Goal: Task Accomplishment & Management: Complete application form

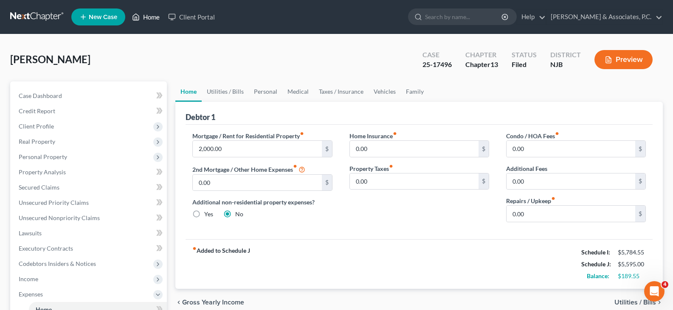
click at [155, 15] on link "Home" at bounding box center [146, 16] width 36 height 15
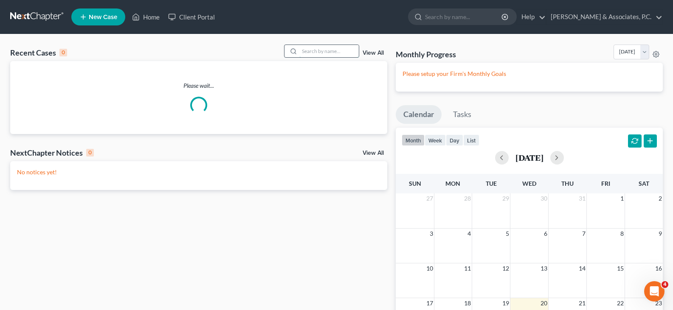
click at [321, 55] on input "search" at bounding box center [328, 51] width 59 height 12
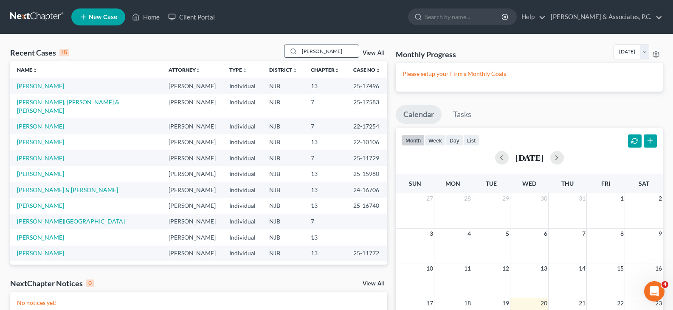
type input "donna"
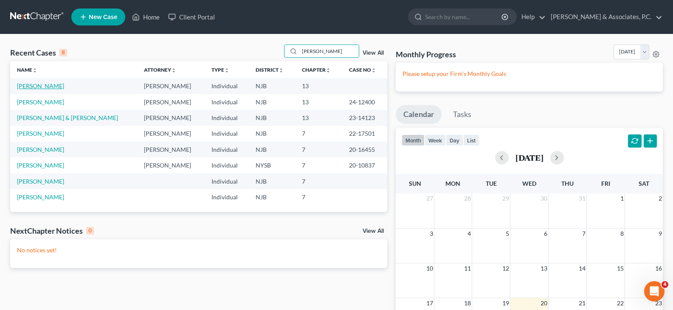
click at [34, 85] on link "[PERSON_NAME]" at bounding box center [40, 85] width 47 height 7
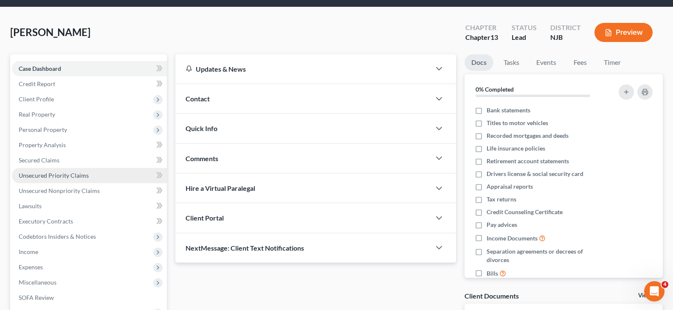
scroll to position [42, 0]
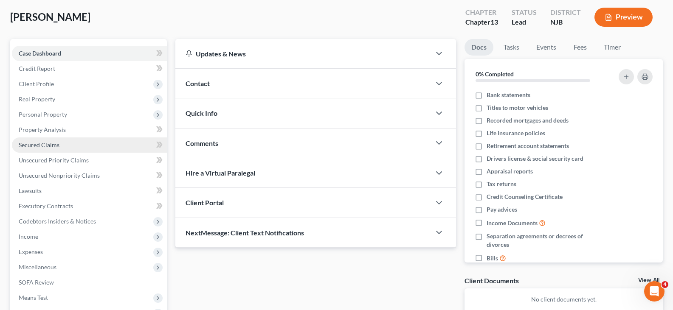
click at [39, 142] on span "Secured Claims" at bounding box center [39, 144] width 41 height 7
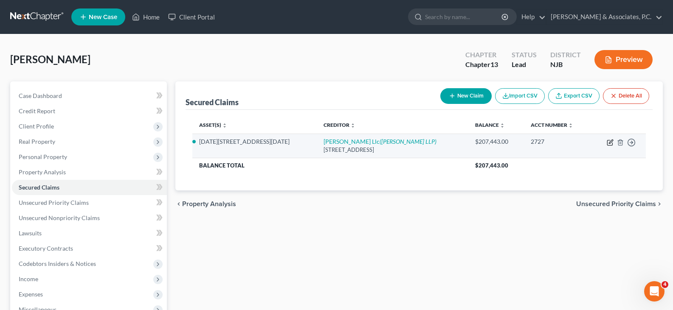
click at [609, 144] on icon "button" at bounding box center [611, 142] width 4 height 4
select select "14"
select select "0"
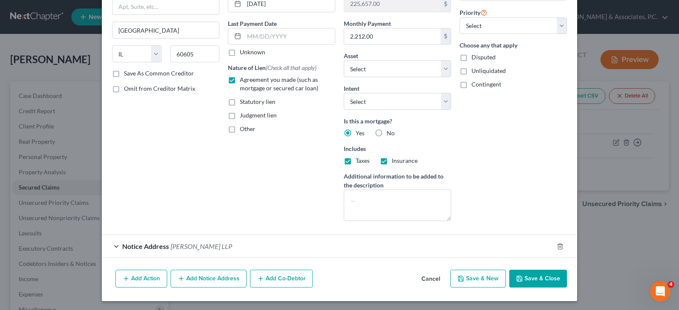
scroll to position [99, 0]
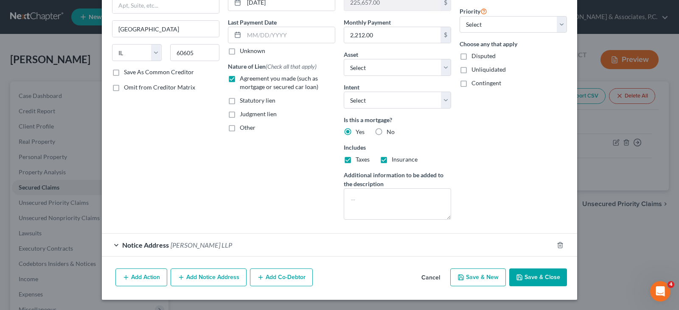
click at [211, 276] on button "Add Notice Address" at bounding box center [209, 278] width 76 height 18
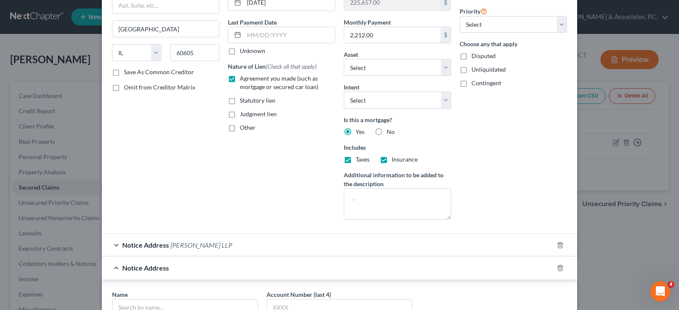
scroll to position [226, 0]
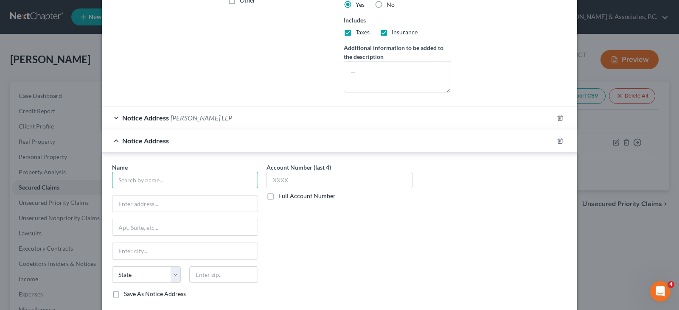
click at [140, 181] on input "text" at bounding box center [185, 180] width 146 height 17
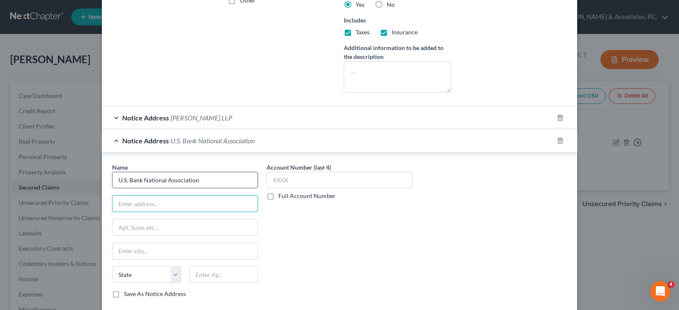
type input "U.S. Bank National Association"
type input "60 Livingston Avenue"
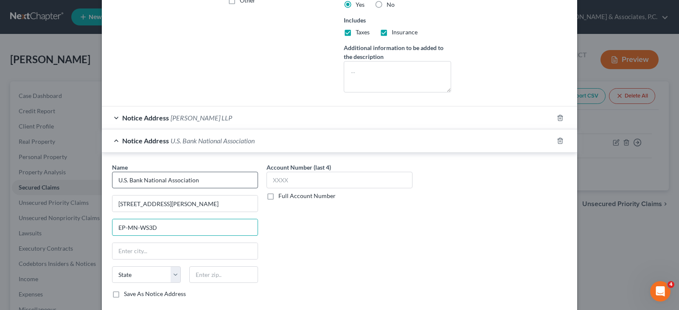
type input "EP-MN-WS3D"
type input "55107"
type input "Saint Paul"
select select "24"
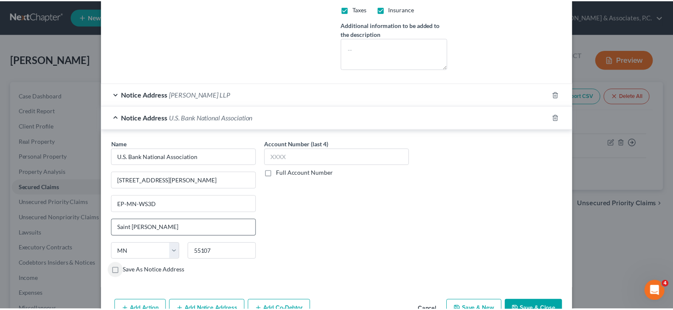
scroll to position [268, 0]
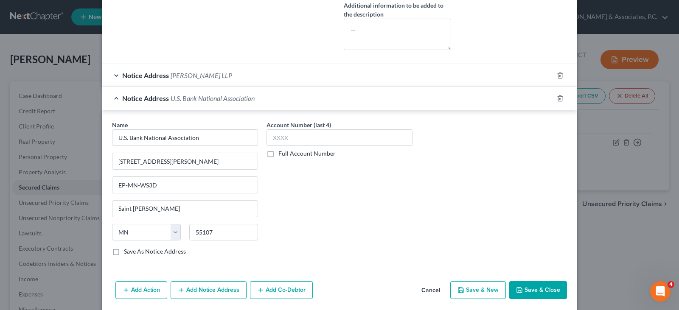
click at [124, 249] on label "Save As Notice Address" at bounding box center [155, 252] width 62 height 8
click at [127, 249] on input "Save As Notice Address" at bounding box center [130, 251] width 6 height 6
click at [535, 287] on button "Save & Close" at bounding box center [538, 290] width 58 height 18
checkbox input "false"
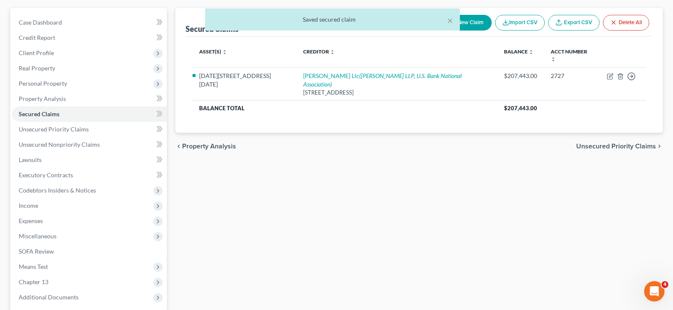
scroll to position [127, 0]
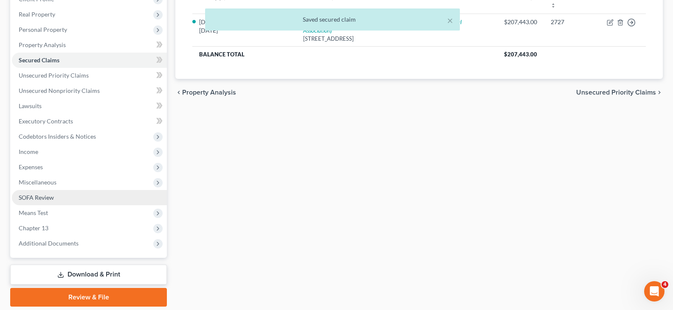
click at [36, 203] on link "SOFA Review" at bounding box center [89, 197] width 155 height 15
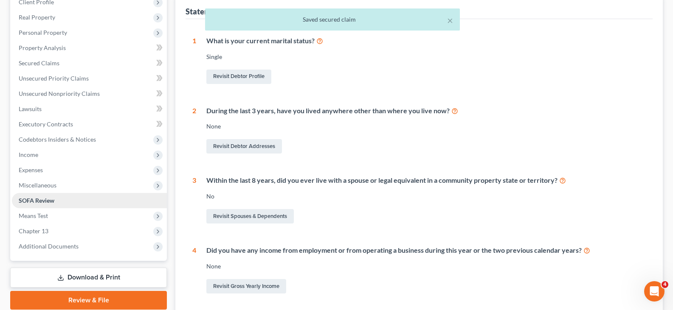
scroll to position [127, 0]
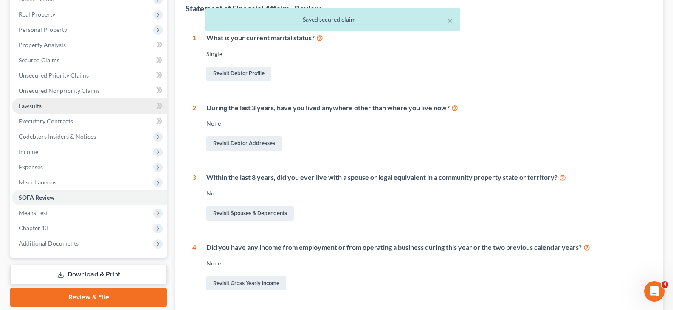
click at [25, 109] on span "Lawsuits" at bounding box center [30, 105] width 23 height 7
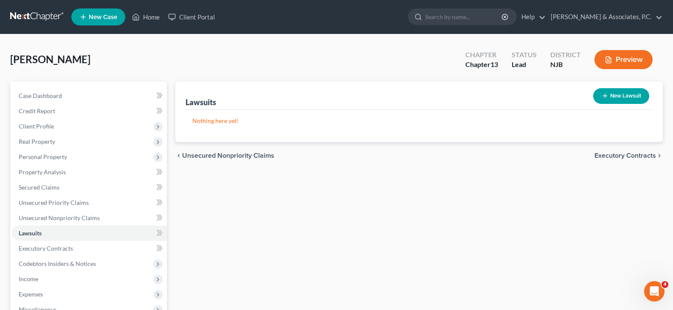
click at [607, 93] on icon "button" at bounding box center [605, 96] width 7 height 7
select select "0"
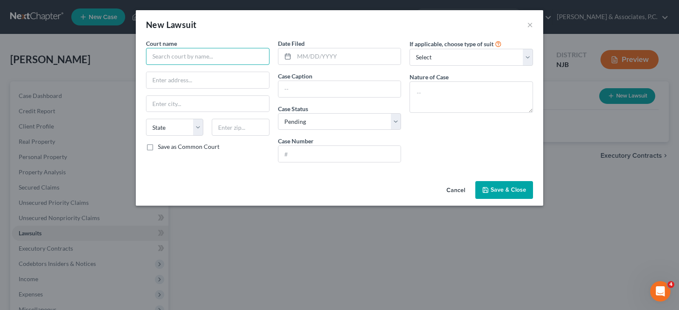
click at [214, 59] on input "text" at bounding box center [208, 56] width 124 height 17
click at [200, 55] on input "text" at bounding box center [208, 56] width 124 height 17
click at [158, 51] on input "Superior Court of New Jersey Chancery Division Essex County" at bounding box center [208, 56] width 124 height 17
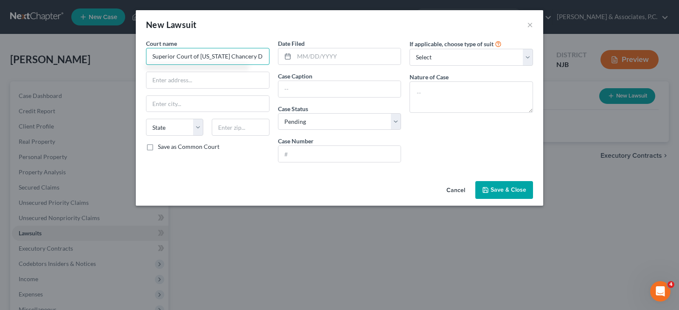
drag, startPoint x: 264, startPoint y: 56, endPoint x: 145, endPoint y: 61, distance: 119.0
click at [145, 61] on div "Court name * Superior Court of New Jersey Chancery Division Essex County State …" at bounding box center [208, 104] width 132 height 130
type input "Superior Court of New Jersey Chancery Division Essex County"
paste input "495 Martin Luther King Jr. Boulevard."
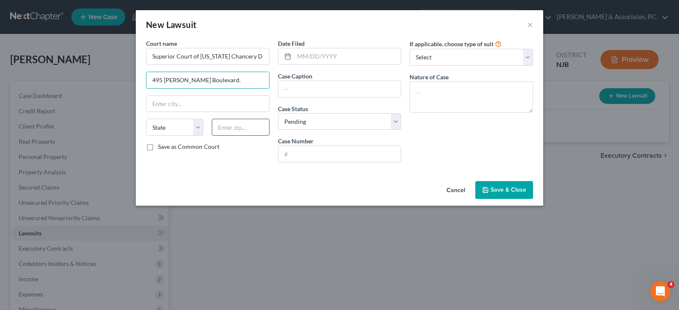
type input "495 Martin Luther King Jr. Boulevard."
click at [242, 129] on input "text" at bounding box center [240, 127] width 57 height 17
type input "07102"
click at [234, 101] on input "text" at bounding box center [207, 104] width 123 height 16
type input "Newark"
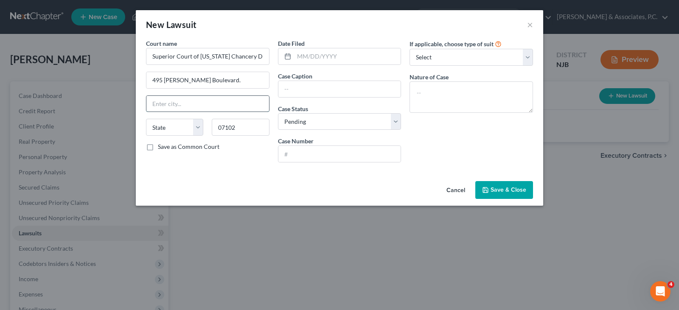
select select "33"
click at [253, 179] on div "Cancel Save & Close" at bounding box center [340, 192] width 408 height 28
click at [314, 54] on input "text" at bounding box center [347, 56] width 107 height 16
type input "06/25/2025"
click at [305, 92] on input "text" at bounding box center [340, 89] width 123 height 16
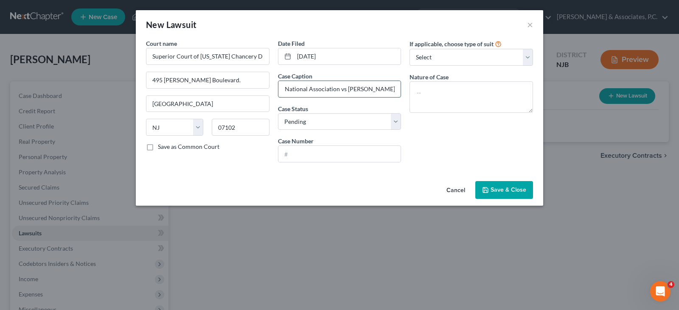
scroll to position [0, 25]
type input "US Bank National Association vs Donna C Greenleaf"
type input "F-006843-25"
click at [459, 56] on select "Select Repossession Garnishment Foreclosure Attached, Seized, Or Levied Other" at bounding box center [472, 57] width 124 height 17
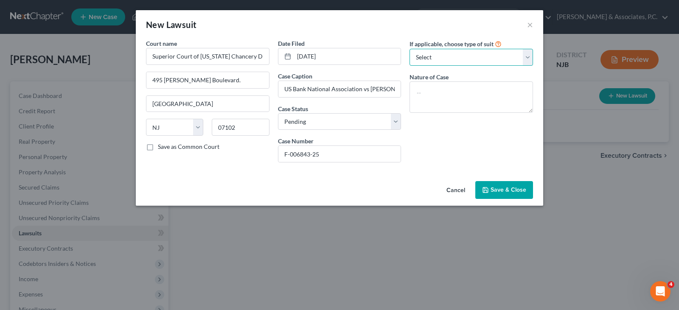
select select "2"
click at [410, 49] on select "Select Repossession Garnishment Foreclosure Attached, Seized, Or Levied Other" at bounding box center [472, 57] width 124 height 17
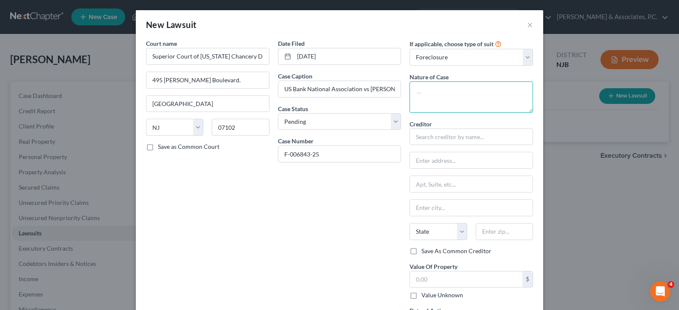
click at [428, 90] on textarea at bounding box center [472, 97] width 124 height 31
type textarea "Foreclosure"
click at [435, 136] on input "text" at bounding box center [472, 137] width 124 height 17
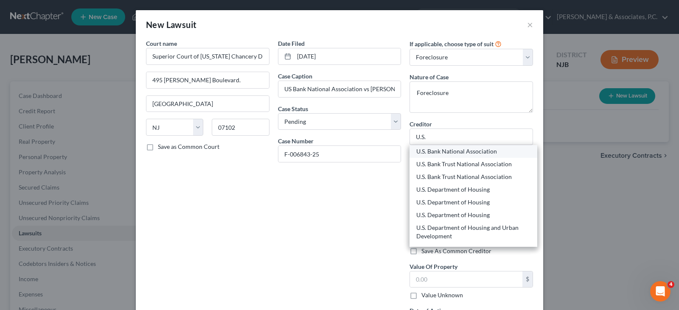
click at [453, 152] on div "U.S. Bank National Association" at bounding box center [474, 151] width 114 height 8
type input "U.S. Bank National Association"
type input "60 Livingston Avenue"
type input "EP-MN-WS3D"
type input "Saint Paul"
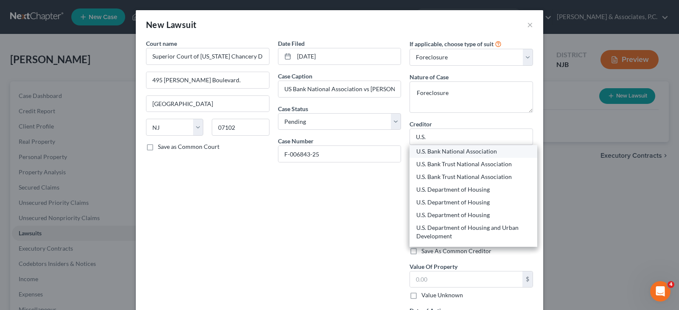
select select "24"
type input "55107"
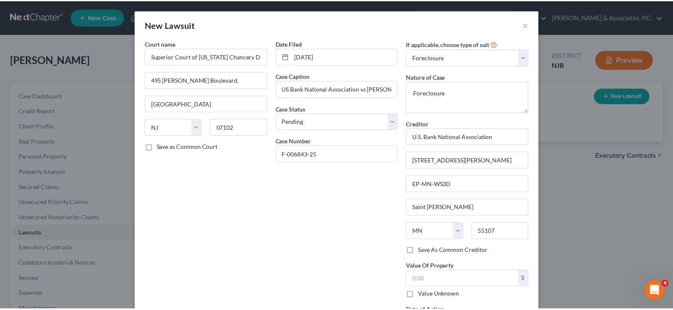
scroll to position [76, 0]
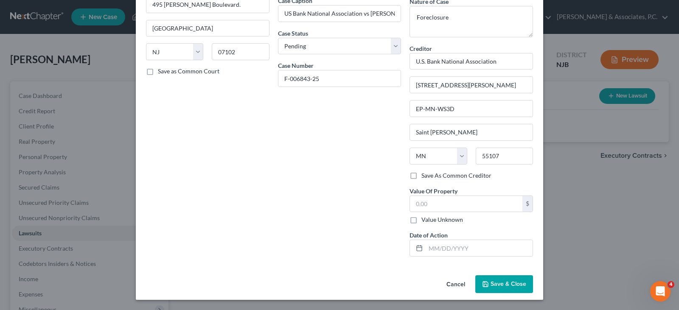
click at [503, 284] on span "Save & Close" at bounding box center [509, 284] width 36 height 7
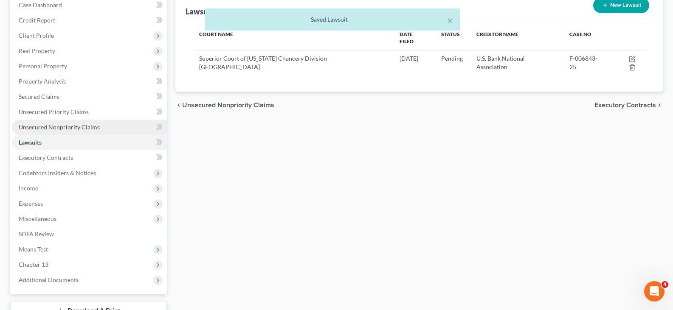
scroll to position [156, 0]
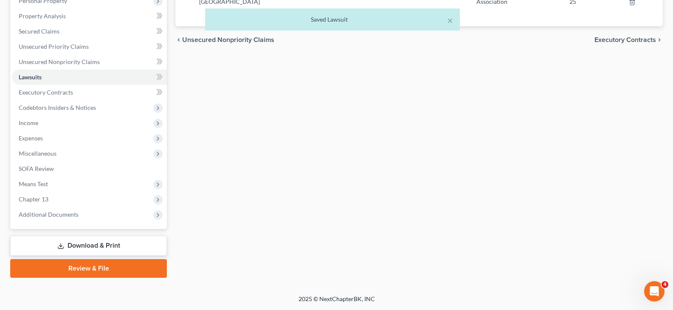
click at [78, 246] on link "Download & Print" at bounding box center [88, 246] width 157 height 20
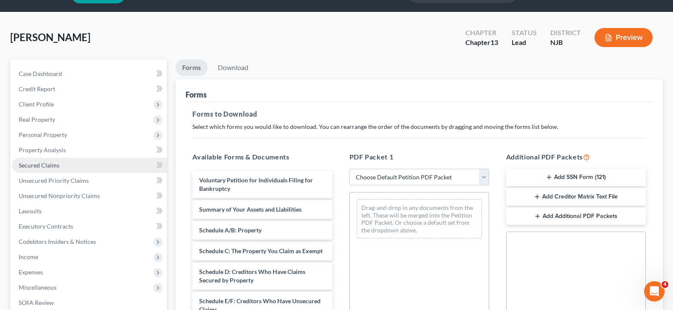
scroll to position [42, 0]
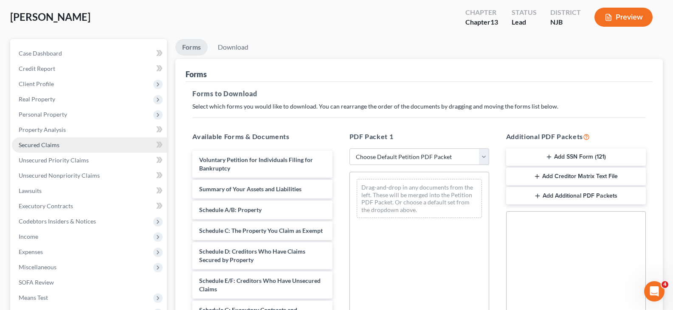
click at [42, 143] on span "Secured Claims" at bounding box center [39, 144] width 41 height 7
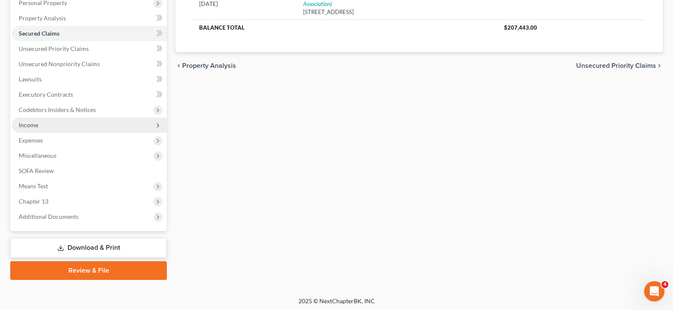
scroll to position [156, 0]
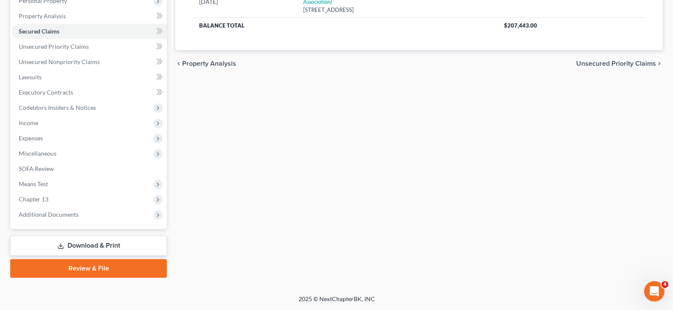
click at [71, 246] on link "Download & Print" at bounding box center [88, 246] width 157 height 20
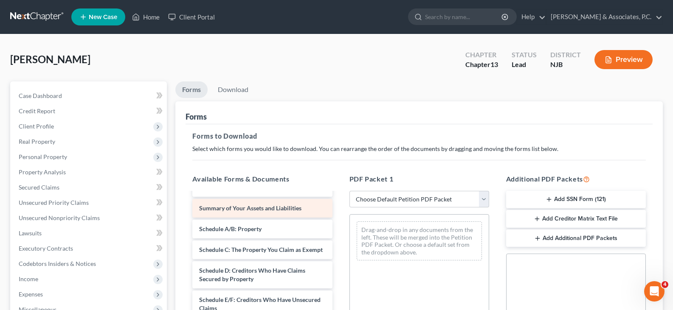
scroll to position [42, 0]
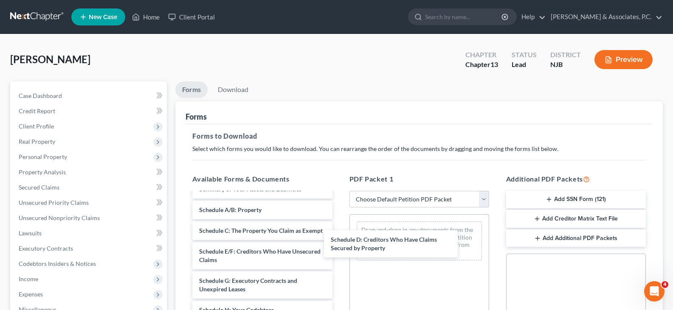
drag, startPoint x: 240, startPoint y: 266, endPoint x: 414, endPoint y: 197, distance: 186.4
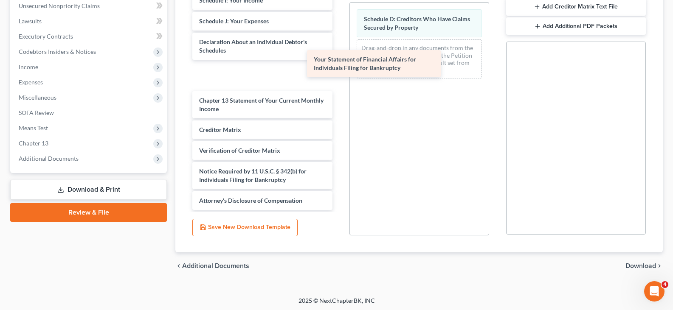
scroll to position [140, 0]
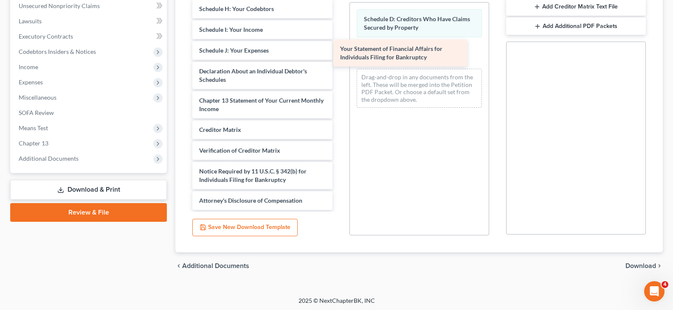
drag, startPoint x: 220, startPoint y: 75, endPoint x: 361, endPoint y: 53, distance: 143.2
click at [339, 53] on div "Your Statement of Financial Affairs for Individuals Filing for Bankruptcy Volun…" at bounding box center [262, 29] width 153 height 361
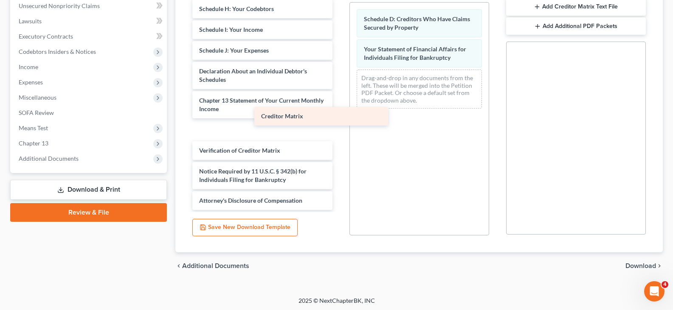
scroll to position [119, 0]
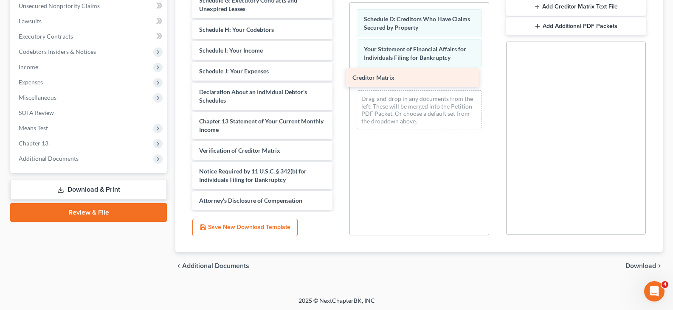
drag, startPoint x: 231, startPoint y: 131, endPoint x: 386, endPoint y: 78, distance: 164.2
click at [339, 78] on div "Creditor Matrix Voluntary Petition for Individuals Filing for Bankruptcy Summar…" at bounding box center [262, 40] width 153 height 340
click at [637, 265] on span "Download" at bounding box center [640, 266] width 31 height 7
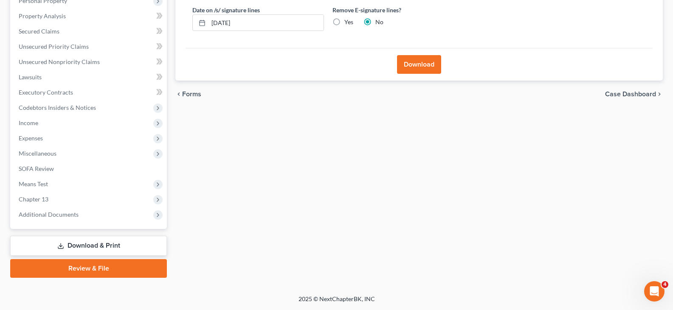
click at [344, 21] on label "Yes" at bounding box center [348, 22] width 9 height 8
click at [348, 21] on input "Yes" at bounding box center [351, 21] width 6 height 6
radio input "true"
radio input "false"
click at [422, 63] on button "Download" at bounding box center [419, 64] width 44 height 19
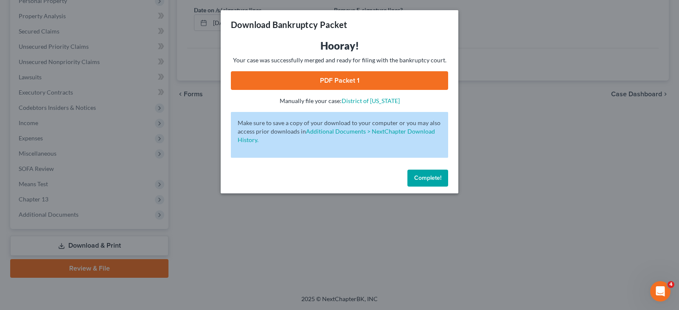
click at [302, 79] on link "PDF Packet 1" at bounding box center [339, 80] width 217 height 19
click at [431, 178] on span "Complete!" at bounding box center [427, 178] width 27 height 7
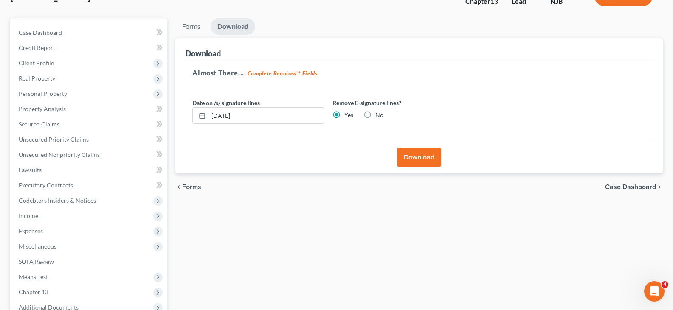
scroll to position [0, 0]
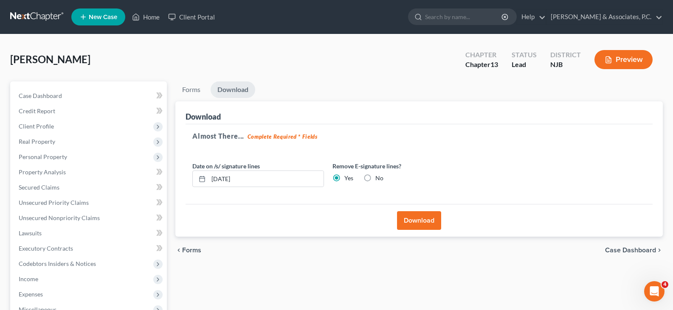
click at [98, 17] on span "New Case" at bounding box center [103, 17] width 28 height 6
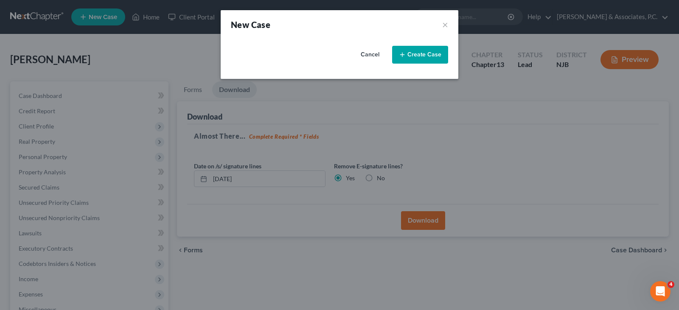
select select "51"
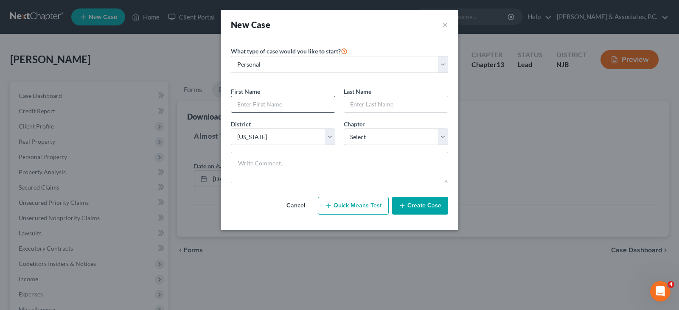
click at [311, 105] on input "text" at bounding box center [283, 104] width 104 height 16
type input "[PERSON_NAME]"
click at [375, 134] on select "Select 7 11 12 13" at bounding box center [396, 137] width 104 height 17
select select "3"
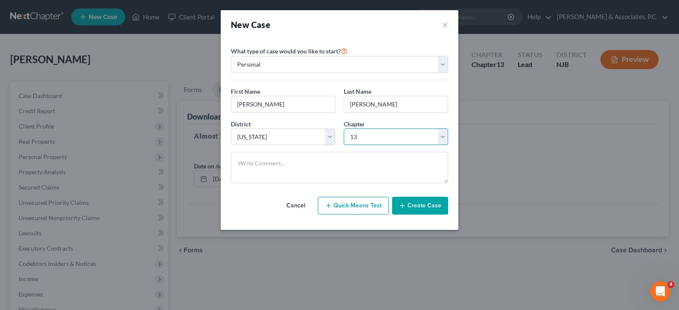
click at [344, 129] on select "Select 7 11 12 13" at bounding box center [396, 137] width 104 height 17
click at [428, 208] on button "Create Case" at bounding box center [420, 206] width 56 height 18
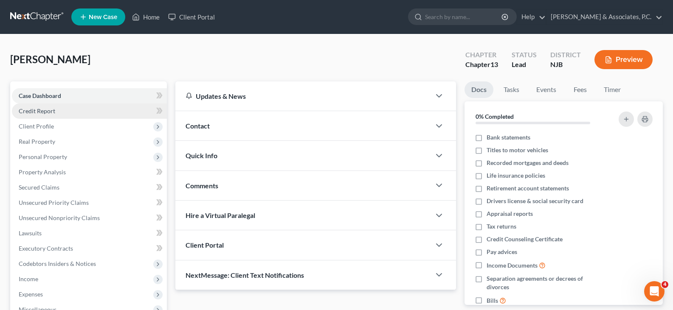
click at [26, 111] on span "Credit Report" at bounding box center [37, 110] width 37 height 7
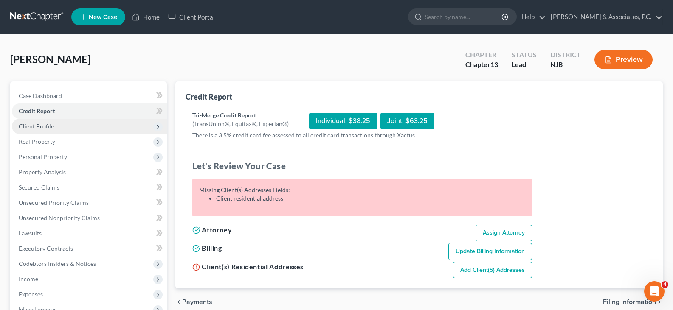
click at [46, 125] on span "Client Profile" at bounding box center [36, 126] width 35 height 7
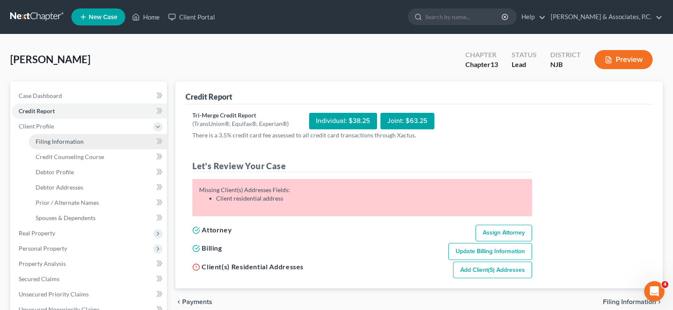
click at [50, 139] on span "Filing Information" at bounding box center [60, 141] width 48 height 7
select select "1"
select select "0"
select select "3"
select select "51"
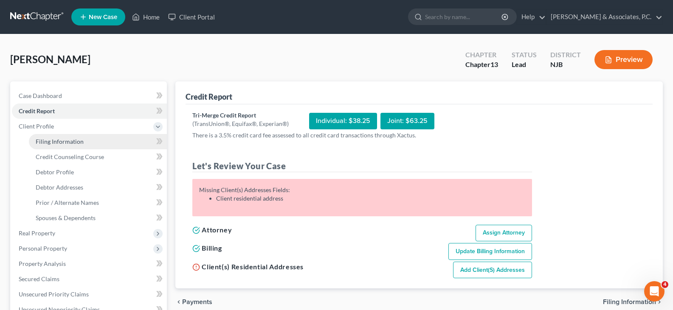
select select "33"
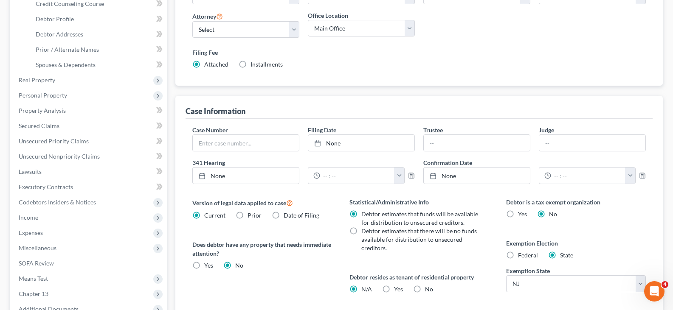
scroll to position [170, 0]
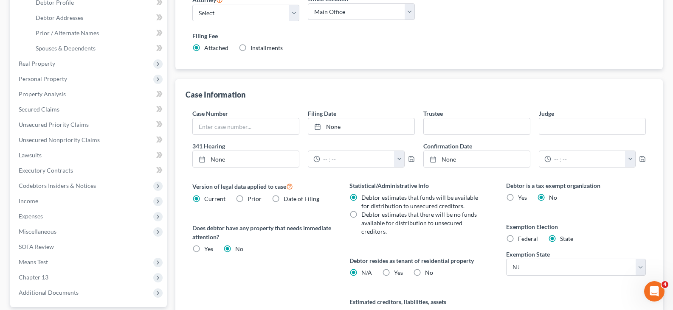
click at [518, 240] on label "Federal" at bounding box center [528, 239] width 20 height 8
click at [521, 240] on input "Federal" at bounding box center [524, 238] width 6 height 6
radio input "true"
radio input "false"
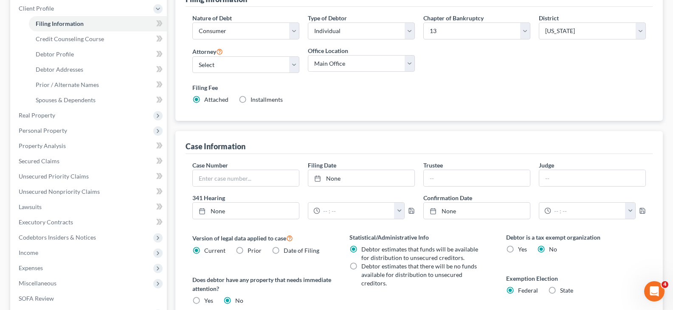
scroll to position [0, 0]
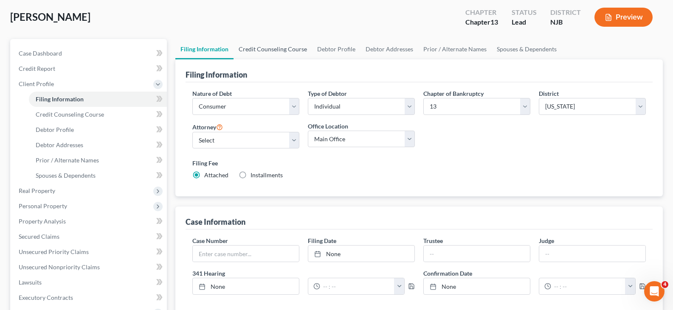
click at [266, 47] on link "Credit Counseling Course" at bounding box center [273, 49] width 79 height 20
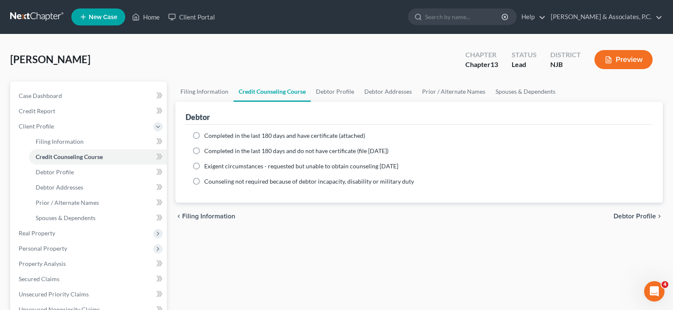
click at [204, 138] on label "Completed in the last 180 days and have certificate (attached)" at bounding box center [284, 136] width 161 height 8
click at [208, 137] on input "Completed in the last 180 days and have certificate (attached)" at bounding box center [211, 135] width 6 height 6
radio input "true"
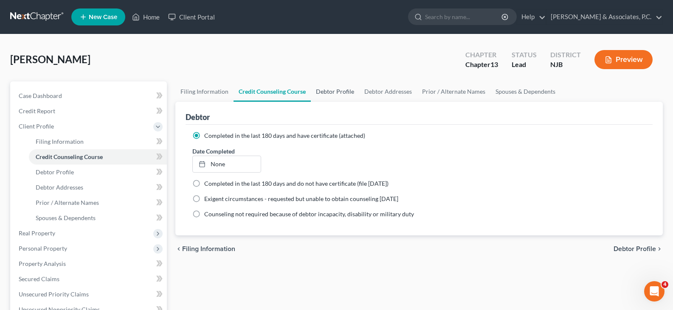
click at [324, 96] on link "Debtor Profile" at bounding box center [335, 92] width 48 height 20
select select "0"
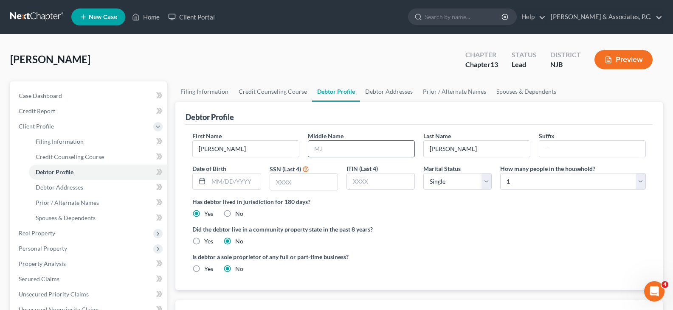
click at [331, 151] on input "text" at bounding box center [361, 149] width 106 height 16
type input "[PERSON_NAME]"
click at [241, 183] on input "text" at bounding box center [234, 182] width 52 height 16
type input "[DATE]"
click at [305, 185] on input "text" at bounding box center [304, 182] width 68 height 16
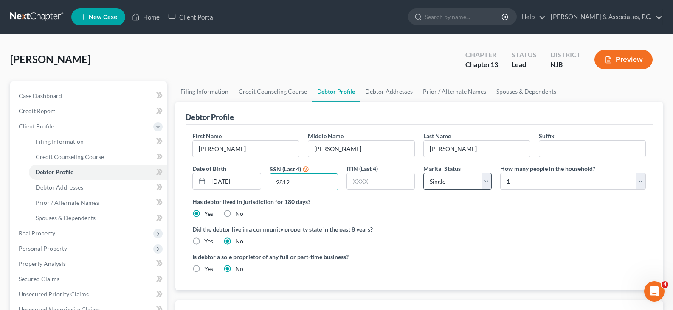
type input "2812"
click at [484, 181] on select "Select Single Married Separated Divorced Widowed" at bounding box center [457, 181] width 68 height 17
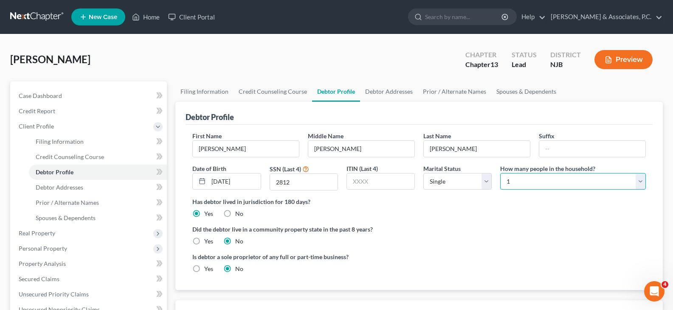
drag, startPoint x: 512, startPoint y: 186, endPoint x: 515, endPoint y: 182, distance: 4.7
click at [512, 186] on select "Select 1 2 3 4 5 6 7 8 9 10 11 12 13 14 15 16 17 18 19 20" at bounding box center [573, 181] width 146 height 17
click at [500, 173] on select "Select 1 2 3 4 5 6 7 8 9 10 11 12 13 14 15 16 17 18 19 20" at bounding box center [573, 181] width 146 height 17
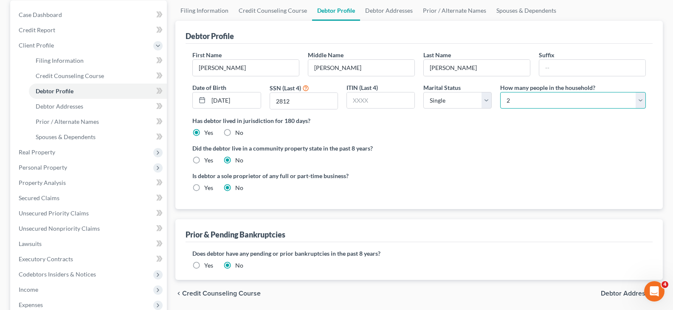
scroll to position [42, 0]
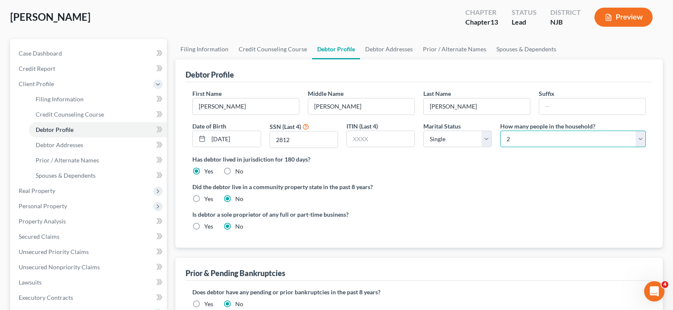
click at [512, 141] on select "Select 1 2 3 4 5 6 7 8 9 10 11 12 13 14 15 16 17 18 19 20" at bounding box center [573, 139] width 146 height 17
select select "0"
click at [500, 131] on select "Select 1 2 3 4 5 6 7 8 9 10 11 12 13 14 15 16 17 18 19 20" at bounding box center [573, 139] width 146 height 17
click at [389, 52] on link "Debtor Addresses" at bounding box center [389, 49] width 58 height 20
select select "0"
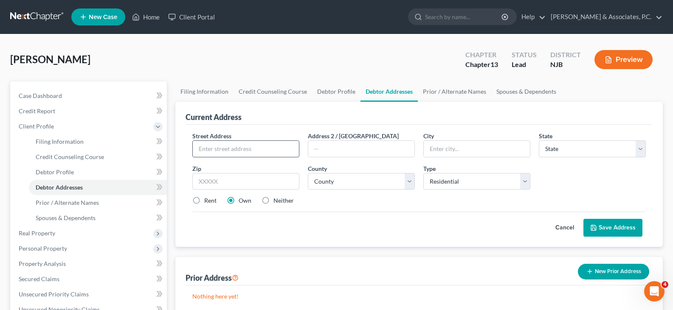
click at [241, 150] on input "text" at bounding box center [246, 149] width 106 height 16
type input "[STREET_ADDRESS][PERSON_NAME]"
type input "[GEOGRAPHIC_DATA]"
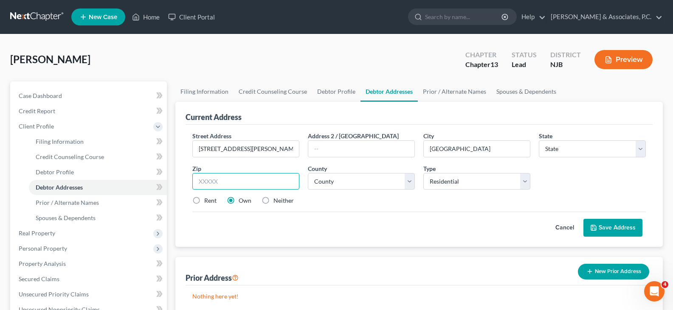
click at [239, 181] on input "text" at bounding box center [245, 181] width 107 height 17
type input "07305"
select select "33"
click at [320, 183] on select "County" at bounding box center [361, 181] width 107 height 17
drag, startPoint x: 328, startPoint y: 183, endPoint x: 343, endPoint y: 179, distance: 15.5
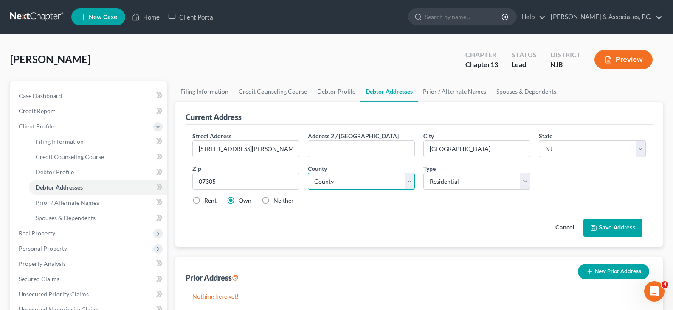
click at [328, 183] on select "County" at bounding box center [361, 181] width 107 height 17
click at [408, 183] on select "County Atlantic County Bergen County Burlington County Camden County Cape May C…" at bounding box center [361, 181] width 107 height 17
select select "8"
click at [308, 173] on select "County Atlantic County Bergen County Burlington County Camden County Cape May C…" at bounding box center [361, 181] width 107 height 17
click at [272, 226] on div "Cancel Save Address" at bounding box center [418, 224] width 453 height 25
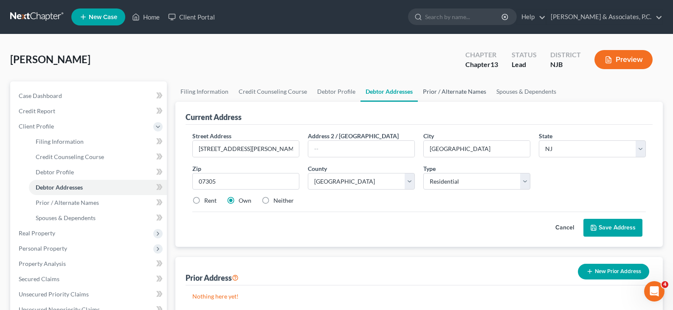
click at [450, 94] on link "Prior / Alternate Names" at bounding box center [454, 92] width 73 height 20
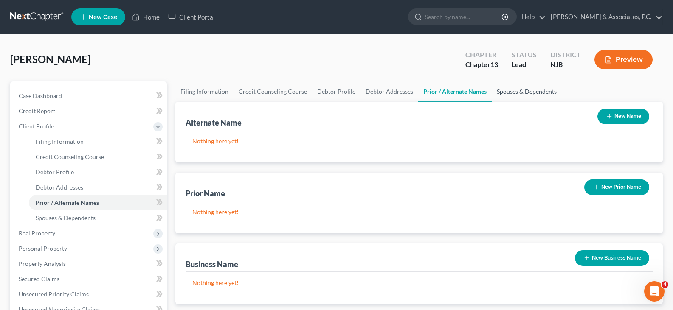
click at [509, 91] on link "Spouses & Dependents" at bounding box center [527, 92] width 70 height 20
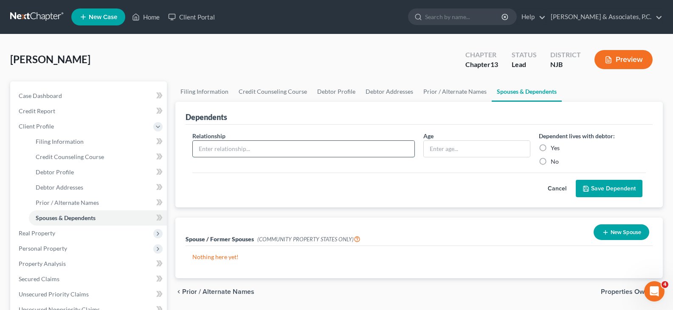
click at [288, 152] on input "text" at bounding box center [304, 149] width 222 height 16
click at [245, 116] on div "Dependents" at bounding box center [419, 113] width 467 height 23
click at [248, 147] on input "text" at bounding box center [304, 149] width 222 height 16
drag, startPoint x: 465, startPoint y: 95, endPoint x: 442, endPoint y: 92, distance: 22.8
click at [464, 95] on link "Prior / Alternate Names" at bounding box center [454, 92] width 73 height 20
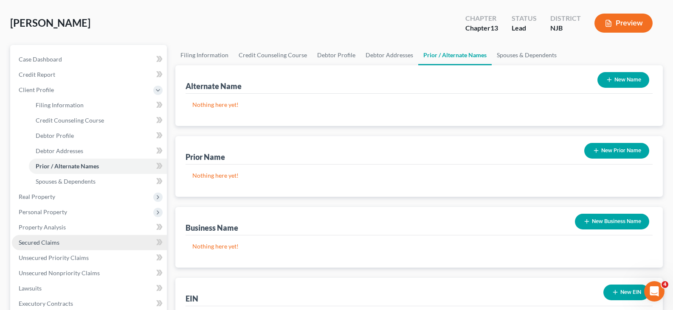
scroll to position [85, 0]
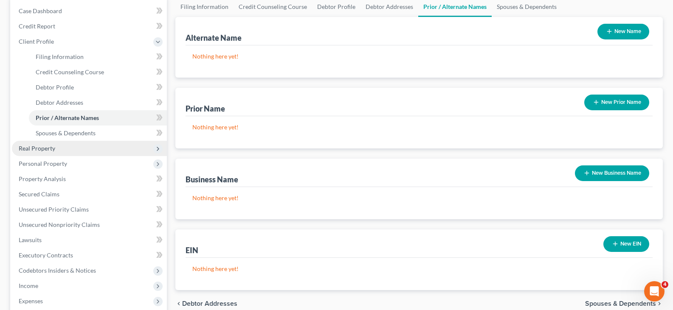
click at [35, 149] on span "Real Property" at bounding box center [37, 148] width 37 height 7
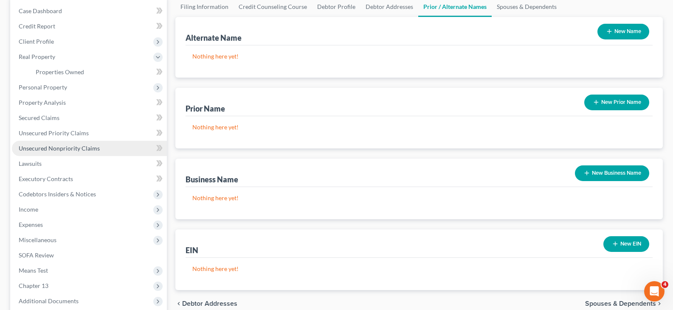
click at [44, 149] on span "Unsecured Nonpriority Claims" at bounding box center [59, 148] width 81 height 7
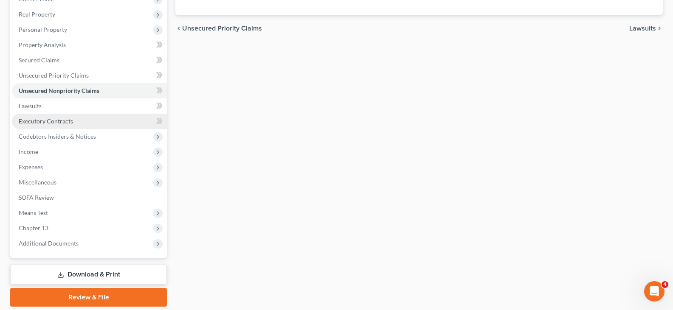
click at [43, 119] on span "Executory Contracts" at bounding box center [46, 121] width 54 height 7
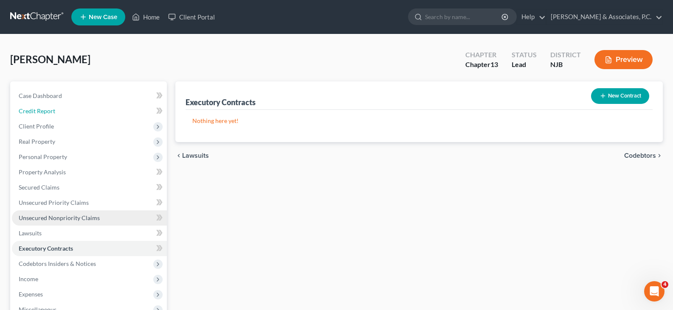
click at [37, 107] on span "Credit Report" at bounding box center [37, 110] width 37 height 7
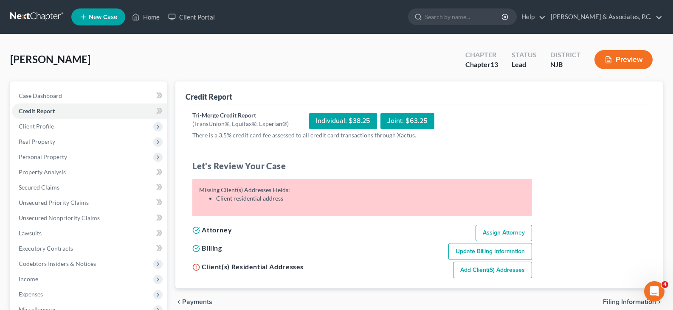
click at [507, 234] on link "Assign Attorney" at bounding box center [504, 233] width 56 height 17
select select "1"
select select "0"
select select "3"
select select "51"
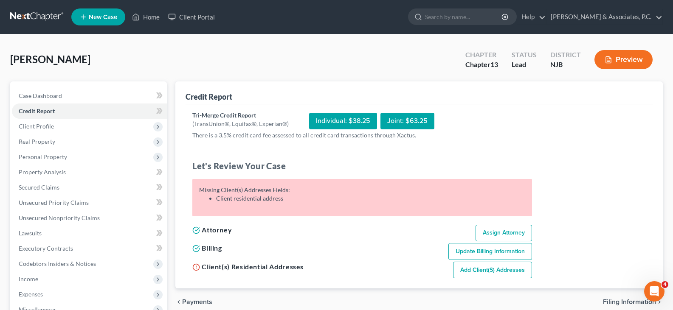
select select "0"
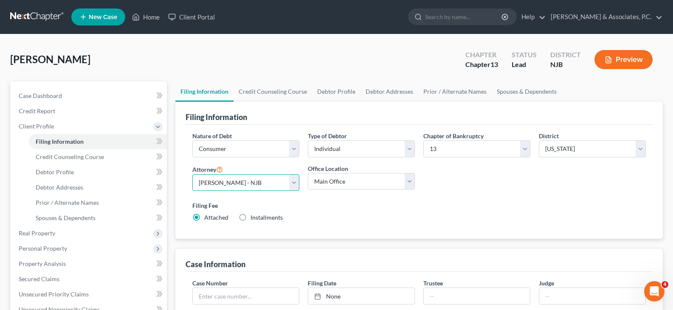
click at [295, 181] on select "Select Nicholas Fitzgerald - NJB Nicholas Fitzgerald - NJB Nicholas Fitzgerald …" at bounding box center [245, 183] width 107 height 17
click at [192, 175] on select "Select Nicholas Fitzgerald - NJB Nicholas Fitzgerald - NJB Nicholas Fitzgerald …" at bounding box center [245, 183] width 107 height 17
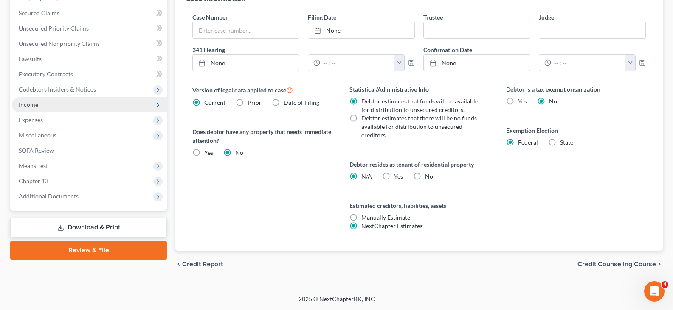
scroll to position [54, 0]
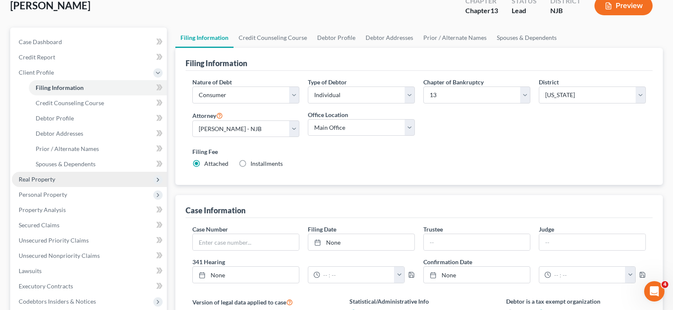
click at [43, 179] on span "Real Property" at bounding box center [37, 179] width 37 height 7
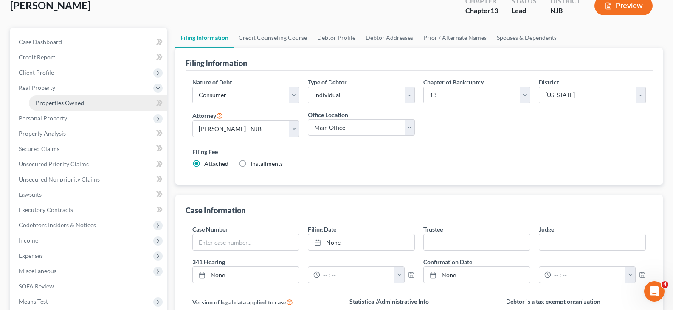
click at [52, 104] on span "Properties Owned" at bounding box center [60, 102] width 48 height 7
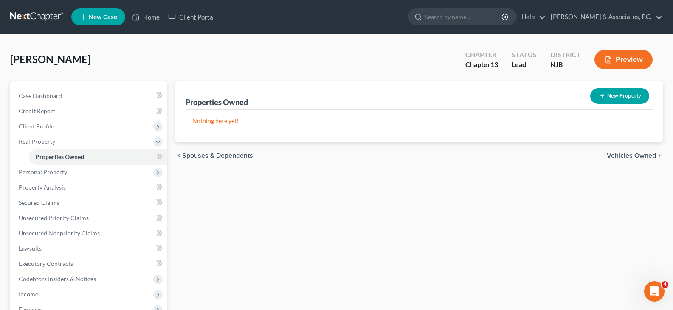
click at [620, 96] on button "New Property" at bounding box center [619, 96] width 59 height 16
select select "0"
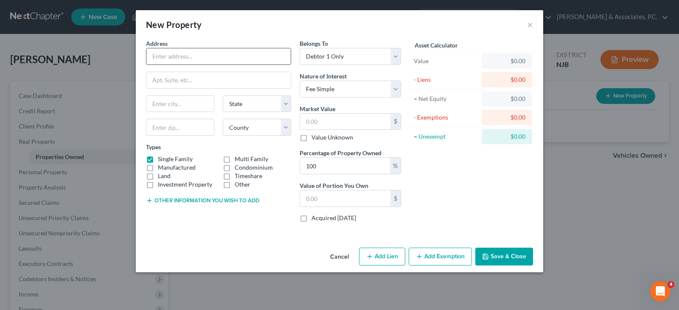
click at [193, 57] on input "text" at bounding box center [218, 56] width 144 height 16
click at [532, 25] on button "×" at bounding box center [530, 25] width 6 height 10
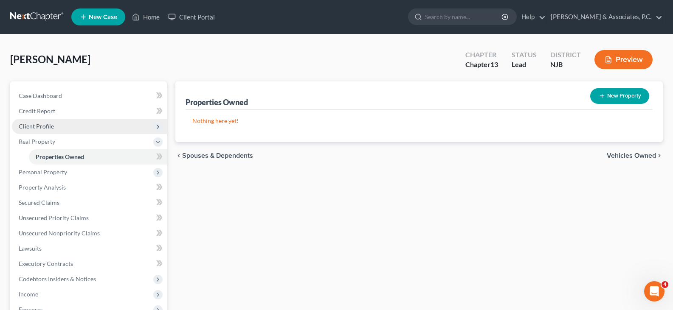
click at [28, 124] on span "Client Profile" at bounding box center [36, 126] width 35 height 7
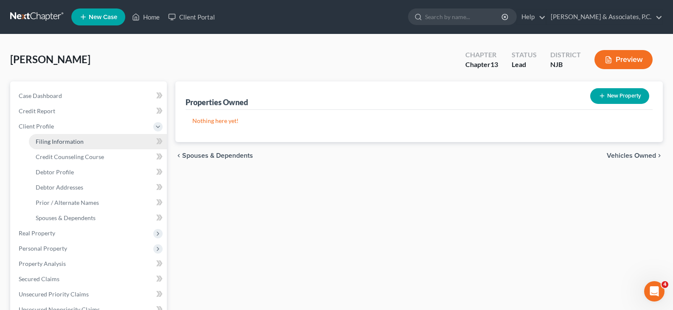
click at [46, 139] on span "Filing Information" at bounding box center [60, 141] width 48 height 7
select select "1"
select select "0"
select select "3"
select select "51"
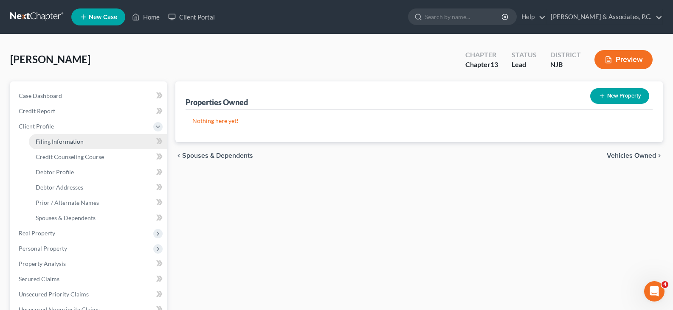
select select "0"
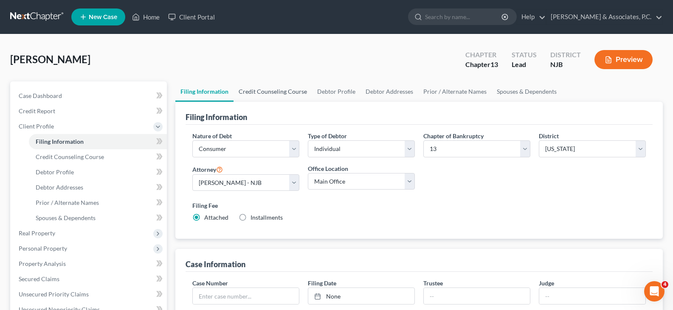
click at [269, 93] on link "Credit Counseling Course" at bounding box center [273, 92] width 79 height 20
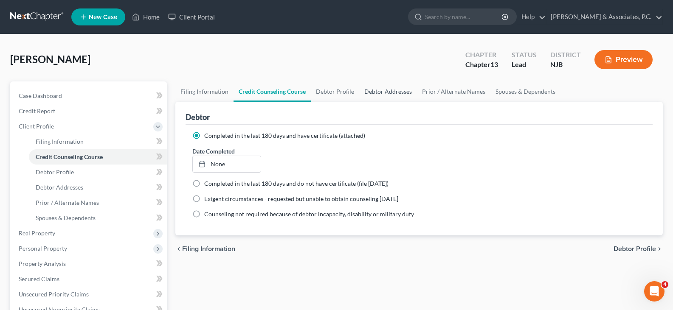
click at [361, 95] on link "Debtor Addresses" at bounding box center [388, 92] width 58 height 20
select select "0"
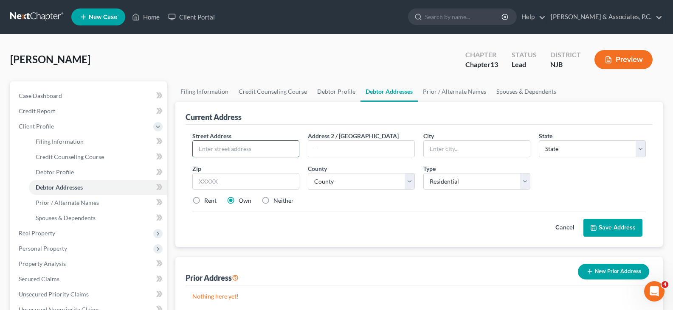
click at [230, 148] on input "text" at bounding box center [246, 149] width 106 height 16
type input "[STREET_ADDRESS][PERSON_NAME]"
click at [239, 176] on input "text" at bounding box center [245, 181] width 107 height 17
type input "07305"
type input "[GEOGRAPHIC_DATA]"
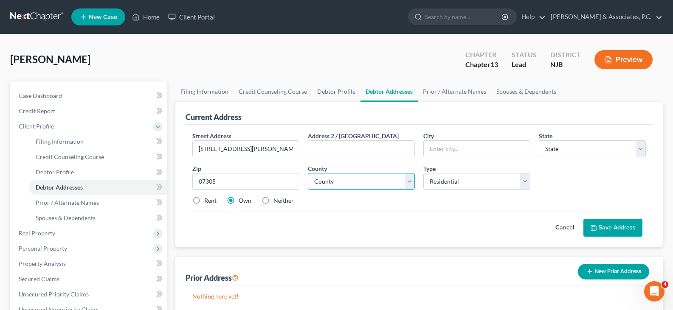
select select "33"
click at [352, 185] on select "County" at bounding box center [361, 181] width 107 height 17
select select "8"
click at [308, 173] on select "County Atlantic County Bergen County Burlington County Camden County Cape May C…" at bounding box center [361, 181] width 107 height 17
click at [613, 225] on button "Save Address" at bounding box center [612, 228] width 59 height 18
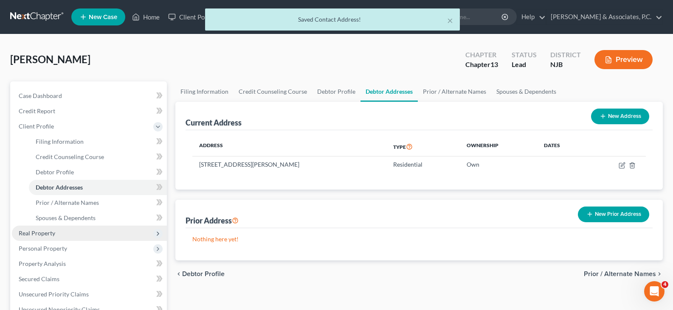
click at [29, 234] on span "Real Property" at bounding box center [37, 233] width 37 height 7
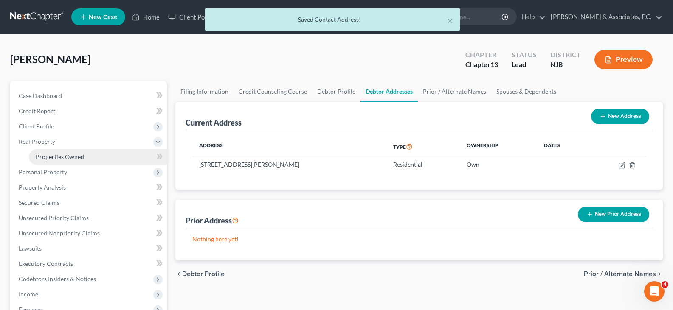
click at [58, 158] on span "Properties Owned" at bounding box center [60, 156] width 48 height 7
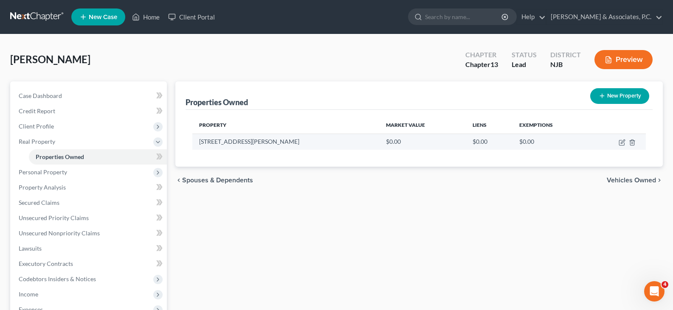
click at [623, 137] on td at bounding box center [618, 142] width 56 height 16
click at [620, 141] on icon "button" at bounding box center [622, 142] width 7 height 7
select select "33"
select select "8"
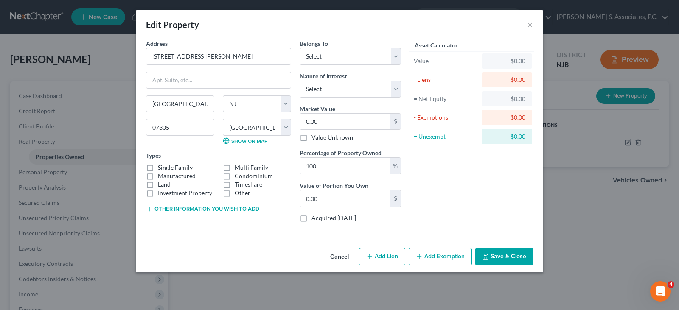
click at [235, 165] on label "Multi Family" at bounding box center [252, 167] width 34 height 8
click at [238, 165] on input "Multi Family" at bounding box center [241, 166] width 6 height 6
checkbox input "true"
click at [394, 57] on select "Select Debtor 1 Only Debtor 2 Only Debtor 1 And Debtor 2 Only At Least One Of T…" at bounding box center [350, 56] width 101 height 17
select select "0"
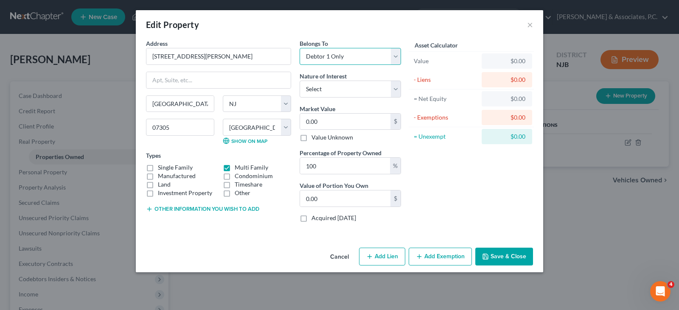
click at [300, 48] on select "Select Debtor 1 Only Debtor 2 Only Debtor 1 And Debtor 2 Only At Least One Of T…" at bounding box center [350, 56] width 101 height 17
click at [348, 87] on select "Select Fee Simple Joint Tenant Life Estate Equitable Interest Future Interest T…" at bounding box center [350, 89] width 101 height 17
click at [347, 79] on label "Nature of Interest" at bounding box center [323, 76] width 47 height 9
click at [333, 124] on input "0.00" at bounding box center [345, 122] width 90 height 16
type input "3"
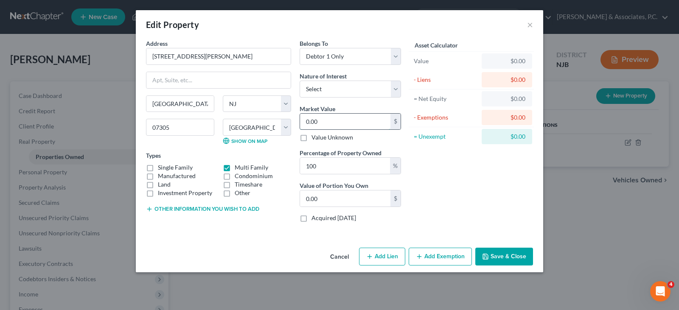
type input "3.00"
type input "35"
type input "35.00"
type input "351"
type input "351.00"
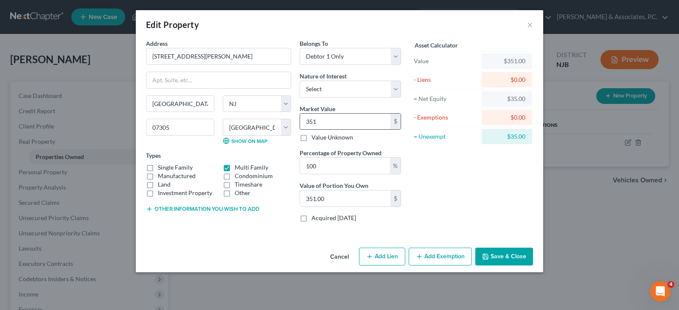
type input "3519"
type input "3,519.00"
type input "3,5190"
type input "35,190.00"
type input "35,1900"
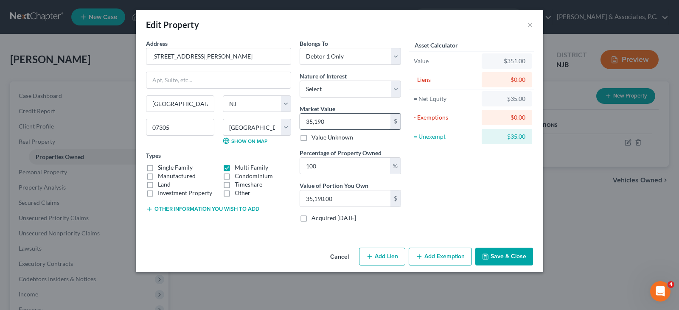
type input "351,900.00"
drag, startPoint x: 458, startPoint y: 182, endPoint x: 457, endPoint y: 172, distance: 9.4
click at [458, 181] on div "Asset Calculator Value $351,900.00 - Liens $0.00 = Net Equity $351,900.00 - Exe…" at bounding box center [471, 134] width 132 height 190
click at [508, 256] on button "Save & Close" at bounding box center [505, 257] width 58 height 18
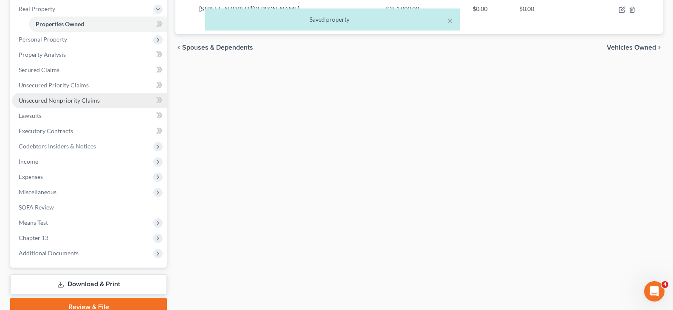
scroll to position [85, 0]
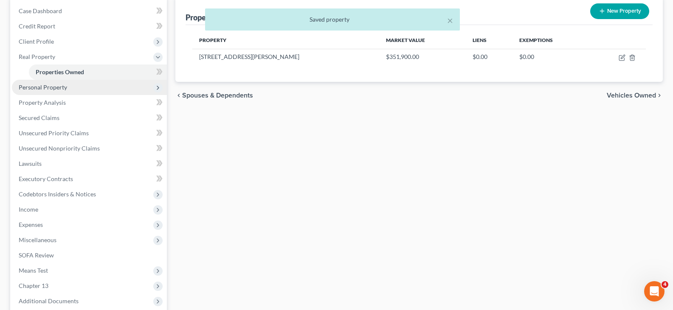
click at [44, 84] on span "Personal Property" at bounding box center [43, 87] width 48 height 7
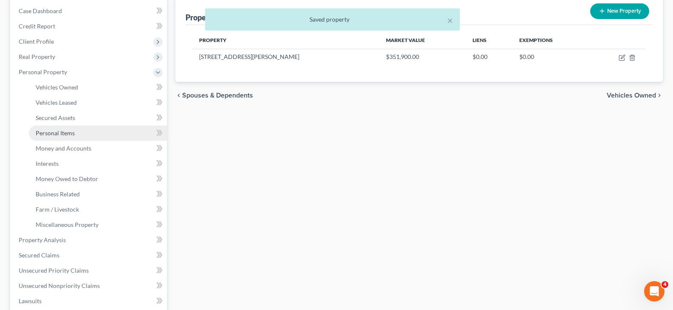
click at [53, 129] on span "Personal Items" at bounding box center [55, 132] width 39 height 7
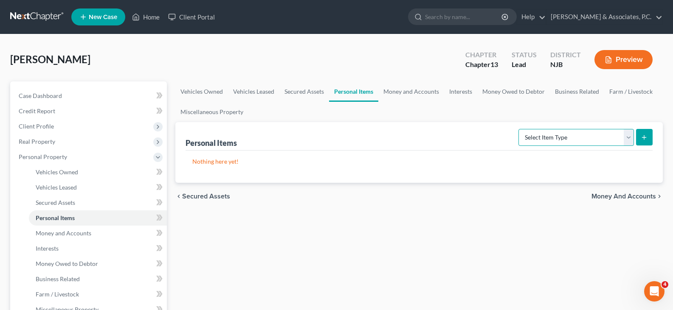
click at [626, 139] on select "Select Item Type Clothing (A/B: 11) Collectibles Of Value (A/B: 8) Electronics …" at bounding box center [575, 137] width 115 height 17
click at [301, 167] on div "Nothing here yet!" at bounding box center [419, 167] width 467 height 32
drag, startPoint x: 628, startPoint y: 137, endPoint x: 619, endPoint y: 134, distance: 9.1
click at [626, 137] on select "Select Item Type Clothing (A/B: 11) Collectibles Of Value (A/B: 8) Electronics …" at bounding box center [575, 137] width 115 height 17
select select "clothing"
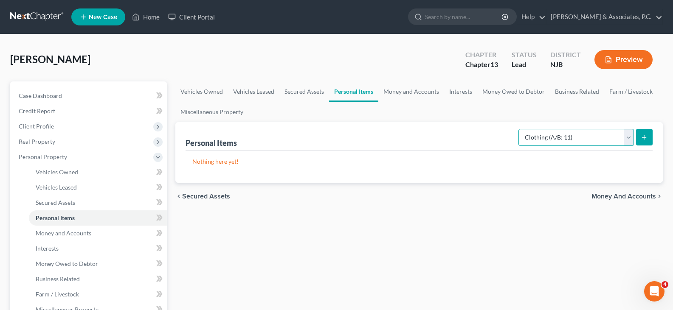
click at [520, 129] on select "Select Item Type Clothing (A/B: 11) Collectibles Of Value (A/B: 8) Electronics …" at bounding box center [575, 137] width 115 height 17
click at [644, 137] on icon "submit" at bounding box center [644, 137] width 7 height 7
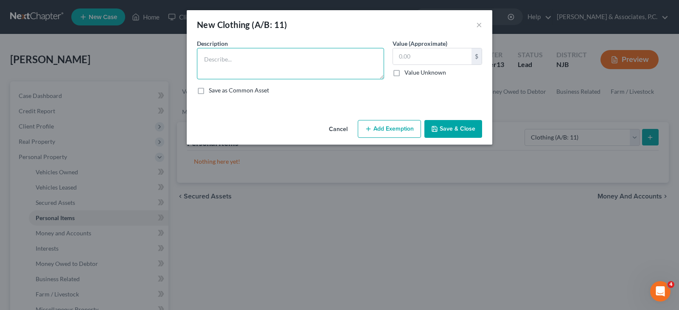
click at [253, 53] on textarea at bounding box center [290, 63] width 187 height 31
type textarea "used clothing"
click at [443, 62] on input "text" at bounding box center [432, 56] width 79 height 16
type input "200.00"
click at [394, 133] on button "Add Exemption" at bounding box center [389, 129] width 63 height 18
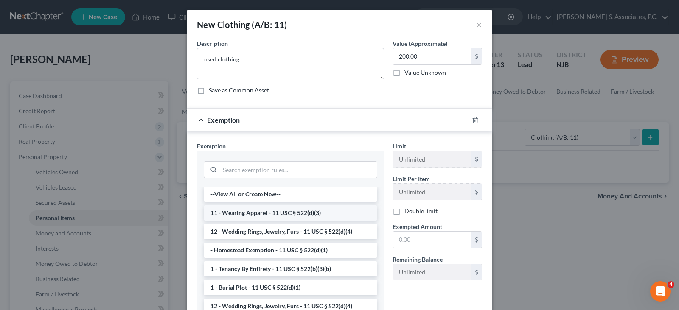
click at [242, 213] on li "11 - Wearing Apparel - 11 USC § 522(d)(3)" at bounding box center [291, 212] width 174 height 15
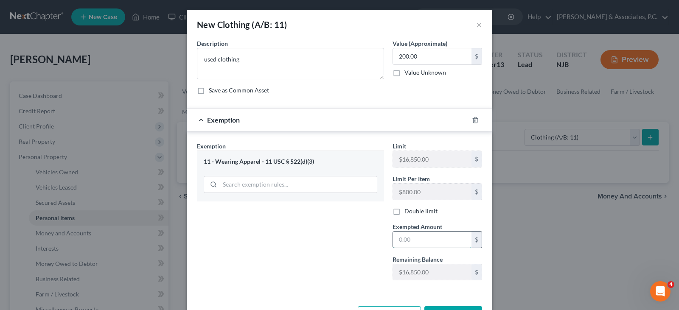
click at [428, 240] on input "text" at bounding box center [432, 240] width 79 height 16
type input "200.00"
drag, startPoint x: 257, startPoint y: 237, endPoint x: 368, endPoint y: 253, distance: 112.3
click at [258, 237] on div "Exemption Set must be selected for CA. Exemption * 11 - Wearing Apparel - 11 US…" at bounding box center [291, 215] width 196 height 146
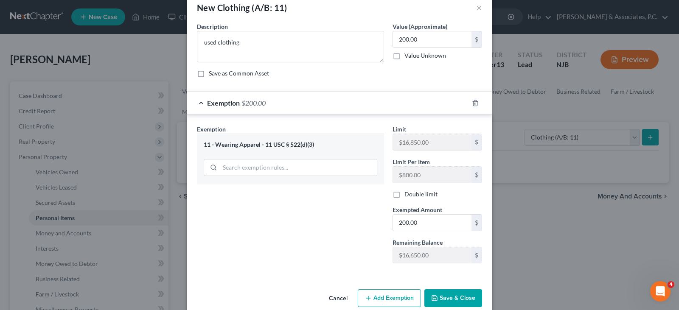
scroll to position [31, 0]
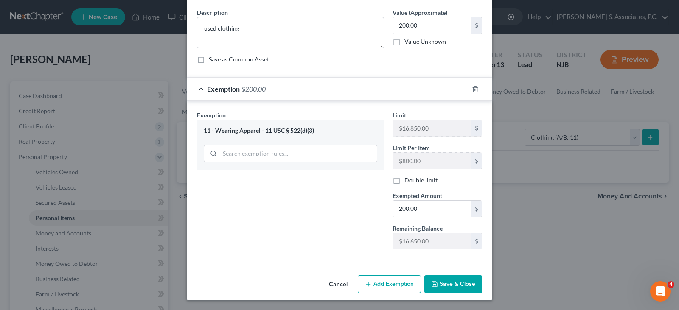
drag, startPoint x: 455, startPoint y: 281, endPoint x: 653, endPoint y: 124, distance: 253.0
click at [460, 279] on button "Save & Close" at bounding box center [454, 285] width 58 height 18
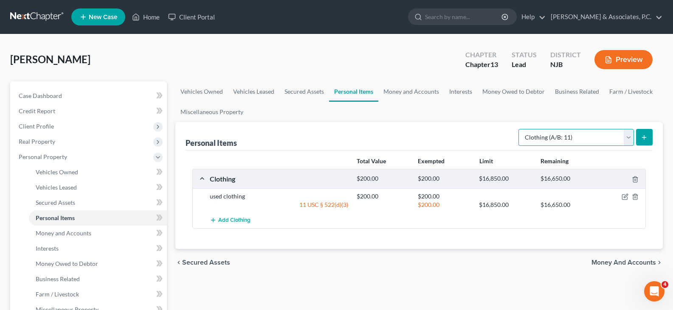
click at [628, 138] on select "Select Item Type Clothing (A/B: 11) Collectibles Of Value (A/B: 8) Electronics …" at bounding box center [575, 137] width 115 height 17
select select "electronics"
click at [520, 129] on select "Select Item Type Clothing (A/B: 11) Collectibles Of Value (A/B: 8) Electronics …" at bounding box center [575, 137] width 115 height 17
click at [646, 137] on icon "submit" at bounding box center [644, 137] width 7 height 7
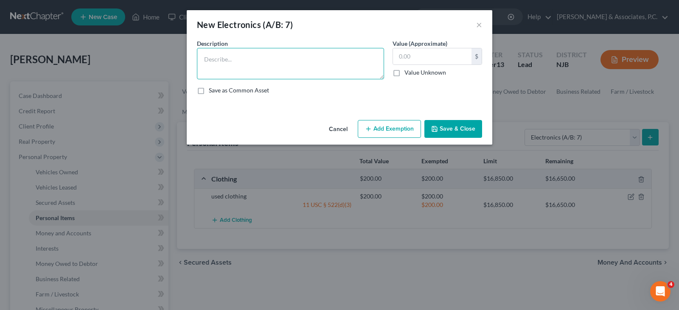
click at [267, 63] on textarea at bounding box center [290, 63] width 187 height 31
type textarea "cell phone"
click at [417, 58] on input "text" at bounding box center [432, 56] width 79 height 16
type input "50.00"
click at [403, 130] on button "Add Exemption" at bounding box center [389, 129] width 63 height 18
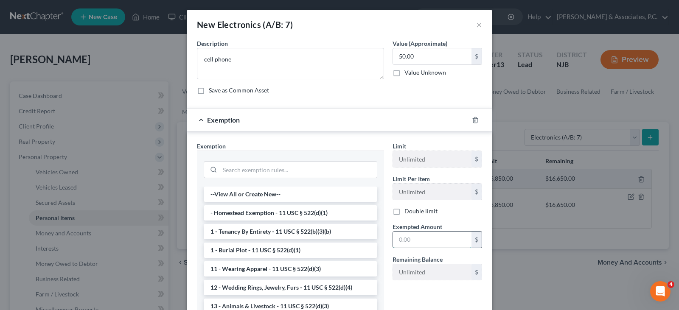
click at [411, 244] on input "text" at bounding box center [432, 240] width 79 height 16
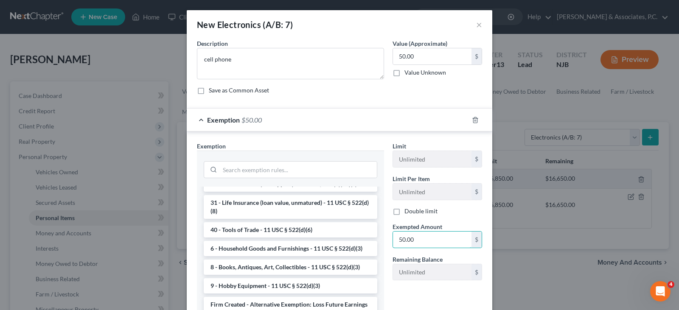
scroll to position [710, 0]
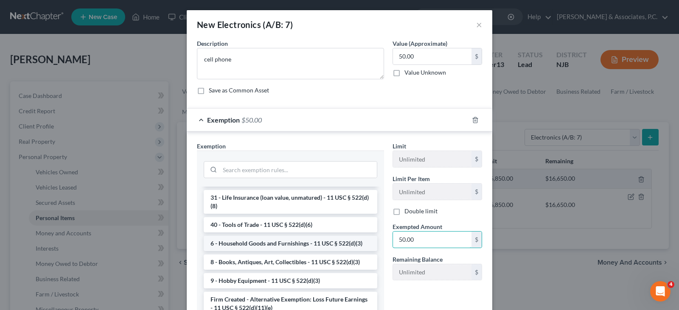
type input "50.00"
click at [290, 242] on li "6 - Household Goods and Furnishings - 11 USC § 522(d)(3)" at bounding box center [291, 243] width 174 height 15
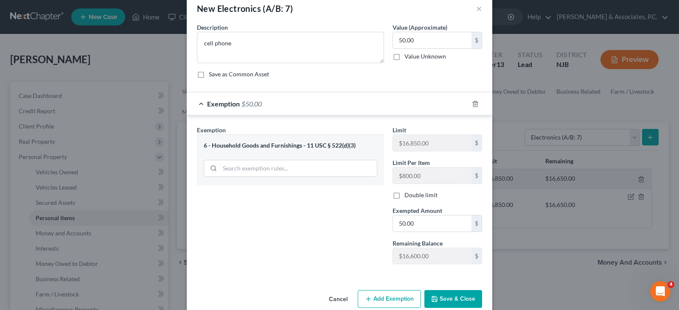
scroll to position [31, 0]
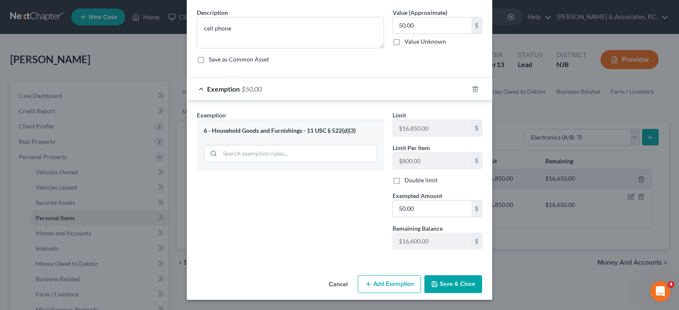
drag, startPoint x: 449, startPoint y: 284, endPoint x: 591, endPoint y: 143, distance: 199.6
click at [449, 284] on button "Save & Close" at bounding box center [454, 285] width 58 height 18
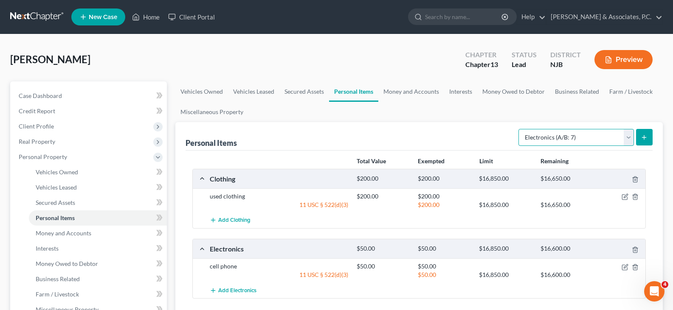
click at [627, 132] on select "Select Item Type Clothing (A/B: 11) Collectibles Of Value (A/B: 8) Electronics …" at bounding box center [575, 137] width 115 height 17
select select "household_goods"
click at [520, 129] on select "Select Item Type Clothing (A/B: 11) Collectibles Of Value (A/B: 8) Electronics …" at bounding box center [575, 137] width 115 height 17
click at [642, 133] on button "submit" at bounding box center [644, 137] width 17 height 17
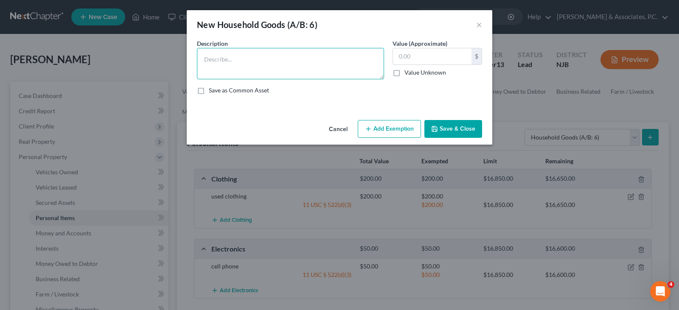
click at [276, 59] on textarea at bounding box center [290, 63] width 187 height 31
type textarea "sofa"
type input "50.00"
click at [380, 132] on button "Add Exemption" at bounding box center [389, 129] width 63 height 18
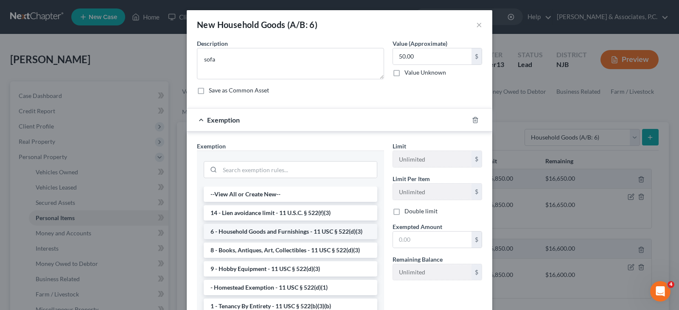
click at [251, 229] on li "6 - Household Goods and Furnishings - 11 USC § 522(d)(3)" at bounding box center [291, 231] width 174 height 15
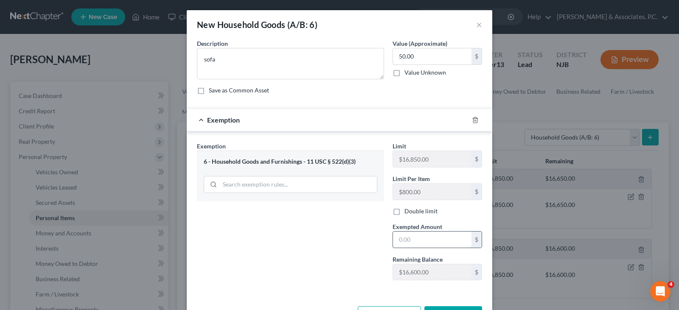
click at [415, 241] on input "text" at bounding box center [432, 240] width 79 height 16
type input "50.00"
drag, startPoint x: 313, startPoint y: 260, endPoint x: 312, endPoint y: 256, distance: 4.7
click at [312, 260] on div "Exemption Set must be selected for CA. Exemption * 6 - Household Goods and Furn…" at bounding box center [291, 215] width 196 height 146
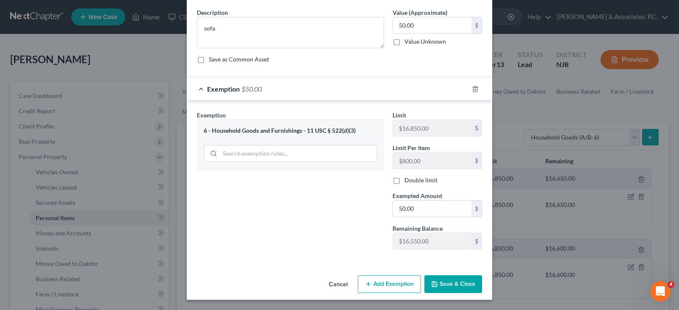
drag, startPoint x: 452, startPoint y: 285, endPoint x: 590, endPoint y: 160, distance: 186.1
click at [452, 284] on button "Save & Close" at bounding box center [454, 285] width 58 height 18
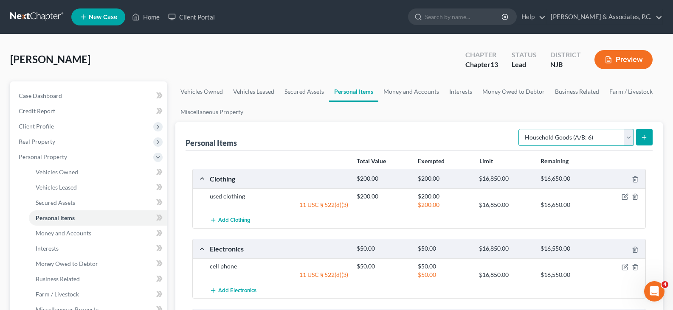
click at [630, 135] on select "Select Item Type Clothing (A/B: 11) Collectibles Of Value (A/B: 8) Electronics …" at bounding box center [575, 137] width 115 height 17
select select "jewelry"
click at [520, 129] on select "Select Item Type Clothing (A/B: 11) Collectibles Of Value (A/B: 8) Electronics …" at bounding box center [575, 137] width 115 height 17
click at [624, 138] on select "Select Item Type Clothing (A/B: 11) Collectibles Of Value (A/B: 8) Electronics …" at bounding box center [575, 137] width 115 height 17
click at [405, 90] on link "Money and Accounts" at bounding box center [411, 92] width 66 height 20
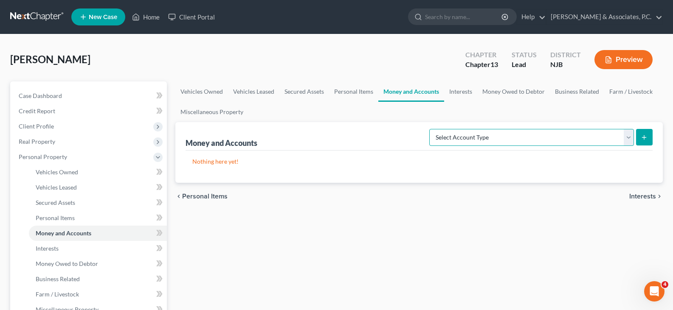
click at [625, 138] on select "Select Account Type Brokerage (A/B: 18, SOFA: 20) Cash on Hand (A/B: 16) Certif…" at bounding box center [531, 137] width 205 height 17
click at [431, 129] on select "Select Account Type Brokerage (A/B: 18, SOFA: 20) Cash on Hand (A/B: 16) Certif…" at bounding box center [531, 137] width 205 height 17
drag, startPoint x: 627, startPoint y: 139, endPoint x: 615, endPoint y: 139, distance: 12.3
click at [624, 138] on select "Select Account Type Brokerage (A/B: 18, SOFA: 20) Cash on Hand (A/B: 16) Certif…" at bounding box center [531, 137] width 205 height 17
select select "cash_on_hand"
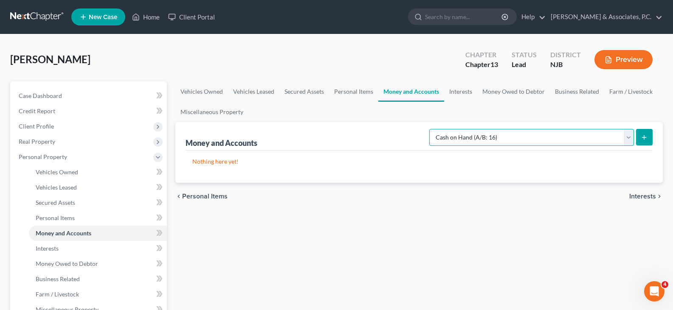
click at [431, 129] on select "Select Account Type Brokerage (A/B: 18, SOFA: 20) Cash on Hand (A/B: 16) Certif…" at bounding box center [531, 137] width 205 height 17
click at [645, 140] on icon "submit" at bounding box center [644, 137] width 7 height 7
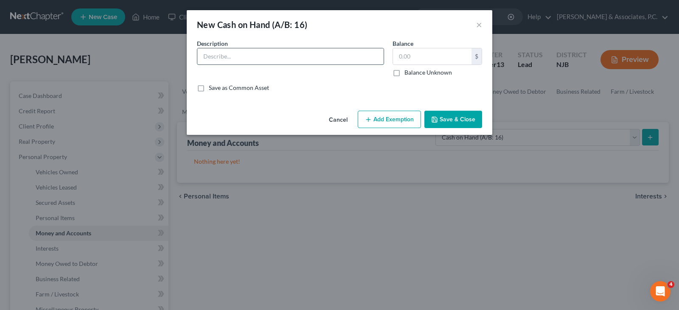
click at [293, 56] on input "text" at bounding box center [290, 56] width 186 height 16
type input "cash in pocket"
click at [441, 54] on input "text" at bounding box center [432, 56] width 79 height 16
type input "10.00"
click at [387, 120] on button "Add Exemption" at bounding box center [389, 120] width 63 height 18
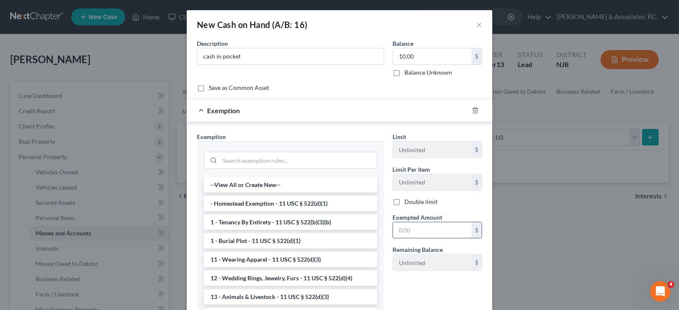
click at [400, 234] on input "text" at bounding box center [432, 230] width 79 height 16
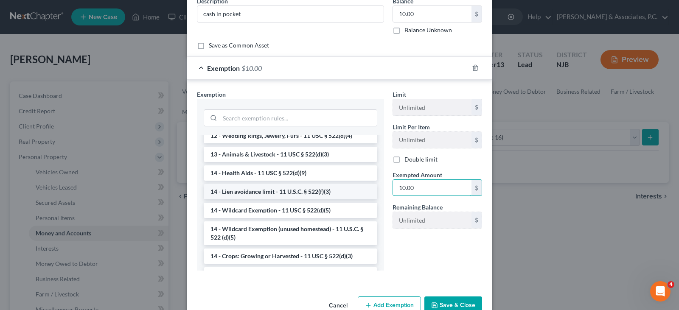
scroll to position [115, 0]
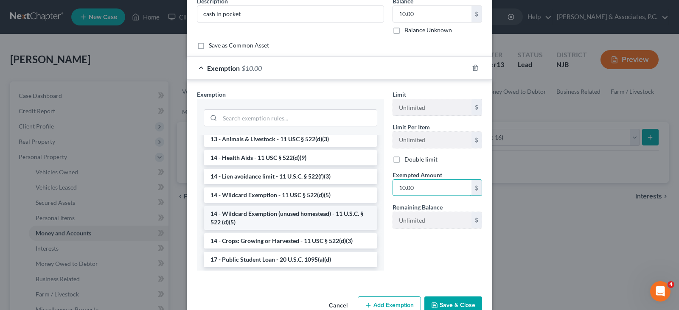
type input "10.00"
click at [262, 216] on li "14 - Wildcard Exemption (unused homestead) - 11 U.S.C. § 522 (d)(5)" at bounding box center [291, 218] width 174 height 24
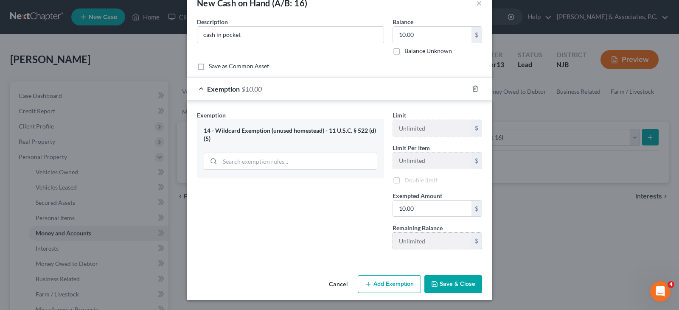
scroll to position [22, 0]
click at [450, 284] on button "Save & Close" at bounding box center [454, 285] width 58 height 18
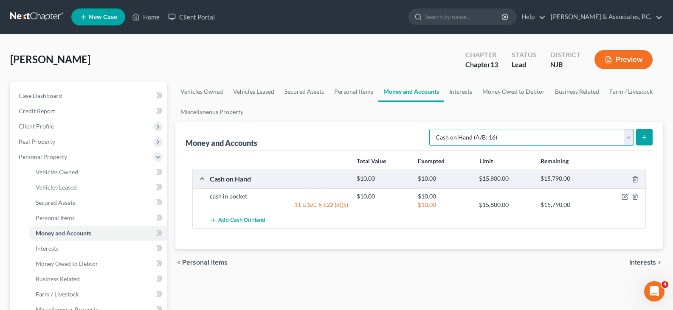
click at [625, 138] on select "Select Account Type Brokerage (A/B: 18, SOFA: 20) Cash on Hand (A/B: 16) Certif…" at bounding box center [531, 137] width 205 height 17
select select "checking"
click at [431, 129] on select "Select Account Type Brokerage (A/B: 18, SOFA: 20) Cash on Hand (A/B: 16) Certif…" at bounding box center [531, 137] width 205 height 17
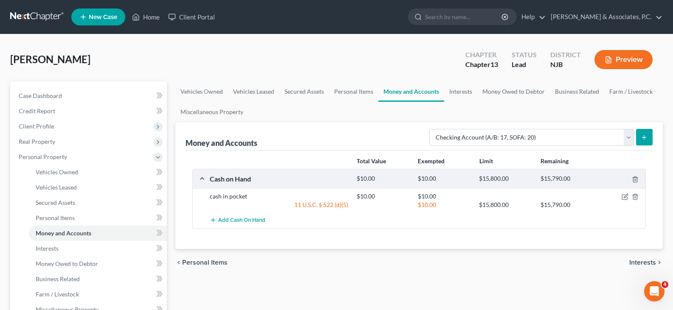
click at [644, 133] on button "submit" at bounding box center [644, 137] width 17 height 17
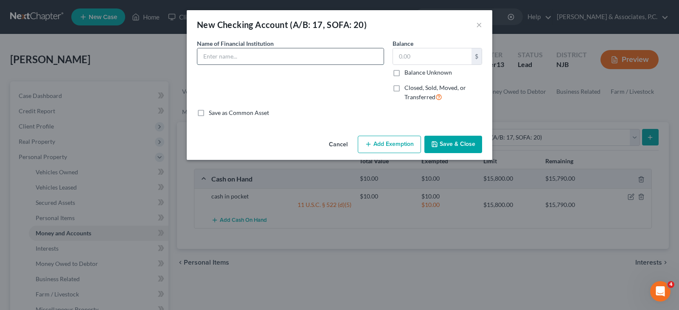
click at [225, 59] on input "text" at bounding box center [290, 56] width 186 height 16
type input "M&T Bank"
type input "300.00"
click at [393, 149] on button "Add Exemption" at bounding box center [389, 145] width 63 height 18
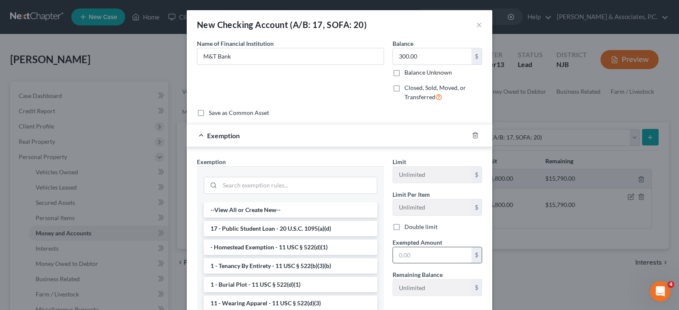
click at [411, 259] on input "text" at bounding box center [432, 256] width 79 height 16
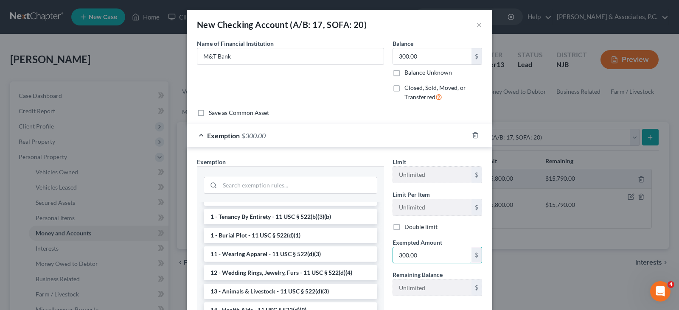
scroll to position [127, 0]
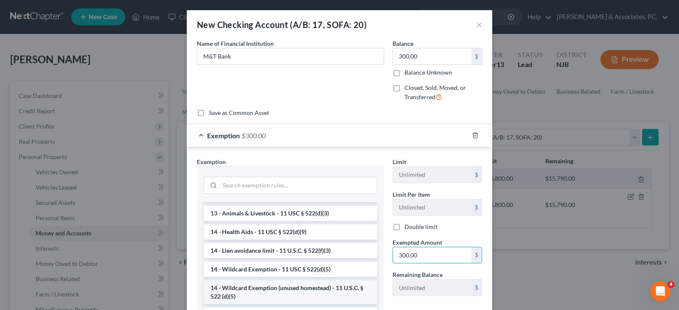
type input "300.00"
click at [256, 287] on li "14 - Wildcard Exemption (unused homestead) - 11 U.S.C. § 522 (d)(5)" at bounding box center [291, 293] width 174 height 24
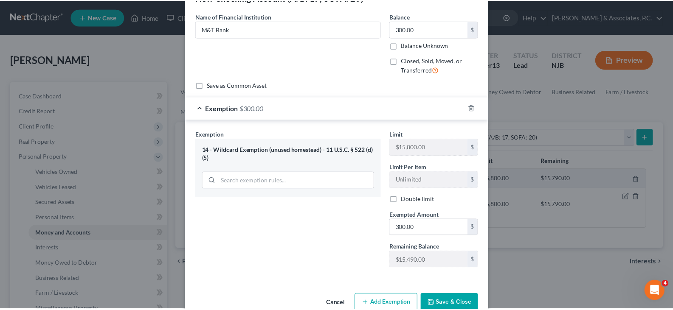
scroll to position [42, 0]
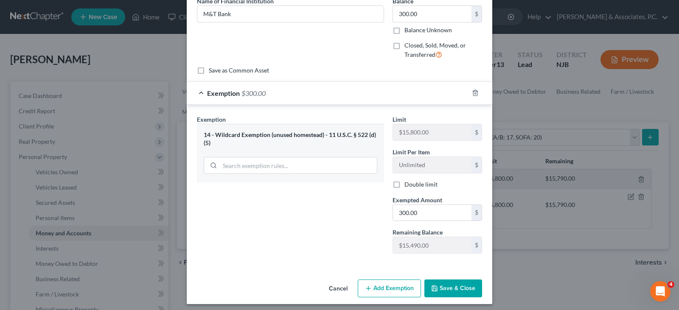
click at [456, 285] on button "Save & Close" at bounding box center [454, 289] width 58 height 18
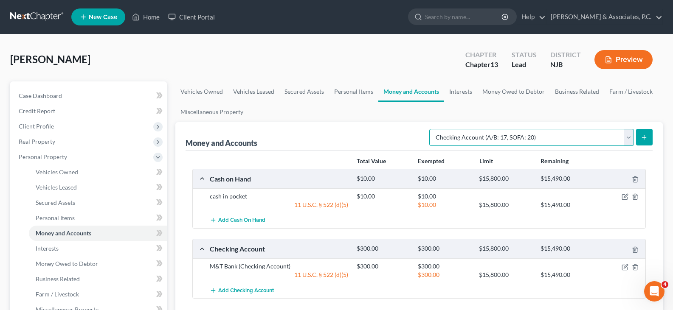
click at [626, 135] on select "Select Account Type Brokerage (A/B: 18, SOFA: 20) Cash on Hand (A/B: 16) Certif…" at bounding box center [531, 137] width 205 height 17
click at [461, 91] on link "Interests" at bounding box center [460, 92] width 33 height 20
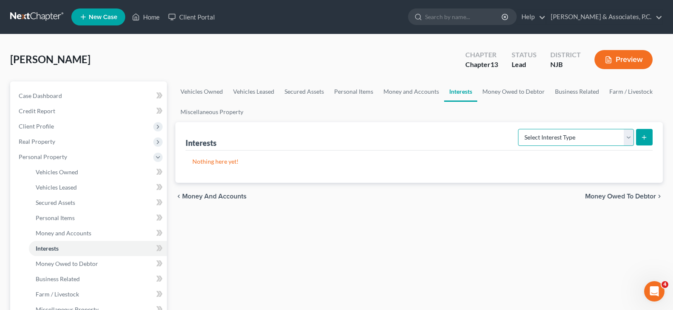
click at [574, 142] on select "Select Interest Type 401K (A/B: 21) Annuity (A/B: 23) Bond (A/B: 18) Education …" at bounding box center [576, 137] width 116 height 17
click at [410, 70] on div "[PERSON_NAME] Upgraded Chapter Chapter 13 Status [GEOGRAPHIC_DATA] [GEOGRAPHIC_…" at bounding box center [336, 63] width 653 height 37
click at [518, 90] on link "Money Owed to Debtor" at bounding box center [513, 92] width 73 height 20
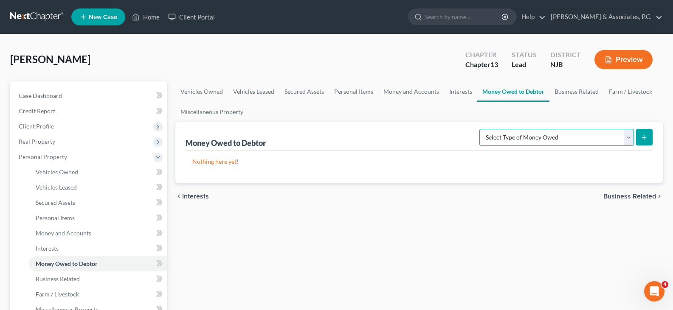
drag, startPoint x: 629, startPoint y: 140, endPoint x: 622, endPoint y: 137, distance: 7.4
click at [627, 140] on select "Select Type of Money Owed Accounts Receivable (A/B: 38) Alimony (A/B: 29) Child…" at bounding box center [556, 137] width 155 height 17
drag, startPoint x: 331, startPoint y: 63, endPoint x: 339, endPoint y: 65, distance: 8.2
click at [332, 64] on div "[PERSON_NAME] Upgraded Chapter Chapter 13 Status [GEOGRAPHIC_DATA] [GEOGRAPHIC_…" at bounding box center [336, 63] width 653 height 37
click at [572, 90] on link "Business Related" at bounding box center [576, 92] width 54 height 20
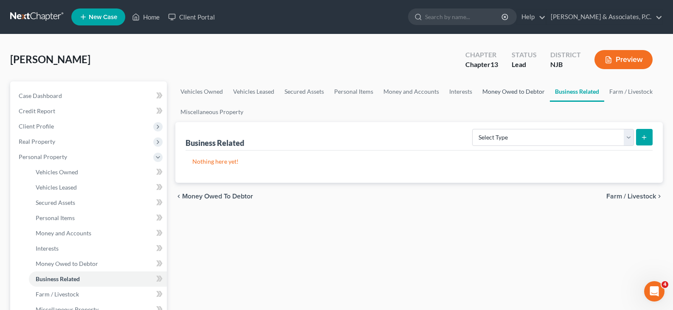
click at [513, 91] on link "Money Owed to Debtor" at bounding box center [513, 92] width 73 height 20
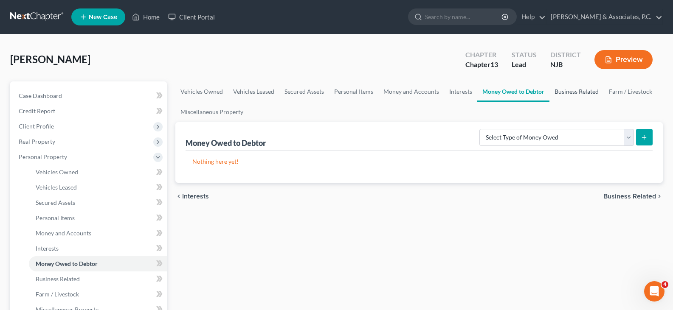
click at [589, 89] on link "Business Related" at bounding box center [576, 92] width 54 height 20
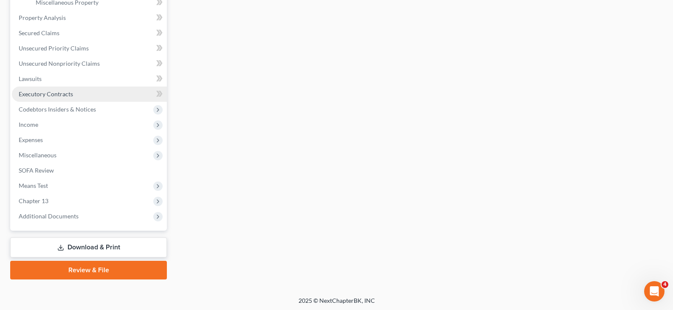
scroll to position [309, 0]
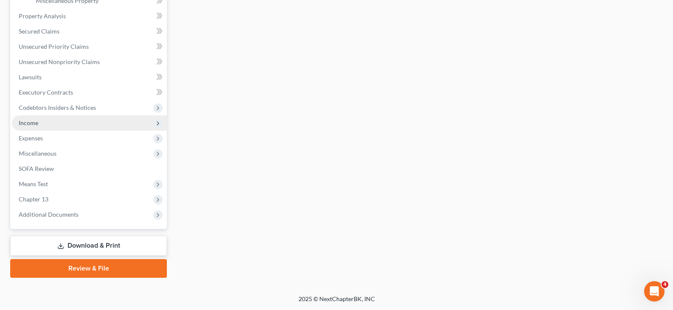
click at [42, 121] on span "Income" at bounding box center [89, 122] width 155 height 15
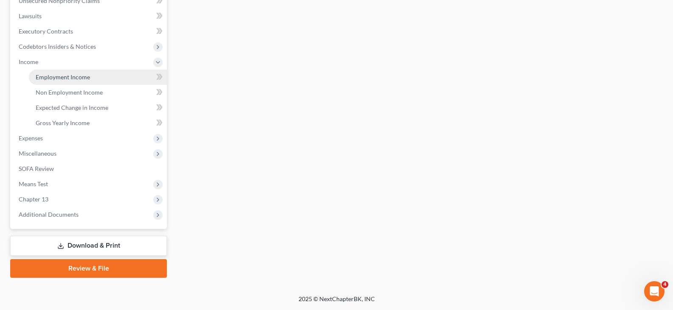
click at [53, 79] on span "Employment Income" at bounding box center [63, 76] width 54 height 7
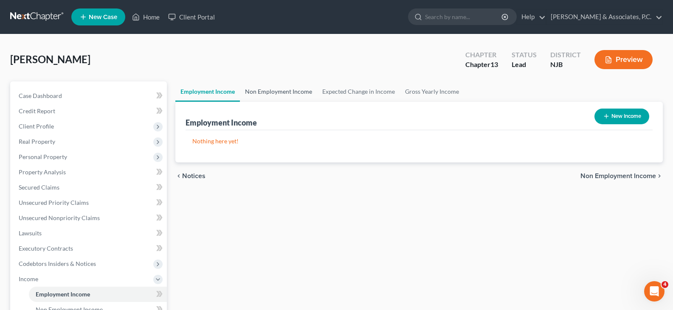
click at [266, 90] on link "Non Employment Income" at bounding box center [278, 92] width 77 height 20
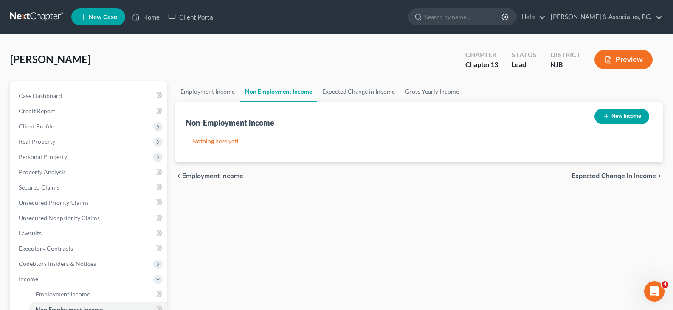
click at [610, 118] on button "New Income" at bounding box center [621, 117] width 55 height 16
select select "0"
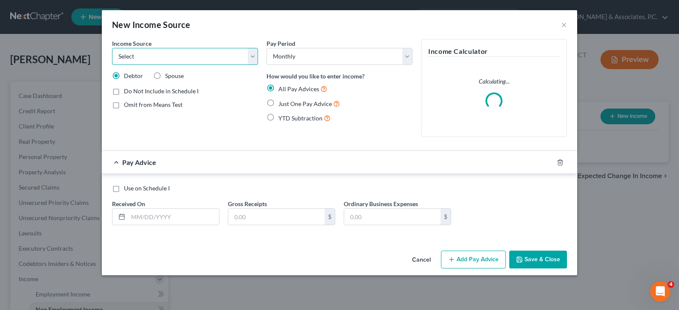
click at [253, 60] on select "Select Unemployment Disability (from employer) Pension Retirement Social Securi…" at bounding box center [185, 56] width 146 height 17
select select "4"
click at [112, 48] on select "Select Unemployment Disability (from employer) Pension Retirement Social Securi…" at bounding box center [185, 56] width 146 height 17
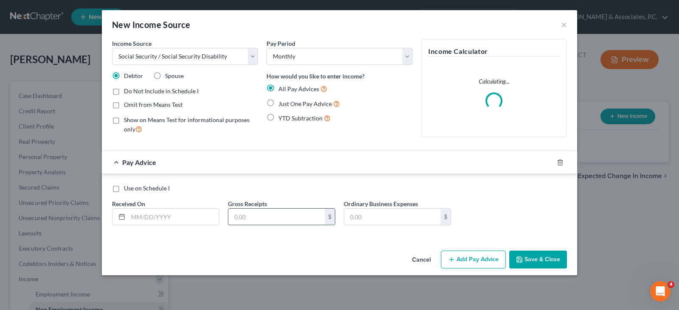
click at [248, 216] on input "text" at bounding box center [276, 217] width 96 height 16
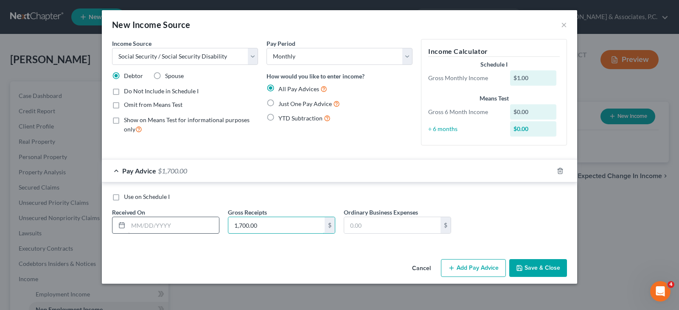
type input "1,700.00"
click at [168, 225] on input "text" at bounding box center [173, 225] width 91 height 16
type input "[DATE]"
drag, startPoint x: 550, startPoint y: 169, endPoint x: 345, endPoint y: 189, distance: 206.5
click at [549, 169] on icon "button" at bounding box center [550, 171] width 7 height 7
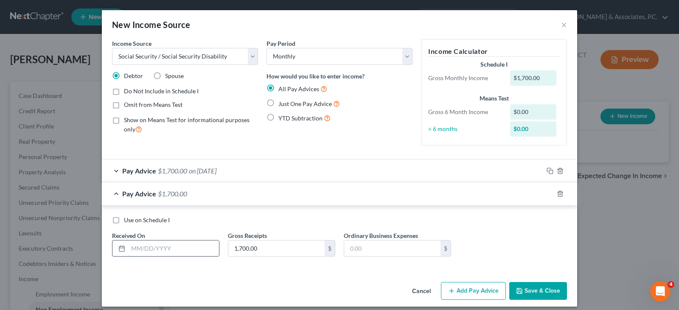
click at [169, 256] on input "text" at bounding box center [173, 249] width 91 height 16
type input "[DATE]"
drag, startPoint x: 547, startPoint y: 191, endPoint x: 486, endPoint y: 181, distance: 61.5
click at [544, 190] on div at bounding box center [560, 194] width 34 height 14
click at [548, 192] on icon "button" at bounding box center [549, 193] width 4 height 4
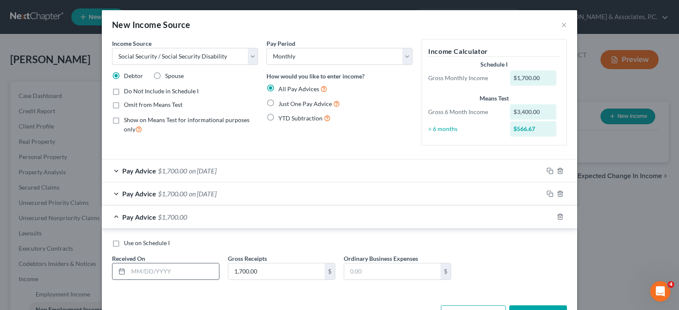
click at [180, 273] on input "text" at bounding box center [173, 272] width 91 height 16
type input "4/9/2025"
click at [549, 214] on icon "button" at bounding box center [550, 217] width 7 height 7
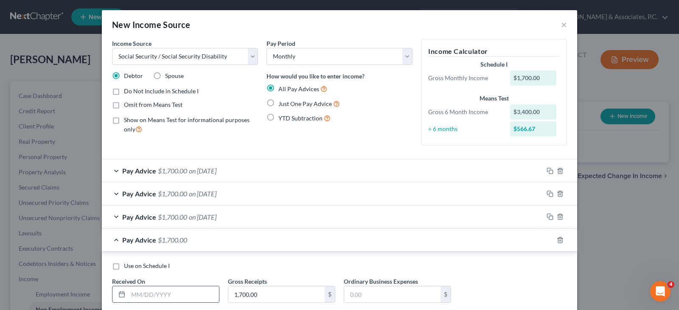
drag, startPoint x: 171, startPoint y: 296, endPoint x: 177, endPoint y: 298, distance: 6.7
click at [171, 296] on input "text" at bounding box center [173, 295] width 91 height 16
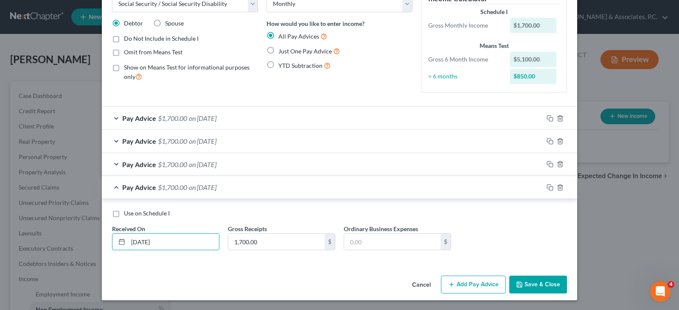
scroll to position [53, 0]
type input "[DATE]"
click at [549, 186] on rect "button" at bounding box center [551, 188] width 4 height 4
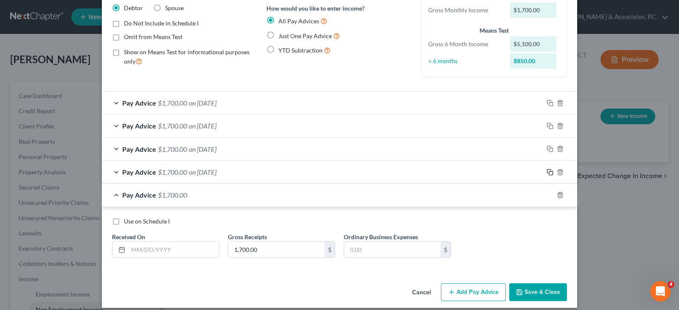
scroll to position [76, 0]
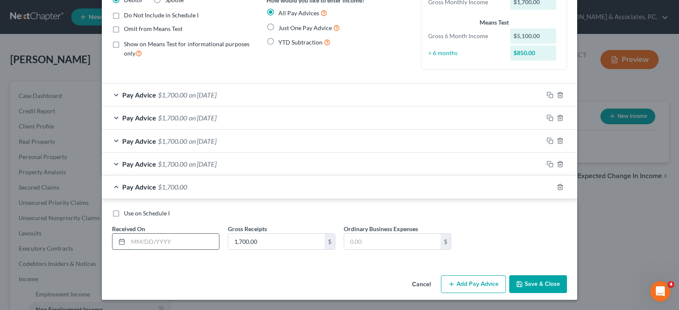
click at [156, 245] on input "text" at bounding box center [173, 242] width 91 height 16
type input "[DATE]"
drag, startPoint x: 547, startPoint y: 186, endPoint x: 400, endPoint y: 180, distance: 146.6
click at [547, 186] on icon "button" at bounding box center [550, 187] width 7 height 7
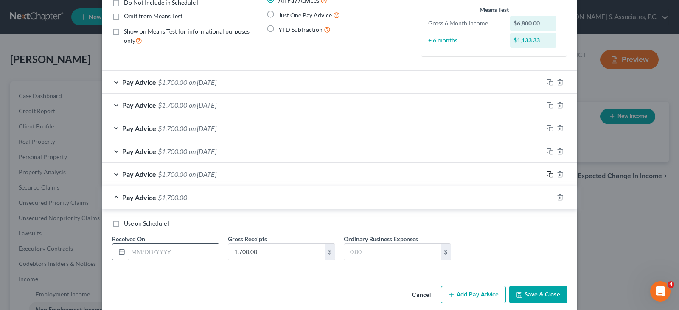
scroll to position [99, 0]
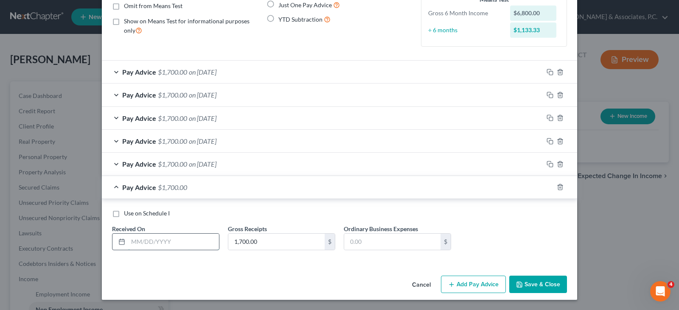
click at [169, 243] on input "text" at bounding box center [173, 242] width 91 height 16
type input "[DATE]"
click at [549, 187] on rect "button" at bounding box center [551, 188] width 4 height 4
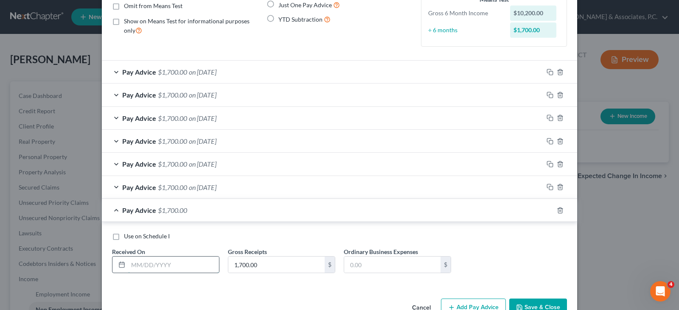
drag, startPoint x: 148, startPoint y: 266, endPoint x: 156, endPoint y: 270, distance: 9.0
click at [148, 266] on input "text" at bounding box center [173, 265] width 91 height 16
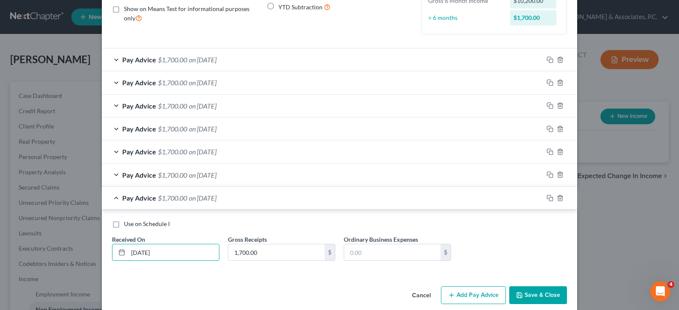
scroll to position [122, 0]
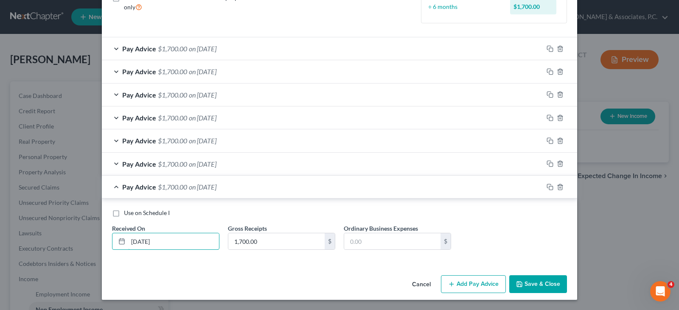
type input "[DATE]"
click at [537, 288] on button "Save & Close" at bounding box center [538, 285] width 58 height 18
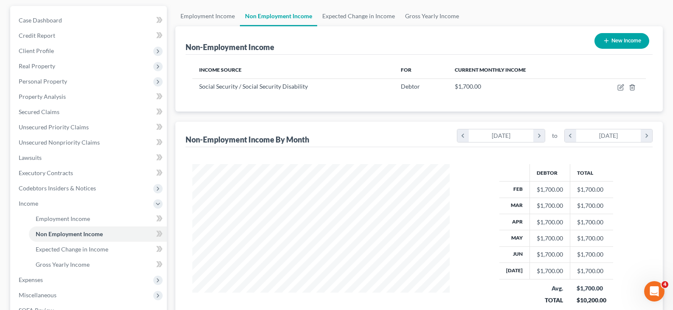
scroll to position [217, 0]
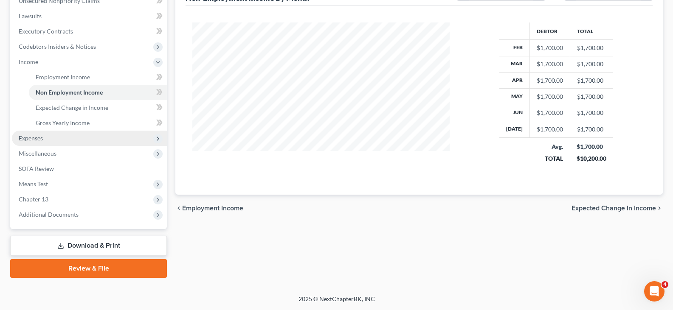
click at [31, 132] on span "Expenses" at bounding box center [89, 138] width 155 height 15
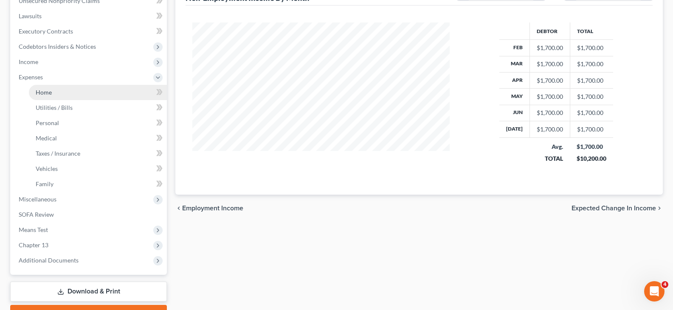
click at [44, 96] on link "Home" at bounding box center [98, 92] width 138 height 15
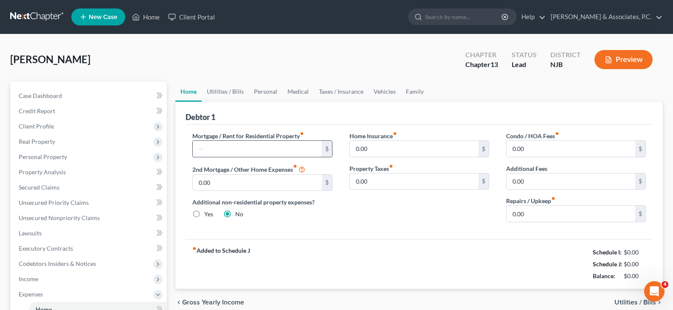
click at [246, 150] on input "text" at bounding box center [257, 149] width 129 height 16
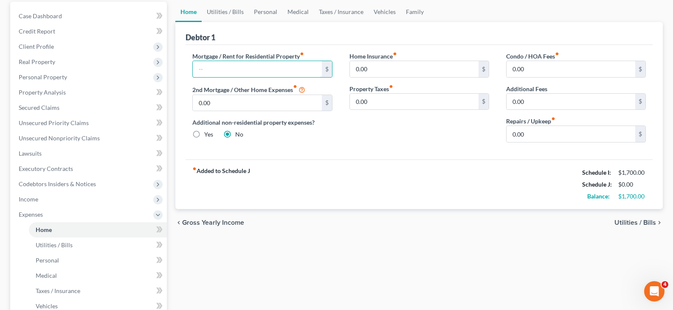
scroll to position [85, 0]
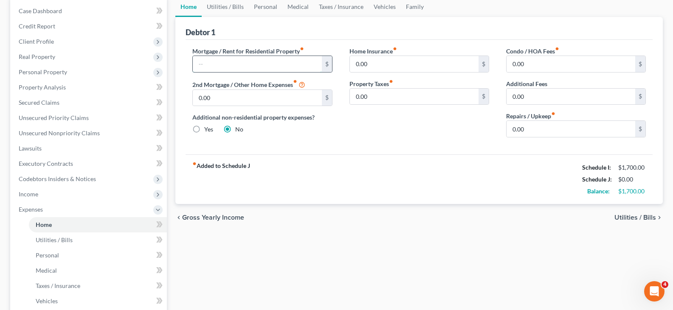
drag, startPoint x: 232, startPoint y: 62, endPoint x: 219, endPoint y: 32, distance: 31.9
click at [231, 61] on input "text" at bounding box center [257, 64] width 129 height 16
click at [224, 11] on link "Utilities / Bills" at bounding box center [225, 7] width 47 height 20
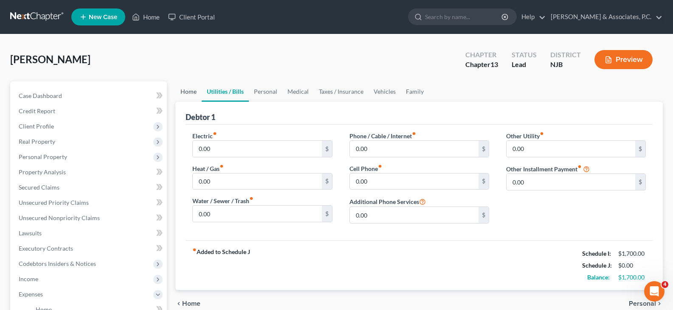
click at [186, 93] on link "Home" at bounding box center [188, 92] width 26 height 20
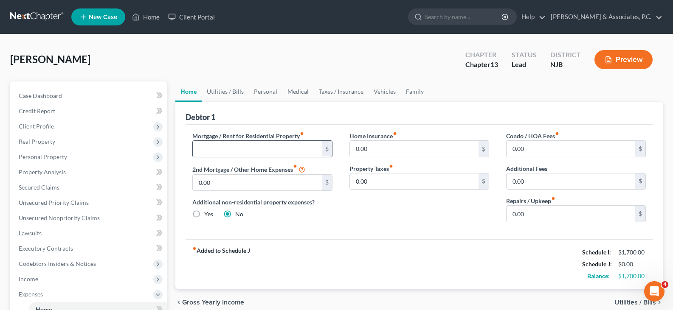
click at [272, 146] on input "text" at bounding box center [257, 149] width 129 height 16
click at [234, 89] on link "Utilities / Bills" at bounding box center [225, 92] width 47 height 20
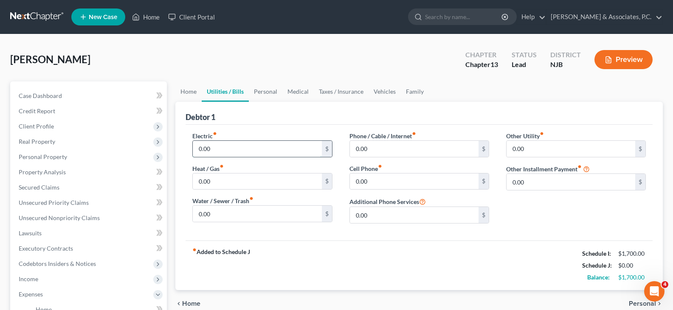
click at [227, 149] on input "0.00" at bounding box center [257, 149] width 129 height 16
type input "312.00"
click at [379, 149] on input "0.00" at bounding box center [414, 149] width 129 height 16
type input "190.00"
click at [264, 90] on link "Personal" at bounding box center [266, 92] width 34 height 20
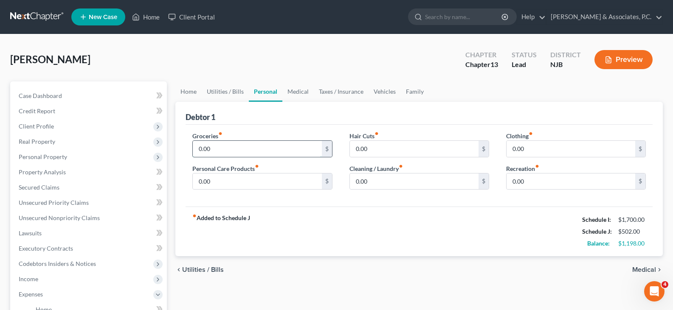
click at [219, 150] on input "0.00" at bounding box center [257, 149] width 129 height 16
type input "200.00"
click at [219, 178] on input "0.00" at bounding box center [257, 182] width 129 height 16
drag, startPoint x: 369, startPoint y: 150, endPoint x: 374, endPoint y: 180, distance: 30.5
click at [369, 151] on input "0.00" at bounding box center [414, 149] width 129 height 16
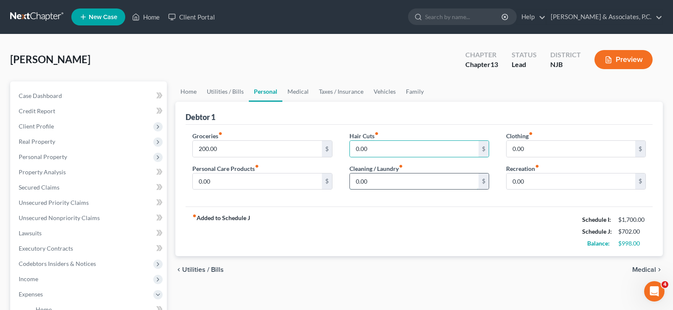
click at [372, 177] on input "0.00" at bounding box center [414, 182] width 129 height 16
click at [526, 144] on input "0.00" at bounding box center [571, 149] width 129 height 16
click at [321, 92] on link "Taxes / Insurance" at bounding box center [341, 92] width 55 height 20
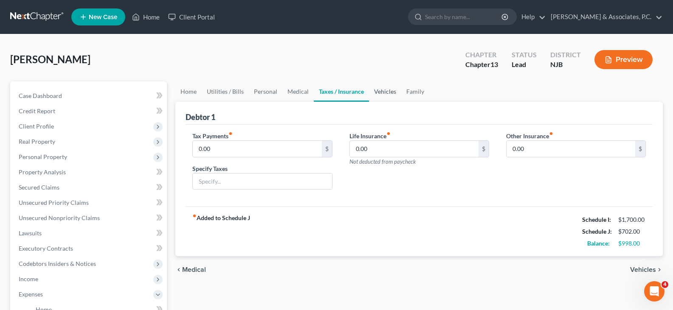
click at [381, 92] on link "Vehicles" at bounding box center [385, 92] width 32 height 20
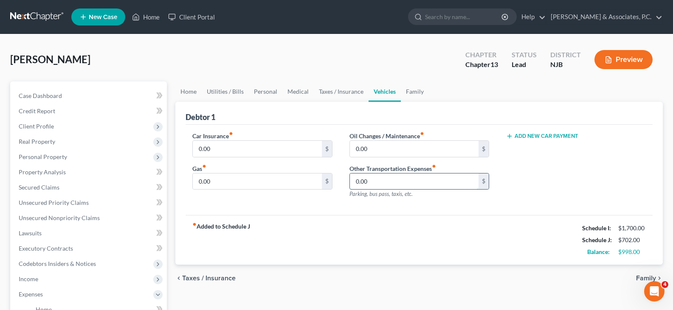
click at [376, 176] on input "0.00" at bounding box center [414, 182] width 129 height 16
type input "91.00"
click at [256, 145] on input "0.00" at bounding box center [257, 149] width 129 height 16
click at [192, 89] on link "Home" at bounding box center [188, 92] width 26 height 20
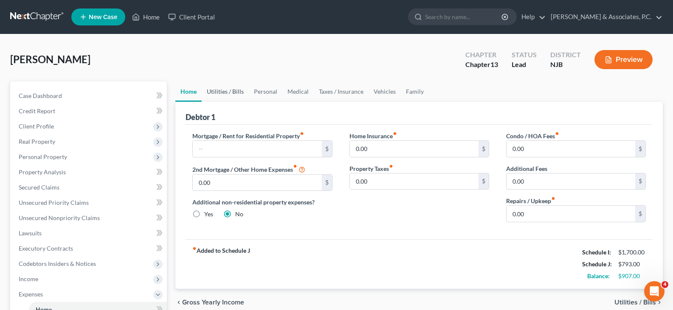
click at [232, 90] on link "Utilities / Bills" at bounding box center [225, 92] width 47 height 20
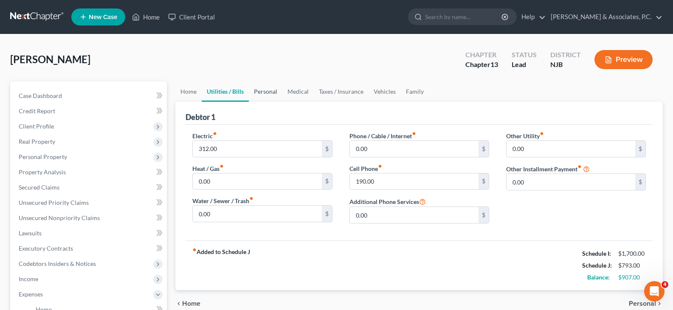
click at [268, 92] on link "Personal" at bounding box center [266, 92] width 34 height 20
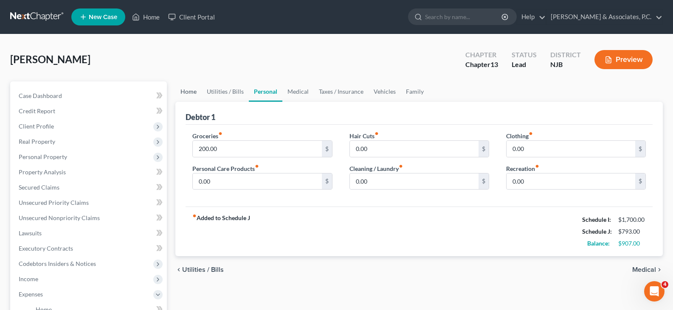
click at [183, 90] on link "Home" at bounding box center [188, 92] width 26 height 20
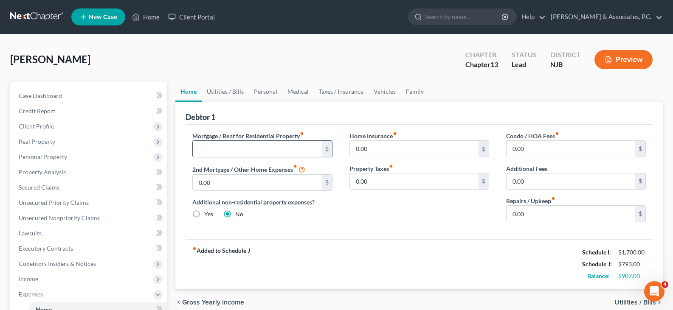
click at [219, 151] on input "text" at bounding box center [257, 149] width 129 height 16
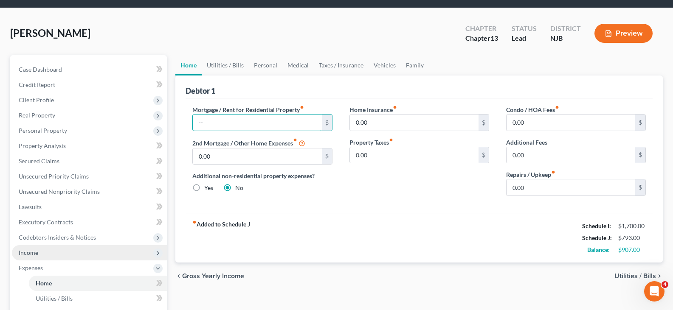
scroll to position [127, 0]
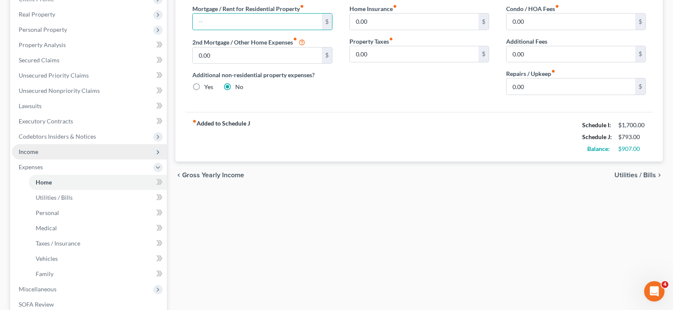
click at [33, 152] on span "Income" at bounding box center [29, 151] width 20 height 7
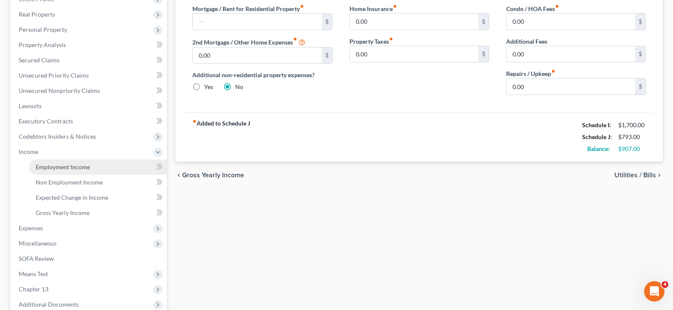
click at [51, 168] on span "Employment Income" at bounding box center [63, 166] width 54 height 7
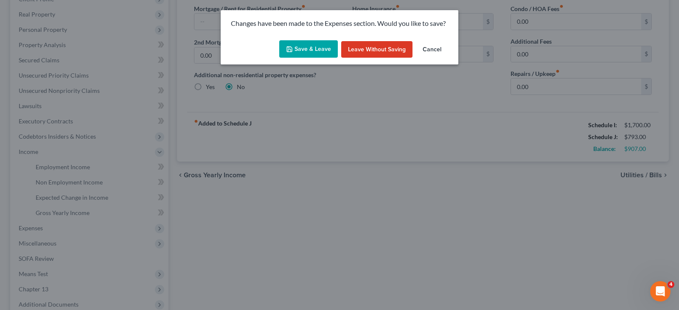
click at [316, 47] on button "Save & Leave" at bounding box center [308, 49] width 59 height 18
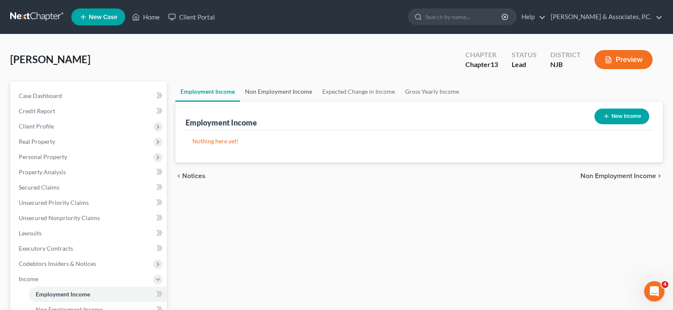
click at [268, 90] on link "Non Employment Income" at bounding box center [278, 92] width 77 height 20
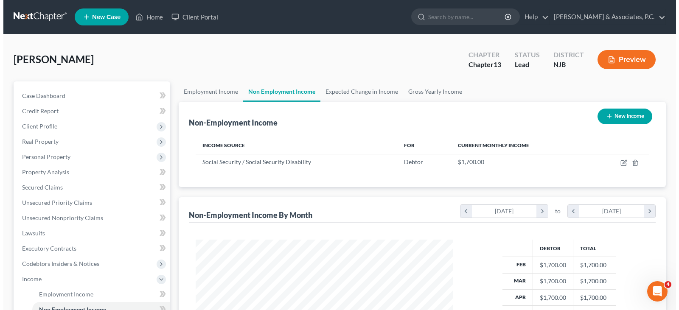
scroll to position [152, 274]
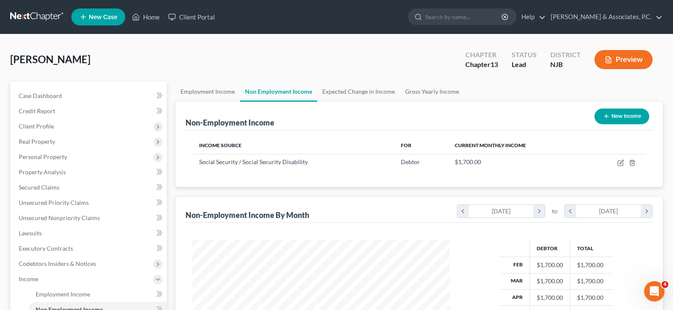
click at [618, 116] on button "New Income" at bounding box center [621, 117] width 55 height 16
select select "0"
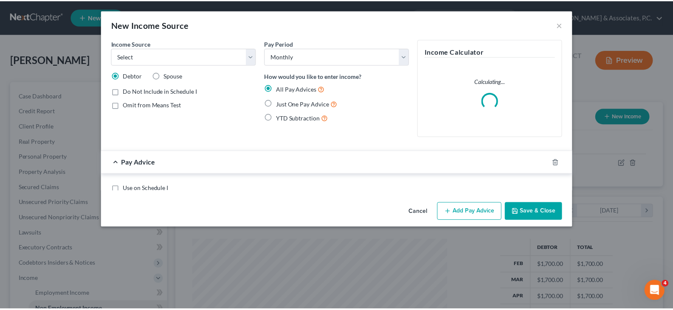
scroll to position [152, 277]
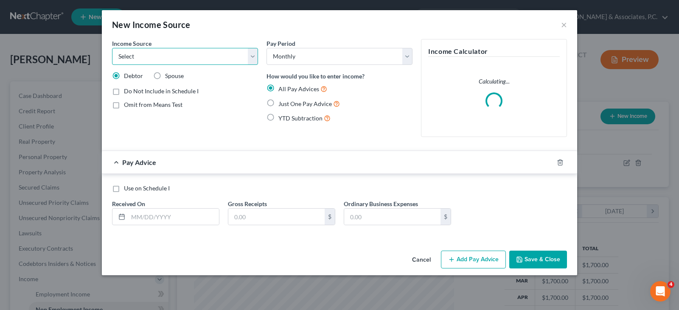
click at [255, 56] on select "Select Unemployment Disability (from employer) Pension Retirement Social Securi…" at bounding box center [185, 56] width 146 height 17
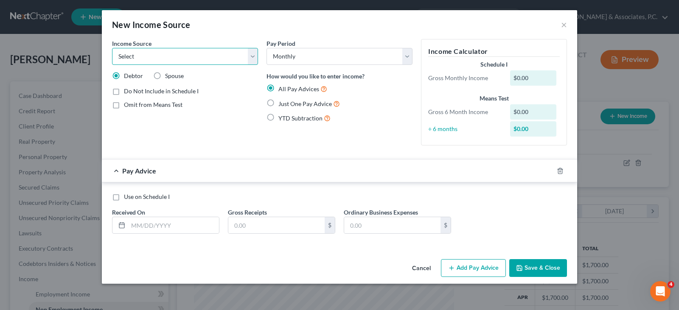
select select "8"
click at [112, 48] on select "Select Unemployment Disability (from employer) Pension Retirement Social Securi…" at bounding box center [185, 56] width 146 height 17
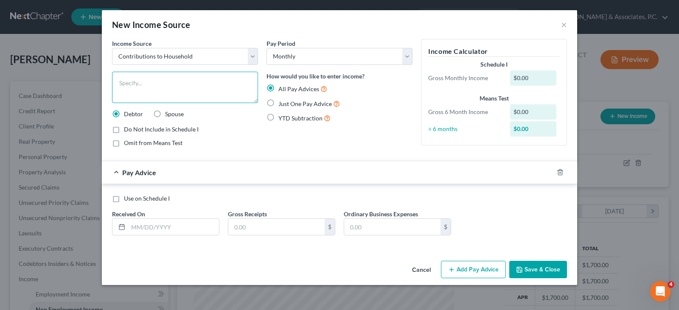
click at [141, 93] on textarea at bounding box center [185, 87] width 146 height 31
type textarea "Contributions from brother"
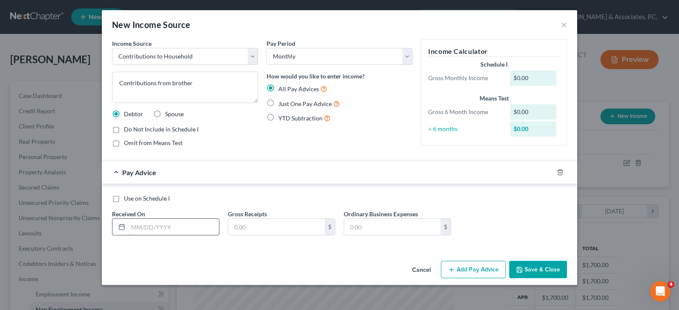
click at [161, 226] on input "text" at bounding box center [173, 227] width 91 height 16
type input "[DATE]"
click at [262, 228] on input "text" at bounding box center [276, 227] width 96 height 16
type input "1,200.00"
click at [538, 269] on button "Save & Close" at bounding box center [538, 270] width 58 height 18
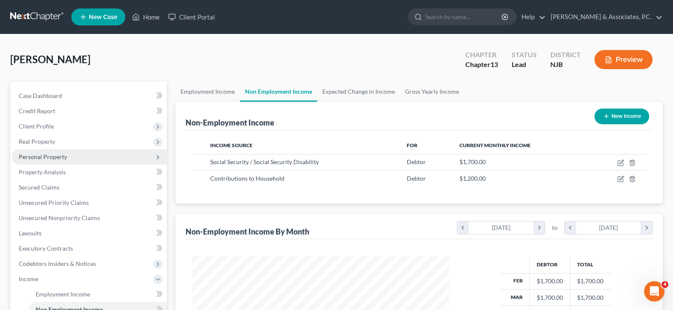
scroll to position [170, 0]
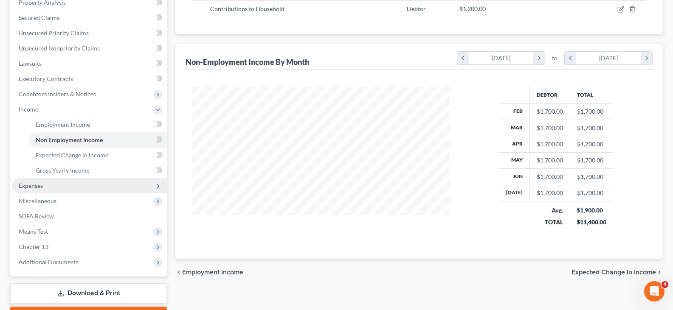
drag, startPoint x: 33, startPoint y: 183, endPoint x: 37, endPoint y: 186, distance: 5.4
click at [33, 183] on span "Expenses" at bounding box center [31, 185] width 24 height 7
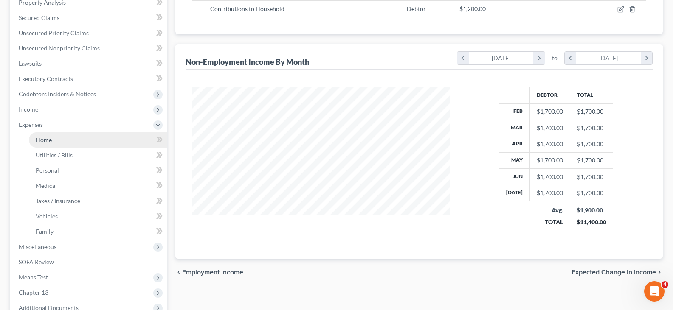
click at [42, 138] on span "Home" at bounding box center [44, 139] width 16 height 7
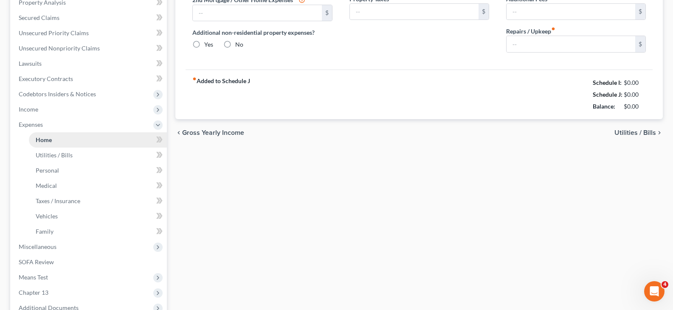
type input "0.00"
radio input "true"
type input "0.00"
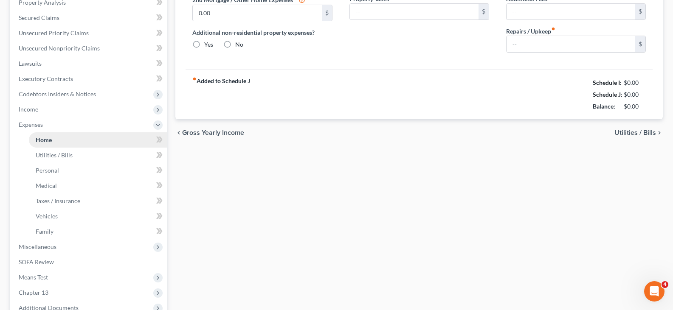
type input "0.00"
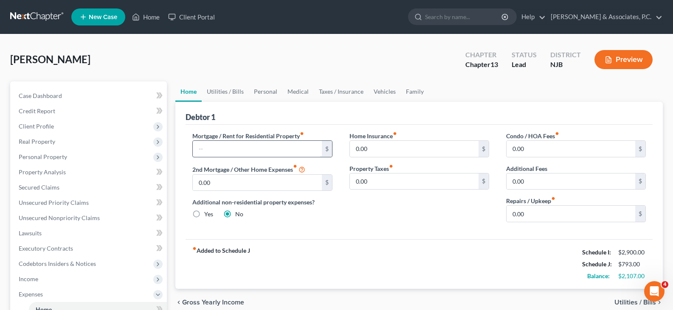
click at [214, 147] on input "text" at bounding box center [257, 149] width 129 height 16
type input "2,000.00"
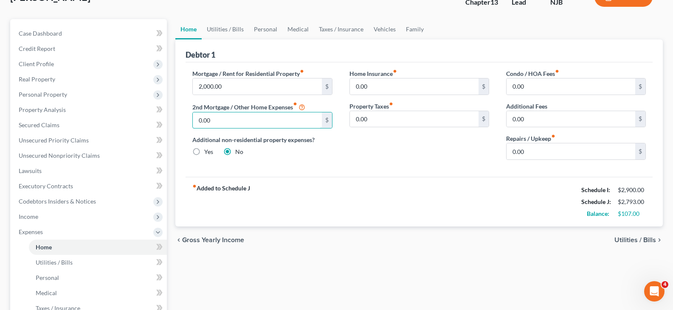
scroll to position [85, 0]
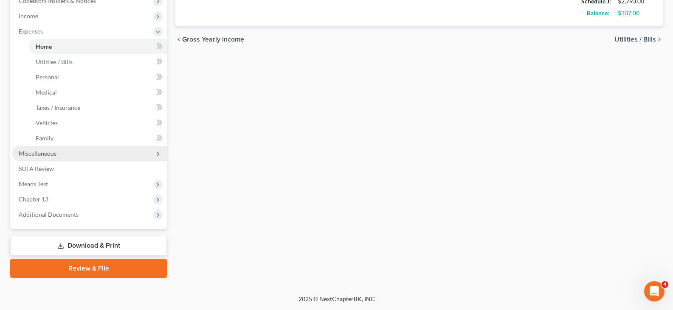
click at [44, 152] on span "Miscellaneous" at bounding box center [38, 153] width 38 height 7
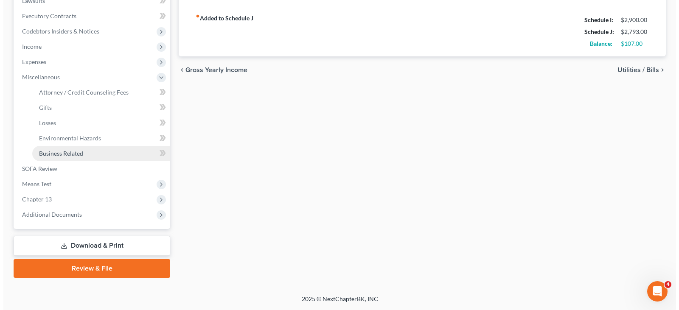
scroll to position [233, 0]
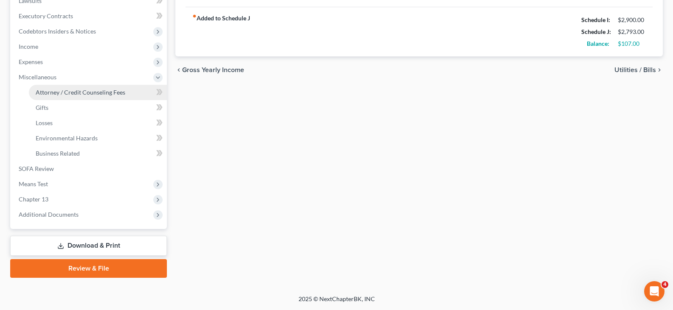
click at [65, 90] on span "Attorney / Credit Counseling Fees" at bounding box center [81, 92] width 90 height 7
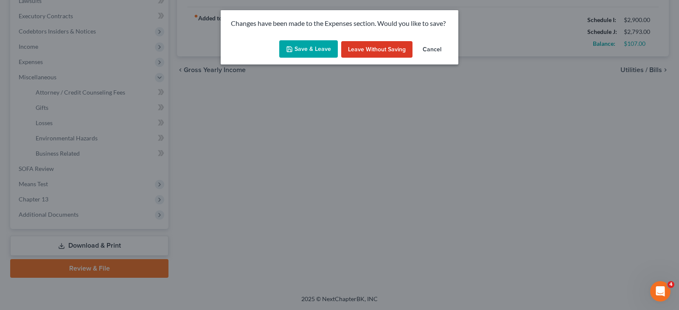
click at [309, 47] on button "Save & Leave" at bounding box center [308, 49] width 59 height 18
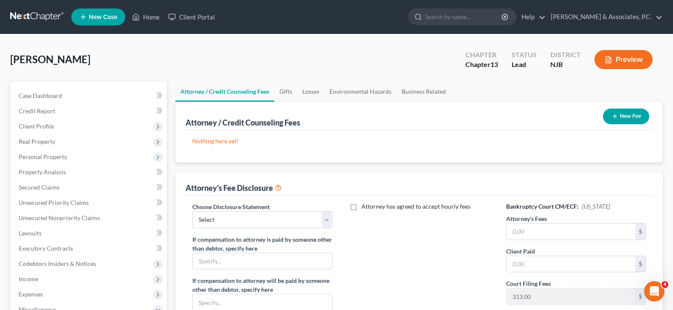
click at [627, 115] on button "New Fee" at bounding box center [626, 117] width 46 height 16
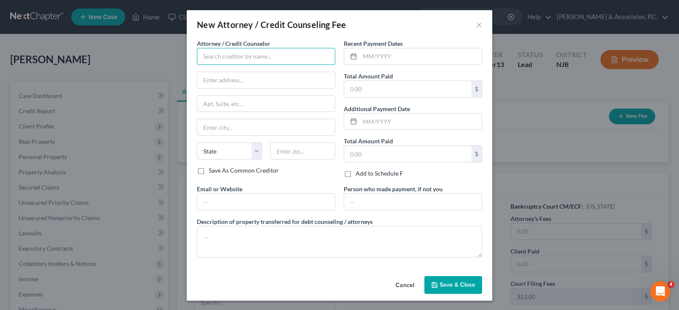
click at [290, 60] on input "text" at bounding box center [266, 56] width 138 height 17
type input "[PERSON_NAME]"
type input "649 Newark Avenue"
type input "[GEOGRAPHIC_DATA]"
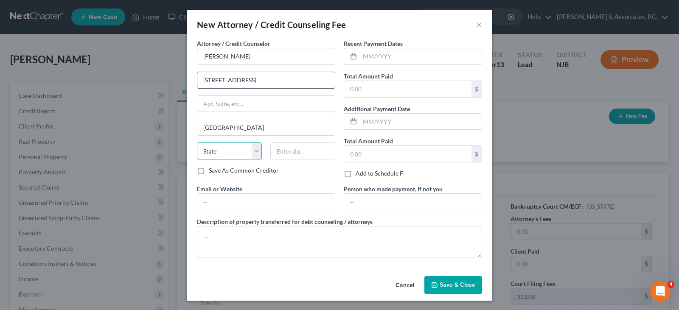
select select "33"
type input "07306"
click at [372, 56] on input "text" at bounding box center [421, 56] width 122 height 16
type input "[DATE]"
click at [380, 84] on input "text" at bounding box center [407, 89] width 127 height 16
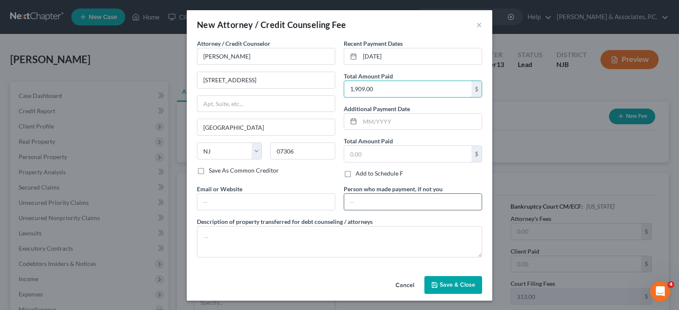
type input "1,909.00"
click at [373, 200] on input "text" at bounding box center [413, 202] width 138 height 16
type input "[PERSON_NAME]"
click at [445, 284] on span "Save & Close" at bounding box center [458, 284] width 36 height 7
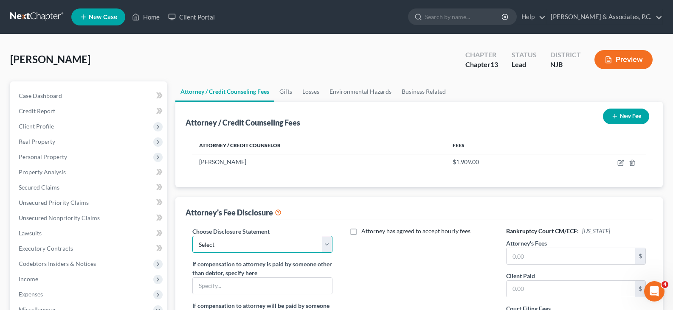
click at [320, 246] on select "Select Attorney" at bounding box center [262, 244] width 140 height 17
select select "0"
click at [192, 236] on select "Select Attorney" at bounding box center [262, 244] width 140 height 17
click at [532, 254] on input "text" at bounding box center [571, 256] width 129 height 16
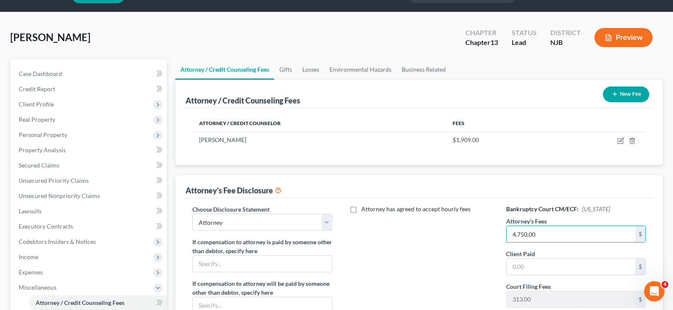
scroll to position [42, 0]
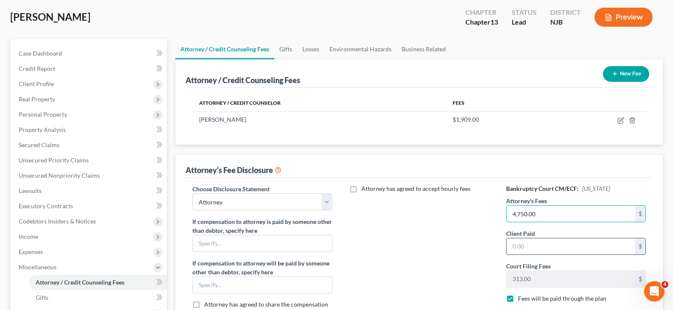
type input "4,750.00"
click at [526, 248] on input "text" at bounding box center [571, 247] width 129 height 16
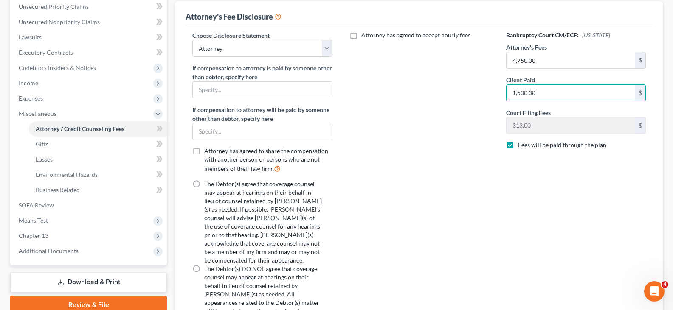
scroll to position [212, 0]
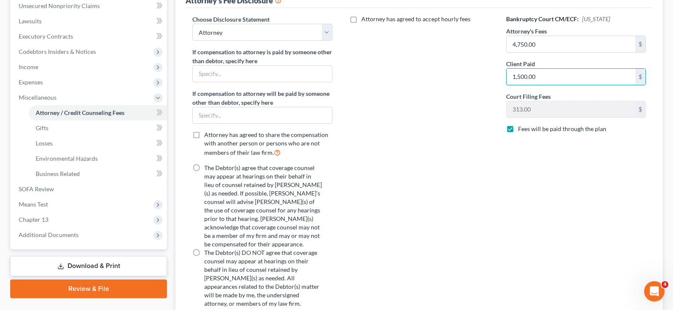
type input "1,500.00"
click at [204, 167] on label "The Debtor(s) agree that coverage counsel may appear at hearings on their behal…" at bounding box center [263, 206] width 118 height 85
click at [208, 167] on input "The Debtor(s) agree that coverage counsel may appear at hearings on their behal…" at bounding box center [211, 167] width 6 height 6
radio input "true"
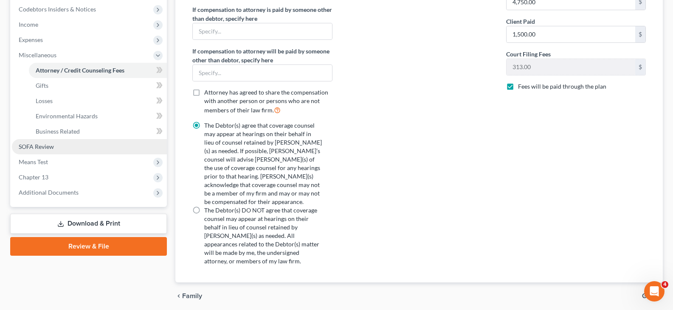
click at [31, 144] on span "SOFA Review" at bounding box center [36, 146] width 35 height 7
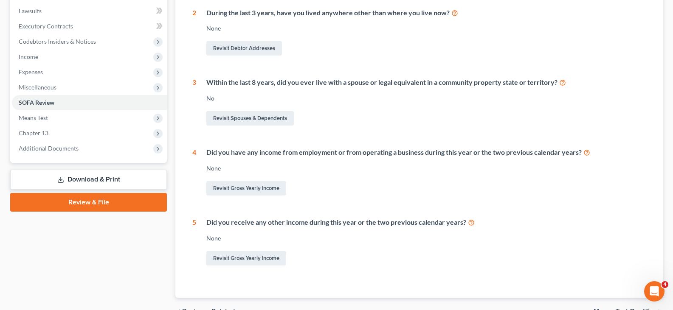
scroll to position [170, 0]
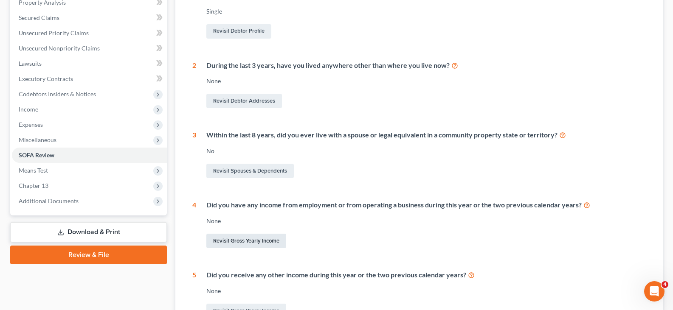
click at [239, 240] on link "Revisit Gross Yearly Income" at bounding box center [246, 241] width 80 height 14
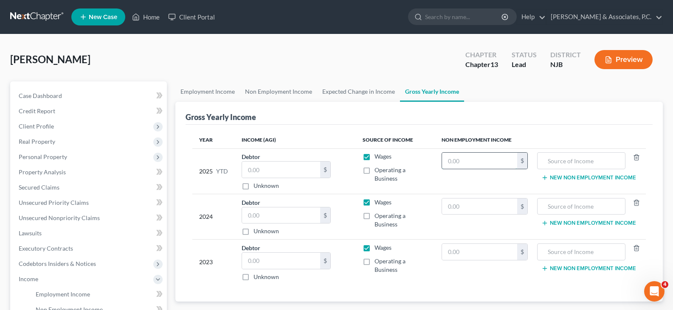
click at [481, 162] on input "text" at bounding box center [480, 161] width 76 height 16
type input "13,600.00"
click at [590, 164] on input "text" at bounding box center [581, 161] width 79 height 16
drag, startPoint x: 610, startPoint y: 159, endPoint x: 589, endPoint y: 155, distance: 21.6
click at [588, 155] on input "Social Security Income" at bounding box center [581, 161] width 79 height 16
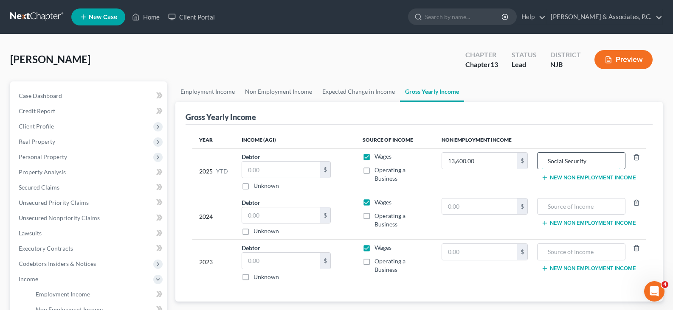
drag, startPoint x: 586, startPoint y: 160, endPoint x: 551, endPoint y: 160, distance: 35.7
click at [535, 159] on tr "2025 YTD Debtor $ Unknown Balance Undetermined $ Unknown Wages Operating a Busi…" at bounding box center [418, 171] width 453 height 45
type input "Social Security"
click at [551, 208] on input "text" at bounding box center [581, 207] width 79 height 16
paste input "Social Security"
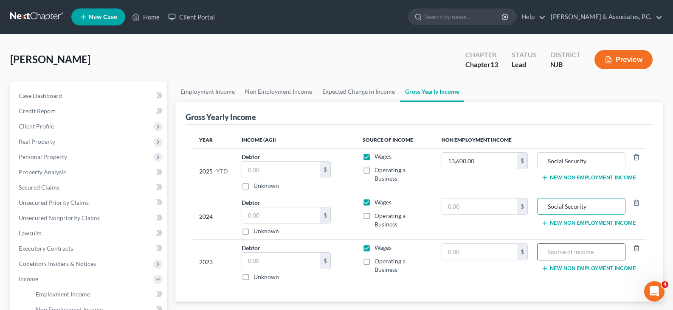
type input "Social Security"
paste input "Social Security"
type input "Social Security"
drag, startPoint x: 506, startPoint y: 201, endPoint x: 502, endPoint y: 196, distance: 6.7
click at [506, 201] on input "text" at bounding box center [480, 207] width 76 height 16
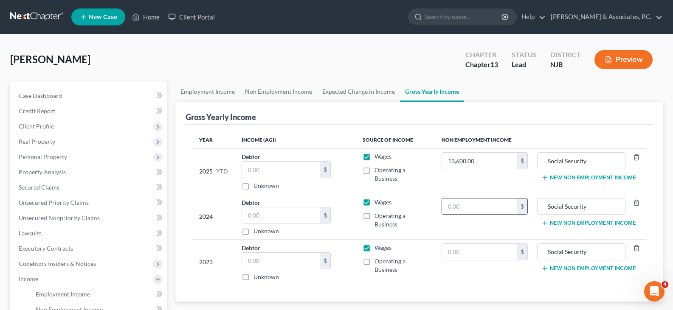
click at [469, 203] on input "text" at bounding box center [480, 207] width 76 height 16
type input "21,036.00"
click at [460, 255] on input "text" at bounding box center [480, 252] width 76 height 16
type input "21,000.00"
click at [588, 255] on input "Social Security" at bounding box center [581, 252] width 79 height 16
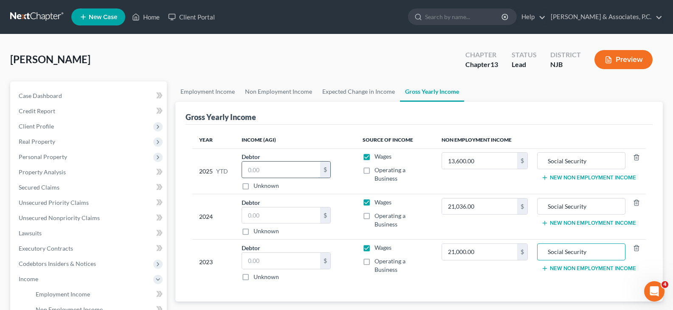
click at [287, 170] on input "text" at bounding box center [281, 170] width 78 height 16
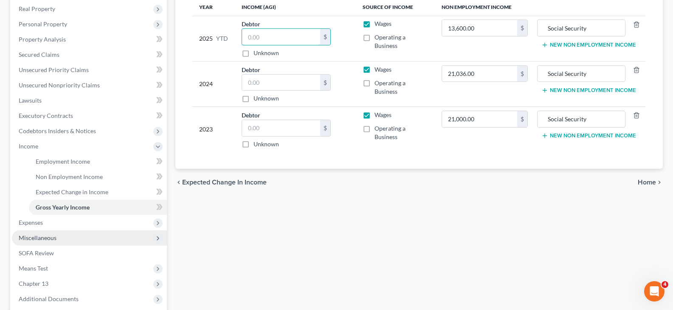
scroll to position [132, 0]
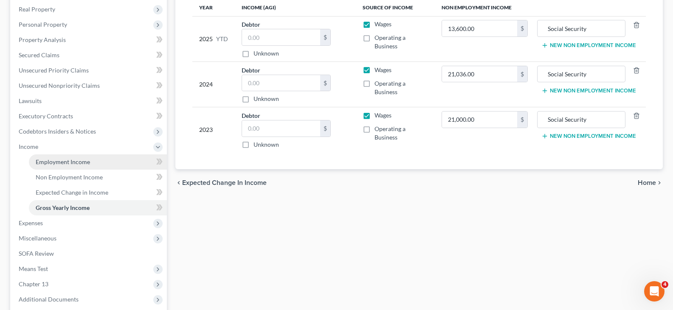
click at [60, 162] on span "Employment Income" at bounding box center [63, 161] width 54 height 7
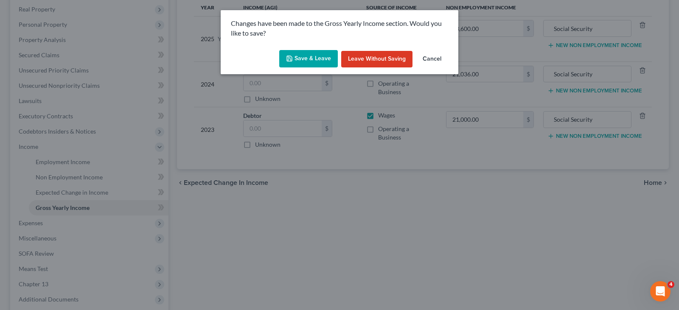
click at [320, 62] on button "Save & Leave" at bounding box center [308, 59] width 59 height 18
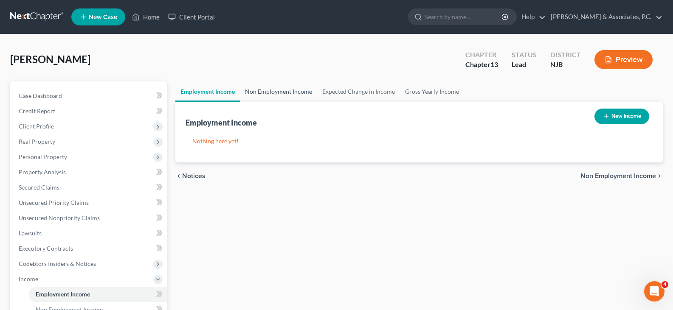
click at [278, 93] on link "Non Employment Income" at bounding box center [278, 92] width 77 height 20
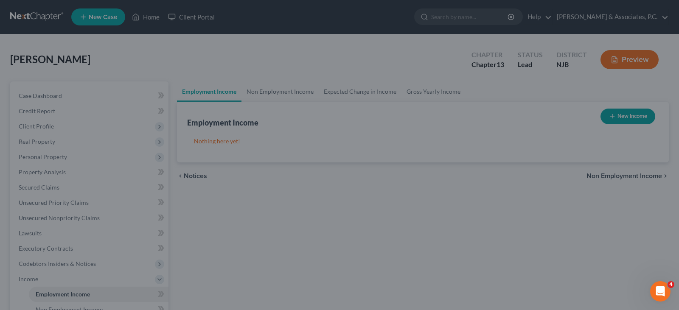
click at [271, 90] on div at bounding box center [339, 155] width 679 height 310
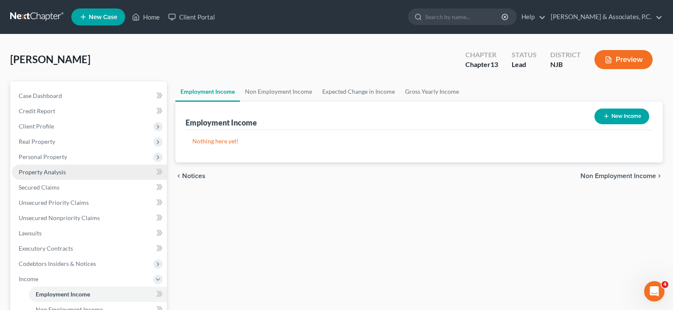
click at [37, 169] on span "Property Analysis" at bounding box center [42, 172] width 47 height 7
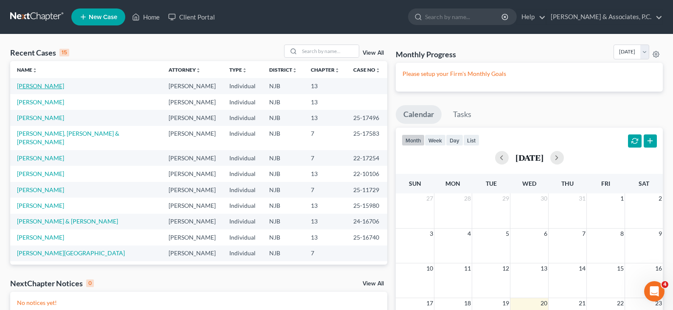
click at [34, 85] on link "[PERSON_NAME]" at bounding box center [40, 85] width 47 height 7
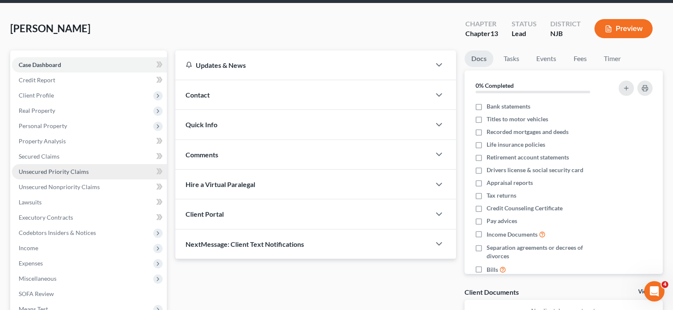
scroll to position [85, 0]
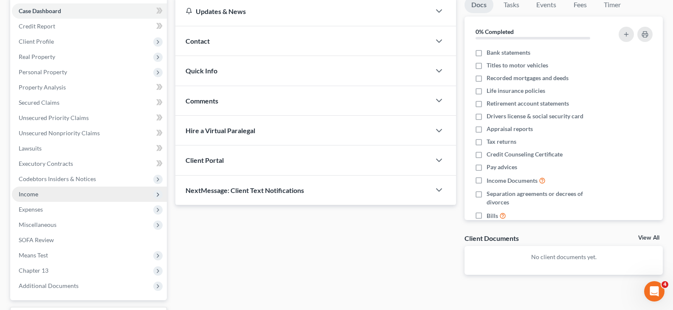
click at [34, 194] on span "Income" at bounding box center [29, 194] width 20 height 7
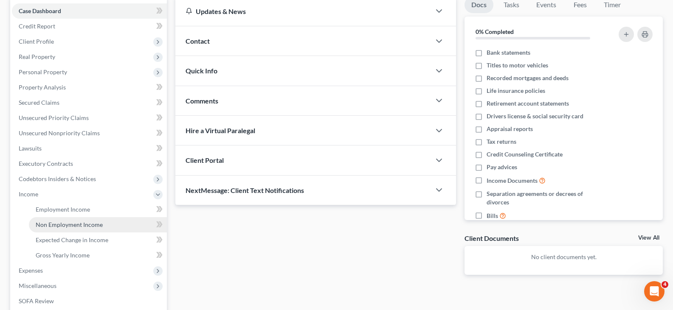
click at [55, 223] on span "Non Employment Income" at bounding box center [69, 224] width 67 height 7
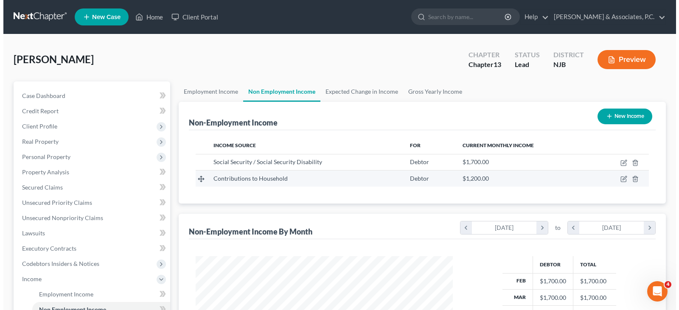
scroll to position [152, 274]
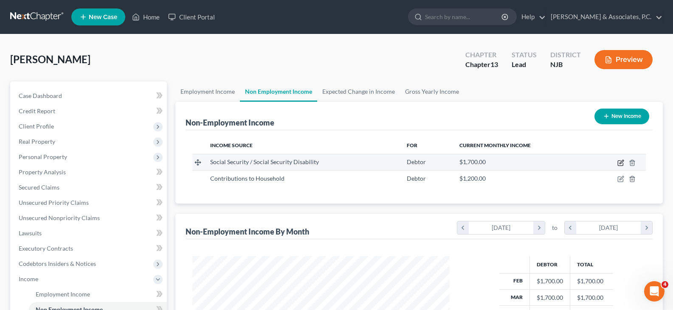
click at [621, 163] on icon "button" at bounding box center [621, 162] width 4 height 4
select select "4"
select select "0"
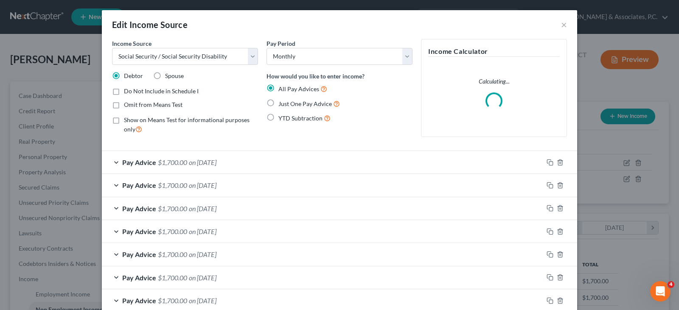
click at [170, 163] on span "$1,700.00" at bounding box center [172, 162] width 29 height 8
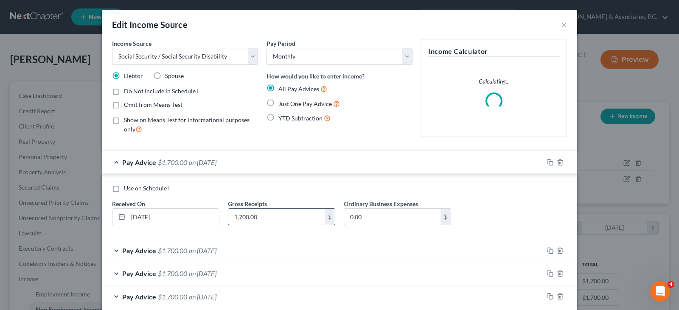
drag, startPoint x: 257, startPoint y: 220, endPoint x: 261, endPoint y: 217, distance: 5.2
click at [256, 220] on input "1,700.00" at bounding box center [276, 217] width 96 height 16
type input "1"
type input "1,797.00"
click at [216, 248] on span "on [DATE]" at bounding box center [203, 251] width 28 height 8
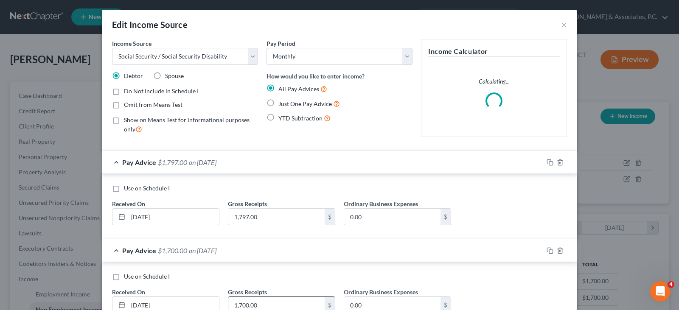
click at [259, 305] on input "1,700.00" at bounding box center [276, 305] width 96 height 16
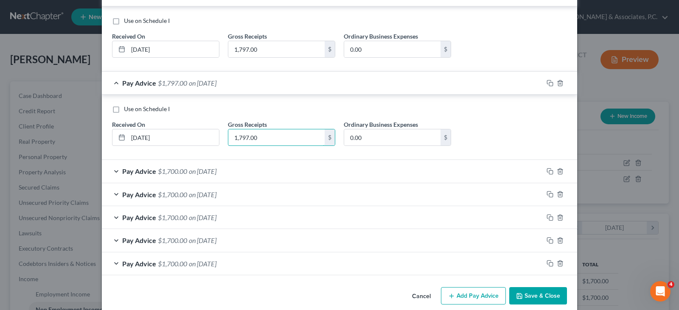
scroll to position [179, 0]
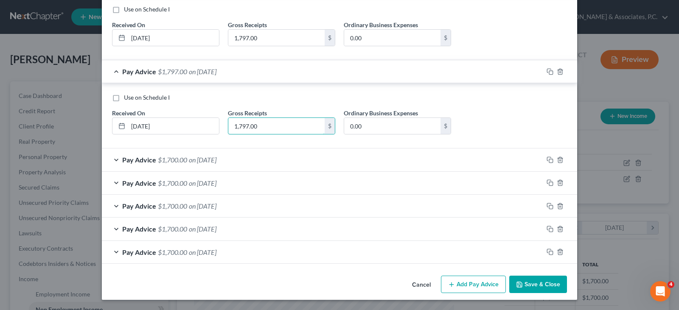
type input "1,797.00"
click at [193, 158] on span "on [DATE]" at bounding box center [203, 160] width 28 height 8
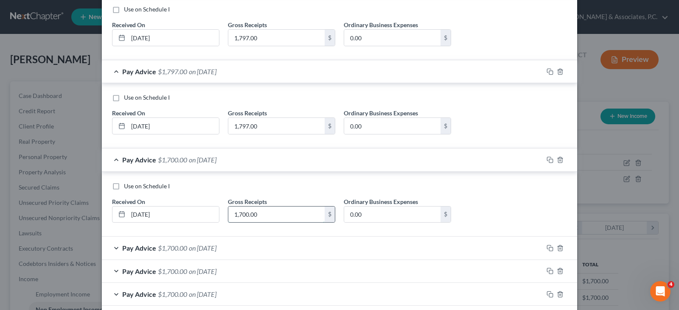
click at [263, 217] on input "1,700.00" at bounding box center [276, 215] width 96 height 16
type input "1,797.00"
click at [211, 249] on span "on [DATE]" at bounding box center [203, 248] width 28 height 8
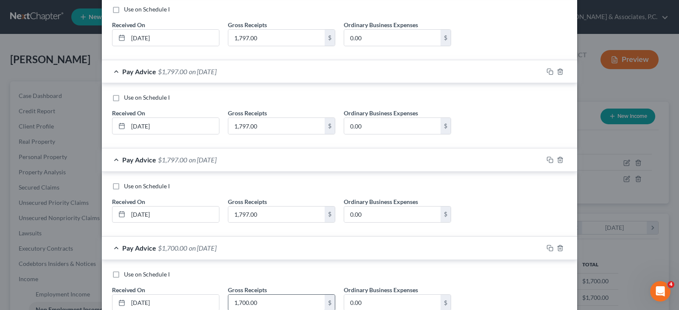
click at [261, 302] on input "1,700.00" at bounding box center [276, 303] width 96 height 16
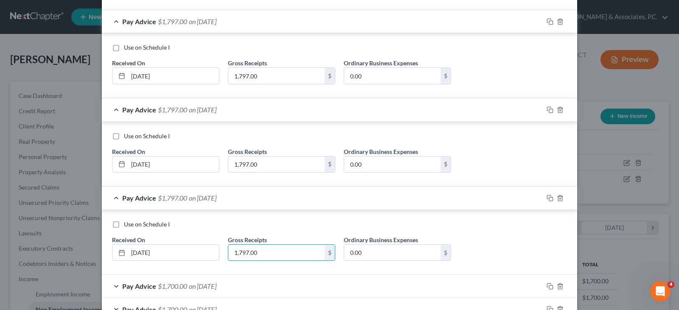
scroll to position [310, 0]
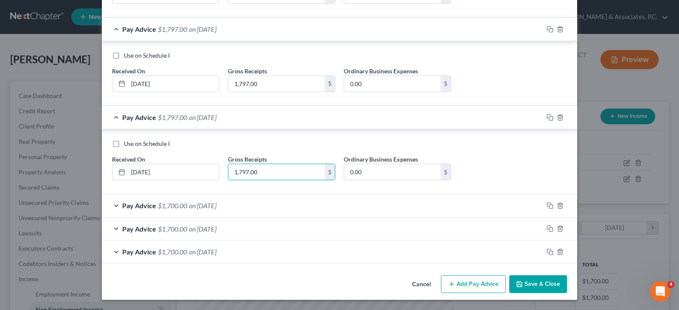
type input "1,797.00"
click at [215, 204] on span "on [DATE]" at bounding box center [203, 206] width 28 height 8
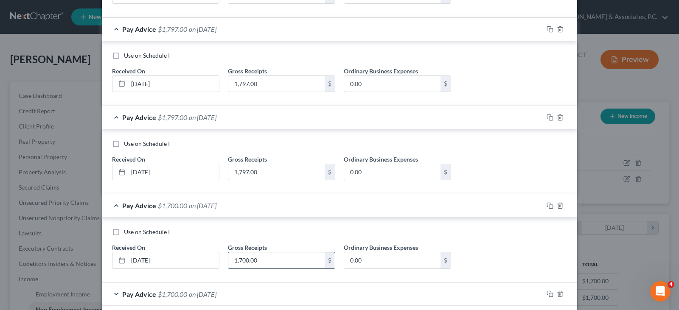
click at [260, 262] on input "1,700.00" at bounding box center [276, 261] width 96 height 16
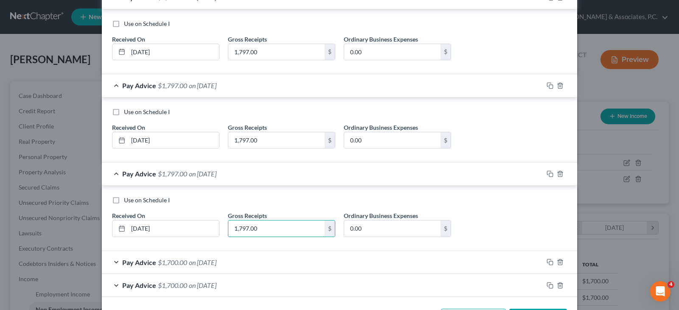
scroll to position [375, 0]
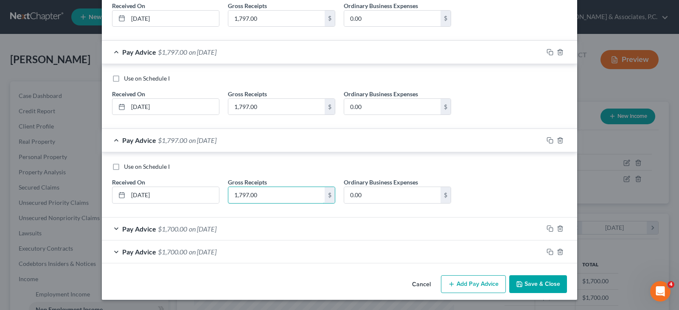
type input "1,797.00"
click at [182, 233] on span "$1,700.00" at bounding box center [172, 229] width 29 height 8
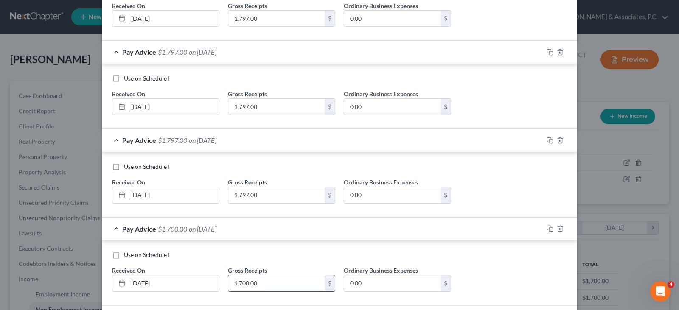
click at [256, 281] on input "1,700.00" at bounding box center [276, 284] width 96 height 16
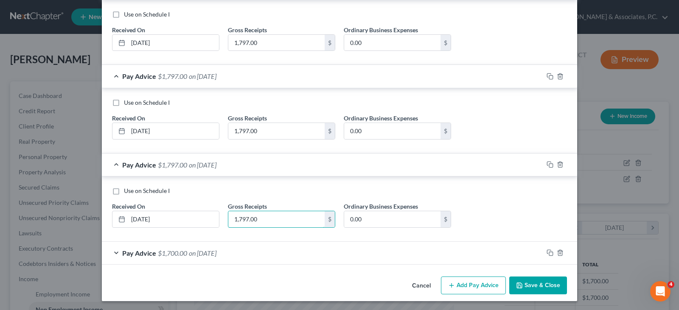
scroll to position [441, 0]
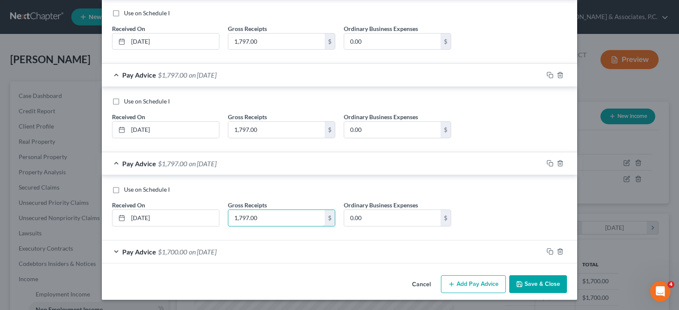
type input "1,797.00"
click at [210, 249] on span "on [DATE]" at bounding box center [203, 252] width 28 height 8
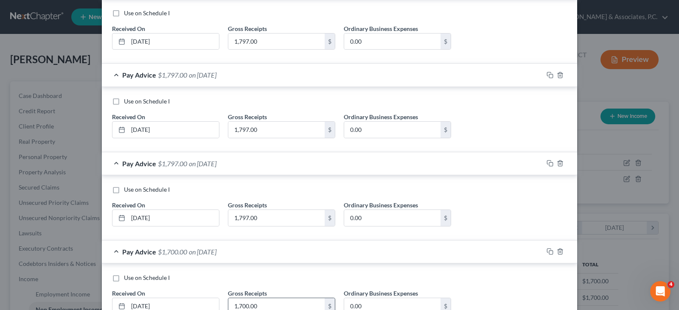
click at [261, 308] on input "1,700.00" at bounding box center [276, 306] width 96 height 16
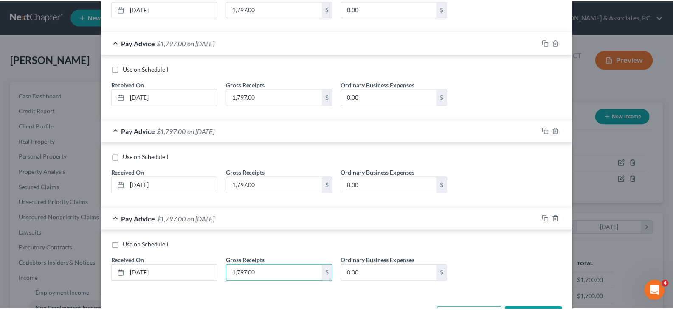
scroll to position [505, 0]
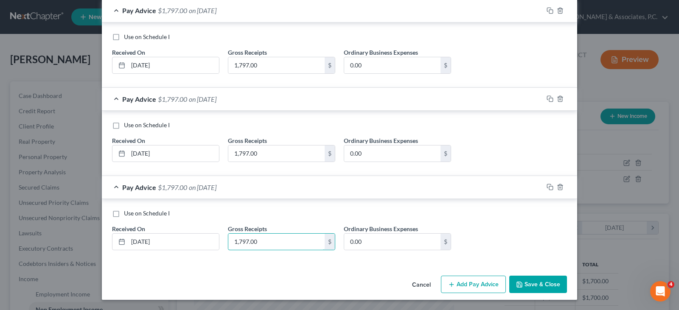
type input "1,797.00"
click at [540, 286] on button "Save & Close" at bounding box center [538, 285] width 58 height 18
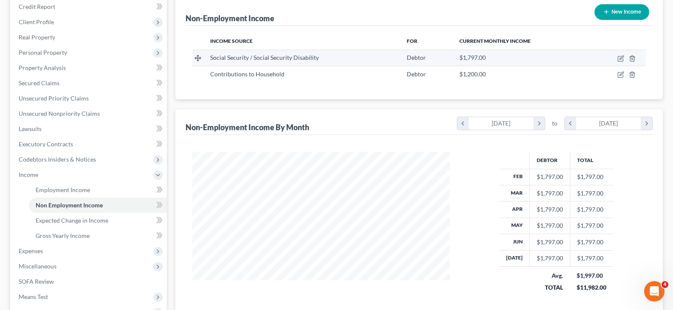
scroll to position [127, 0]
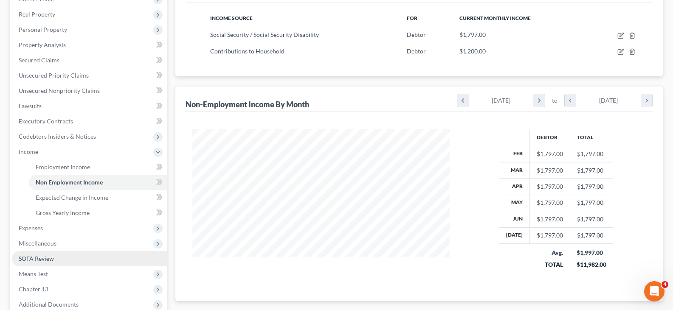
click at [29, 256] on span "SOFA Review" at bounding box center [36, 258] width 35 height 7
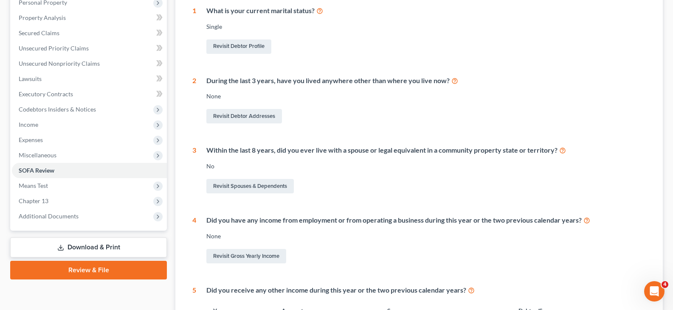
scroll to position [255, 0]
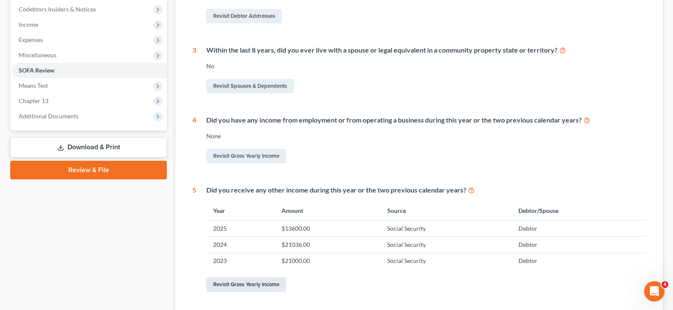
click at [244, 284] on link "Revisit Gross Yearly Income" at bounding box center [246, 285] width 80 height 14
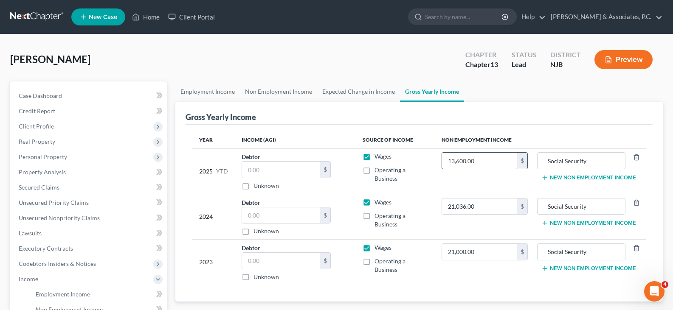
click at [481, 161] on input "13,600.00" at bounding box center [480, 161] width 76 height 16
type input "14,376.00"
drag, startPoint x: 494, startPoint y: 200, endPoint x: 240, endPoint y: 190, distance: 253.7
click at [493, 200] on input "21,036.00" at bounding box center [480, 207] width 76 height 16
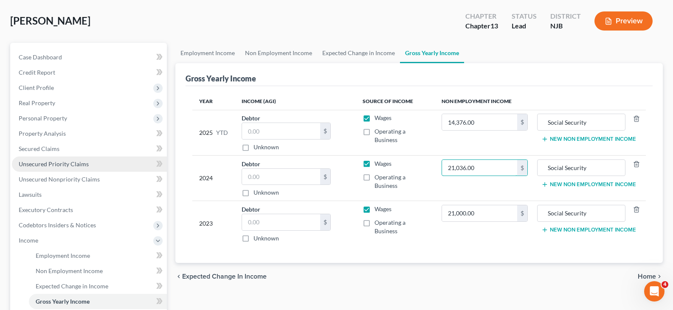
scroll to position [85, 0]
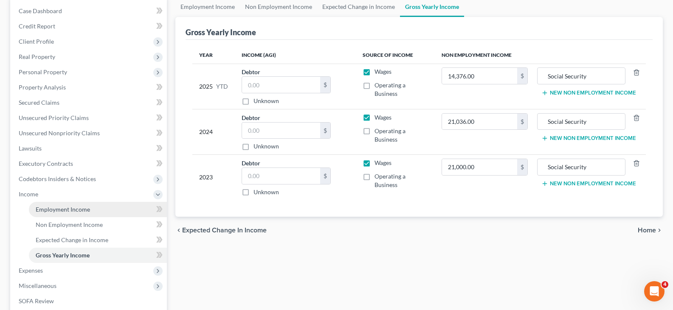
click at [53, 209] on span "Employment Income" at bounding box center [63, 209] width 54 height 7
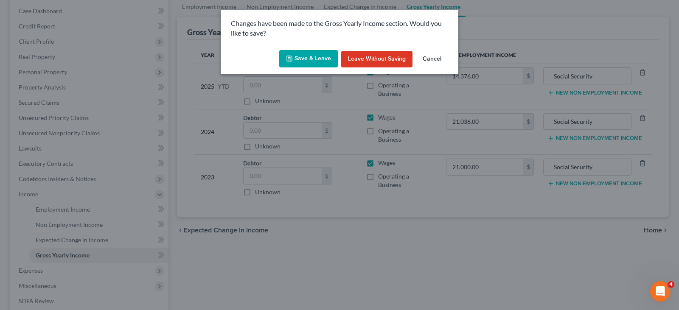
drag, startPoint x: 326, startPoint y: 51, endPoint x: 322, endPoint y: 53, distance: 4.4
click at [325, 51] on button "Save & Leave" at bounding box center [308, 59] width 59 height 18
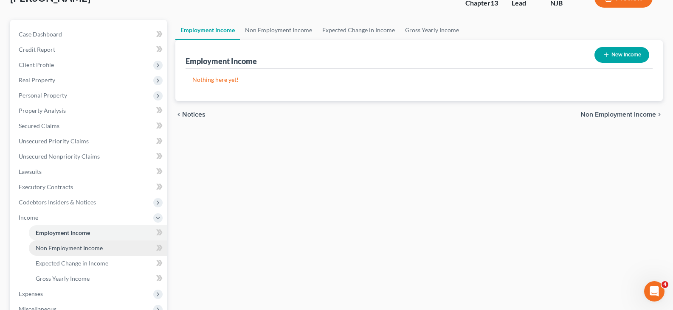
scroll to position [127, 0]
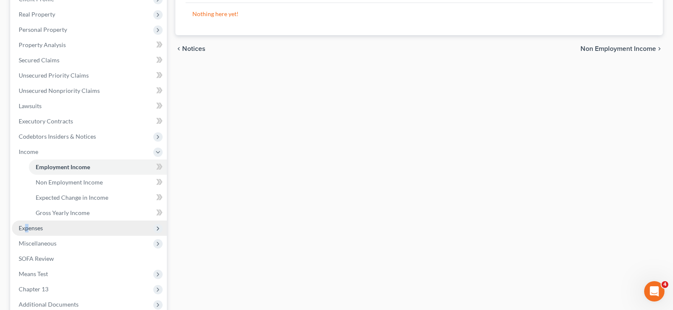
click at [27, 228] on span "Expenses" at bounding box center [31, 228] width 24 height 7
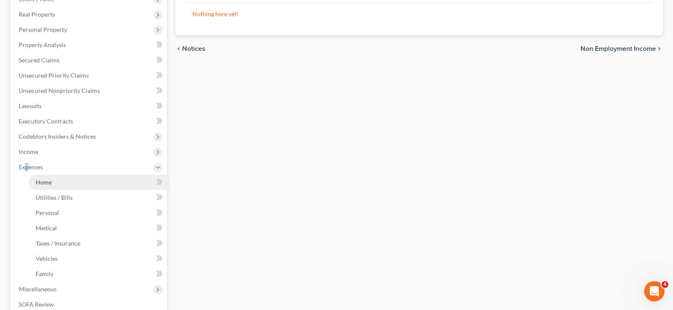
click at [43, 181] on span "Home" at bounding box center [44, 182] width 16 height 7
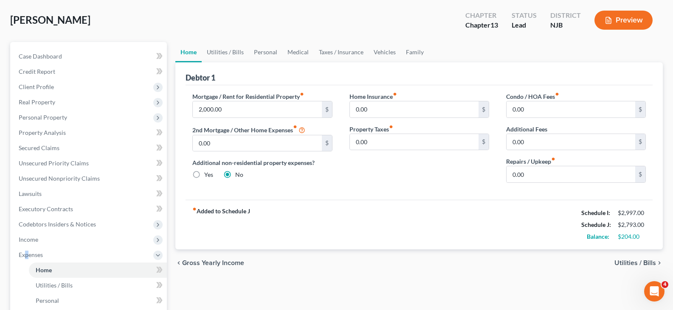
scroll to position [170, 0]
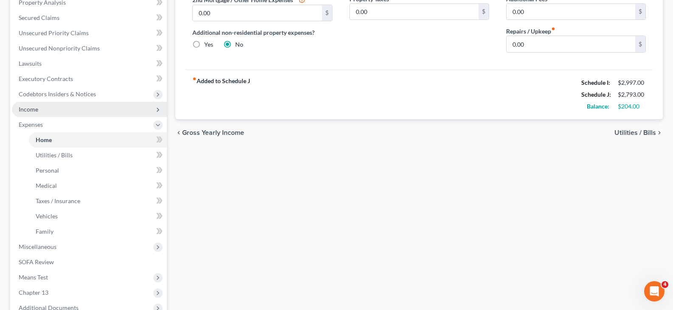
click at [26, 113] on span "Income" at bounding box center [89, 109] width 155 height 15
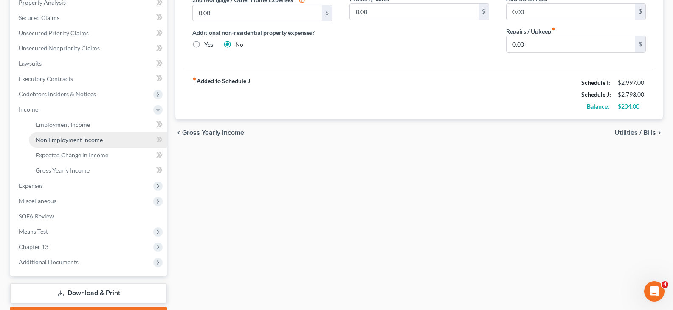
click at [49, 140] on span "Non Employment Income" at bounding box center [69, 139] width 67 height 7
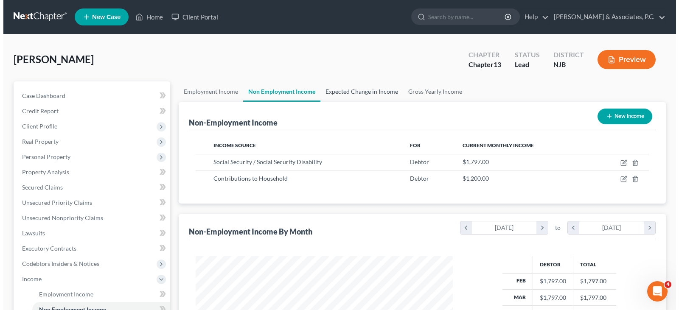
scroll to position [152, 274]
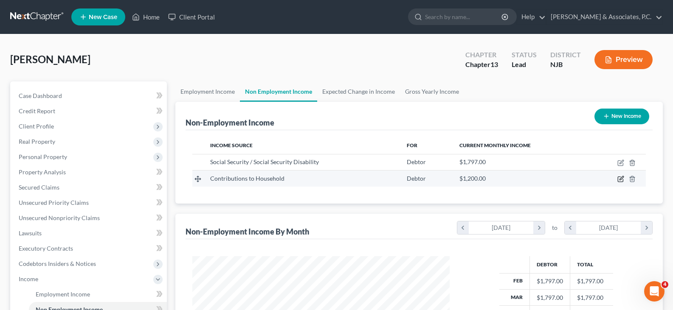
click at [617, 179] on icon "button" at bounding box center [620, 179] width 7 height 7
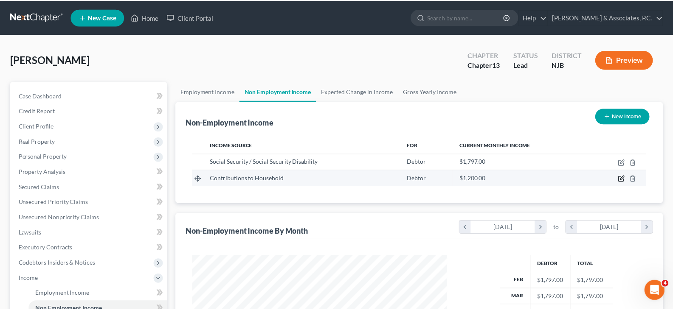
scroll to position [152, 277]
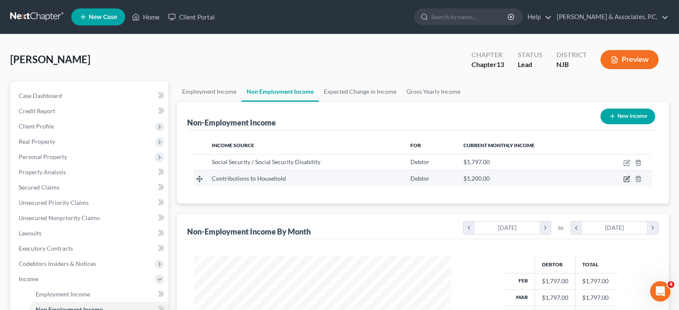
select select "8"
select select "0"
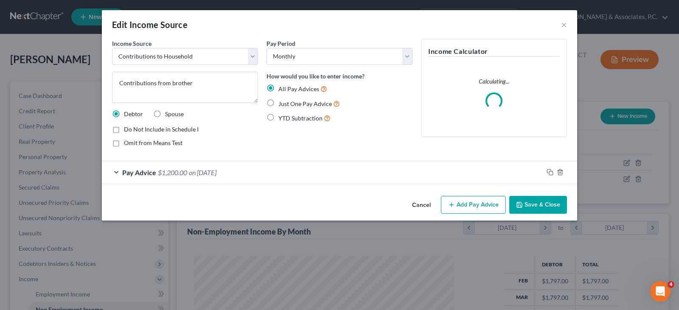
click at [177, 174] on span "$1,200.00" at bounding box center [172, 173] width 29 height 8
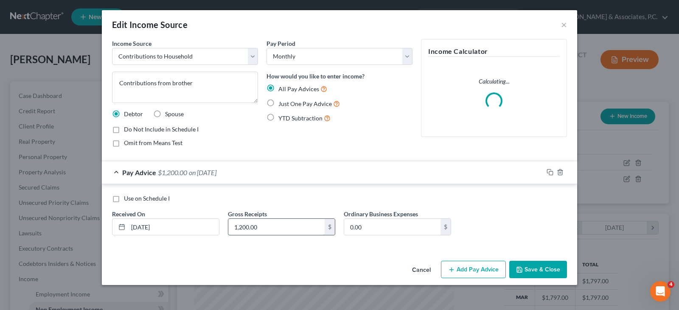
click at [259, 220] on input "1,200.00" at bounding box center [276, 227] width 96 height 16
type input "1,100.00"
click at [301, 139] on div "Pay Period Select Monthly Twice Monthly Every Other Week Weekly How would you l…" at bounding box center [339, 96] width 155 height 115
click at [543, 270] on button "Save & Close" at bounding box center [538, 270] width 58 height 18
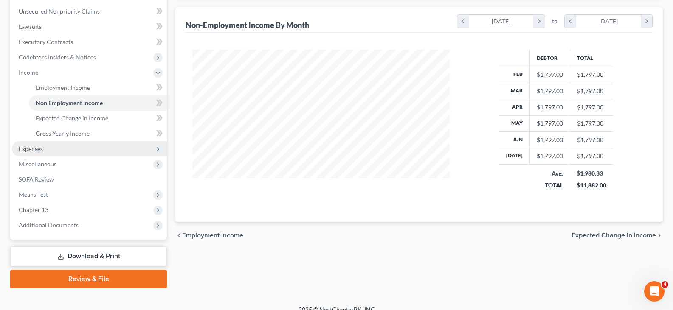
scroll to position [212, 0]
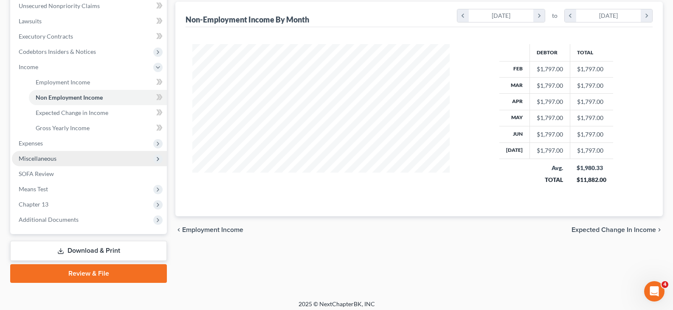
click at [23, 158] on span "Miscellaneous" at bounding box center [38, 158] width 38 height 7
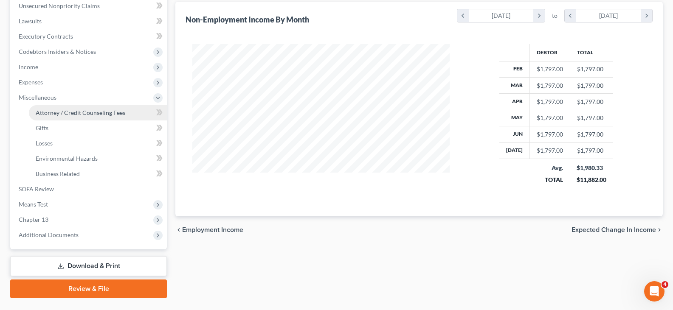
click at [43, 110] on span "Attorney / Credit Counseling Fees" at bounding box center [81, 112] width 90 height 7
select select "0"
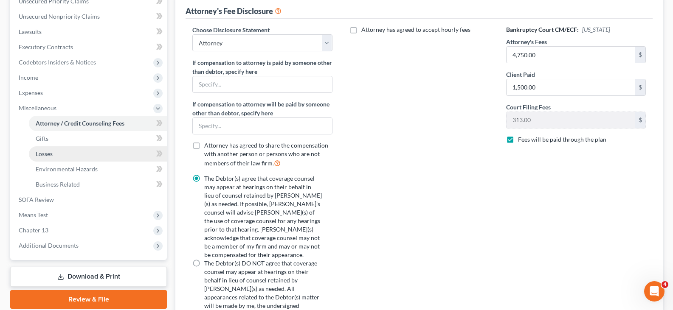
scroll to position [193, 0]
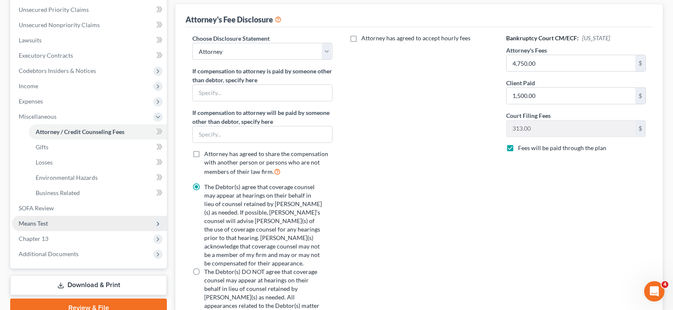
click at [29, 226] on span "Means Test" at bounding box center [33, 223] width 29 height 7
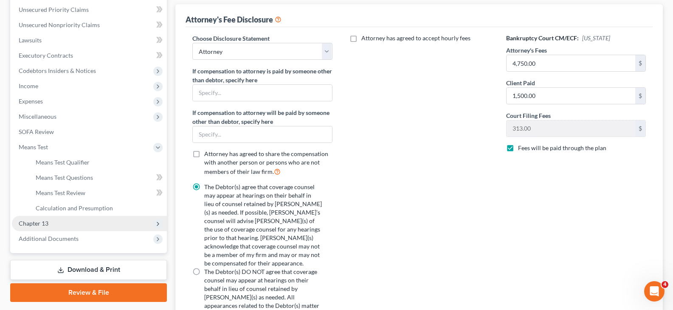
click at [40, 222] on span "Chapter 13" at bounding box center [34, 223] width 30 height 7
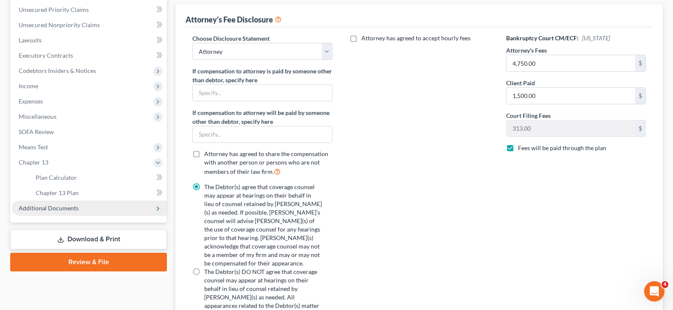
click at [53, 205] on span "Additional Documents" at bounding box center [49, 208] width 60 height 7
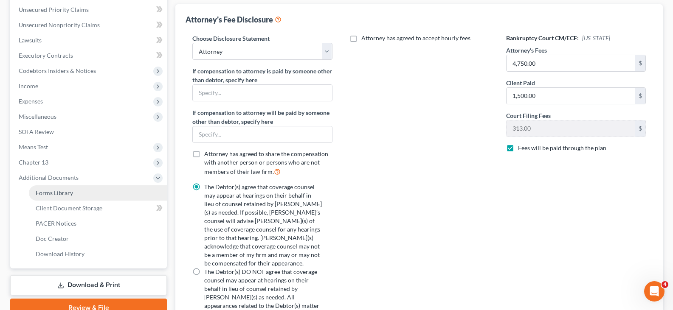
click at [60, 191] on span "Forms Library" at bounding box center [54, 192] width 37 height 7
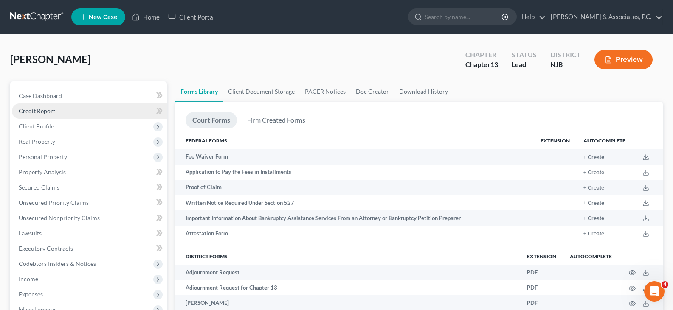
click at [39, 112] on span "Credit Report" at bounding box center [37, 110] width 37 height 7
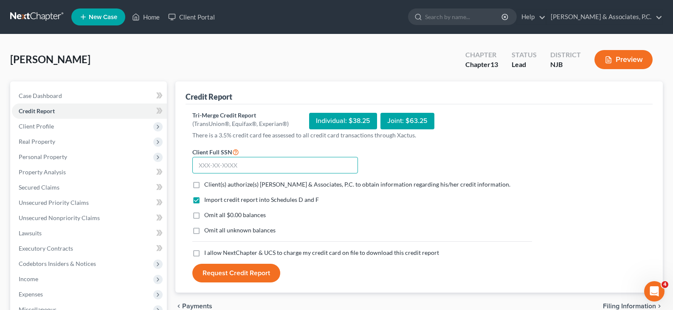
click at [235, 161] on input "text" at bounding box center [275, 165] width 166 height 17
type input "157-52-2812"
click at [204, 186] on label "Client(s) authorize(s) [PERSON_NAME] & Associates, P.C. to obtain information r…" at bounding box center [357, 184] width 306 height 8
click at [208, 186] on input "Client(s) authorize(s) [PERSON_NAME] & Associates, P.C. to obtain information r…" at bounding box center [211, 183] width 6 height 6
checkbox input "true"
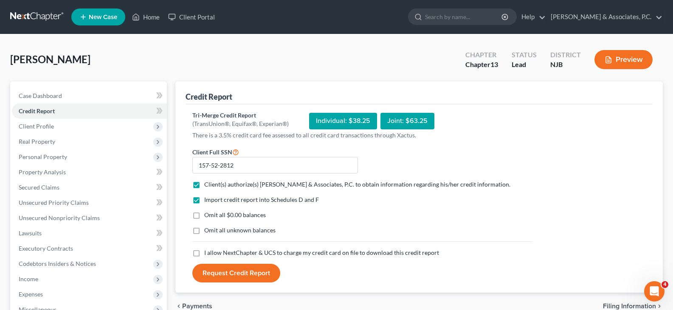
click at [204, 214] on label "Omit all $0.00 balances" at bounding box center [235, 215] width 62 height 8
click at [208, 214] on input "Omit all $0.00 balances" at bounding box center [211, 214] width 6 height 6
checkbox input "true"
click at [204, 254] on label "I allow NextChapter & UCS to charge my credit card on file to download this cre…" at bounding box center [321, 253] width 235 height 8
click at [208, 254] on input "I allow NextChapter & UCS to charge my credit card on file to download this cre…" at bounding box center [211, 252] width 6 height 6
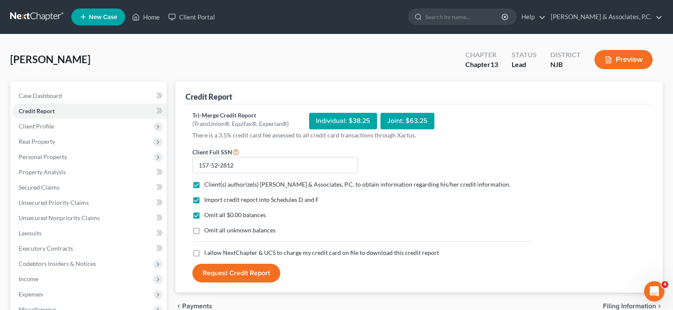
checkbox input "true"
click at [231, 270] on button "Request Credit Report" at bounding box center [236, 273] width 88 height 19
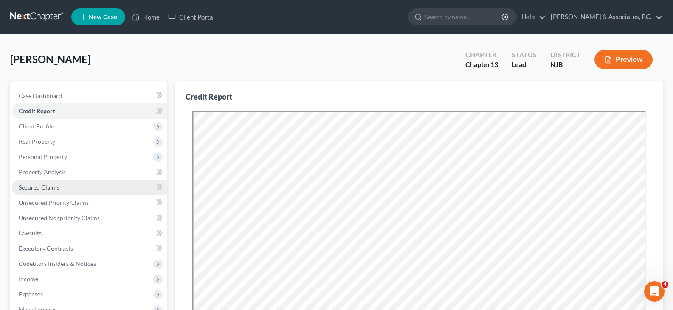
click at [43, 186] on span "Secured Claims" at bounding box center [39, 187] width 41 height 7
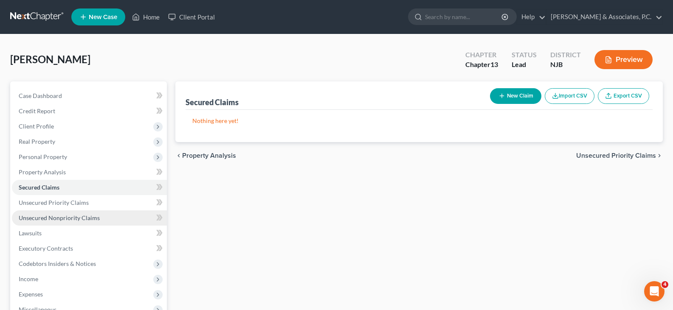
click at [43, 216] on span "Unsecured Nonpriority Claims" at bounding box center [59, 217] width 81 height 7
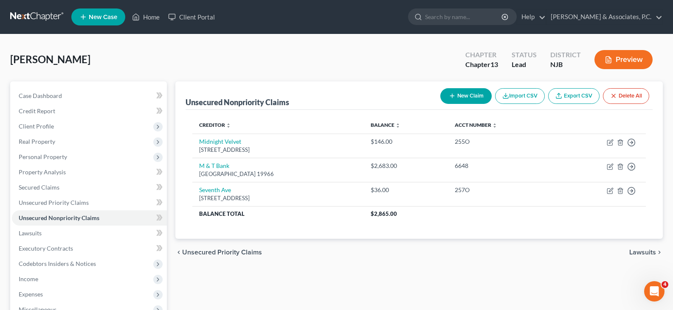
click at [462, 93] on button "New Claim" at bounding box center [465, 96] width 51 height 16
select select "0"
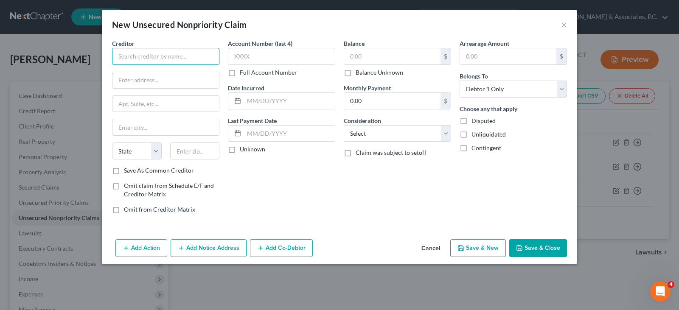
click at [153, 59] on input "text" at bounding box center [165, 56] width 107 height 17
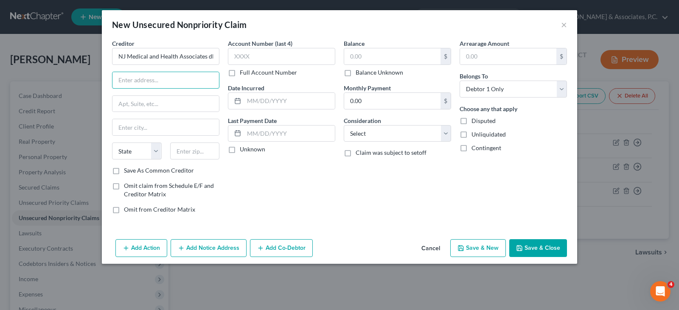
type input "NJ Medical and Health Associates dba Carepoint Medical Group"
type input "Po Box 824276"
type input "19182-4276"
click at [165, 129] on input "text" at bounding box center [166, 127] width 107 height 16
type input "[GEOGRAPHIC_DATA]"
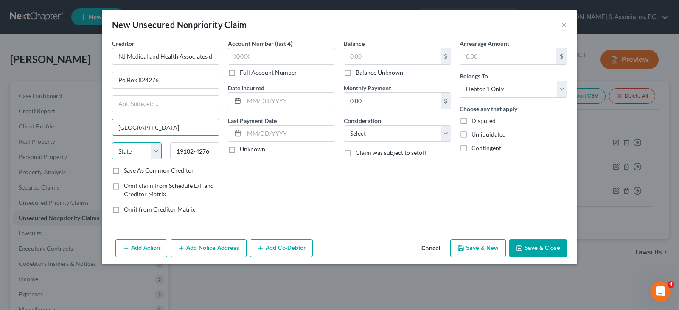
click at [146, 151] on select "State [US_STATE] AK AR AZ CA CO CT DE DC [GEOGRAPHIC_DATA] [GEOGRAPHIC_DATA] GU…" at bounding box center [137, 151] width 50 height 17
select select "39"
click at [392, 52] on input "text" at bounding box center [392, 56] width 96 height 16
type input "487.22"
click at [376, 129] on select "Select Cable / Satellite Services Collection Agency Credit Card Debt Debt Couns…" at bounding box center [397, 133] width 107 height 17
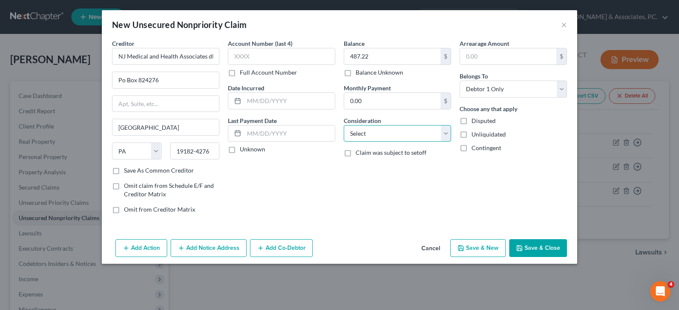
select select "9"
click at [344, 125] on select "Select Cable / Satellite Services Collection Agency Credit Card Debt Debt Couns…" at bounding box center [397, 133] width 107 height 17
click at [287, 104] on input "text" at bounding box center [289, 101] width 91 height 16
type input "[DATE]"
drag, startPoint x: 328, startPoint y: 189, endPoint x: 492, endPoint y: 220, distance: 166.7
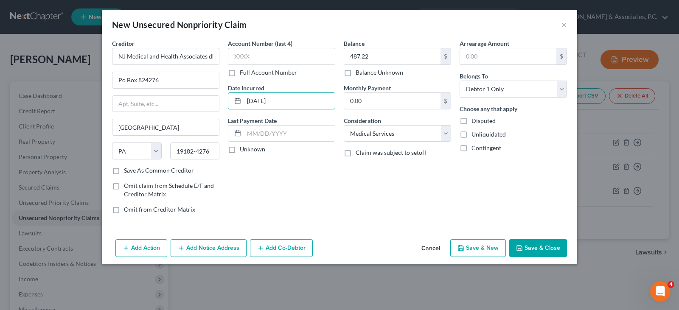
click at [332, 190] on div "Account Number (last 4) Full Account Number Date Incurred [DATE] Last Payment D…" at bounding box center [282, 130] width 116 height 182
click at [542, 247] on button "Save & Close" at bounding box center [538, 248] width 58 height 18
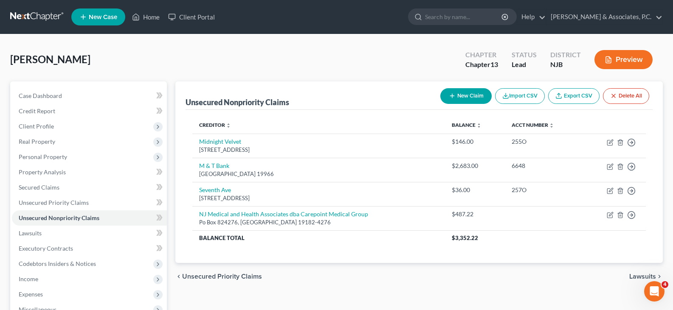
click at [462, 93] on button "New Claim" at bounding box center [465, 96] width 51 height 16
select select "0"
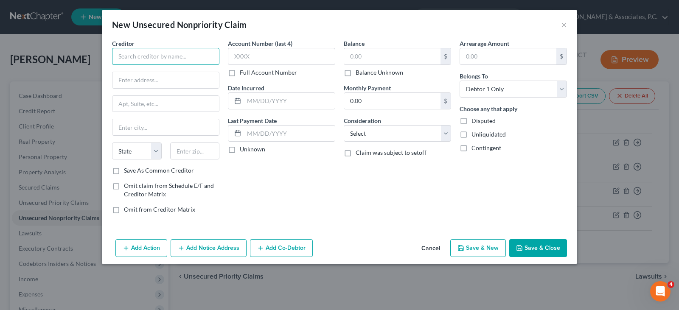
click at [189, 61] on input "text" at bounding box center [165, 56] width 107 height 17
click at [165, 59] on input "text" at bounding box center [165, 56] width 107 height 17
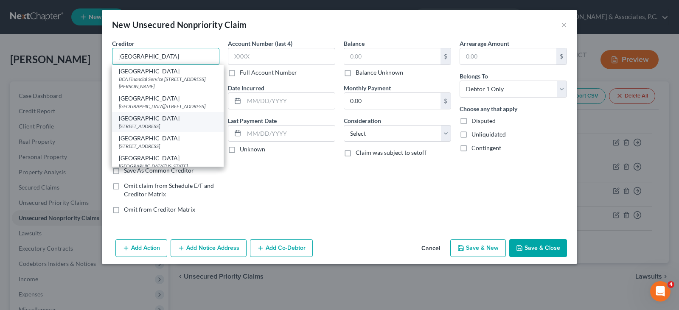
scroll to position [42, 0]
click at [209, 56] on input "[GEOGRAPHIC_DATA]" at bounding box center [165, 56] width 107 height 17
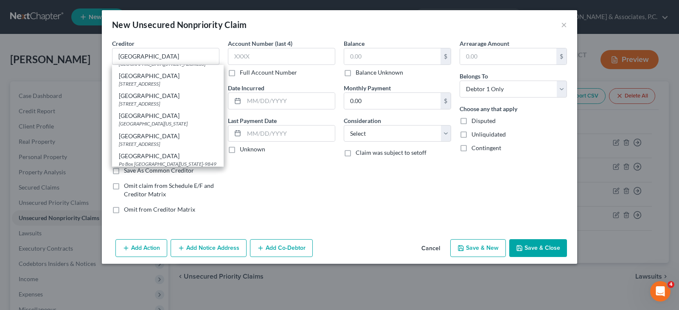
scroll to position [0, 0]
click at [192, 55] on input "[GEOGRAPHIC_DATA]" at bounding box center [165, 56] width 107 height 17
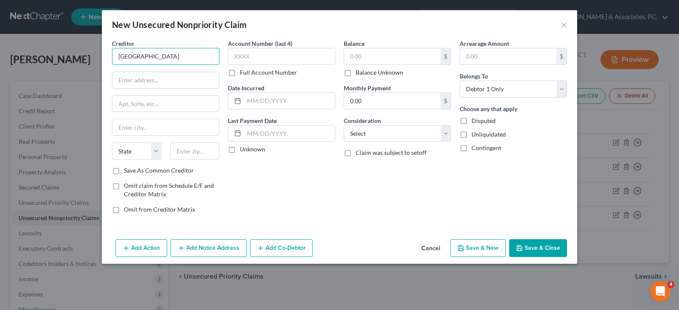
drag, startPoint x: 193, startPoint y: 54, endPoint x: 96, endPoint y: 58, distance: 97.7
click at [96, 58] on div "New Unsecured Nonpriority Claim × Creditor * [GEOGRAPHIC_DATA] State [US_STATE]…" at bounding box center [339, 155] width 679 height 310
click at [130, 53] on input "RWJBarnabas Health" at bounding box center [165, 56] width 107 height 17
click at [132, 84] on input "text" at bounding box center [166, 80] width 107 height 16
type input "RWJ Barnabas Health"
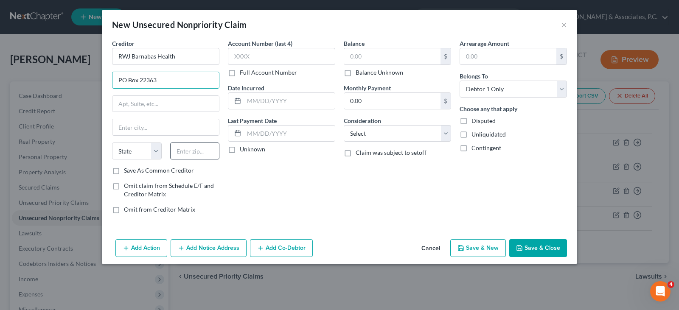
type input "PO Box 22363"
click at [195, 154] on input "text" at bounding box center [195, 151] width 50 height 17
type input "10087-2363"
click at [156, 121] on input "text" at bounding box center [166, 127] width 107 height 16
click at [157, 112] on input "text" at bounding box center [166, 104] width 107 height 16
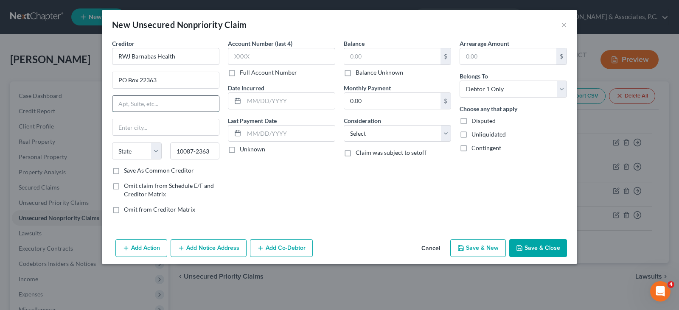
click at [146, 102] on input "text" at bounding box center [166, 104] width 107 height 16
drag, startPoint x: 125, startPoint y: 123, endPoint x: 125, endPoint y: 127, distance: 4.3
click at [125, 127] on input "text" at bounding box center [166, 127] width 107 height 16
type input "[US_STATE]"
select select "35"
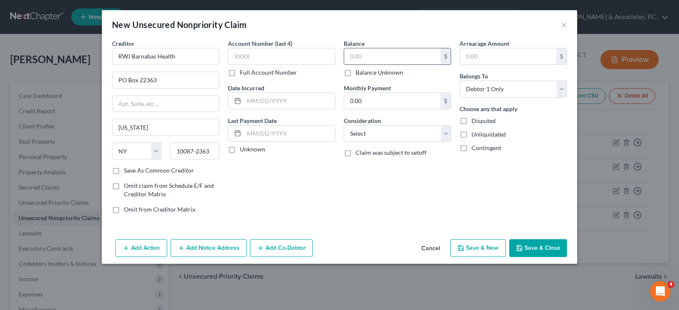
click at [362, 56] on input "text" at bounding box center [392, 56] width 96 height 16
click at [391, 58] on input "text" at bounding box center [392, 56] width 96 height 16
type input "128.28"
click at [366, 137] on select "Select Cable / Satellite Services Collection Agency Credit Card Debt Debt Couns…" at bounding box center [397, 133] width 107 height 17
select select "9"
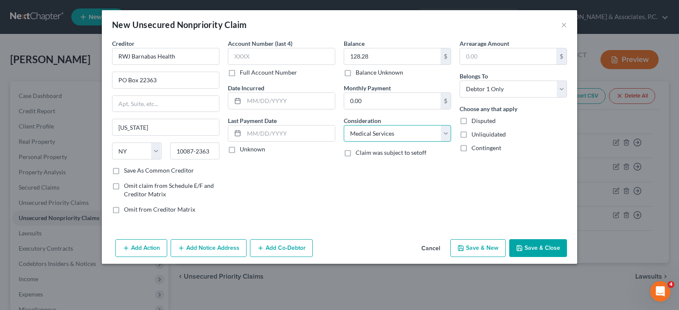
click at [344, 125] on select "Select Cable / Satellite Services Collection Agency Credit Card Debt Debt Couns…" at bounding box center [397, 133] width 107 height 17
click at [273, 60] on input "text" at bounding box center [281, 56] width 107 height 17
type input "2017"
click at [321, 21] on div "New Unsecured Nonpriority Claim ×" at bounding box center [340, 24] width 476 height 29
click at [124, 171] on label "Save As Common Creditor" at bounding box center [159, 170] width 70 height 8
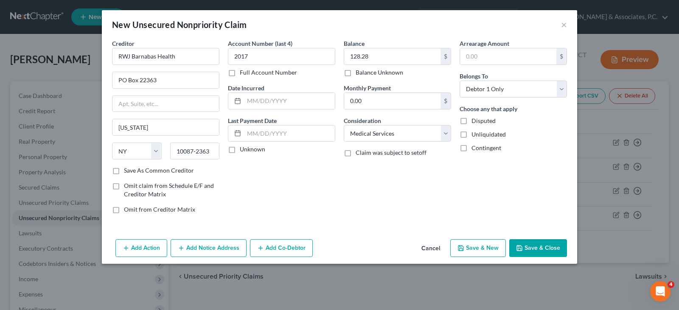
click at [127, 171] on input "Save As Common Creditor" at bounding box center [130, 169] width 6 height 6
click at [543, 248] on button "Save & Close" at bounding box center [538, 248] width 58 height 18
checkbox input "false"
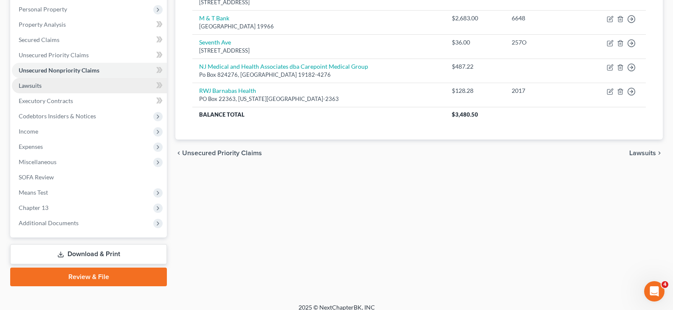
scroll to position [156, 0]
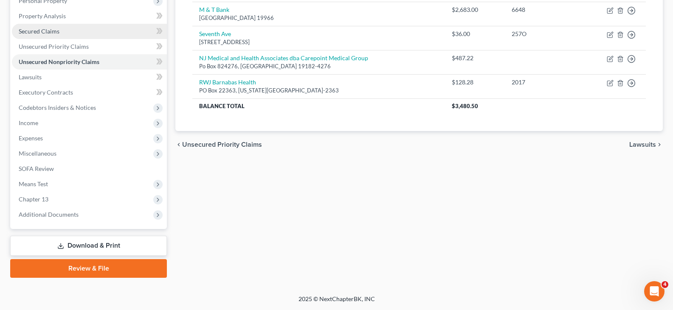
click at [34, 30] on span "Secured Claims" at bounding box center [39, 31] width 41 height 7
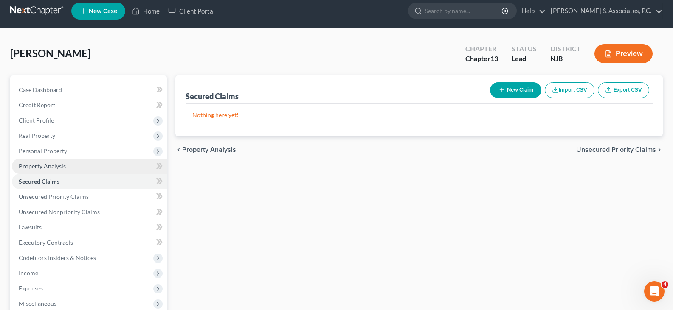
scroll to position [127, 0]
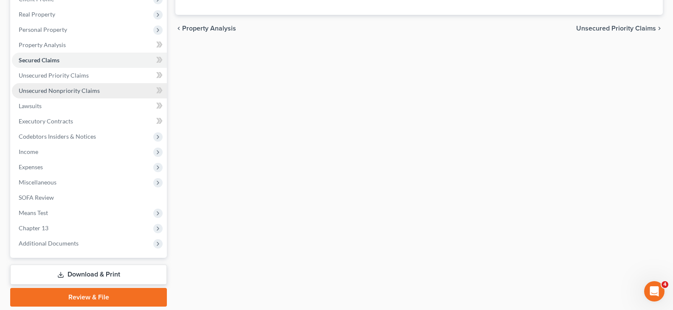
click at [38, 90] on span "Unsecured Nonpriority Claims" at bounding box center [59, 90] width 81 height 7
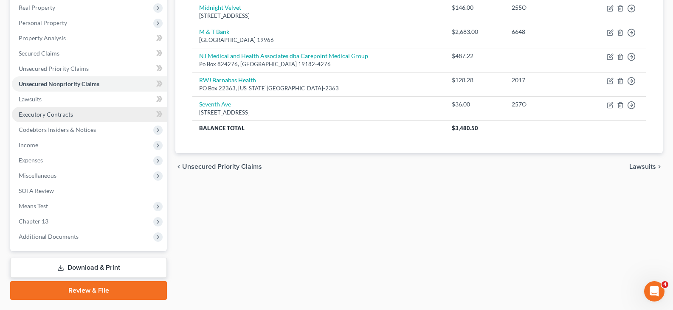
scroll to position [156, 0]
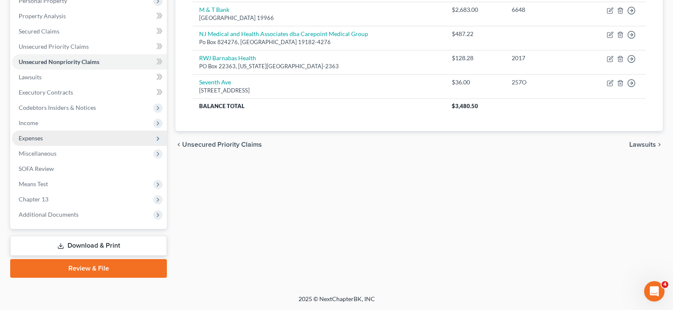
click at [27, 136] on span "Expenses" at bounding box center [31, 138] width 24 height 7
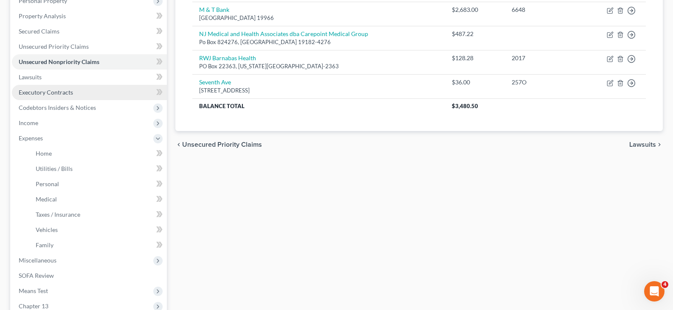
click at [40, 92] on span "Executory Contracts" at bounding box center [46, 92] width 54 height 7
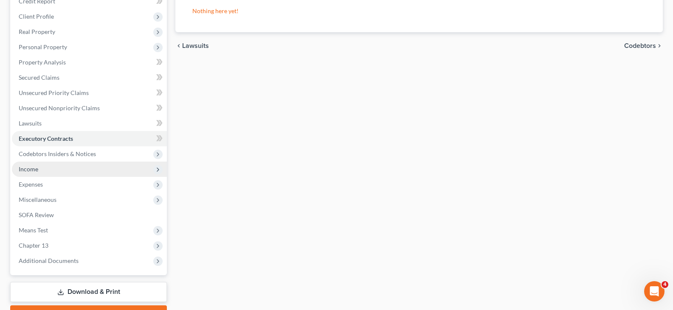
scroll to position [127, 0]
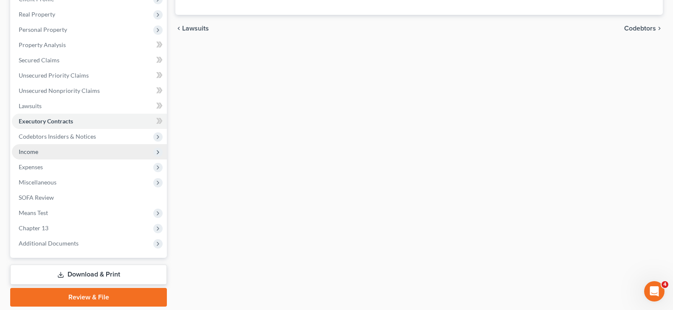
click at [23, 146] on span "Income" at bounding box center [89, 151] width 155 height 15
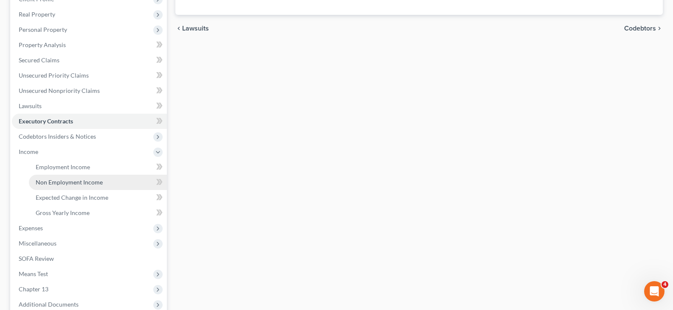
click at [60, 180] on span "Non Employment Income" at bounding box center [69, 182] width 67 height 7
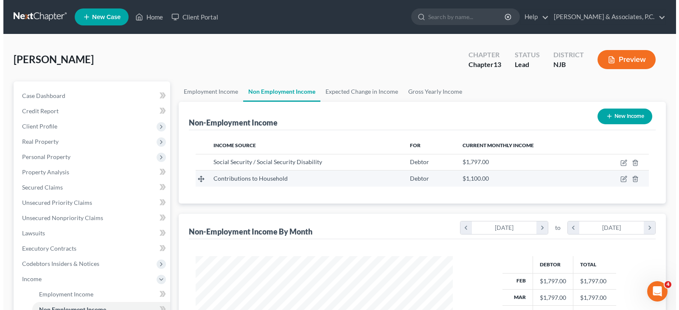
scroll to position [152, 274]
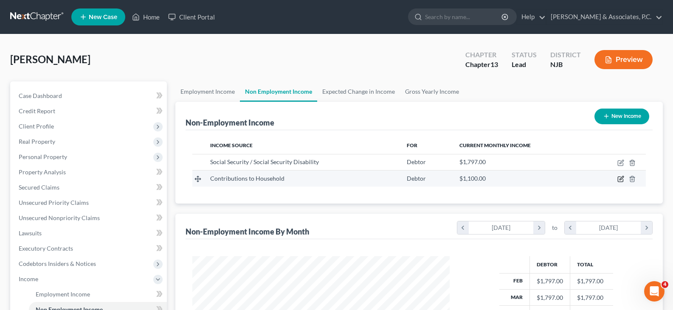
click at [618, 177] on icon "button" at bounding box center [620, 179] width 5 height 5
select select "8"
select select "0"
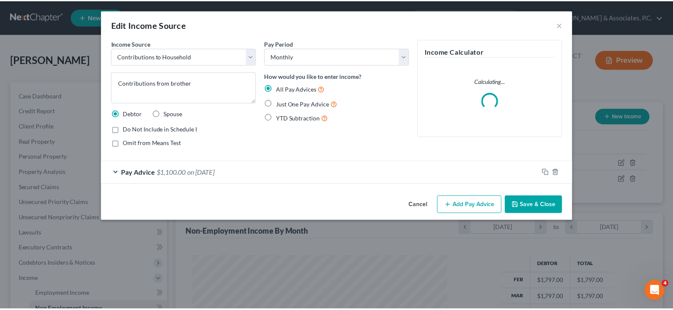
scroll to position [152, 277]
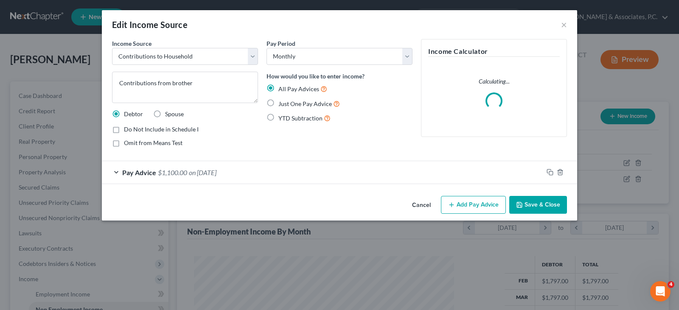
click at [217, 173] on span "on [DATE]" at bounding box center [203, 173] width 28 height 8
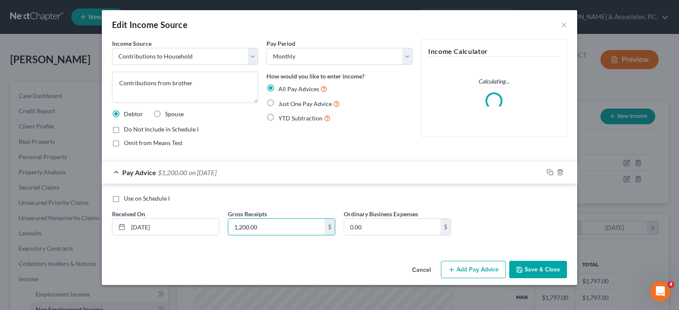
type input "1,200.00"
click at [545, 268] on button "Save & Close" at bounding box center [538, 270] width 58 height 18
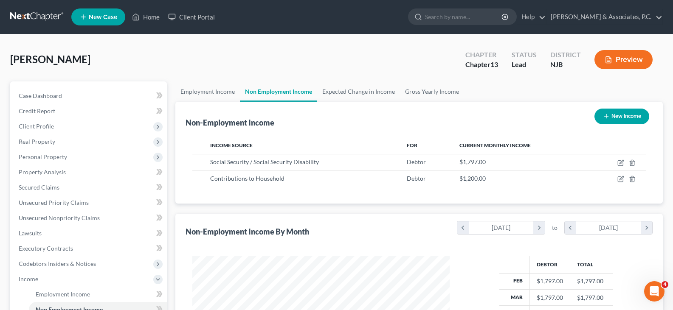
scroll to position [170, 0]
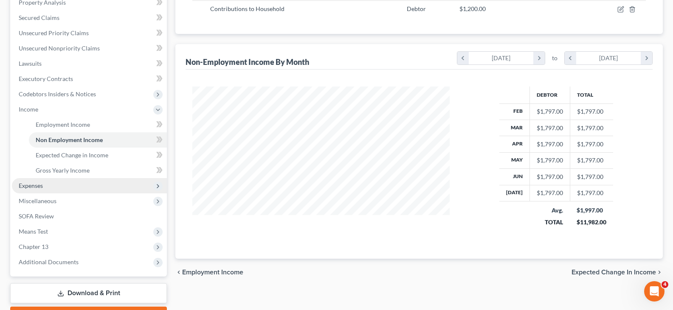
click at [45, 184] on span "Expenses" at bounding box center [89, 185] width 155 height 15
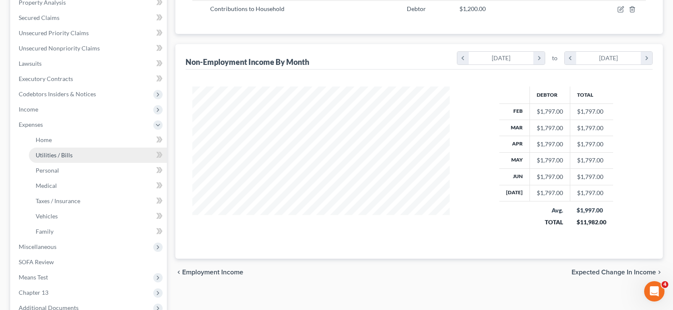
click at [42, 154] on span "Utilities / Bills" at bounding box center [54, 155] width 37 height 7
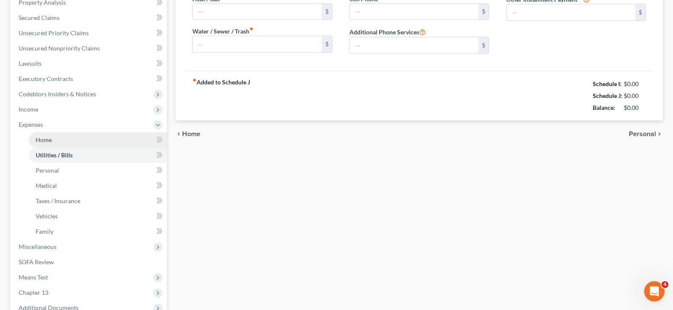
type input "312.00"
type input "0.00"
type input "190.00"
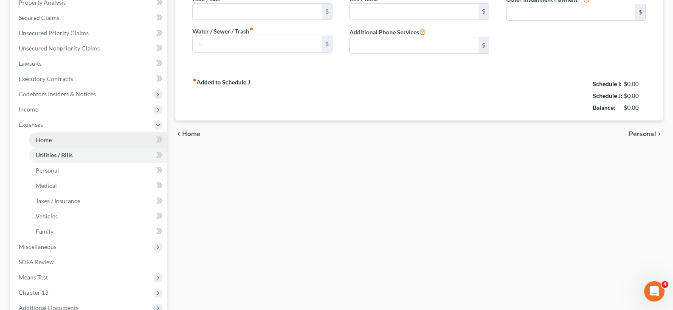
type input "0.00"
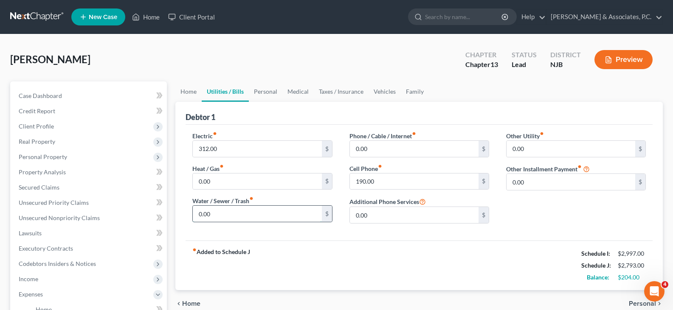
click at [219, 214] on input "0.00" at bounding box center [257, 214] width 129 height 16
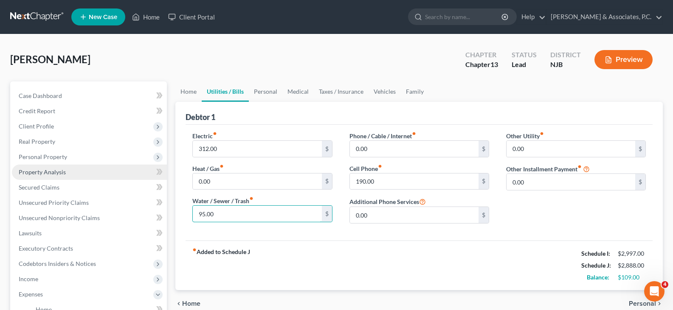
type input "95.00"
click at [42, 171] on span "Property Analysis" at bounding box center [42, 172] width 47 height 7
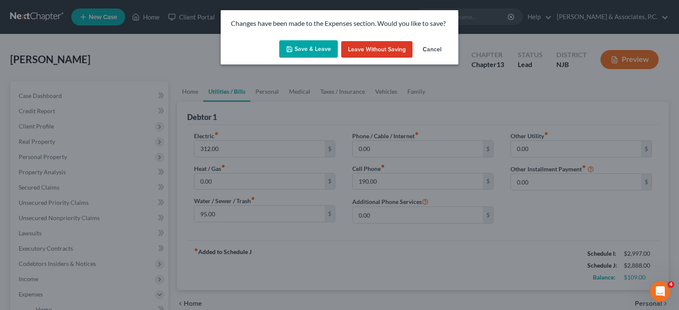
drag, startPoint x: 315, startPoint y: 46, endPoint x: 107, endPoint y: 42, distance: 208.5
click at [314, 46] on button "Save & Leave" at bounding box center [308, 49] width 59 height 18
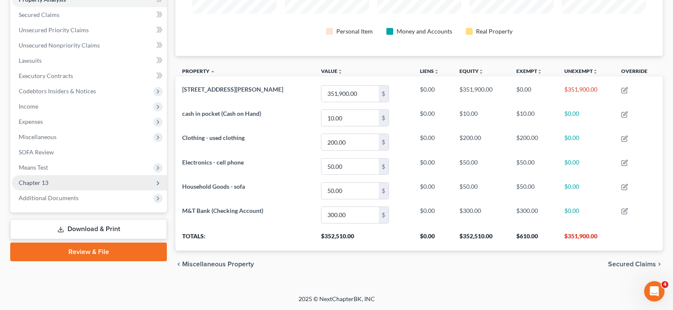
click at [32, 178] on span "Chapter 13" at bounding box center [89, 182] width 155 height 15
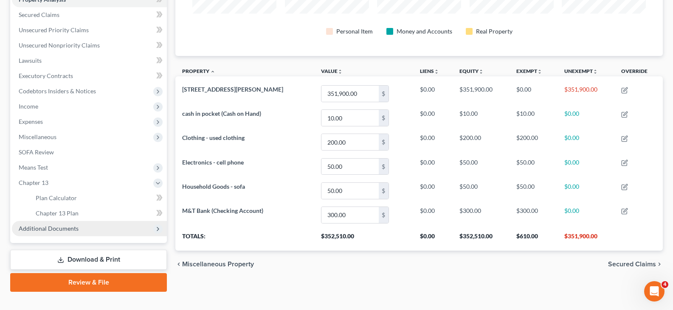
click at [47, 225] on span "Additional Documents" at bounding box center [49, 228] width 60 height 7
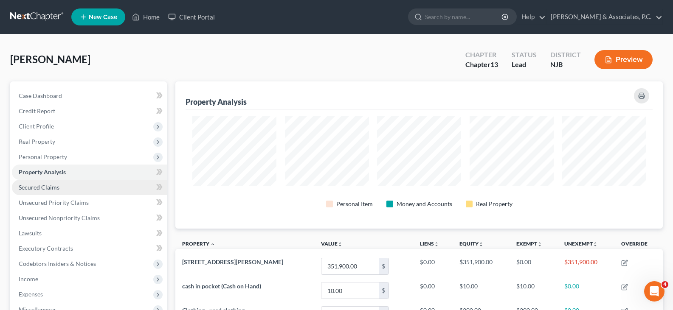
click at [25, 186] on span "Secured Claims" at bounding box center [39, 187] width 41 height 7
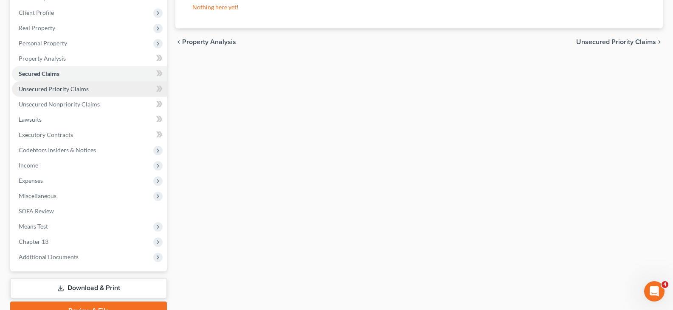
click at [45, 91] on span "Unsecured Priority Claims" at bounding box center [54, 88] width 70 height 7
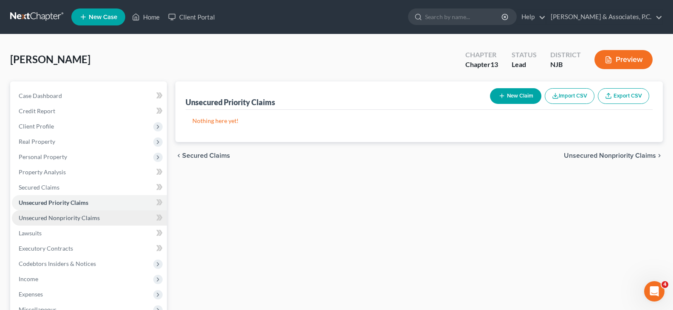
click at [62, 218] on span "Unsecured Nonpriority Claims" at bounding box center [59, 217] width 81 height 7
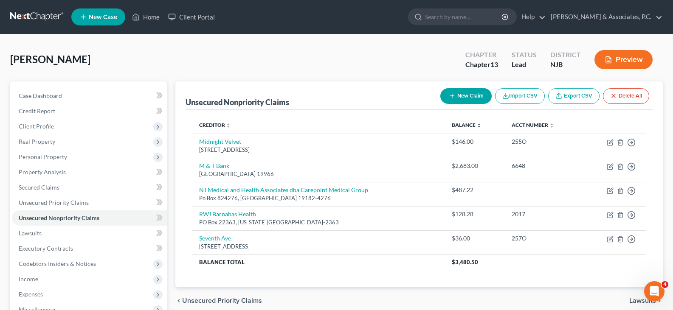
click at [456, 99] on button "New Claim" at bounding box center [465, 96] width 51 height 16
select select "0"
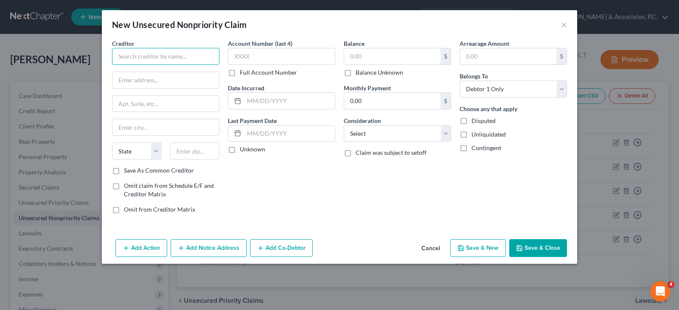
click at [133, 56] on input "text" at bounding box center [165, 56] width 107 height 17
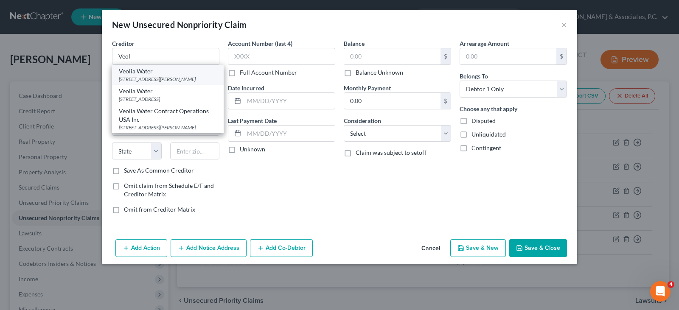
click at [133, 73] on div "Veolia Water" at bounding box center [168, 71] width 98 height 8
type input "Veolia Water"
type input "[STREET_ADDRESS][PERSON_NAME]"
type input "Hackensack"
select select "33"
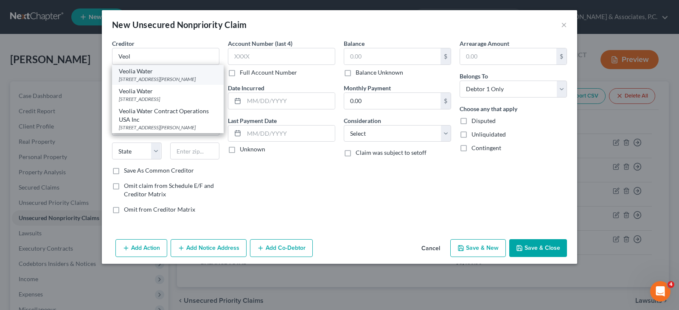
type input "07601"
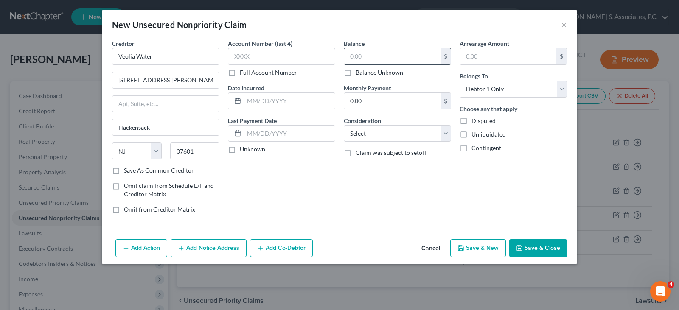
click at [358, 59] on input "text" at bounding box center [392, 56] width 96 height 16
type input "582.26"
click at [376, 132] on select "Select Cable / Satellite Services Collection Agency Credit Card Debt Debt Couns…" at bounding box center [397, 133] width 107 height 17
select select "20"
click at [344, 125] on select "Select Cable / Satellite Services Collection Agency Credit Card Debt Debt Couns…" at bounding box center [397, 133] width 107 height 17
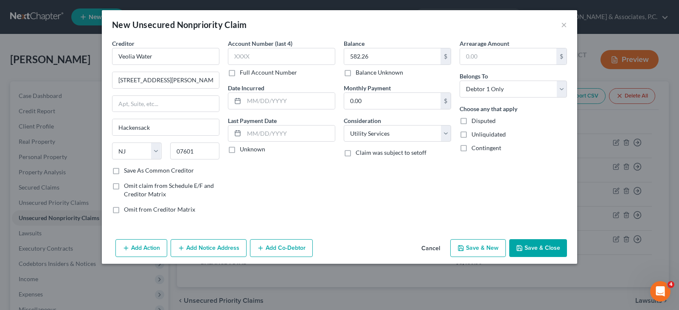
click at [198, 249] on button "Add Notice Address" at bounding box center [209, 248] width 76 height 18
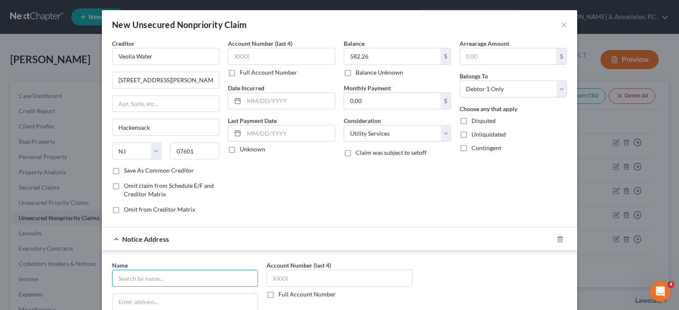
click at [164, 275] on input "text" at bounding box center [185, 278] width 146 height 17
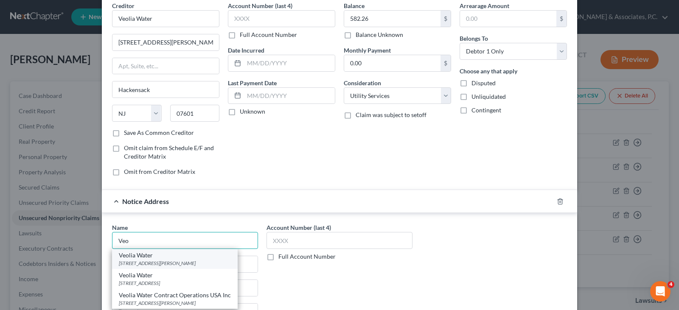
scroll to position [85, 0]
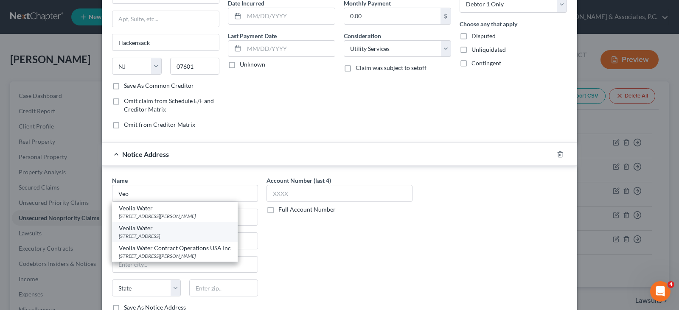
click at [132, 232] on div "Veolia Water" at bounding box center [175, 228] width 112 height 8
type input "Veolia Water"
type input "[STREET_ADDRESS]"
type input "Bayonne"
select select "33"
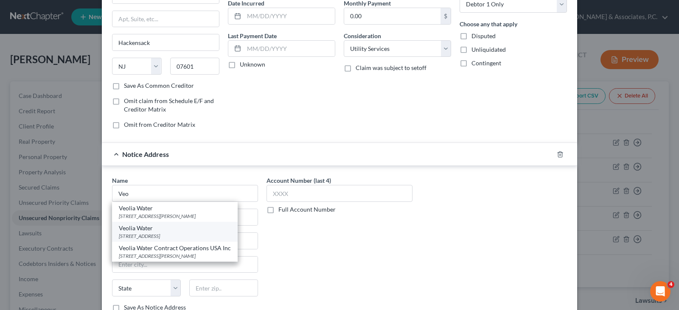
type input "07002"
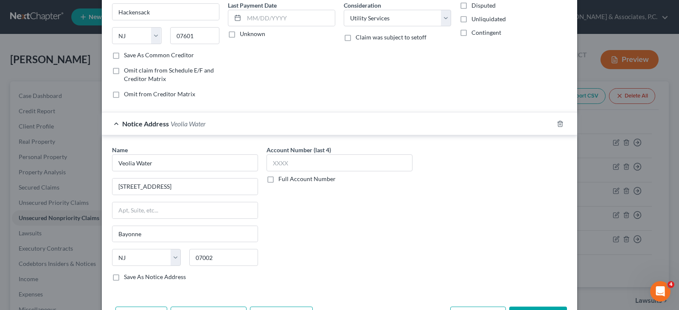
scroll to position [147, 0]
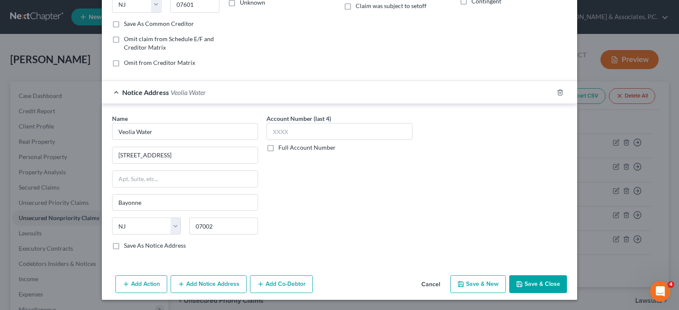
click at [532, 286] on button "Save & Close" at bounding box center [538, 285] width 58 height 18
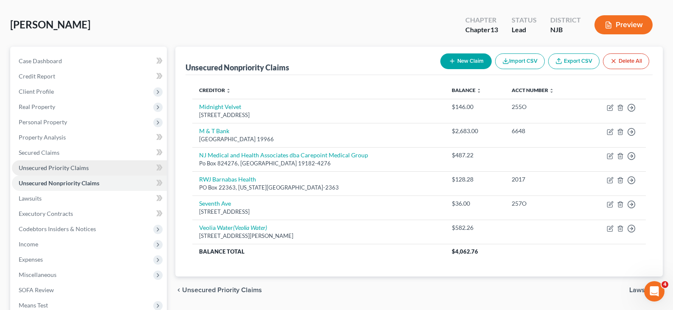
scroll to position [0, 0]
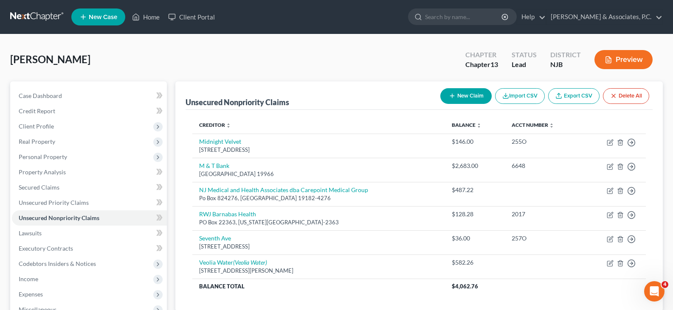
click at [179, 55] on div "[PERSON_NAME] Upgraded Chapter Chapter 13 Status [GEOGRAPHIC_DATA] [GEOGRAPHIC_…" at bounding box center [336, 63] width 653 height 37
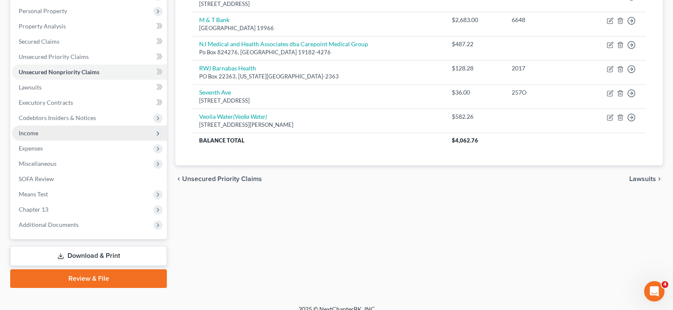
scroll to position [156, 0]
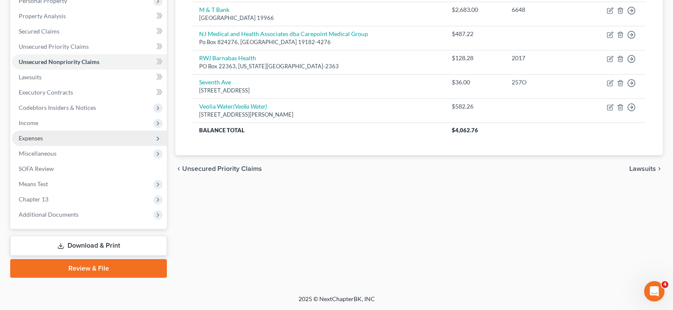
click at [39, 139] on span "Expenses" at bounding box center [31, 138] width 24 height 7
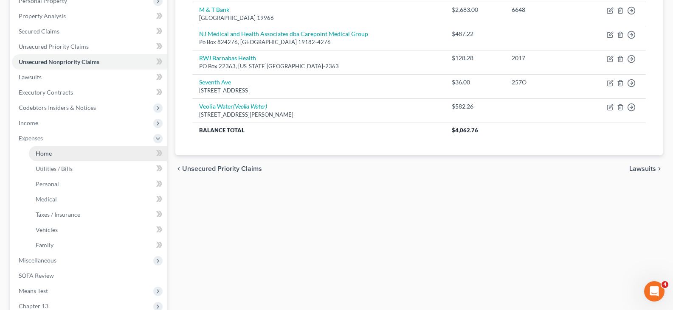
click at [47, 152] on span "Home" at bounding box center [44, 153] width 16 height 7
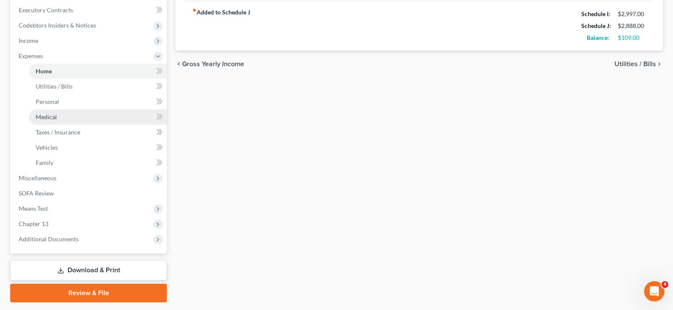
scroll to position [263, 0]
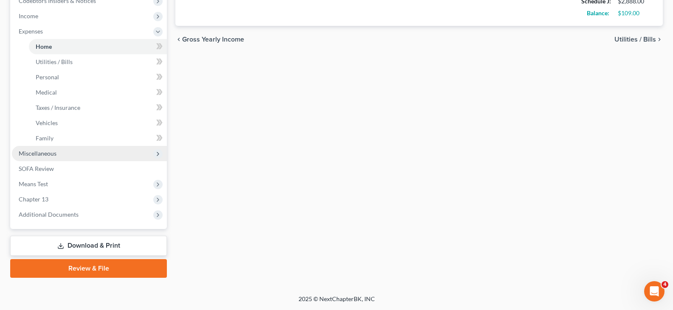
click at [20, 152] on span "Miscellaneous" at bounding box center [38, 153] width 38 height 7
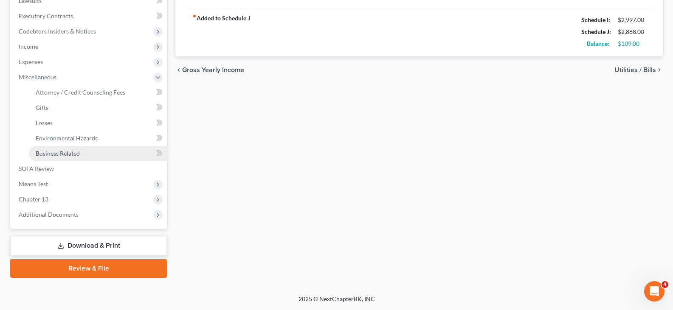
scroll to position [233, 0]
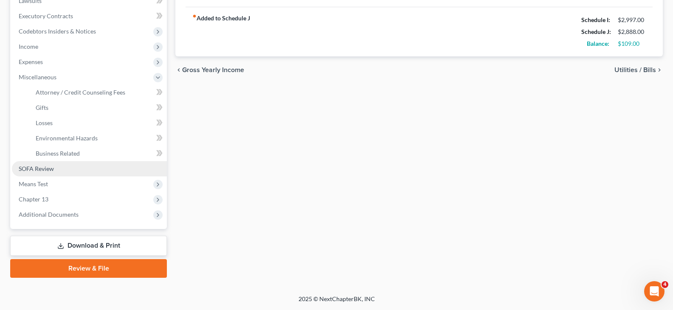
click at [36, 170] on span "SOFA Review" at bounding box center [36, 168] width 35 height 7
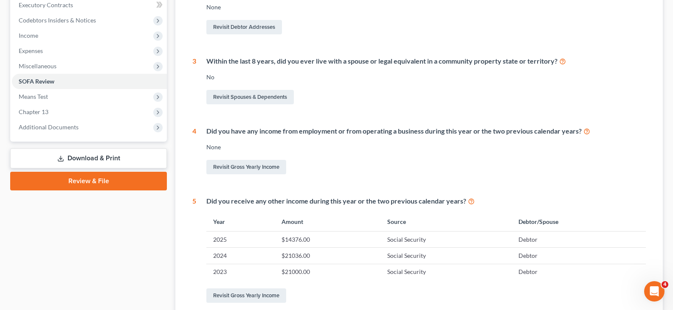
scroll to position [297, 0]
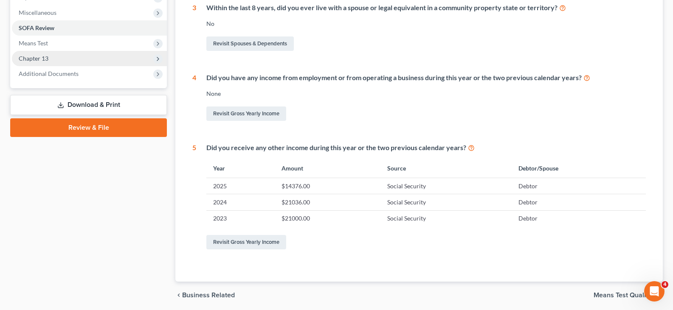
click at [30, 58] on span "Chapter 13" at bounding box center [34, 58] width 30 height 7
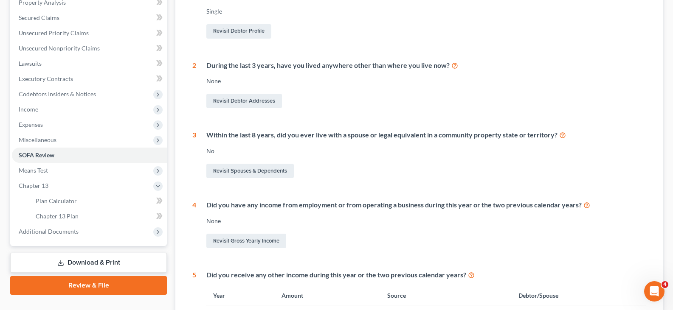
scroll to position [328, 0]
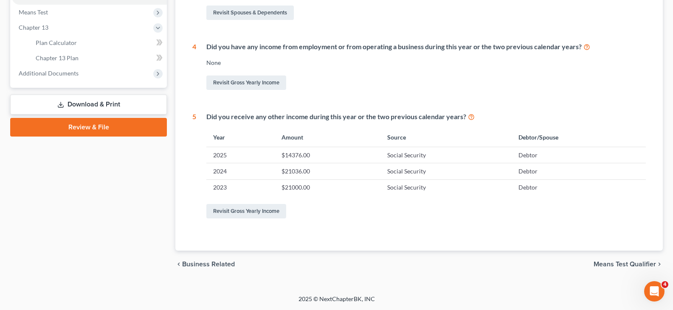
click at [85, 101] on link "Download & Print" at bounding box center [88, 105] width 157 height 20
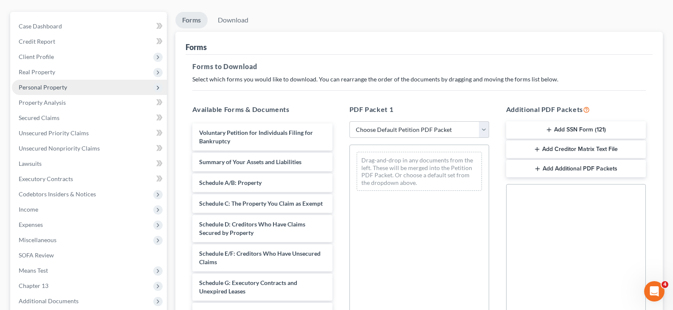
scroll to position [85, 0]
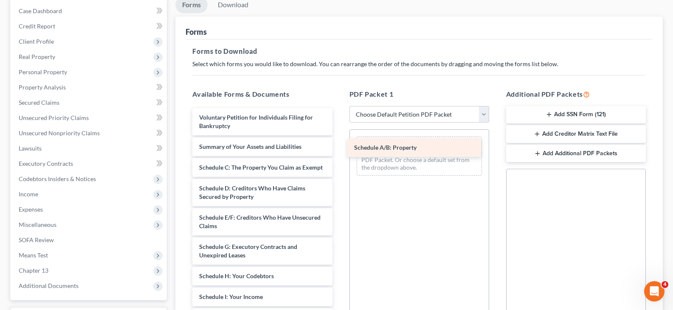
drag, startPoint x: 249, startPoint y: 168, endPoint x: 404, endPoint y: 148, distance: 156.3
click at [339, 148] on div "Schedule A/B: Property Voluntary Petition for Individuals Filing for Bankruptcy…" at bounding box center [262, 307] width 153 height 399
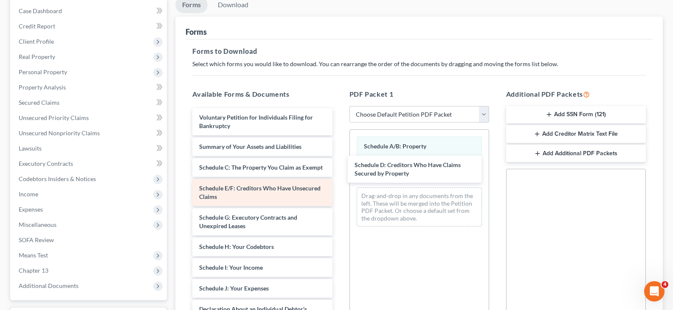
drag, startPoint x: 231, startPoint y: 198, endPoint x: 280, endPoint y: 212, distance: 50.4
click at [339, 166] on div "Schedule D: Creditors Who Have Claims Secured by Property Voluntary Petition fo…" at bounding box center [262, 292] width 153 height 369
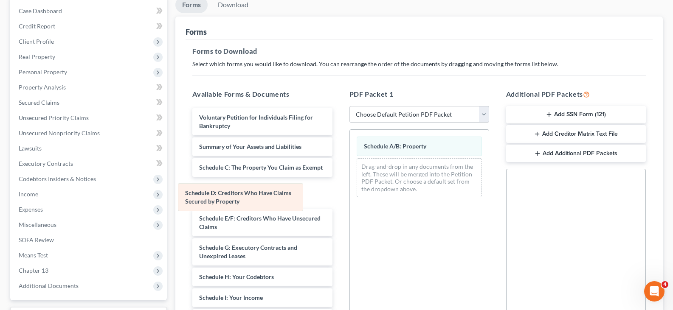
drag, startPoint x: 422, startPoint y: 167, endPoint x: 243, endPoint y: 192, distance: 180.5
click at [350, 192] on div "Schedule D: Creditors Who Have Claims Secured by Property Schedule A/B: Propert…" at bounding box center [419, 167] width 139 height 74
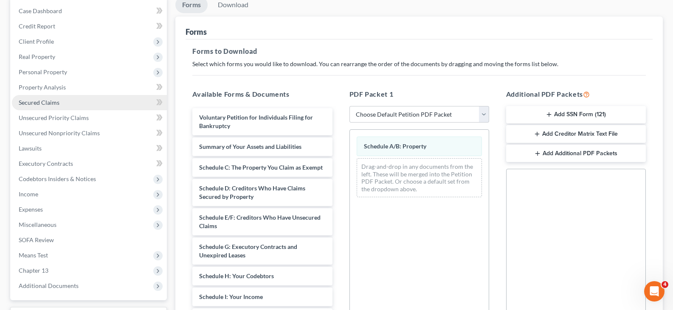
click at [49, 103] on span "Secured Claims" at bounding box center [39, 102] width 41 height 7
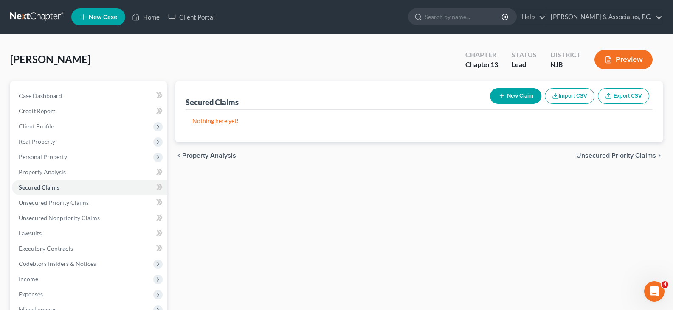
click at [518, 95] on button "New Claim" at bounding box center [515, 96] width 51 height 16
select select "0"
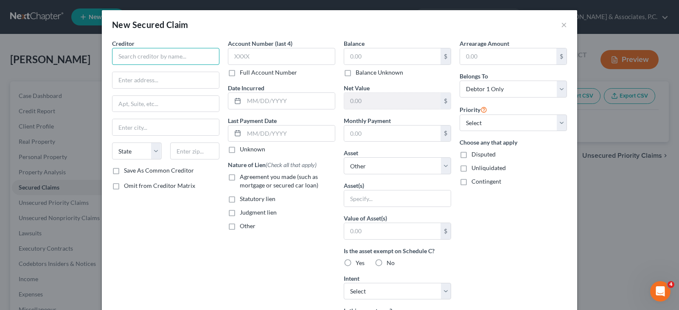
click at [182, 56] on input "text" at bounding box center [165, 56] width 107 height 17
click at [147, 77] on div "P.O. [STREET_ADDRESS]" at bounding box center [163, 79] width 88 height 7
type input "Sps"
type input "P.O. Box 65250"
type input "[GEOGRAPHIC_DATA]"
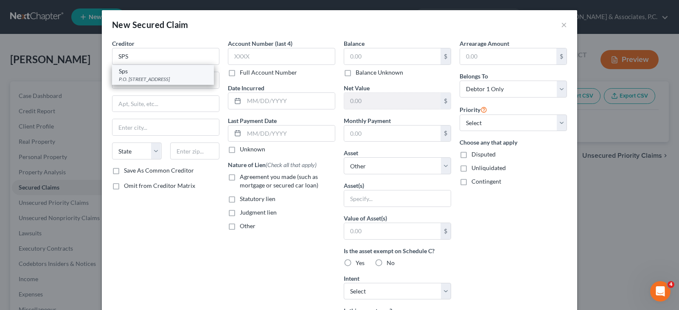
select select "46"
type input "84165"
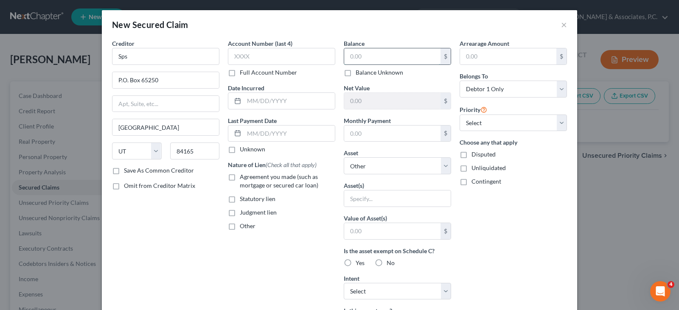
click at [367, 57] on input "text" at bounding box center [392, 56] width 96 height 16
drag, startPoint x: 385, startPoint y: 53, endPoint x: 264, endPoint y: 50, distance: 120.6
click at [264, 50] on div "Creditor * Sps P.O. [GEOGRAPHIC_DATA] [US_STATE][GEOGRAPHIC_DATA] AR AZ CA CO […" at bounding box center [340, 228] width 464 height 379
type input "3"
type input "433,000.00"
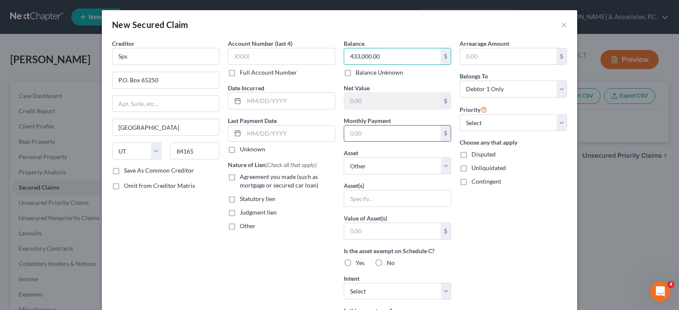
click at [363, 136] on input "text" at bounding box center [392, 134] width 96 height 16
type input "2,000.00"
click at [365, 172] on select "Select Other Multiple Assets Electronics - cell phone - $50.0 M&T Bank (Checkin…" at bounding box center [397, 166] width 107 height 17
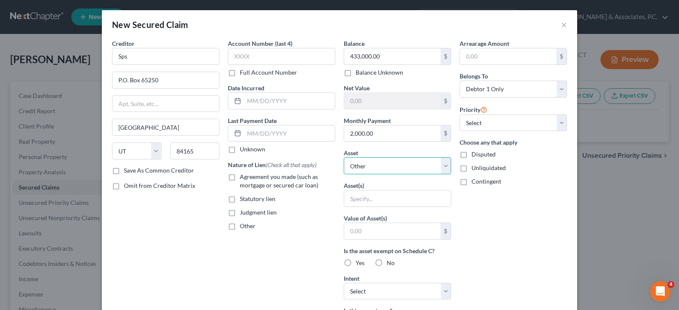
select select "5"
click at [344, 158] on select "Select Other Multiple Assets Electronics - cell phone - $50.0 M&T Bank (Checkin…" at bounding box center [397, 166] width 107 height 17
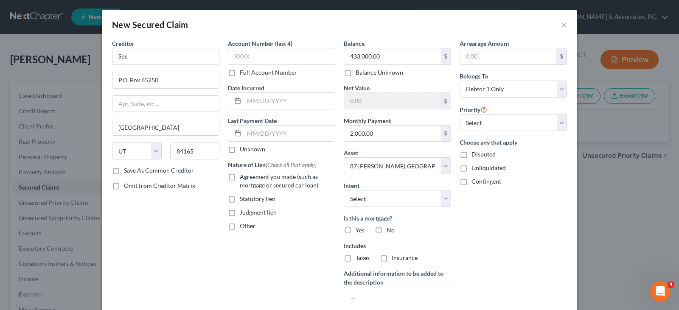
click at [240, 175] on label "Agreement you made (such as mortgage or secured car loan)" at bounding box center [288, 181] width 96 height 17
click at [243, 175] on input "Agreement you made (such as mortgage or secured car loan)" at bounding box center [246, 176] width 6 height 6
checkbox input "true"
click at [356, 229] on label "Yes" at bounding box center [360, 230] width 9 height 8
click at [359, 229] on input "Yes" at bounding box center [362, 229] width 6 height 6
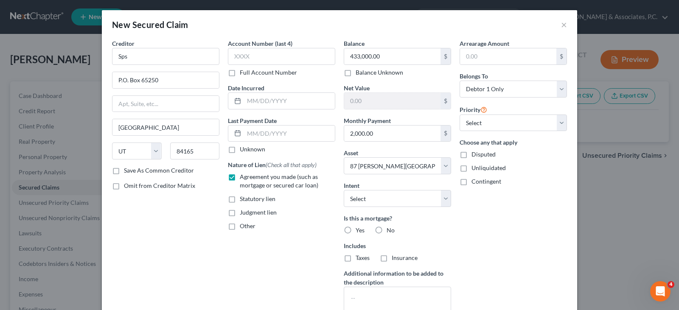
radio input "true"
click at [356, 259] on label "Taxes" at bounding box center [363, 258] width 14 height 8
click at [359, 259] on input "Taxes" at bounding box center [362, 257] width 6 height 6
checkbox input "true"
click at [392, 258] on label "Insurance" at bounding box center [405, 258] width 26 height 8
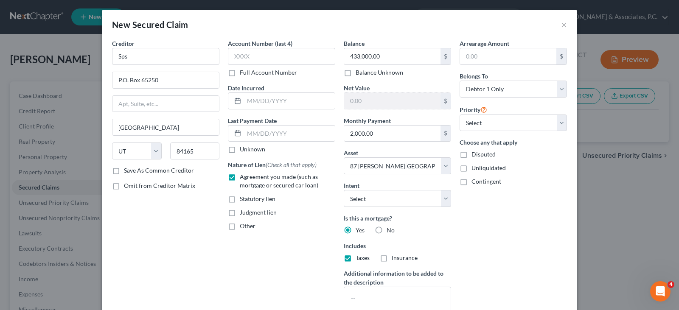
click at [395, 258] on input "Insurance" at bounding box center [398, 257] width 6 height 6
checkbox input "true"
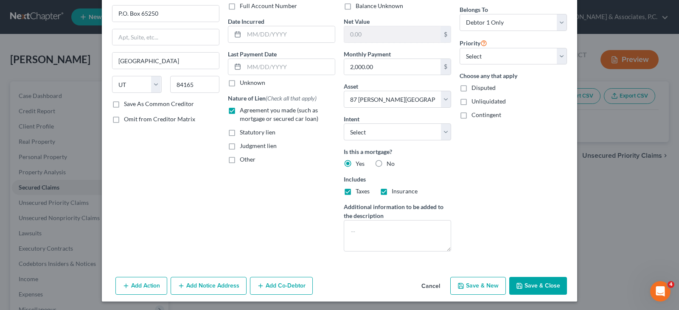
scroll to position [68, 0]
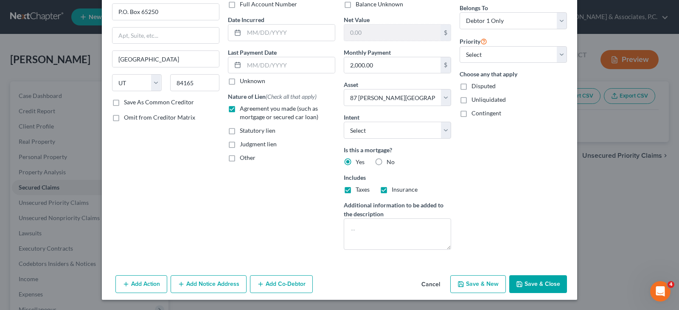
click at [532, 283] on button "Save & Close" at bounding box center [538, 285] width 58 height 18
select select
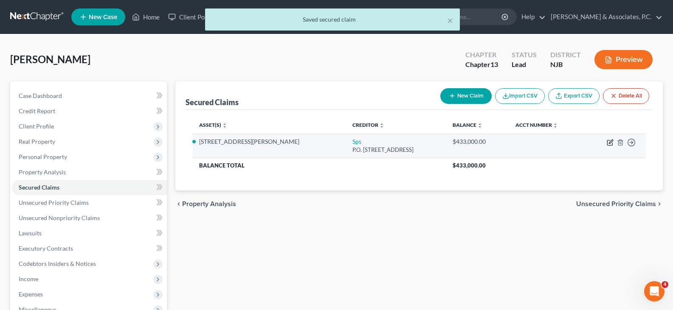
click at [610, 143] on icon "button" at bounding box center [610, 142] width 7 height 7
select select "46"
select select "0"
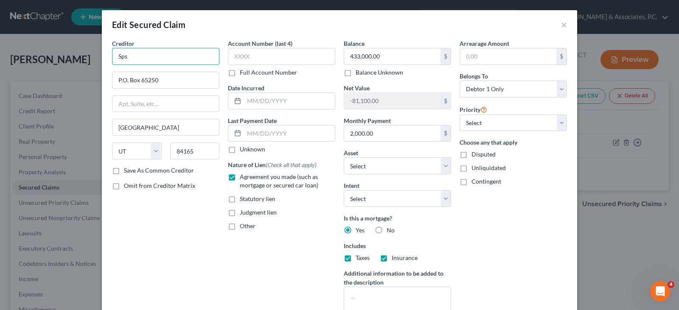
click at [160, 56] on input "Sps" at bounding box center [165, 56] width 107 height 17
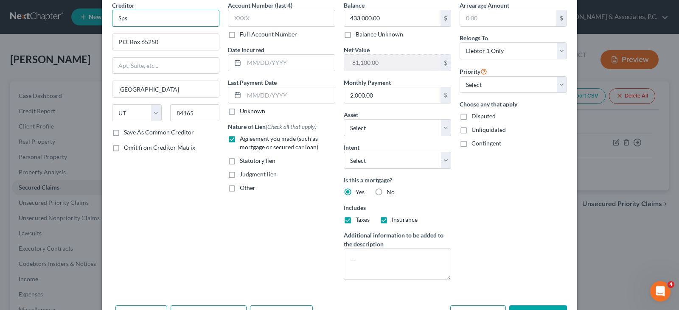
scroll to position [75, 0]
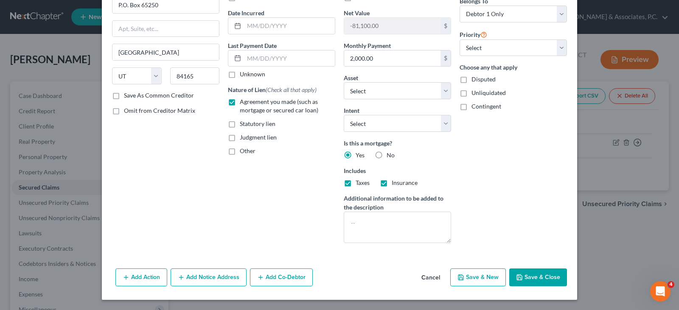
click at [551, 270] on button "Save & Close" at bounding box center [538, 278] width 58 height 18
select select "5"
type input "0"
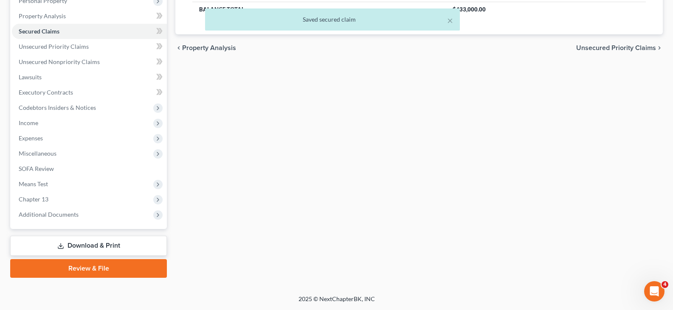
click at [76, 245] on link "Download & Print" at bounding box center [88, 246] width 157 height 20
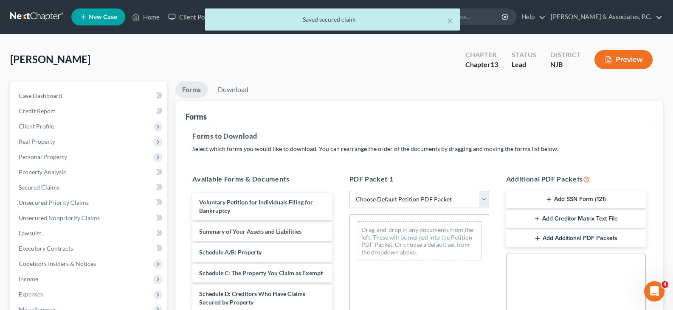
scroll to position [42, 0]
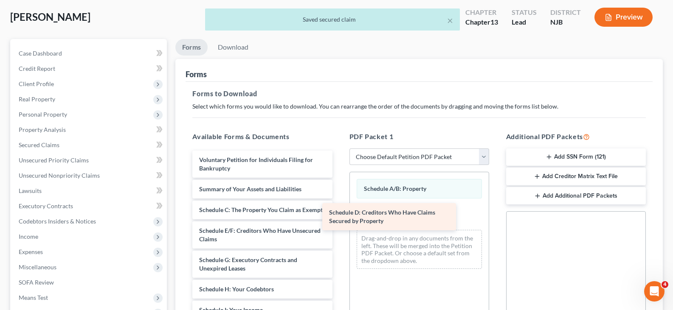
drag, startPoint x: 230, startPoint y: 248, endPoint x: 360, endPoint y: 221, distance: 132.6
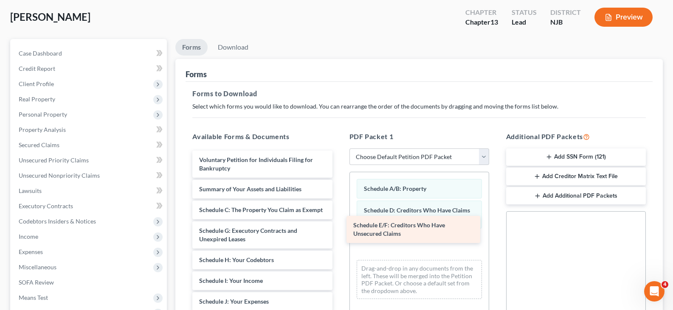
drag, startPoint x: 221, startPoint y: 245, endPoint x: 358, endPoint y: 235, distance: 137.5
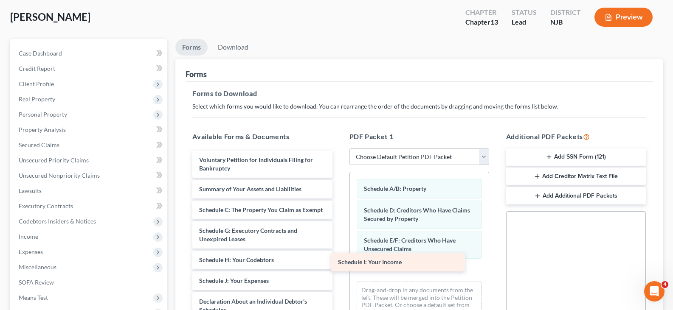
drag, startPoint x: 228, startPoint y: 291, endPoint x: 364, endPoint y: 263, distance: 138.6
click at [339, 264] on div "Schedule I: Your Income Voluntary Petition for Individuals Filing for Bankruptc…" at bounding box center [262, 310] width 153 height 319
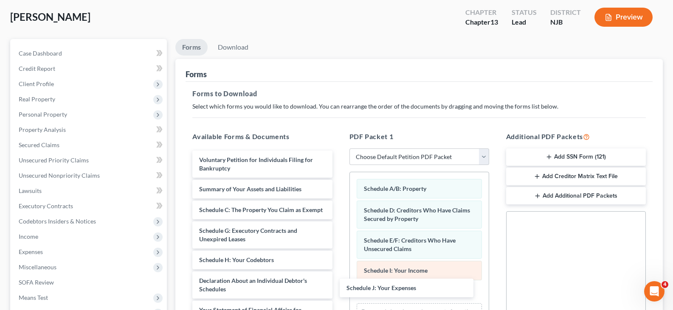
drag, startPoint x: 245, startPoint y: 290, endPoint x: 401, endPoint y: 265, distance: 157.9
click at [339, 286] on div "Schedule J: Your Expenses Voluntary Petition for Individuals Filing for Bankrup…" at bounding box center [262, 300] width 153 height 298
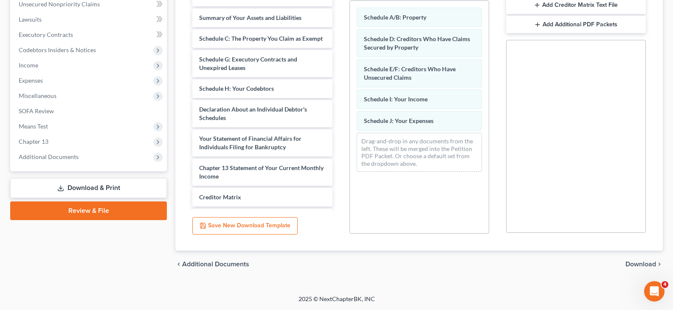
drag, startPoint x: 641, startPoint y: 261, endPoint x: 601, endPoint y: 238, distance: 46.2
click at [640, 261] on span "Download" at bounding box center [640, 264] width 31 height 7
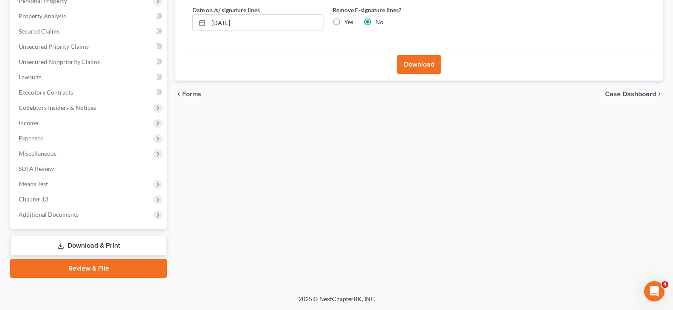
scroll to position [156, 0]
click at [344, 21] on label "Yes" at bounding box center [348, 22] width 9 height 8
click at [348, 21] on input "Yes" at bounding box center [351, 21] width 6 height 6
radio input "true"
radio input "false"
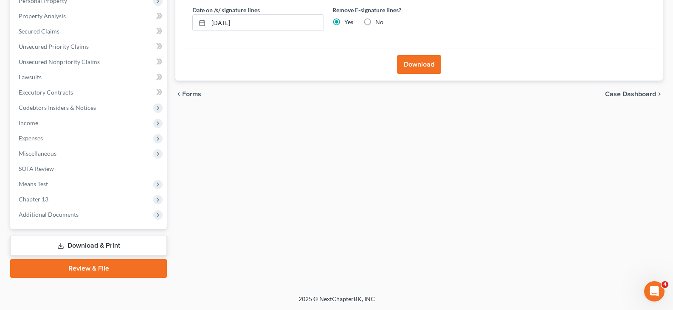
drag, startPoint x: 410, startPoint y: 67, endPoint x: 405, endPoint y: 63, distance: 6.4
click at [408, 66] on button "Download" at bounding box center [419, 64] width 44 height 19
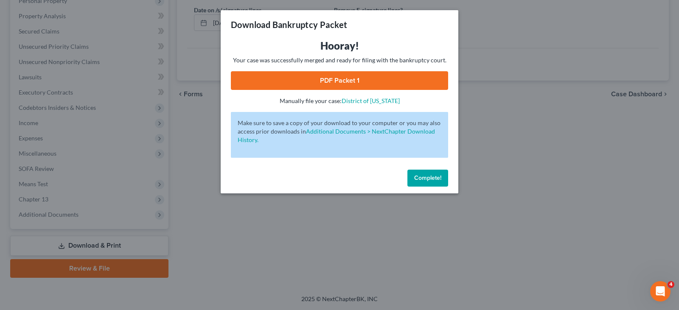
click at [309, 82] on link "PDF Packet 1" at bounding box center [339, 80] width 217 height 19
click at [344, 79] on link "PDF Packet 1" at bounding box center [339, 80] width 217 height 19
click at [428, 177] on span "Complete!" at bounding box center [427, 178] width 27 height 7
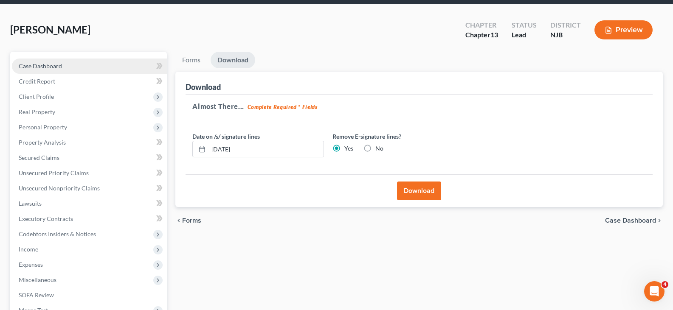
scroll to position [29, 0]
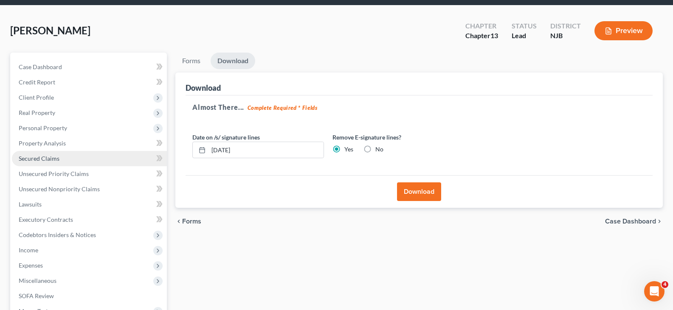
click at [23, 156] on span "Secured Claims" at bounding box center [39, 158] width 41 height 7
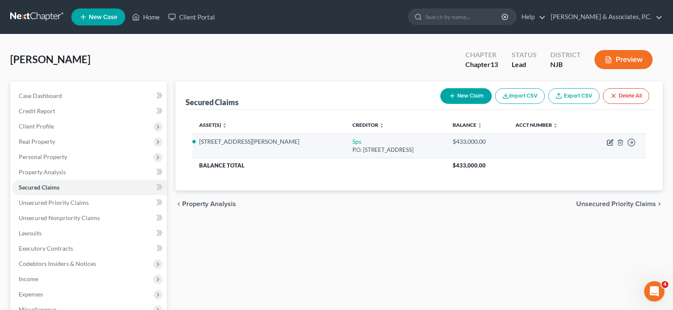
click at [607, 141] on icon "button" at bounding box center [609, 143] width 5 height 5
select select "46"
select select "5"
select select "0"
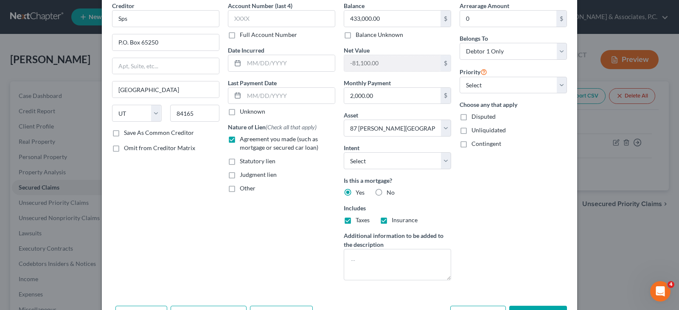
scroll to position [75, 0]
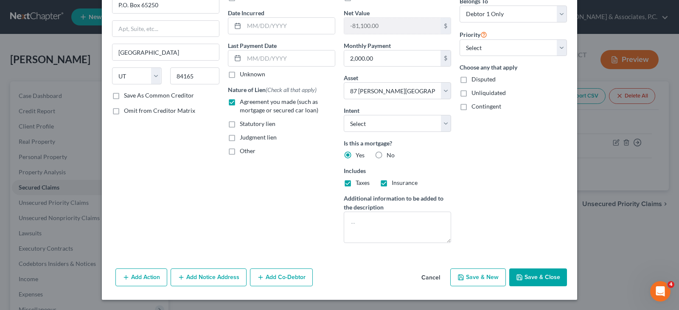
click at [205, 279] on button "Add Notice Address" at bounding box center [209, 278] width 76 height 18
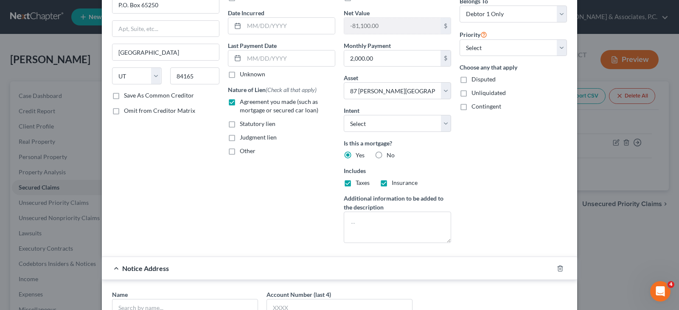
scroll to position [203, 0]
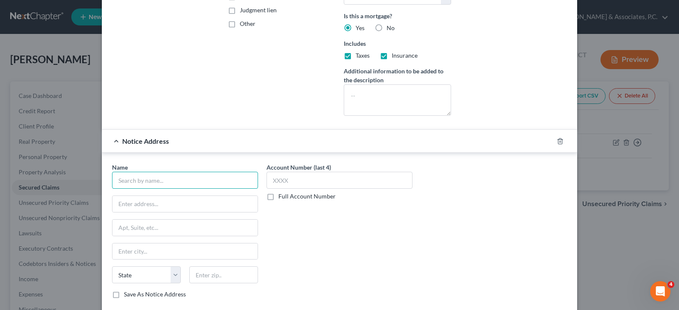
paste input "[PERSON_NAME], [PERSON_NAME], [PERSON_NAME], [PERSON_NAME] & PARTNERS, PLLC"
type input "[PERSON_NAME], [PERSON_NAME], [PERSON_NAME], [PERSON_NAME] & PARTNERS, PLLC"
paste input "[STREET_ADDRESS][PERSON_NAME],"
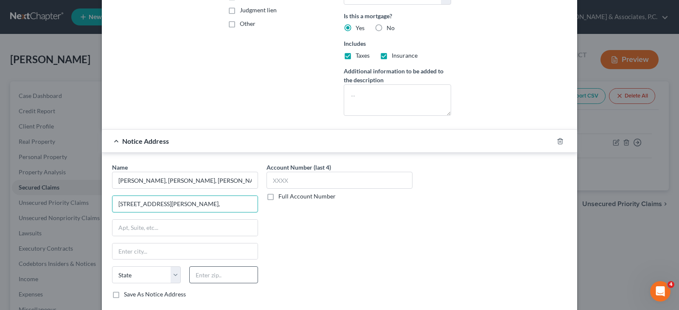
type input "[STREET_ADDRESS][PERSON_NAME],"
drag, startPoint x: 229, startPoint y: 275, endPoint x: 220, endPoint y: 268, distance: 11.2
click at [229, 274] on input "text" at bounding box center [223, 275] width 69 height 17
type input "07004"
type input "[GEOGRAPHIC_DATA]"
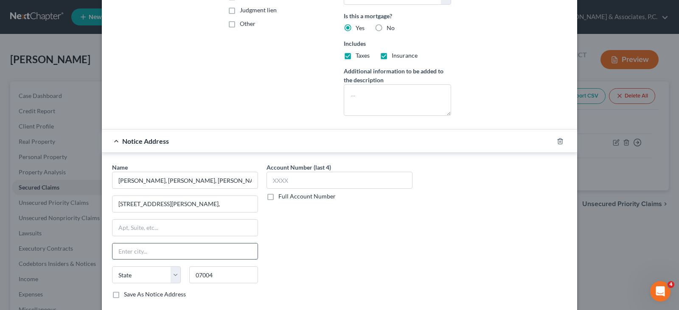
select select "33"
click at [127, 249] on input "[GEOGRAPHIC_DATA]" at bounding box center [185, 252] width 145 height 16
drag, startPoint x: 375, startPoint y: 247, endPoint x: 361, endPoint y: 232, distance: 20.4
click at [373, 245] on div "Account Number (last 4) Full Account Number" at bounding box center [339, 234] width 155 height 143
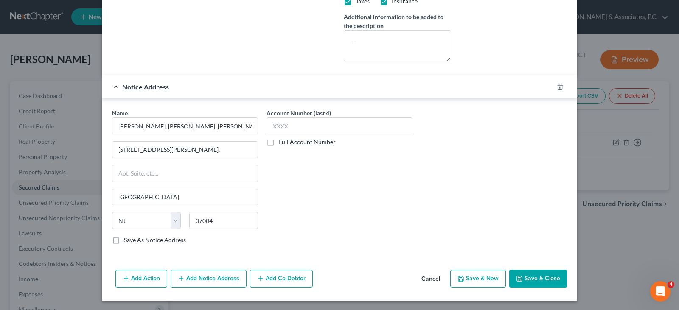
scroll to position [258, 0]
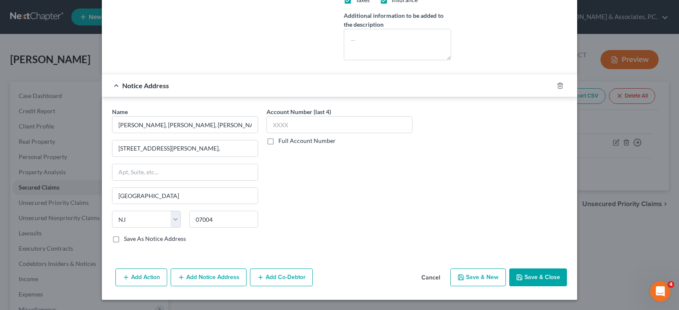
click at [539, 279] on button "Save & Close" at bounding box center [538, 278] width 58 height 18
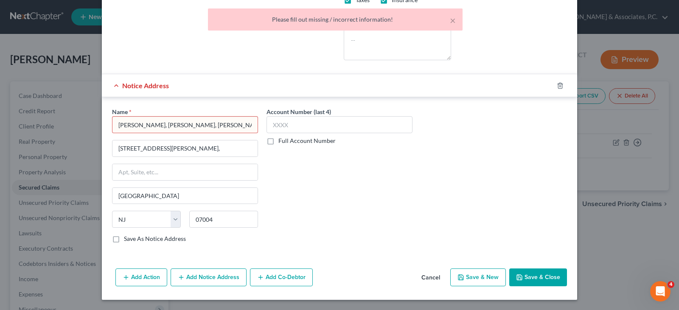
click at [249, 124] on input "[PERSON_NAME], [PERSON_NAME], [PERSON_NAME], [PERSON_NAME] & PARTNERS, PLLC" at bounding box center [185, 124] width 146 height 17
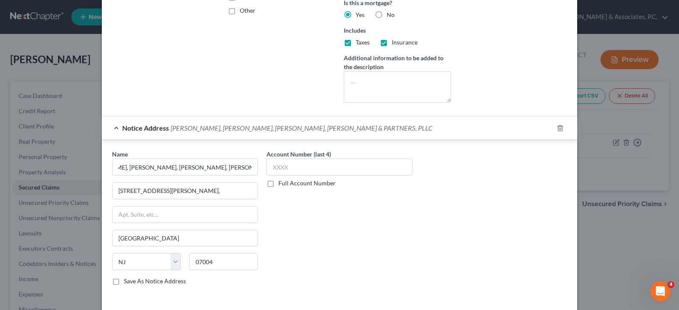
scroll to position [0, 0]
click at [348, 217] on div "Account Number (last 4) Full Account Number" at bounding box center [339, 221] width 155 height 143
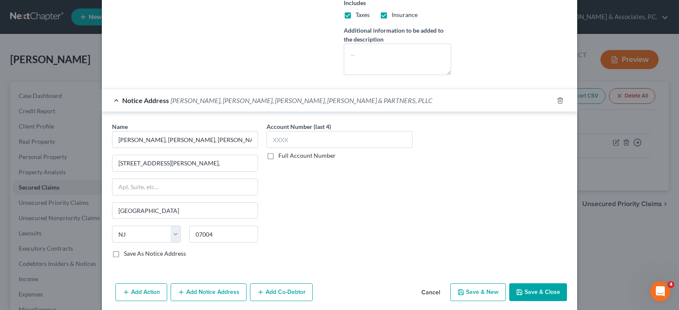
scroll to position [258, 0]
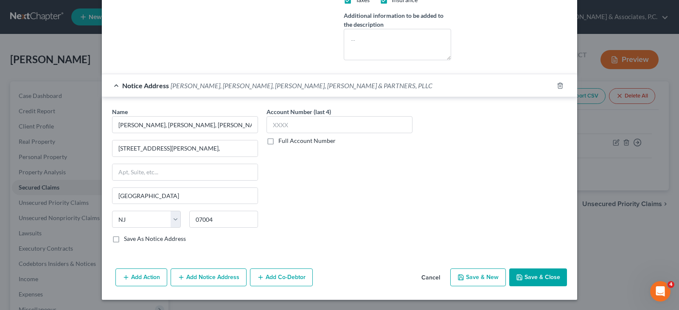
click at [547, 277] on button "Save & Close" at bounding box center [538, 278] width 58 height 18
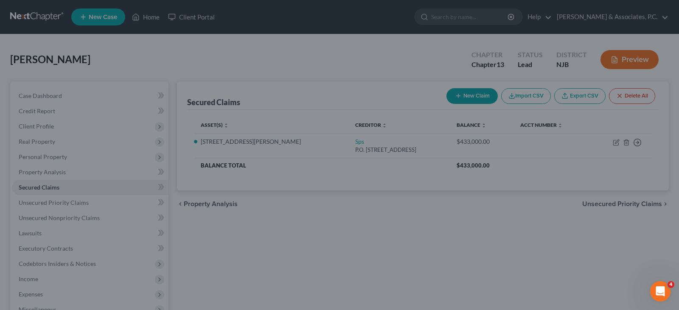
select select "5"
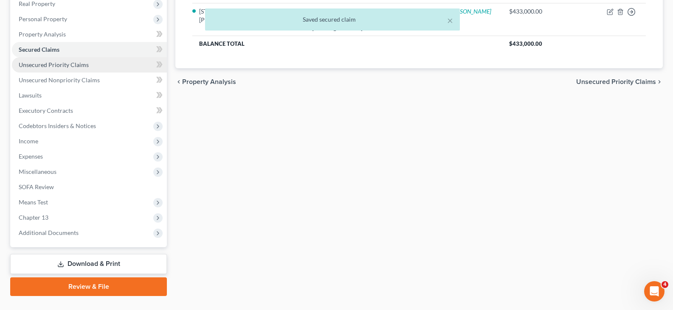
scroll to position [156, 0]
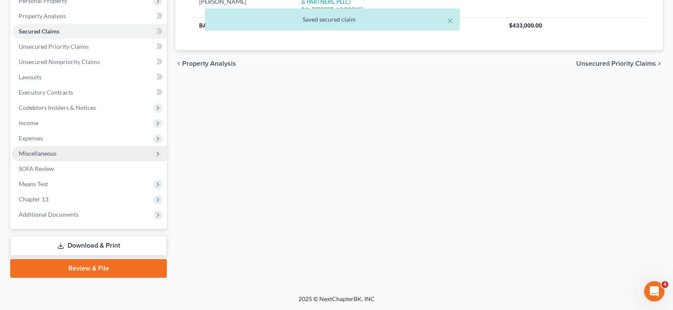
click at [31, 149] on span "Miscellaneous" at bounding box center [89, 153] width 155 height 15
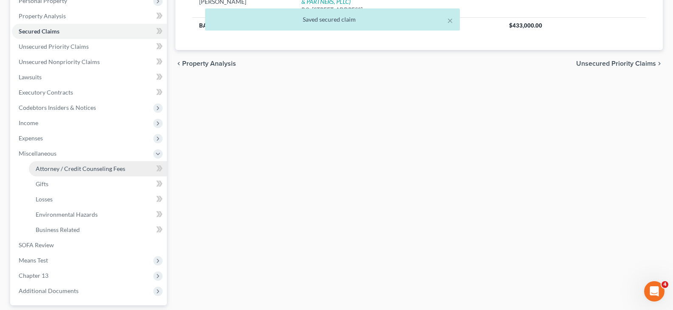
click at [58, 166] on span "Attorney / Credit Counseling Fees" at bounding box center [81, 168] width 90 height 7
select select "0"
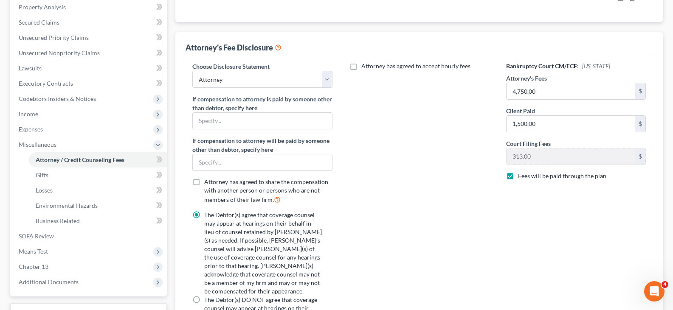
scroll to position [170, 0]
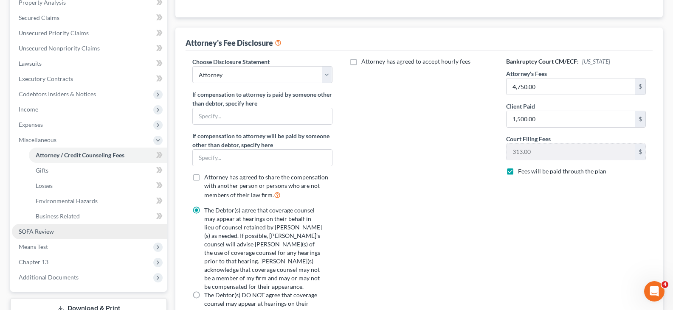
click at [36, 231] on span "SOFA Review" at bounding box center [36, 231] width 35 height 7
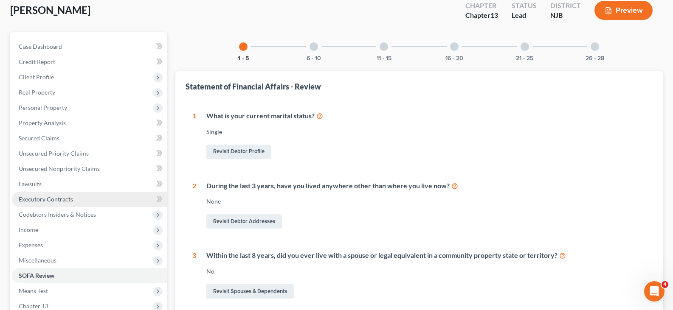
scroll to position [85, 0]
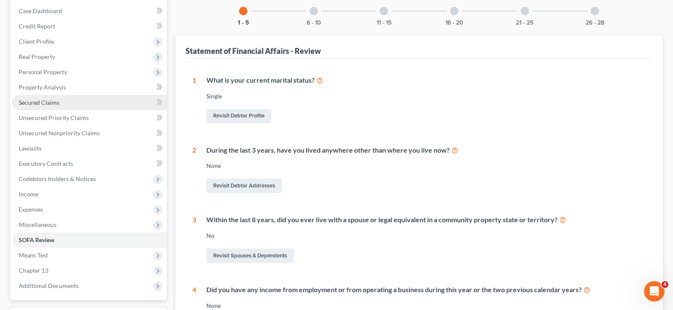
click at [34, 101] on span "Secured Claims" at bounding box center [39, 102] width 41 height 7
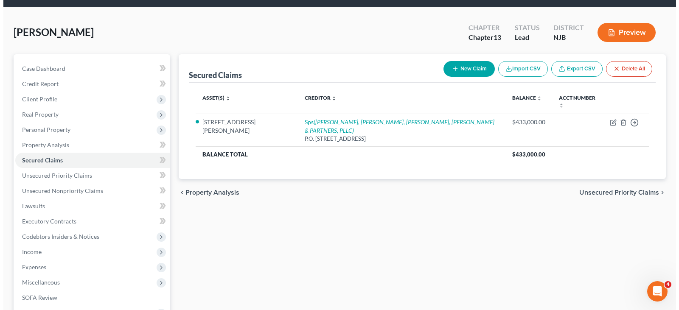
scroll to position [42, 0]
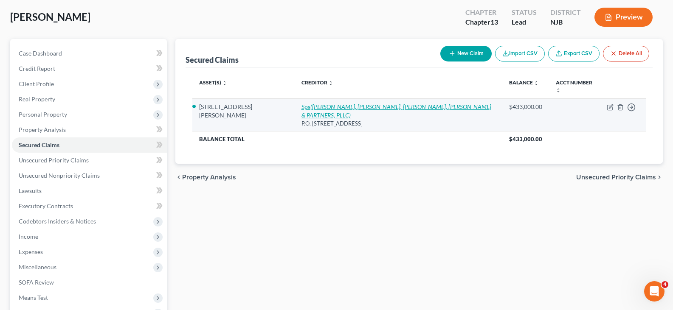
click at [355, 103] on icon "([PERSON_NAME], [PERSON_NAME], [PERSON_NAME], [PERSON_NAME] & PARTNERS, PLLC)" at bounding box center [396, 111] width 190 height 16
select select "46"
select select "5"
select select "0"
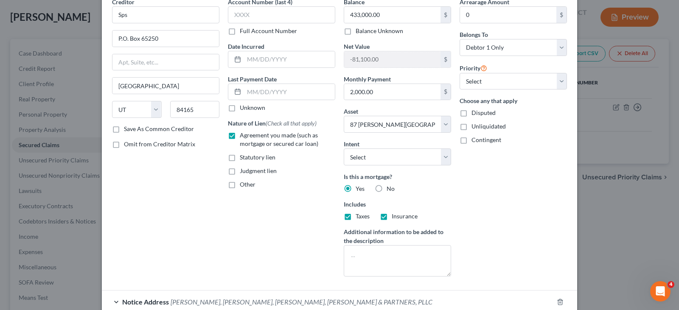
scroll to position [99, 0]
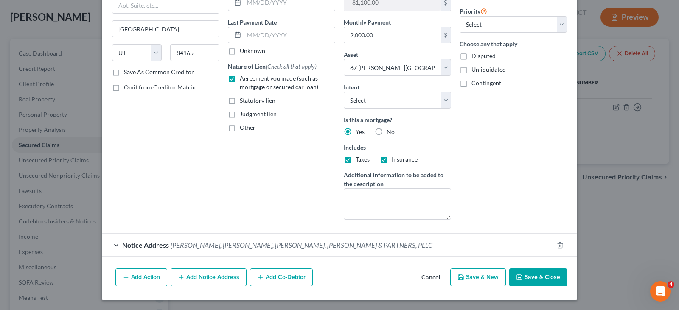
click at [201, 276] on button "Add Notice Address" at bounding box center [209, 278] width 76 height 18
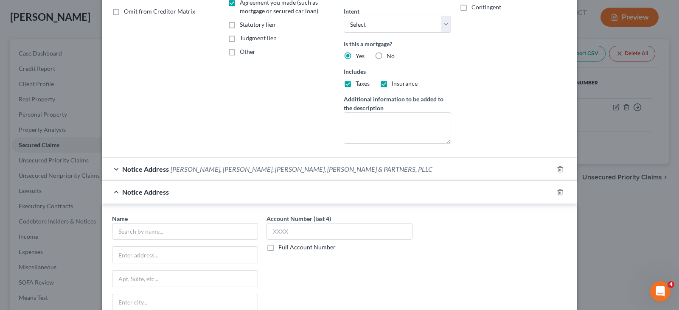
scroll to position [183, 0]
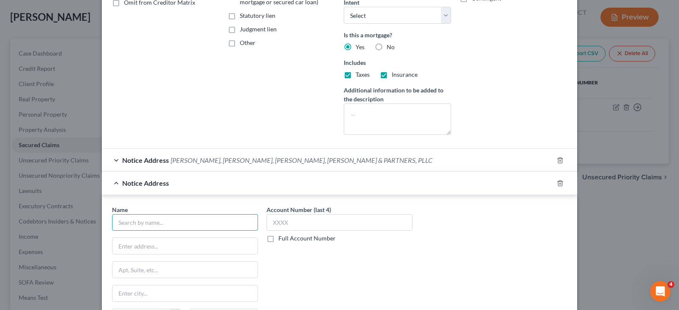
drag, startPoint x: 170, startPoint y: 223, endPoint x: 175, endPoint y: 227, distance: 6.1
click at [170, 224] on input "text" at bounding box center [185, 222] width 146 height 17
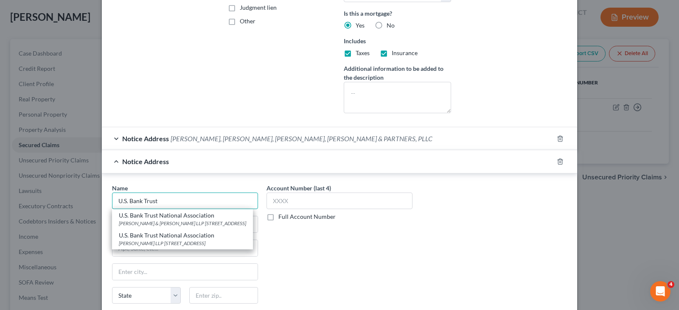
scroll to position [226, 0]
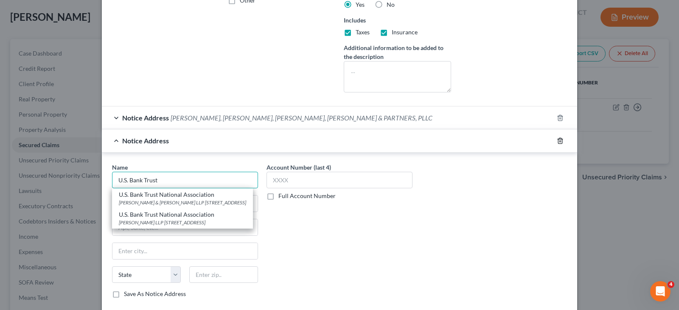
type input "U.S. Bank Trust"
click at [559, 139] on polyline "button" at bounding box center [560, 139] width 5 height 0
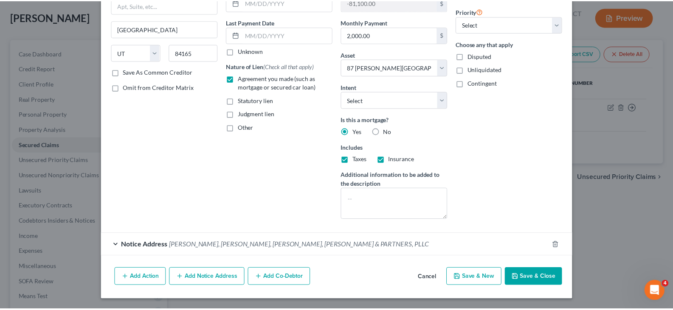
scroll to position [99, 0]
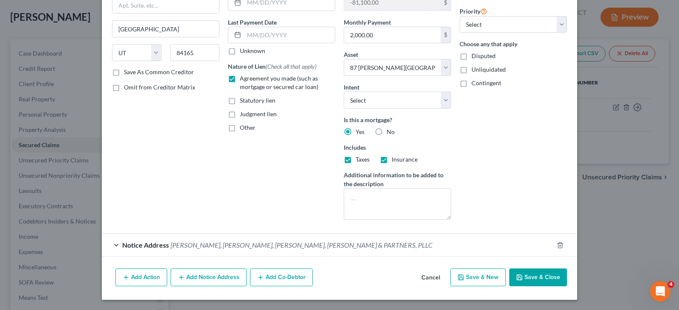
click at [617, 211] on div "Edit Secured Claim × Creditor * Sps P.O. [GEOGRAPHIC_DATA] [US_STATE][GEOGRAPHI…" at bounding box center [339, 155] width 679 height 310
click at [538, 276] on button "Save & Close" at bounding box center [538, 278] width 58 height 18
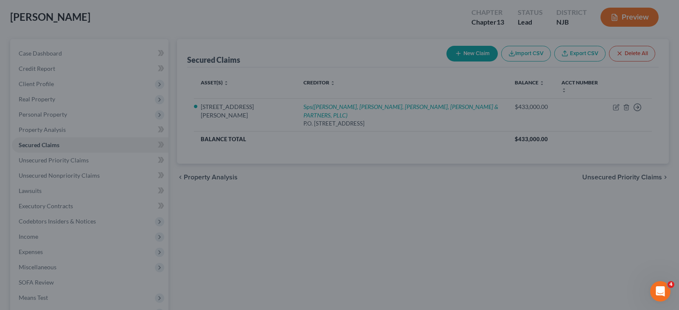
select select "5"
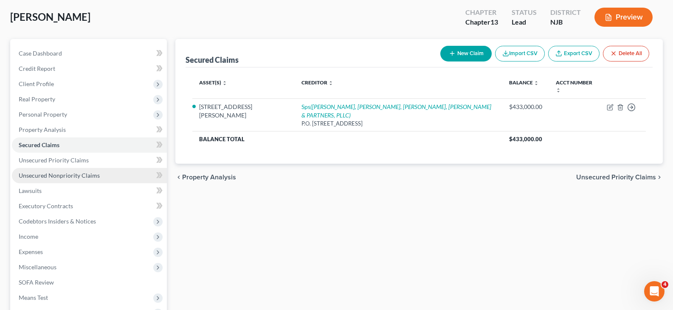
click at [39, 174] on span "Unsecured Nonpriority Claims" at bounding box center [59, 175] width 81 height 7
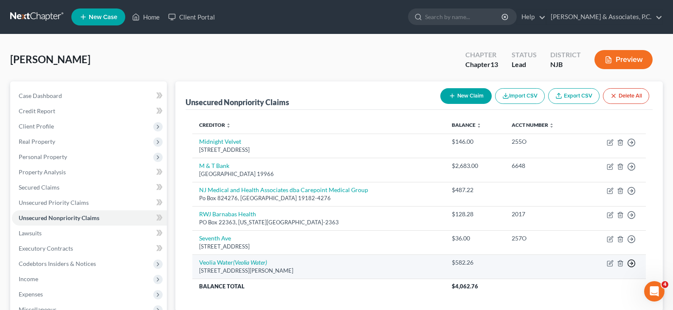
click at [631, 147] on icon "button" at bounding box center [631, 142] width 8 height 8
click at [575, 271] on link "Move to D" at bounding box center [592, 269] width 71 height 14
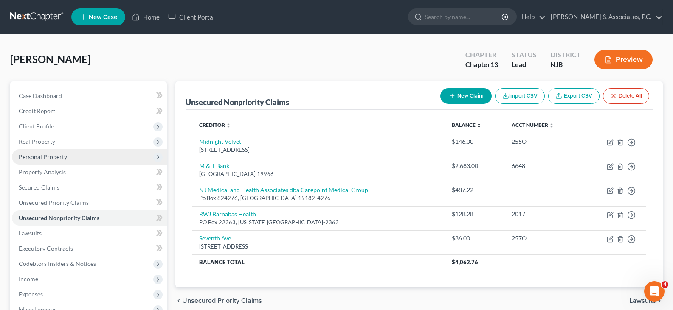
click at [39, 156] on span "Personal Property" at bounding box center [43, 156] width 48 height 7
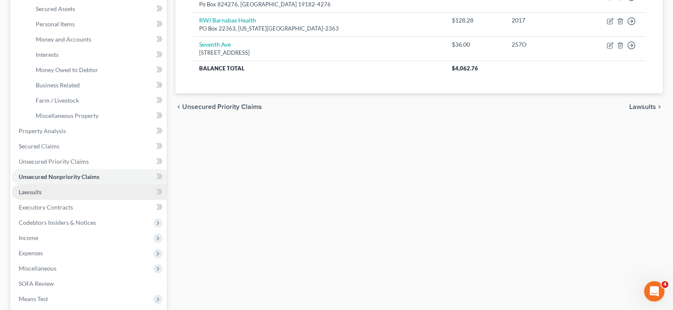
scroll to position [212, 0]
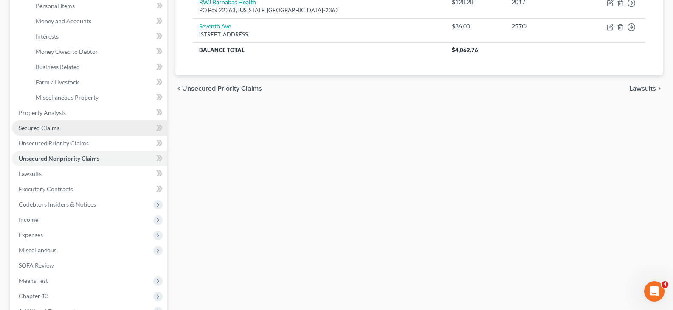
click at [31, 126] on span "Secured Claims" at bounding box center [39, 127] width 41 height 7
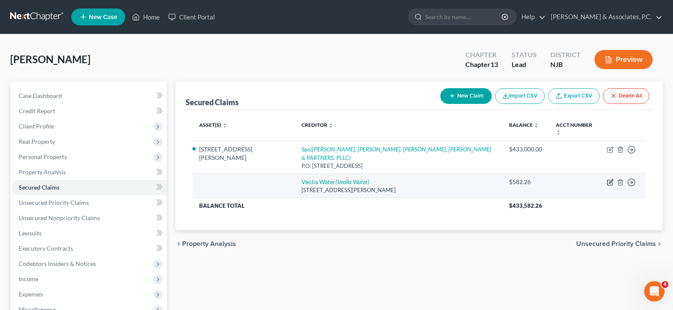
click at [610, 180] on icon "button" at bounding box center [609, 182] width 5 height 5
select select "33"
select select "0"
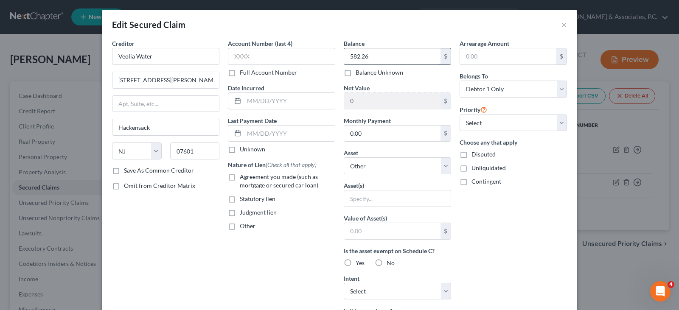
click at [373, 56] on input "582.26" at bounding box center [392, 56] width 96 height 16
click at [441, 165] on select "Select Other Multiple Assets Electronics - cell phone - $50.0 M&T Bank (Checkin…" at bounding box center [397, 166] width 107 height 17
select select "5"
click at [344, 158] on select "Select Other Multiple Assets Electronics - cell phone - $50.0 M&T Bank (Checkin…" at bounding box center [397, 166] width 107 height 17
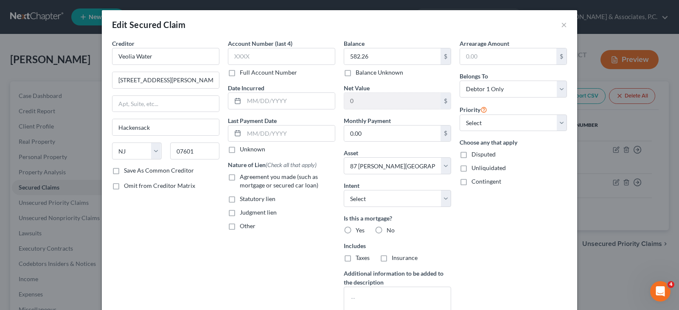
click at [240, 225] on label "Other" at bounding box center [248, 226] width 16 height 8
click at [243, 225] on input "Other" at bounding box center [246, 225] width 6 height 6
checkbox input "true"
click at [254, 239] on input "text" at bounding box center [281, 246] width 107 height 16
type input "Water Bill"
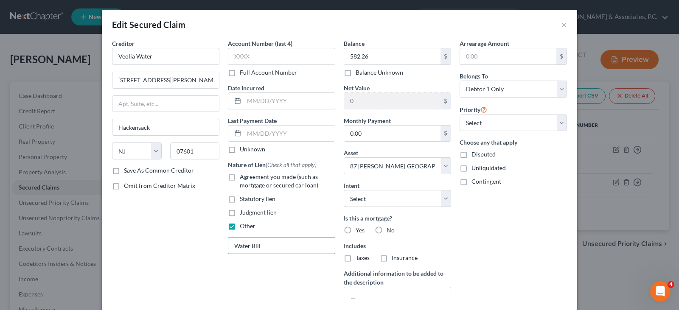
click at [387, 231] on label "No" at bounding box center [391, 230] width 8 height 8
click at [390, 231] on input "No" at bounding box center [393, 229] width 6 height 6
radio input "true"
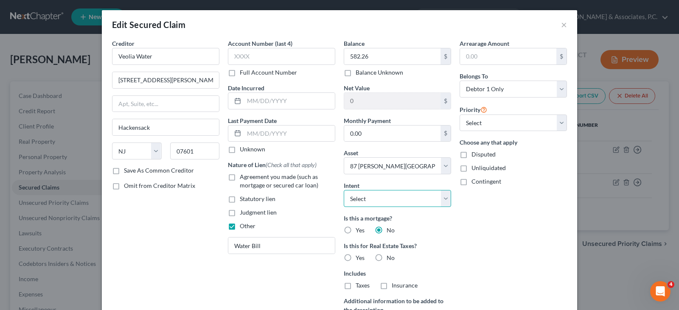
click at [445, 202] on select "Select Surrender Redeem Reaffirm Avoid Other" at bounding box center [397, 198] width 107 height 17
click at [500, 197] on div "Arrearage Amount $ Belongs To * Select Debtor 1 Only Debtor 2 Only Debtor 1 And…" at bounding box center [514, 196] width 116 height 314
click at [387, 255] on label "No" at bounding box center [391, 258] width 8 height 8
click at [390, 255] on input "No" at bounding box center [393, 257] width 6 height 6
radio input "true"
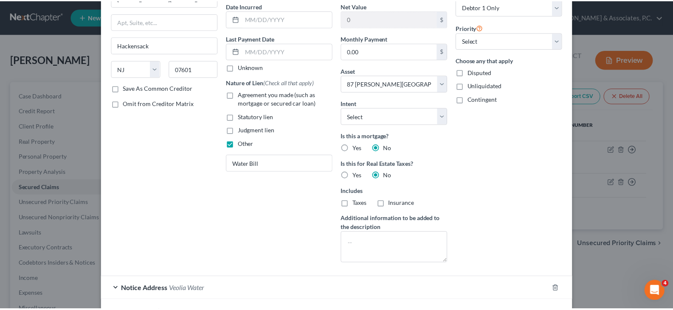
scroll to position [144, 0]
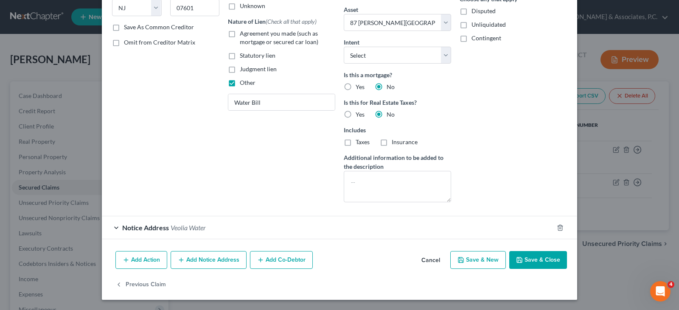
click at [528, 252] on button "Save & Close" at bounding box center [538, 260] width 58 height 18
select select
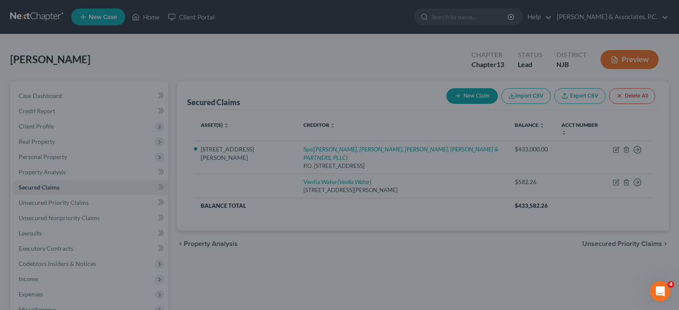
type input "351,317.74"
select select "5"
type input "0"
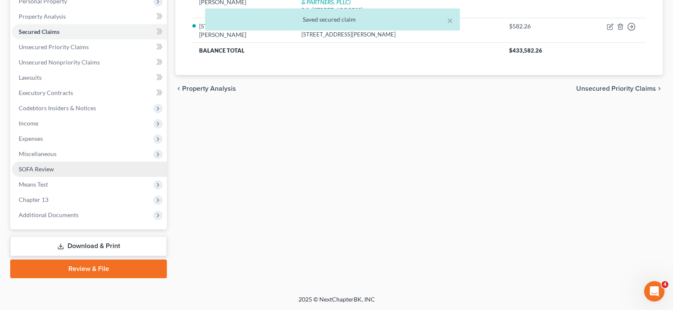
scroll to position [156, 0]
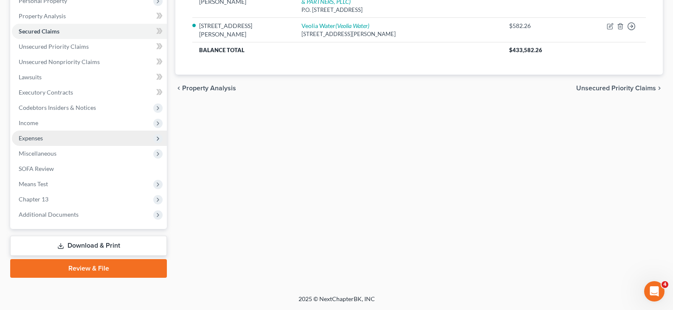
click at [26, 142] on span "Expenses" at bounding box center [89, 138] width 155 height 15
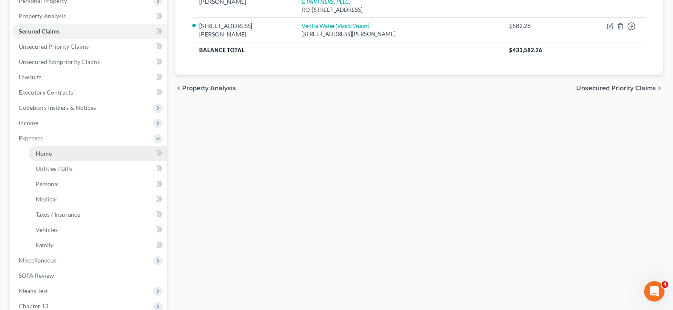
click at [42, 153] on span "Home" at bounding box center [44, 153] width 16 height 7
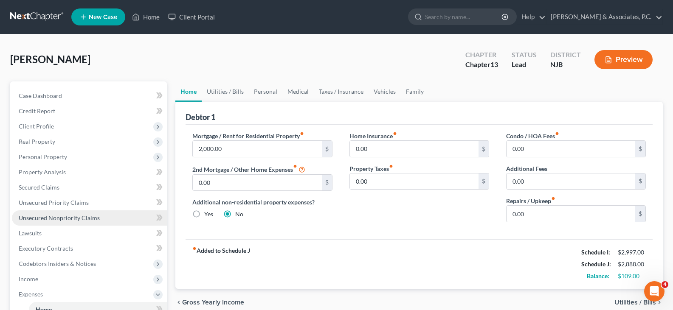
click at [48, 214] on span "Unsecured Nonpriority Claims" at bounding box center [59, 217] width 81 height 7
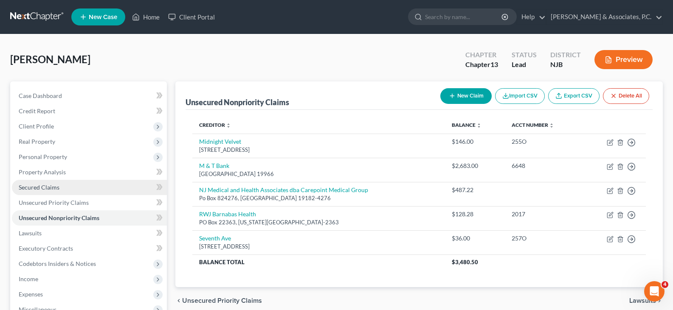
click at [37, 187] on span "Secured Claims" at bounding box center [39, 187] width 41 height 7
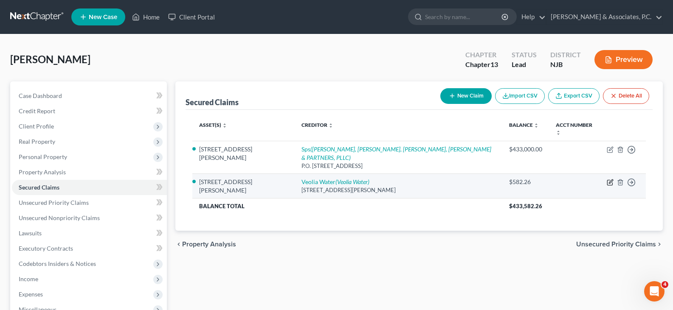
click at [609, 179] on icon "button" at bounding box center [610, 182] width 7 height 7
select select "33"
select select "5"
select select "0"
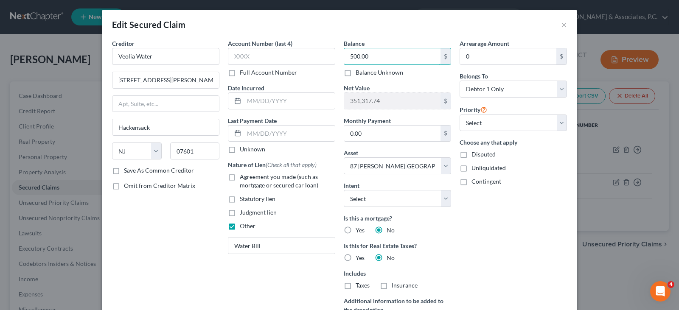
type input "500.00"
click at [504, 239] on div "Arrearage Amount 0 $ Belongs To * Select Debtor 1 Only Debtor 2 Only Debtor 1 A…" at bounding box center [514, 196] width 116 height 314
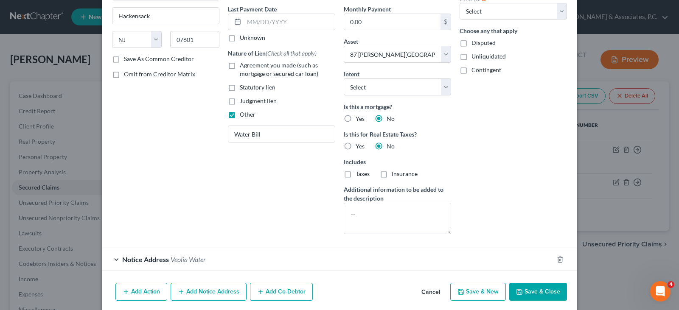
scroll to position [101, 0]
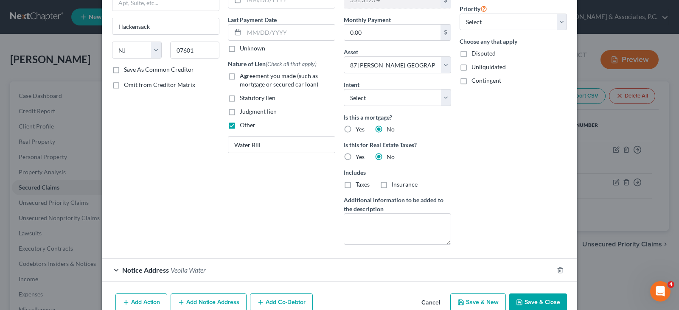
click at [540, 300] on button "Save & Close" at bounding box center [538, 303] width 58 height 18
select select
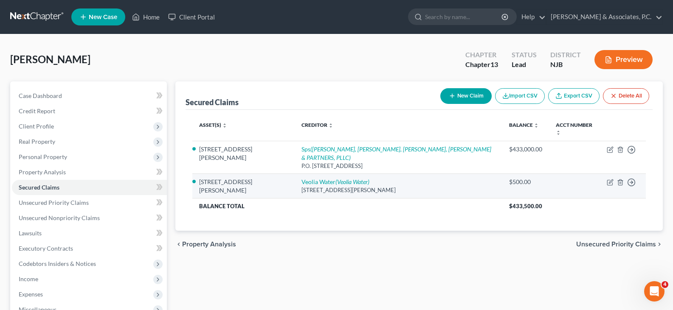
click at [330, 174] on td "Veolia Water (Veolia Water) [STREET_ADDRESS][PERSON_NAME]" at bounding box center [399, 186] width 208 height 25
click at [335, 178] on icon "(Veolia Water)" at bounding box center [352, 181] width 34 height 7
select select "33"
select select "0"
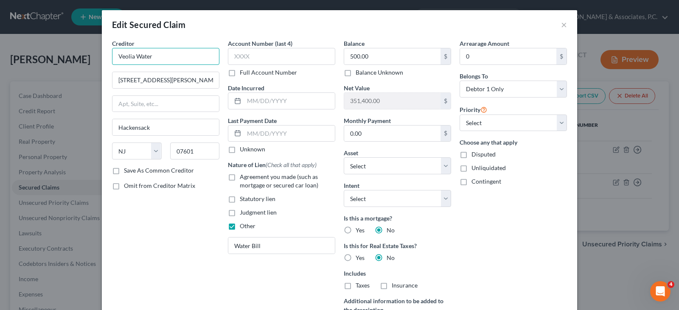
drag, startPoint x: 152, startPoint y: 61, endPoint x: 101, endPoint y: 57, distance: 51.1
click at [102, 57] on div "Creditor * Veolia Water 69 [PERSON_NAME] Place [GEOGRAPHIC_DATA] [US_STATE][GEO…" at bounding box center [340, 215] width 476 height 352
click at [561, 27] on button "×" at bounding box center [564, 25] width 6 height 10
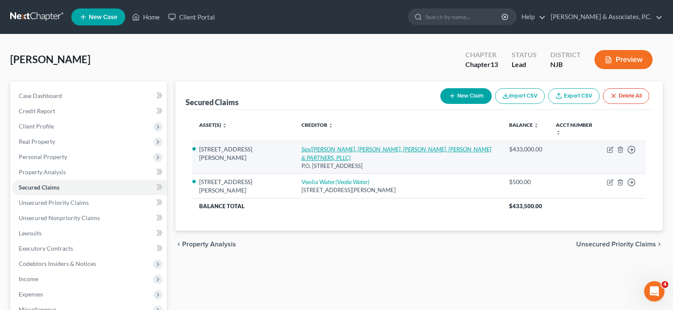
click at [301, 146] on icon "([PERSON_NAME], [PERSON_NAME], [PERSON_NAME], [PERSON_NAME] & PARTNERS, PLLC)" at bounding box center [396, 154] width 190 height 16
select select "46"
select select "5"
select select "0"
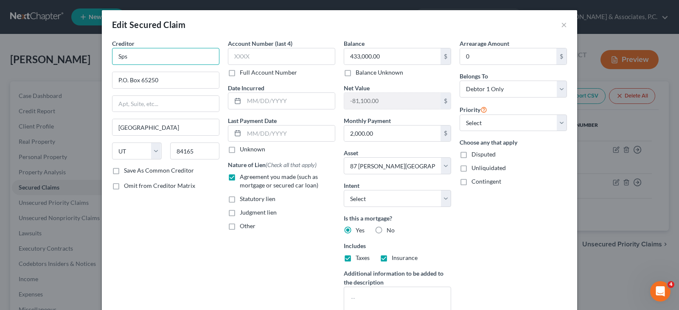
click at [153, 57] on input "Sps" at bounding box center [165, 56] width 107 height 17
drag, startPoint x: 153, startPoint y: 57, endPoint x: 107, endPoint y: 54, distance: 46.0
click at [108, 54] on div "Creditor * Sps P.O. [GEOGRAPHIC_DATA] [US_STATE][GEOGRAPHIC_DATA] AR AZ CA CO […" at bounding box center [166, 182] width 116 height 286
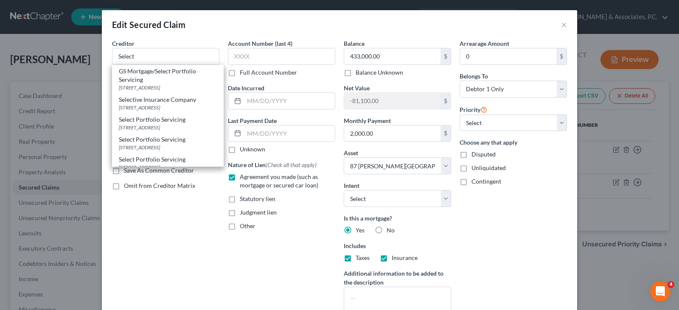
click at [159, 47] on div "Creditor * Select GS Mortgage/Select Portfolio Servicing [GEOGRAPHIC_DATA] Sele…" at bounding box center [165, 52] width 107 height 26
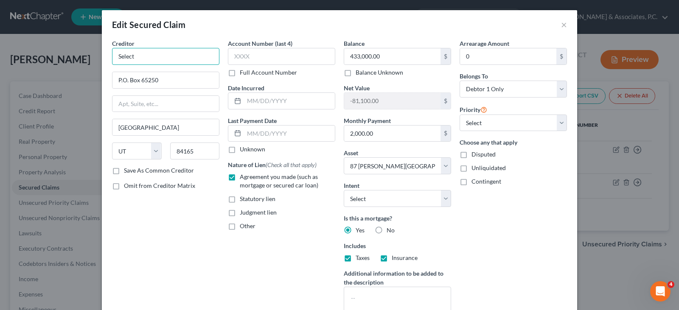
click at [146, 53] on input "Select" at bounding box center [165, 56] width 107 height 17
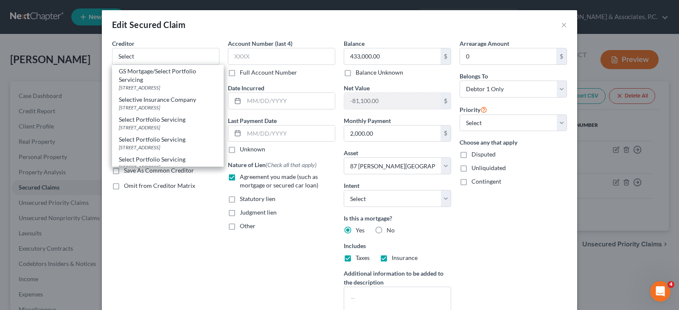
click at [153, 121] on div "Select Portfolio Servicing" at bounding box center [168, 119] width 98 height 8
type input "Select Portfolio Servicing"
type input "PO Box 65450"
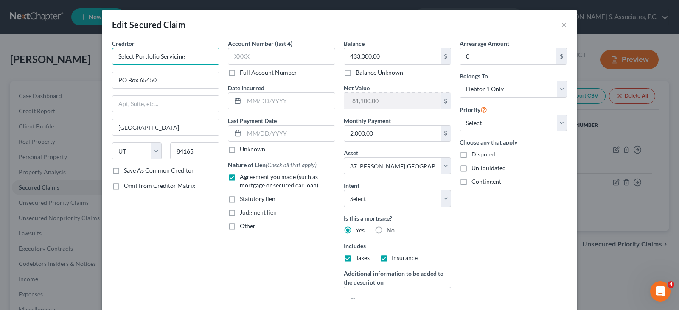
drag, startPoint x: 191, startPoint y: 55, endPoint x: 107, endPoint y: 67, distance: 84.5
click at [108, 67] on div "Creditor * Select Portfolio Servicing PO Box 65450 [GEOGRAPHIC_DATA] [US_STATE]…" at bounding box center [166, 182] width 116 height 286
click at [194, 33] on div "Edit Secured Claim ×" at bounding box center [340, 24] width 476 height 29
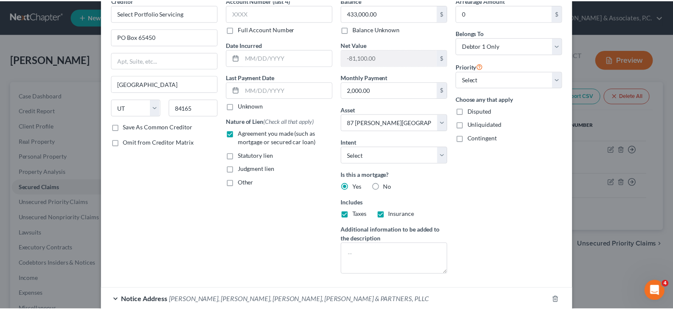
scroll to position [116, 0]
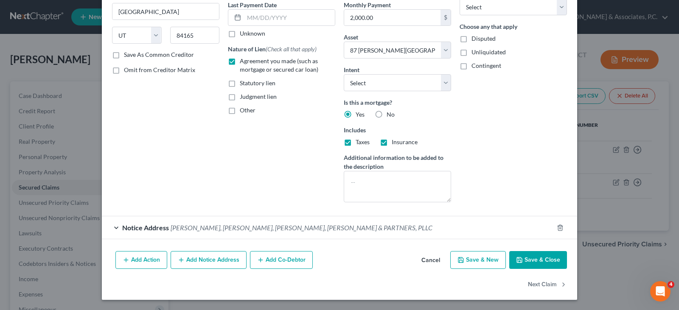
click at [526, 260] on button "Save & Close" at bounding box center [538, 260] width 58 height 18
select select
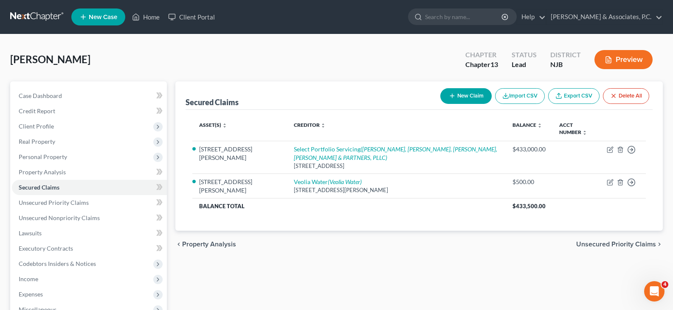
click at [366, 86] on div "Secured Claims New Claim Import CSV Export CSV Delete All" at bounding box center [419, 96] width 467 height 28
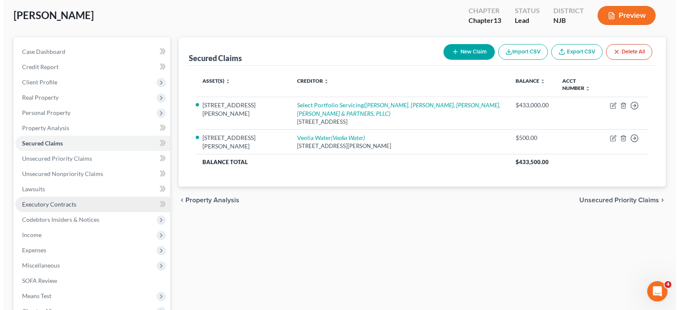
scroll to position [29, 0]
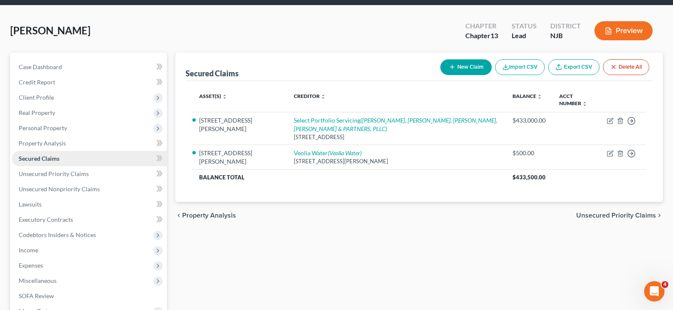
click at [35, 158] on span "Secured Claims" at bounding box center [39, 158] width 41 height 7
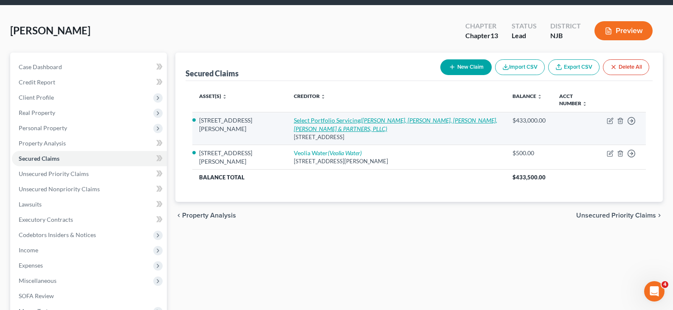
click at [294, 121] on link "Select Portfolio Servicing ([PERSON_NAME], [PERSON_NAME], [PERSON_NAME], [PERSO…" at bounding box center [395, 125] width 203 height 16
select select "46"
select select "0"
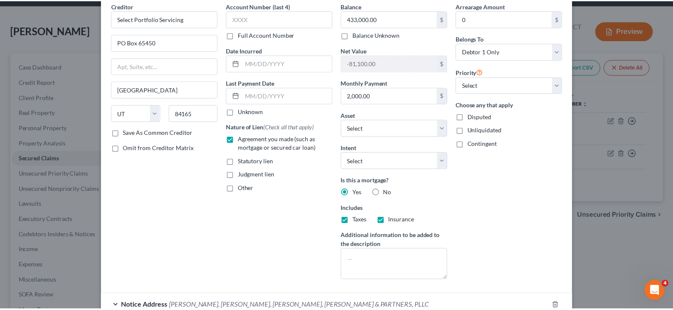
scroll to position [116, 0]
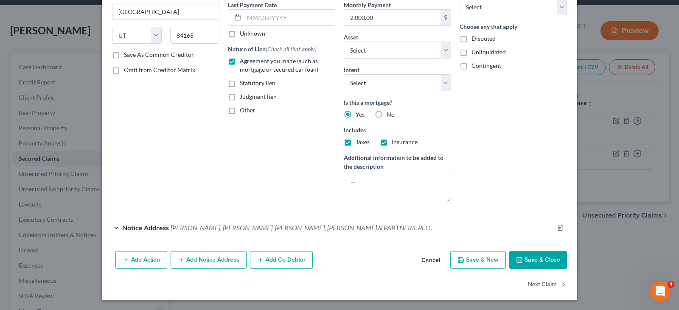
click at [536, 260] on button "Save & Close" at bounding box center [538, 260] width 58 height 18
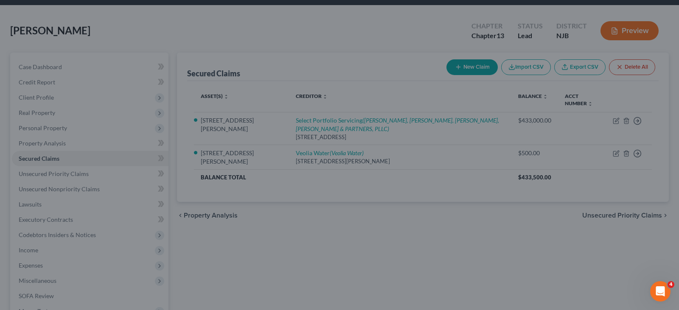
select select "5"
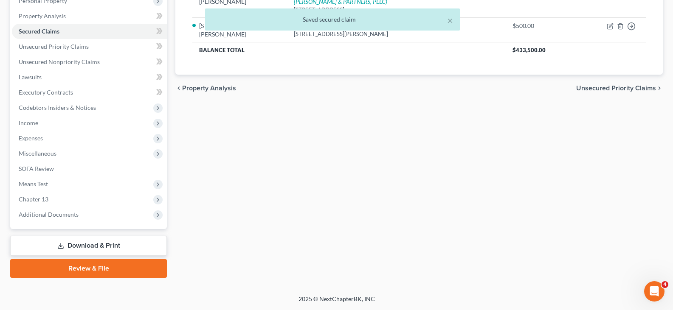
click at [84, 247] on link "Download & Print" at bounding box center [88, 246] width 157 height 20
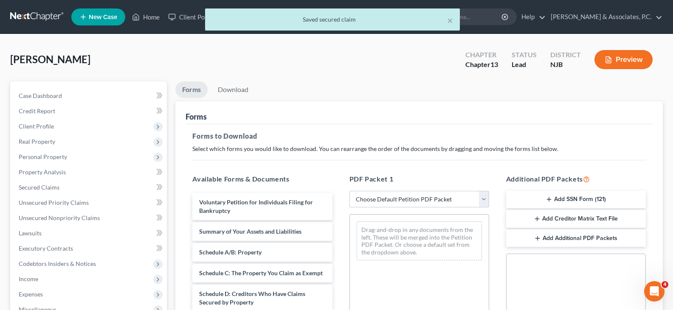
click at [483, 200] on select "Choose Default Petition PDF Packet Complete Bankruptcy Petition (all forms and …" at bounding box center [419, 199] width 140 height 17
select select "0"
click at [349, 191] on select "Choose Default Petition PDF Packet Complete Bankruptcy Petition (all forms and …" at bounding box center [419, 199] width 140 height 17
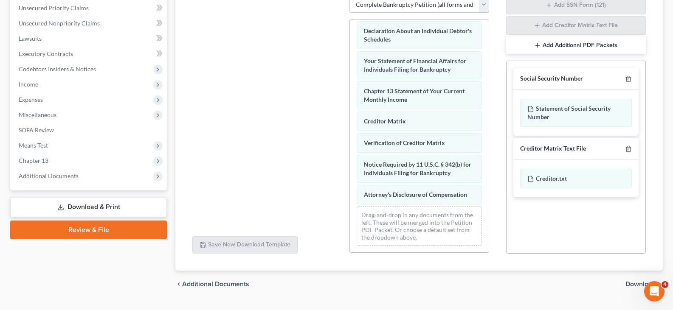
scroll to position [215, 0]
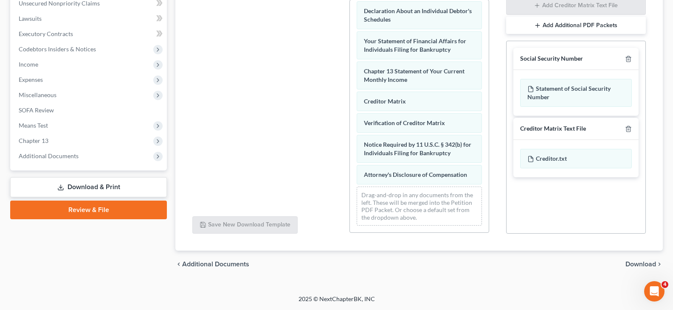
click at [636, 263] on span "Download" at bounding box center [640, 264] width 31 height 7
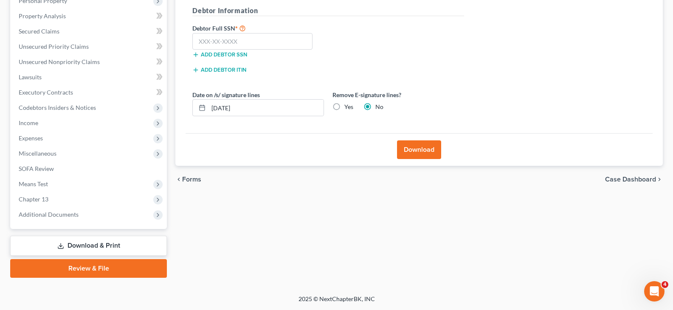
scroll to position [156, 0]
click at [276, 36] on input "text" at bounding box center [252, 41] width 120 height 17
type input "157-52-2812"
drag, startPoint x: 335, startPoint y: 107, endPoint x: 355, endPoint y: 120, distance: 24.6
click at [344, 107] on label "Yes" at bounding box center [348, 107] width 9 height 8
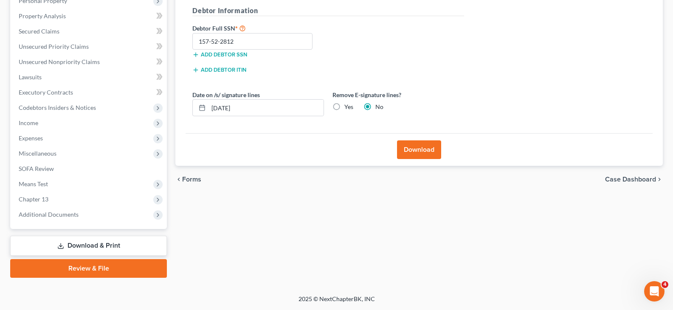
click at [348, 107] on input "Yes" at bounding box center [351, 106] width 6 height 6
radio input "true"
radio input "false"
click at [422, 155] on button "Download" at bounding box center [419, 150] width 44 height 19
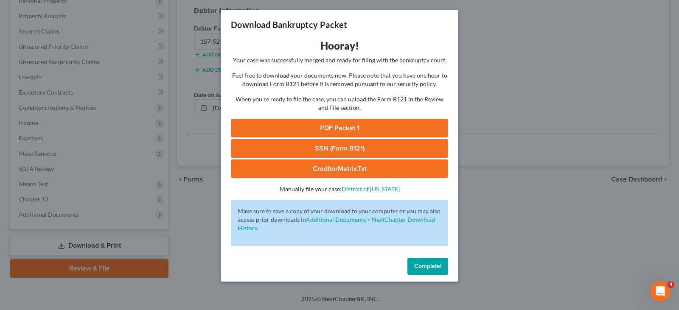
click at [345, 149] on link "SSN (Form B121)" at bounding box center [339, 148] width 217 height 19
click at [332, 126] on link "PDF Packet 1" at bounding box center [339, 128] width 217 height 19
click at [433, 269] on span "Complete!" at bounding box center [427, 266] width 27 height 7
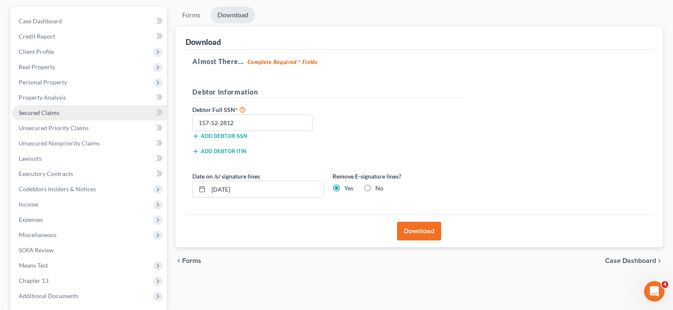
scroll to position [71, 0]
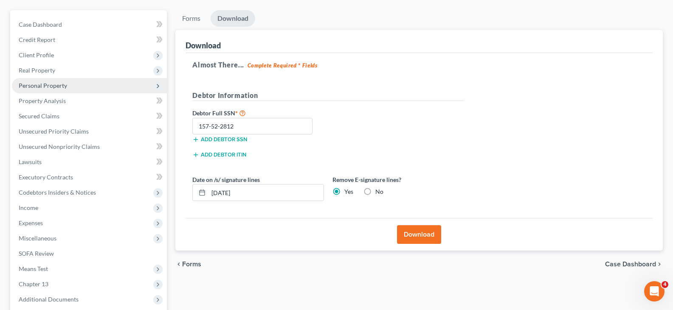
click at [46, 84] on span "Personal Property" at bounding box center [43, 85] width 48 height 7
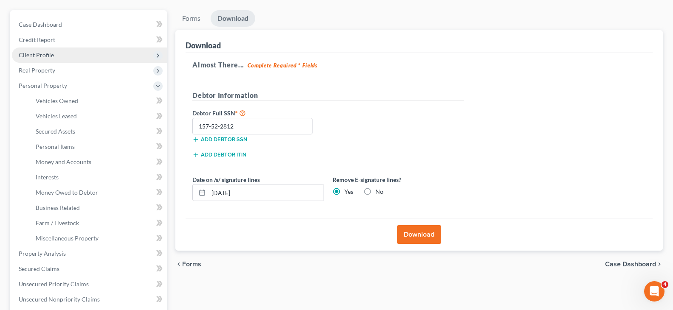
click at [39, 53] on span "Client Profile" at bounding box center [36, 54] width 35 height 7
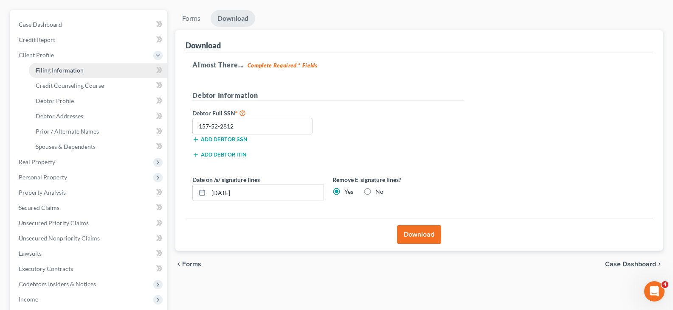
click at [52, 68] on span "Filing Information" at bounding box center [60, 70] width 48 height 7
select select "1"
select select "0"
select select "3"
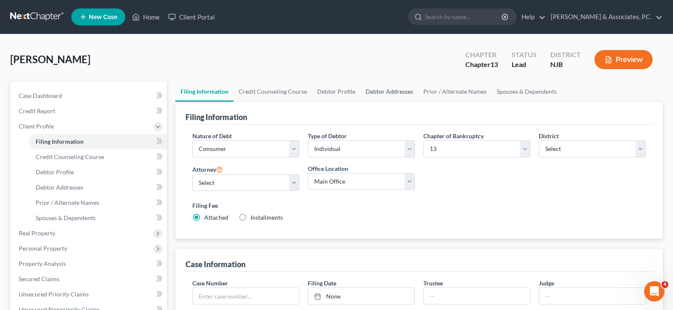
click at [390, 90] on link "Debtor Addresses" at bounding box center [389, 92] width 58 height 20
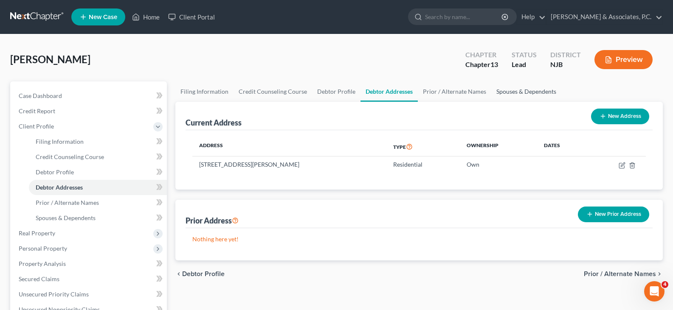
click at [499, 93] on link "Spouses & Dependents" at bounding box center [526, 92] width 70 height 20
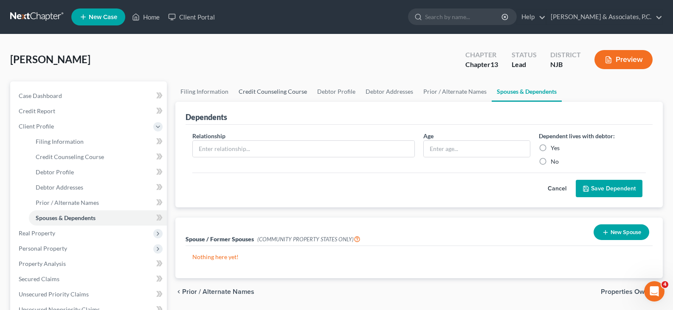
click at [278, 89] on link "Credit Counseling Course" at bounding box center [273, 92] width 79 height 20
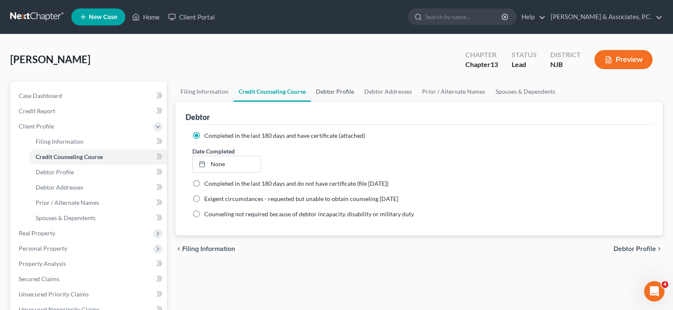
click at [336, 96] on link "Debtor Profile" at bounding box center [335, 92] width 48 height 20
select select "0"
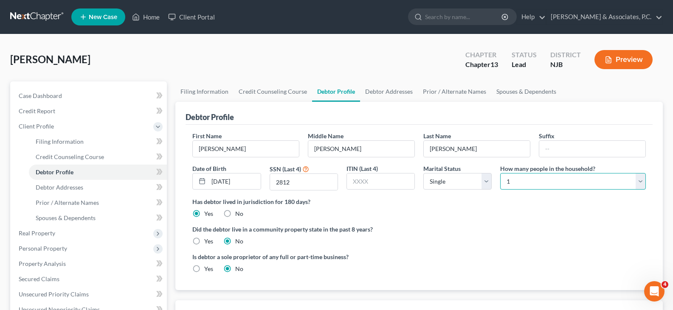
click at [577, 178] on select "Select 1 2 3 4 5 6 7 8 9 10 11 12 13 14 15 16 17 18 19 20" at bounding box center [573, 181] width 146 height 17
select select "1"
click at [500, 173] on select "Select 1 2 3 4 5 6 7 8 9 10 11 12 13 14 15 16 17 18 19 20" at bounding box center [573, 181] width 146 height 17
click at [389, 60] on div "[PERSON_NAME] Upgraded Chapter Chapter 13 Status [GEOGRAPHIC_DATA] [GEOGRAPHIC_…" at bounding box center [336, 63] width 653 height 37
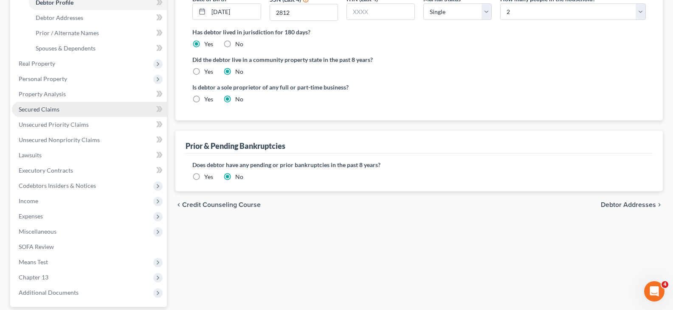
click at [49, 109] on span "Secured Claims" at bounding box center [39, 109] width 41 height 7
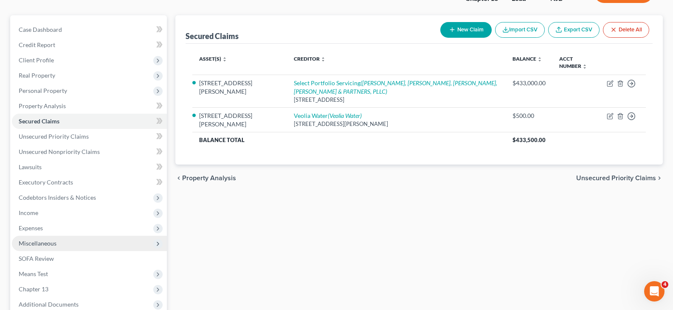
scroll to position [156, 0]
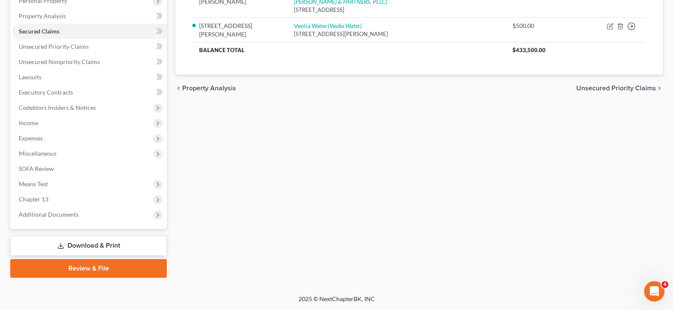
click at [87, 243] on link "Download & Print" at bounding box center [88, 246] width 157 height 20
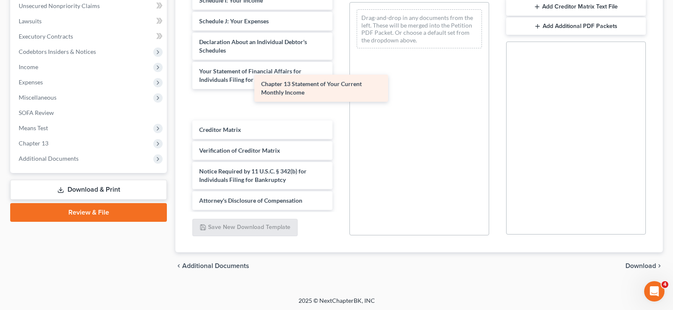
scroll to position [169, 0]
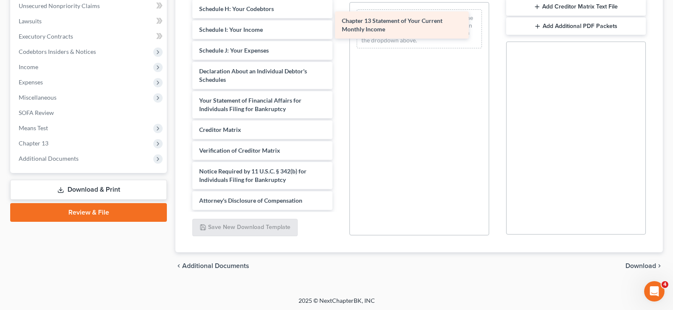
drag, startPoint x: 246, startPoint y: 105, endPoint x: 395, endPoint y: 22, distance: 170.5
click at [339, 22] on div "Chapter 13 Statement of Your Current Monthly Income Voluntary Petition for Indi…" at bounding box center [262, 15] width 153 height 390
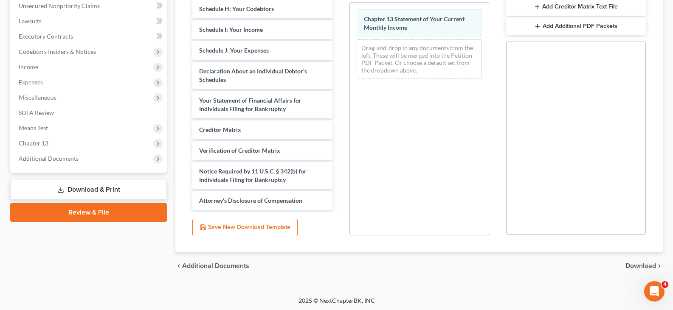
drag, startPoint x: 633, startPoint y: 266, endPoint x: 490, endPoint y: 196, distance: 158.7
click at [632, 266] on span "Download" at bounding box center [640, 266] width 31 height 7
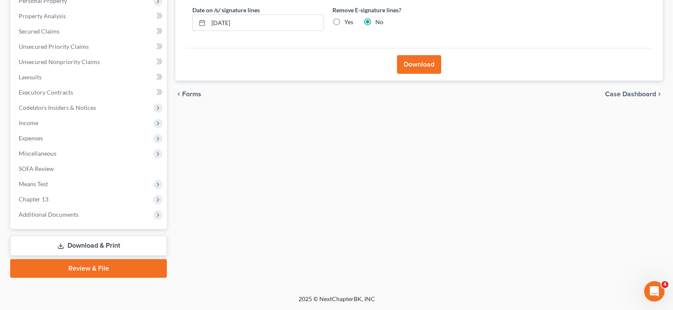
scroll to position [156, 0]
click at [344, 21] on label "Yes" at bounding box center [348, 22] width 9 height 8
click at [348, 21] on input "Yes" at bounding box center [351, 21] width 6 height 6
radio input "true"
radio input "false"
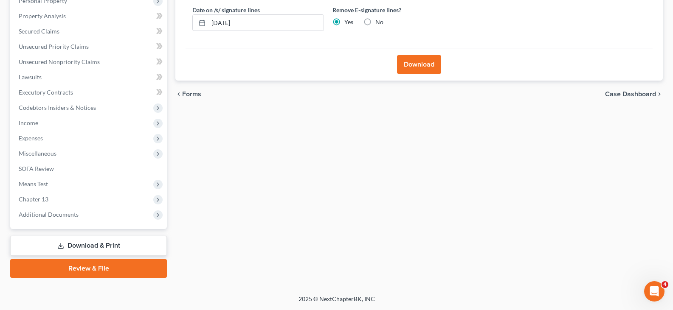
click at [416, 64] on button "Download" at bounding box center [419, 64] width 44 height 19
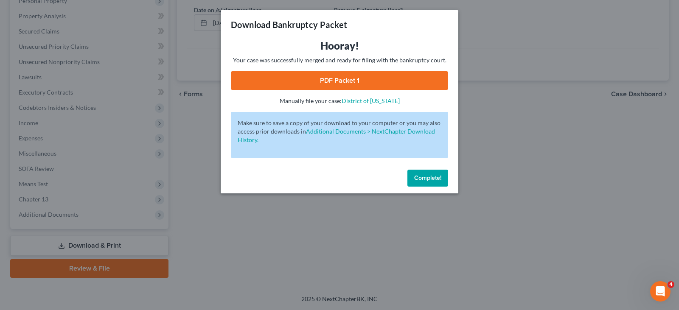
click at [347, 76] on link "PDF Packet 1" at bounding box center [339, 80] width 217 height 19
drag, startPoint x: 434, startPoint y: 178, endPoint x: 402, endPoint y: 188, distance: 32.8
click at [433, 178] on span "Complete!" at bounding box center [427, 178] width 27 height 7
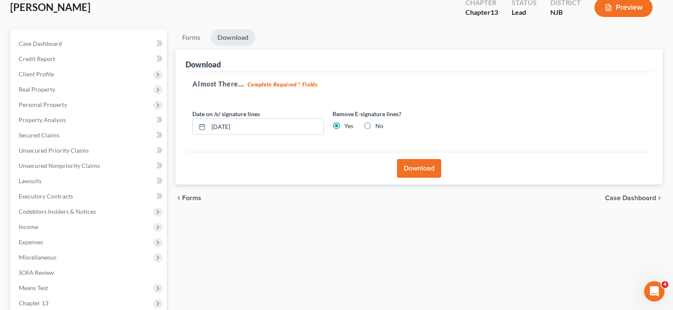
scroll to position [0, 0]
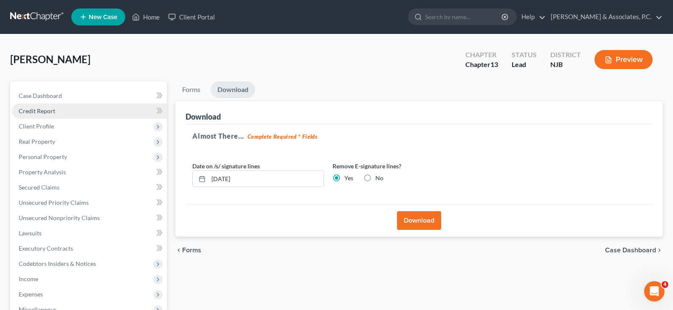
click at [41, 108] on span "Credit Report" at bounding box center [37, 110] width 37 height 7
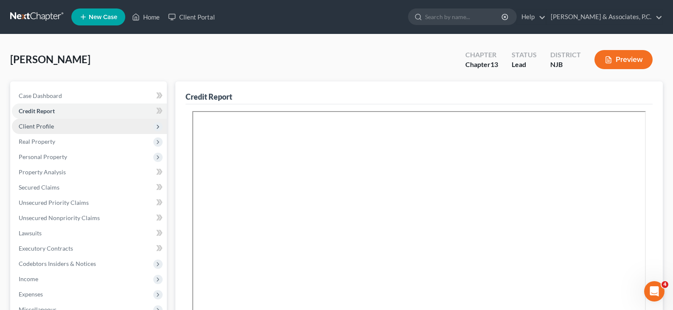
click at [41, 124] on span "Client Profile" at bounding box center [36, 126] width 35 height 7
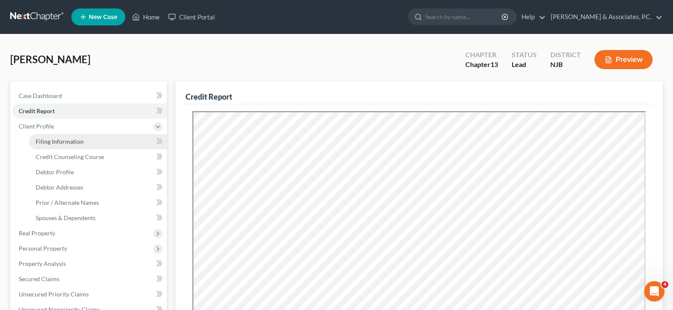
click at [50, 143] on span "Filing Information" at bounding box center [60, 141] width 48 height 7
select select "1"
select select "0"
select select "3"
select select "51"
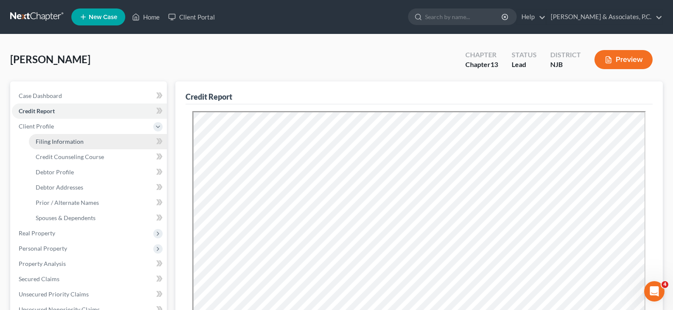
select select "0"
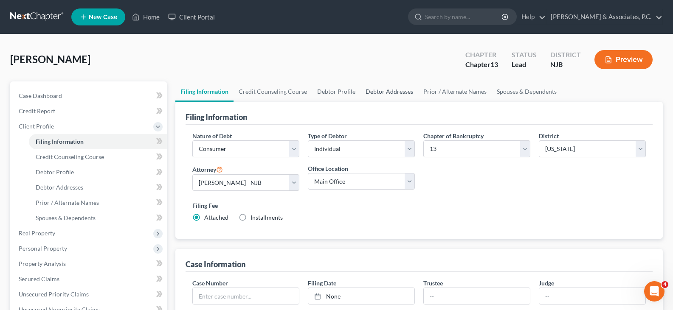
click at [375, 92] on link "Debtor Addresses" at bounding box center [389, 92] width 58 height 20
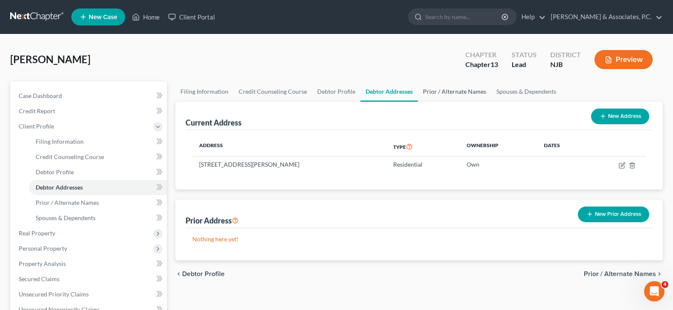
click at [442, 89] on link "Prior / Alternate Names" at bounding box center [454, 92] width 73 height 20
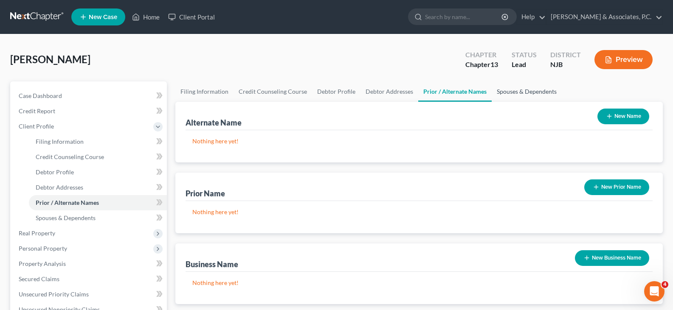
click at [512, 92] on link "Spouses & Dependents" at bounding box center [527, 92] width 70 height 20
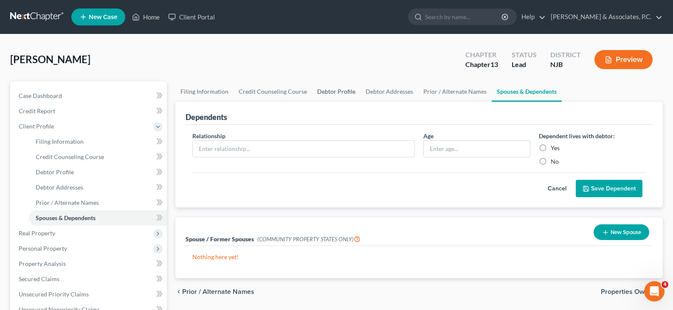
click at [322, 90] on link "Debtor Profile" at bounding box center [336, 92] width 48 height 20
select select "0"
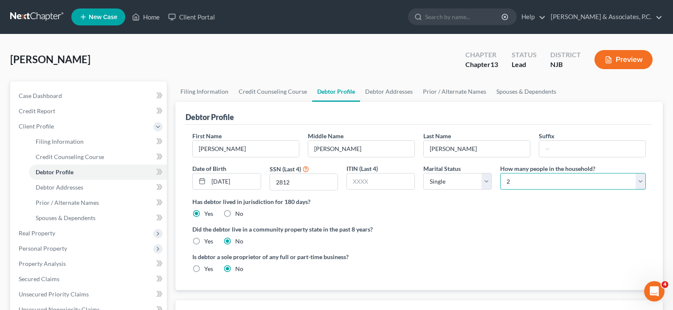
click at [530, 183] on select "Select 1 2 3 4 5 6 7 8 9 10 11 12 13 14 15 16 17 18 19 20" at bounding box center [573, 181] width 146 height 17
select select "0"
click at [500, 173] on select "Select 1 2 3 4 5 6 7 8 9 10 11 12 13 14 15 16 17 18 19 20" at bounding box center [573, 181] width 146 height 17
click at [391, 55] on div "[PERSON_NAME] Upgraded Chapter Chapter 13 Status [GEOGRAPHIC_DATA] [GEOGRAPHIC_…" at bounding box center [336, 63] width 653 height 37
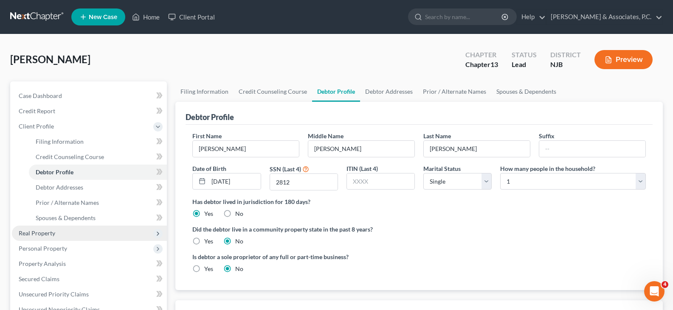
click at [40, 232] on span "Real Property" at bounding box center [37, 233] width 37 height 7
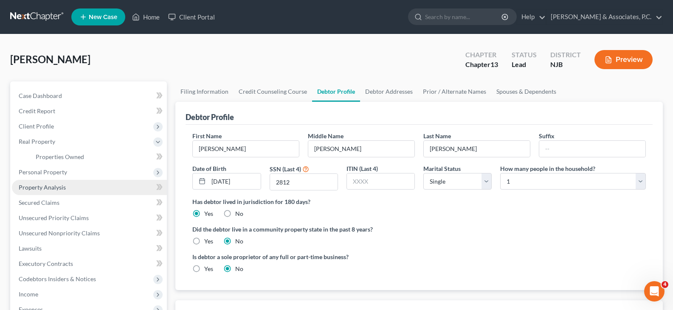
click at [41, 189] on span "Property Analysis" at bounding box center [42, 187] width 47 height 7
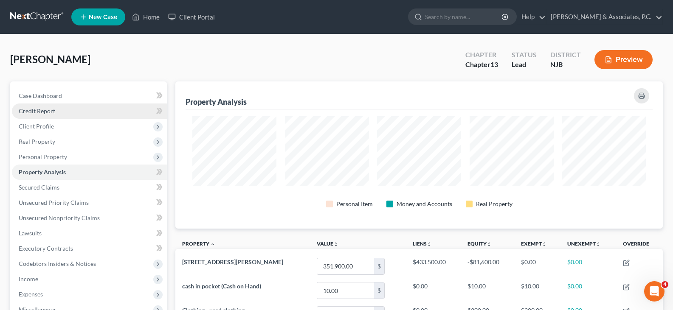
click at [34, 113] on span "Credit Report" at bounding box center [37, 110] width 37 height 7
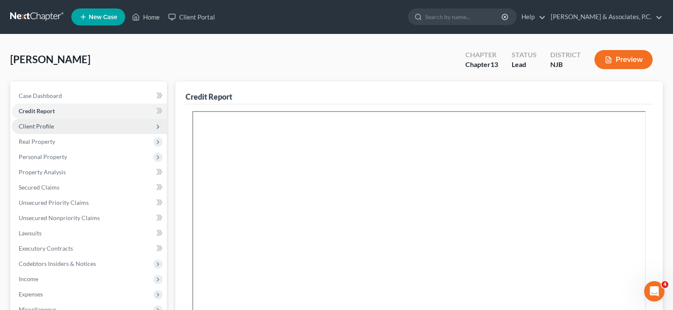
click at [37, 124] on span "Client Profile" at bounding box center [36, 126] width 35 height 7
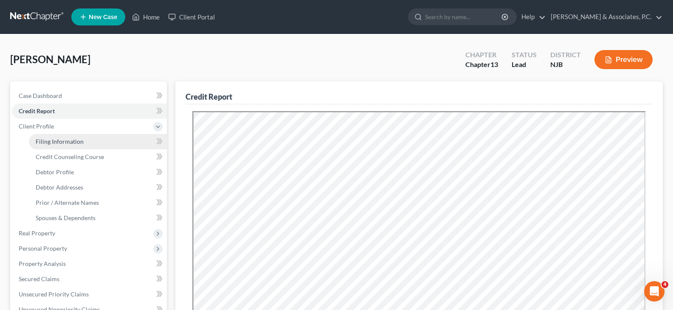
click at [54, 140] on span "Filing Information" at bounding box center [60, 141] width 48 height 7
select select "1"
select select "0"
select select "3"
select select "51"
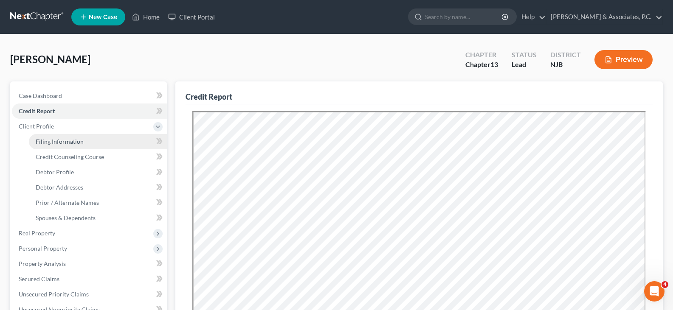
select select "0"
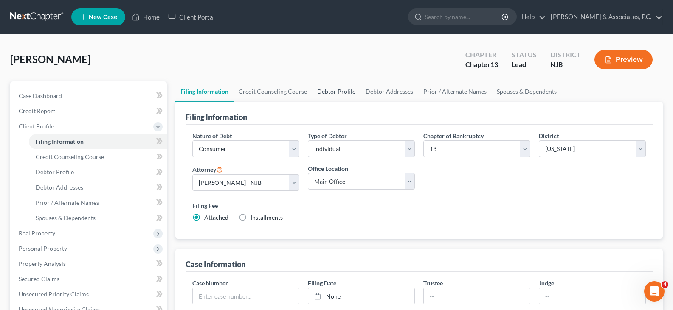
click at [321, 92] on link "Debtor Profile" at bounding box center [336, 92] width 48 height 20
select select "0"
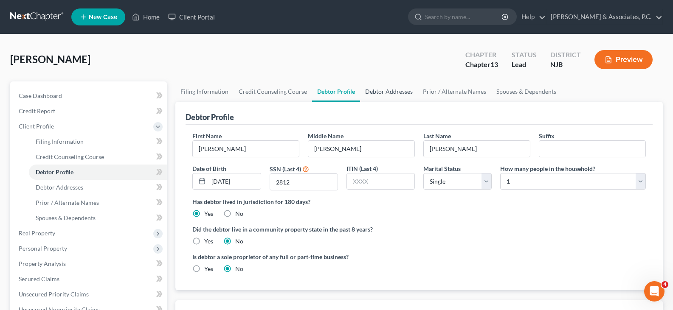
click at [377, 93] on link "Debtor Addresses" at bounding box center [389, 92] width 58 height 20
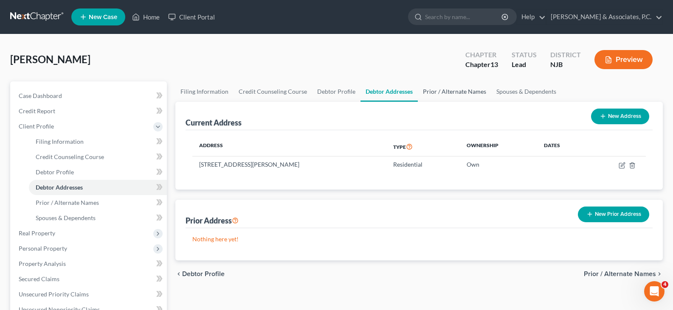
click at [445, 92] on link "Prior / Alternate Names" at bounding box center [454, 92] width 73 height 20
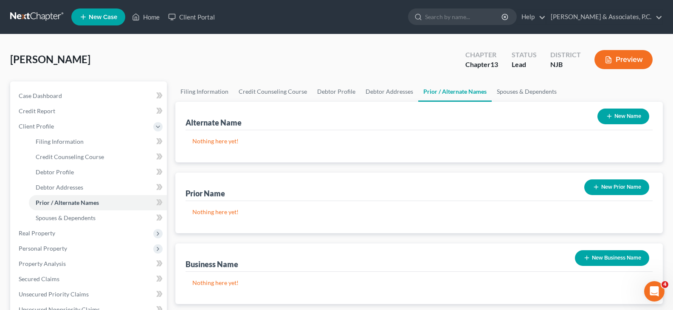
click at [635, 120] on button "New Name" at bounding box center [623, 117] width 52 height 16
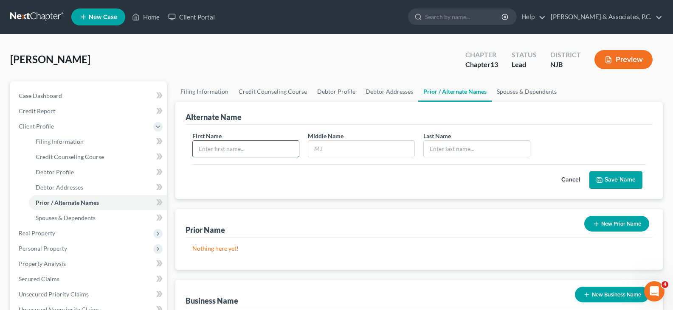
drag, startPoint x: 248, startPoint y: 147, endPoint x: 246, endPoint y: 151, distance: 4.4
click at [247, 148] on input "text" at bounding box center [246, 149] width 106 height 16
type input "[PERSON_NAME]"
click at [620, 180] on button "Save Name" at bounding box center [615, 181] width 53 height 18
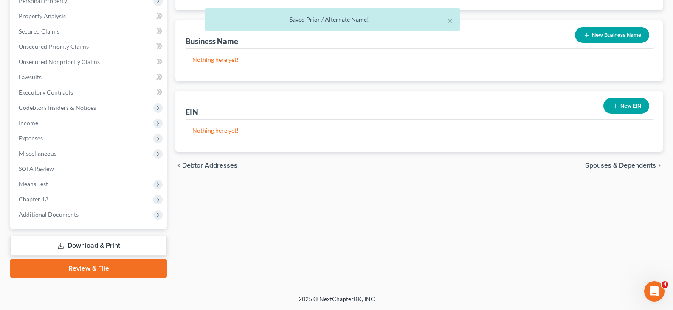
click at [76, 245] on link "Download & Print" at bounding box center [88, 246] width 157 height 20
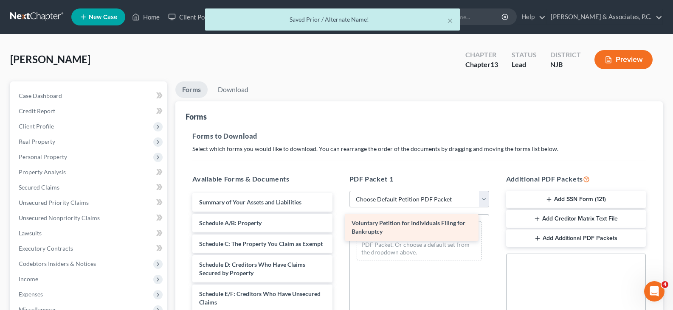
drag, startPoint x: 245, startPoint y: 204, endPoint x: 398, endPoint y: 224, distance: 154.6
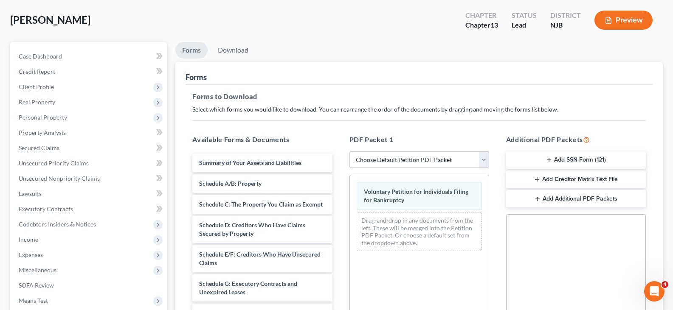
scroll to position [214, 0]
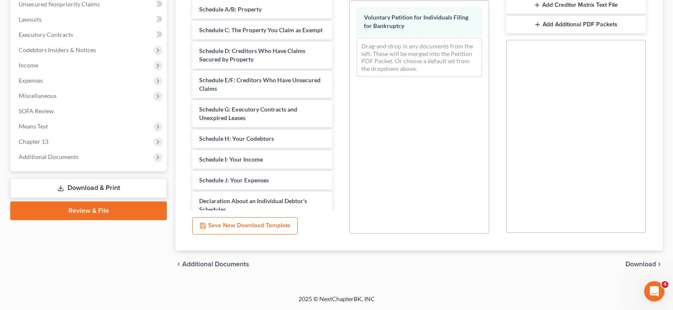
click at [635, 263] on span "Download" at bounding box center [640, 264] width 31 height 7
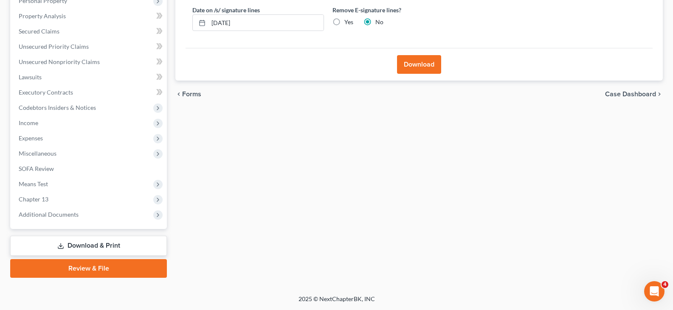
scroll to position [156, 0]
drag, startPoint x: 339, startPoint y: 21, endPoint x: 352, endPoint y: 27, distance: 14.4
click at [344, 21] on label "Yes" at bounding box center [348, 22] width 9 height 8
click at [348, 21] on input "Yes" at bounding box center [351, 21] width 6 height 6
radio input "true"
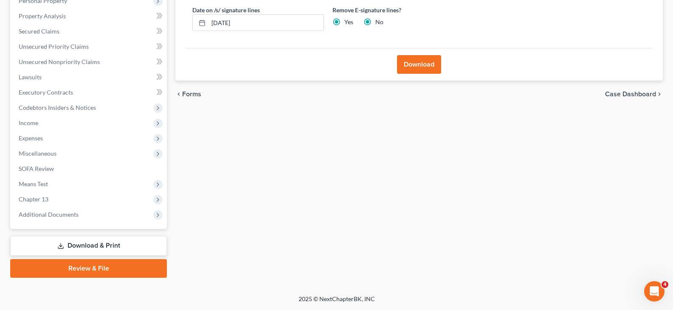
radio input "false"
click at [414, 67] on button "Download" at bounding box center [419, 64] width 44 height 19
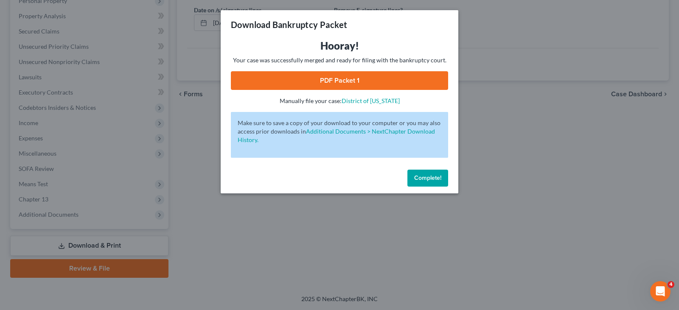
click at [321, 77] on link "PDF Packet 1" at bounding box center [339, 80] width 217 height 19
click at [426, 185] on button "Complete!" at bounding box center [428, 178] width 41 height 17
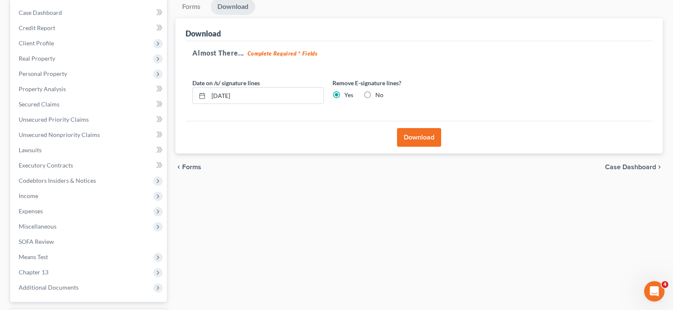
scroll to position [0, 0]
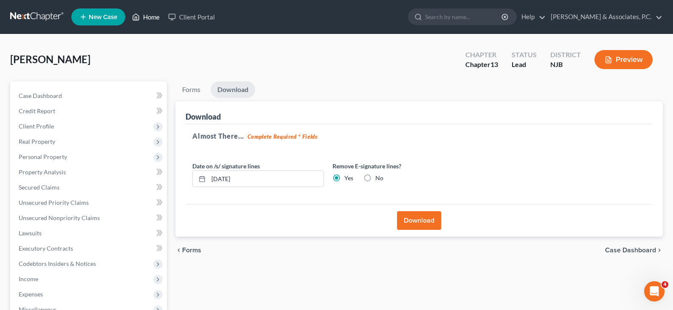
click at [151, 17] on link "Home" at bounding box center [146, 16] width 36 height 15
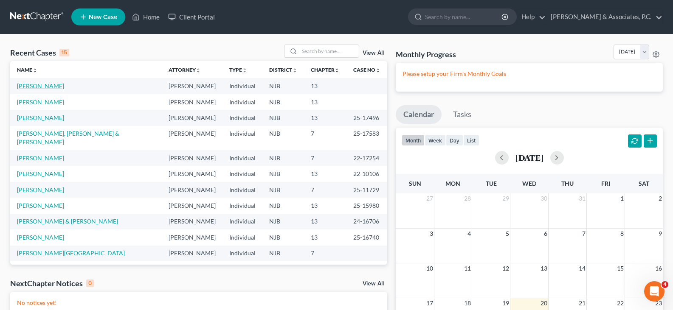
click at [40, 87] on link "[PERSON_NAME]" at bounding box center [40, 85] width 47 height 7
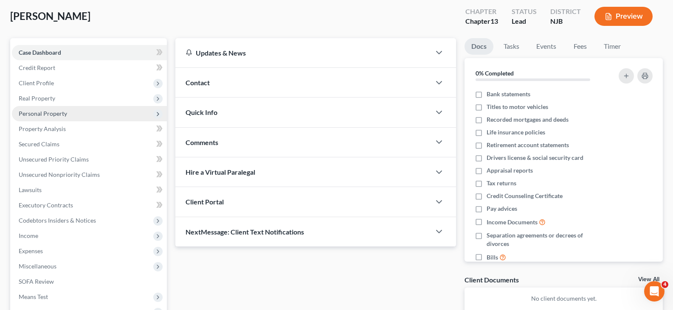
scroll to position [85, 0]
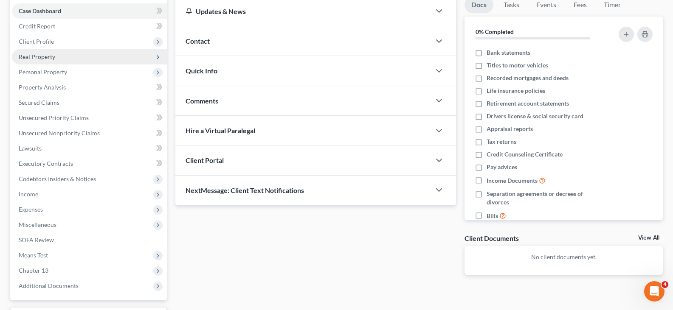
click at [31, 57] on span "Real Property" at bounding box center [37, 56] width 37 height 7
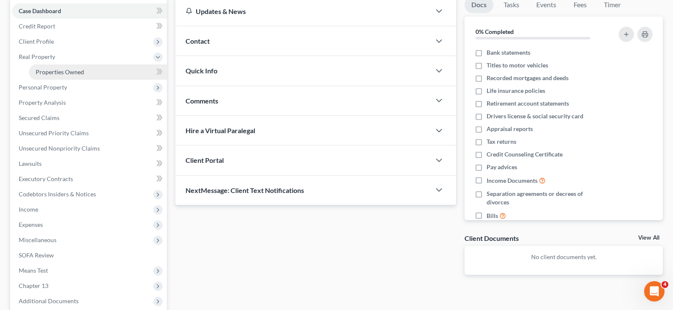
click at [60, 72] on span "Properties Owned" at bounding box center [60, 71] width 48 height 7
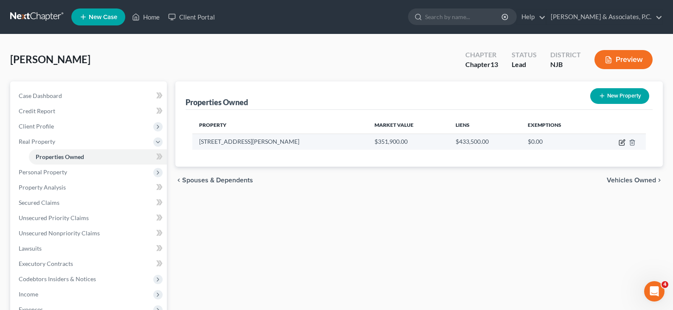
click at [620, 139] on icon "button" at bounding box center [622, 142] width 7 height 7
select select "33"
select select "0"
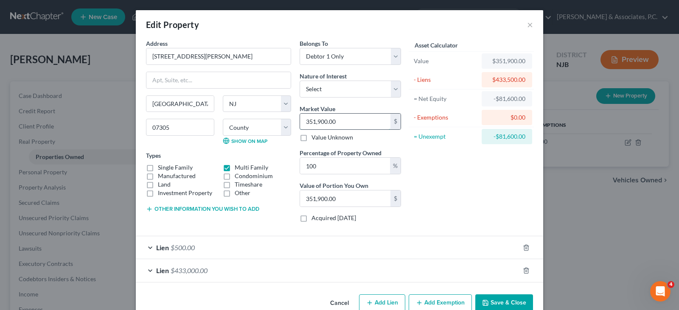
click at [344, 122] on input "351,900.00" at bounding box center [345, 122] width 90 height 16
type input "5"
type input "5.00"
type input "57"
type input "57.00"
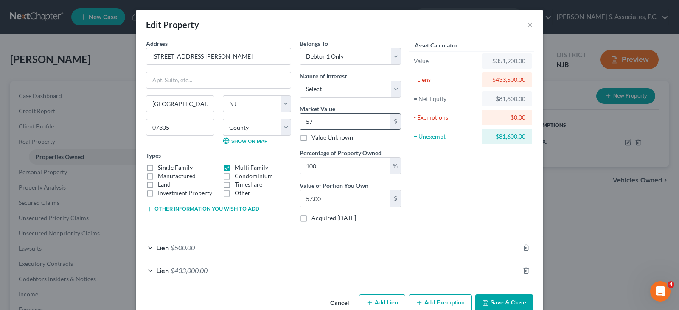
type input "575"
type input "575.00"
type input "5750"
type input "5,750.00"
type input "5,7500"
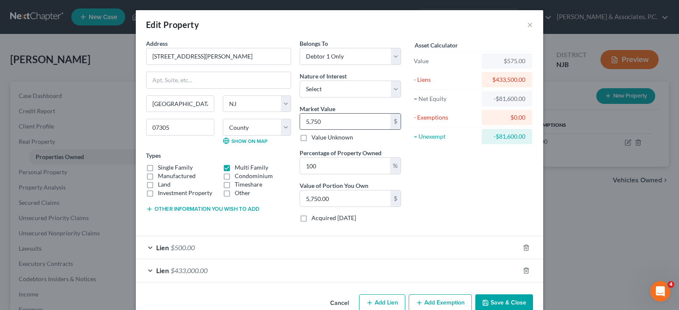
type input "57,500.00"
type input "57,5000"
type input "575,000.00"
click at [458, 170] on div "Asset Calculator Value $575,000.00 - Liens $433,500.00 = Net Equity $141,500.00…" at bounding box center [471, 134] width 132 height 190
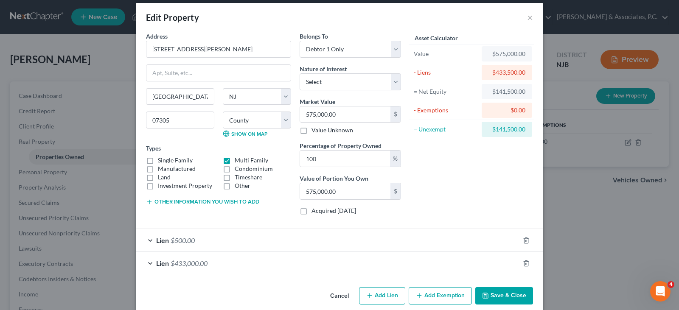
scroll to position [19, 0]
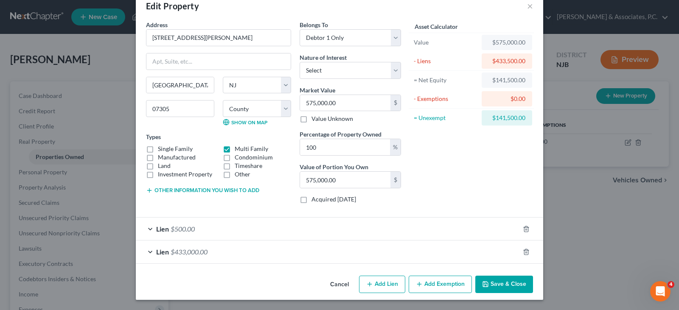
click at [431, 284] on button "Add Exemption" at bounding box center [440, 285] width 63 height 18
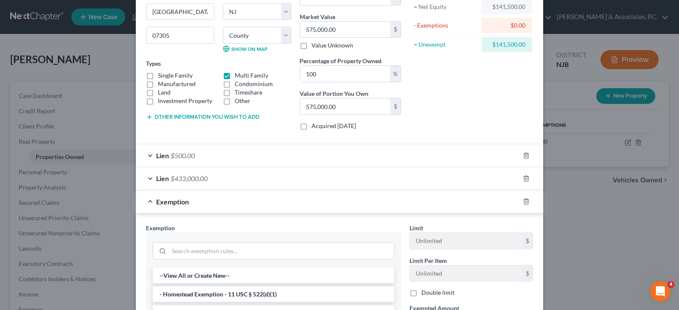
scroll to position [189, 0]
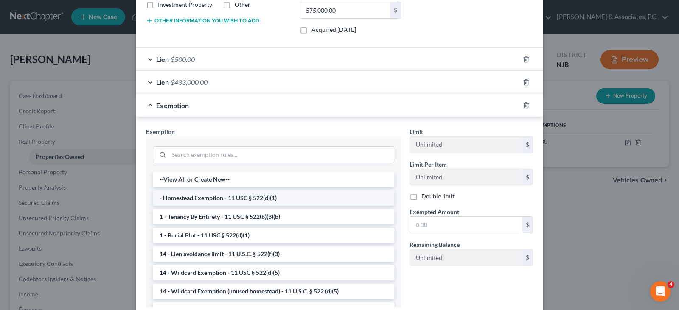
click at [209, 196] on li "- Homestead Exemption - 11 USC § 522(d)(1)" at bounding box center [274, 198] width 242 height 15
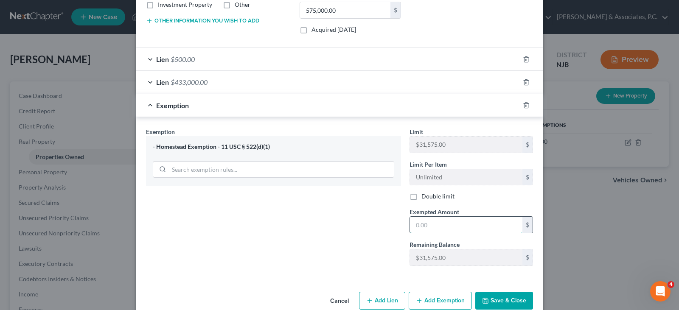
click at [433, 223] on input "text" at bounding box center [466, 225] width 113 height 16
type input "31,575.00"
click at [523, 105] on icon "button" at bounding box center [526, 105] width 7 height 7
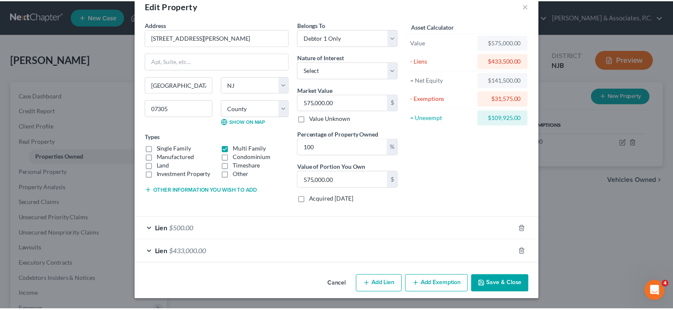
scroll to position [19, 0]
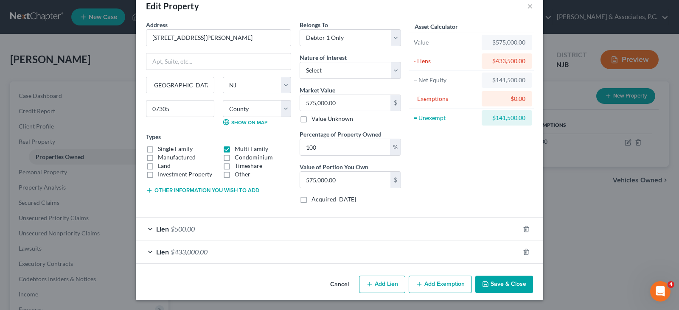
click at [498, 286] on button "Save & Close" at bounding box center [505, 285] width 58 height 18
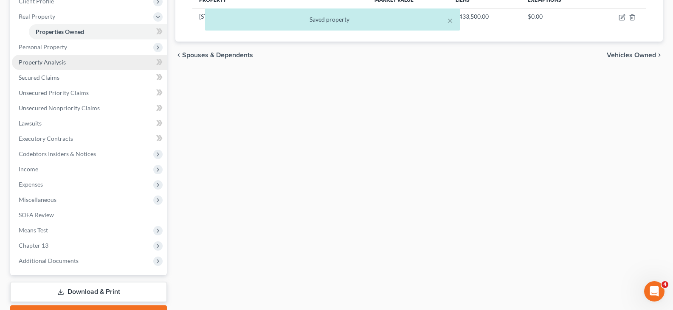
scroll to position [127, 0]
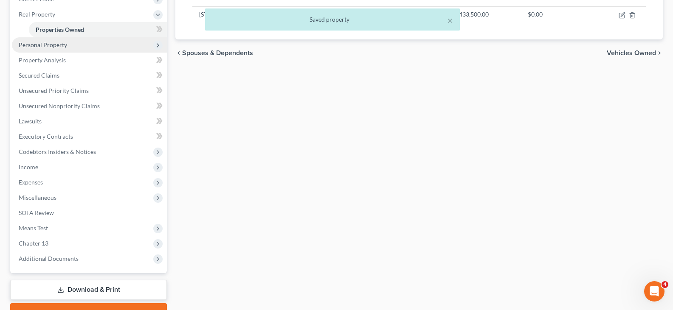
click at [45, 46] on span "Personal Property" at bounding box center [43, 44] width 48 height 7
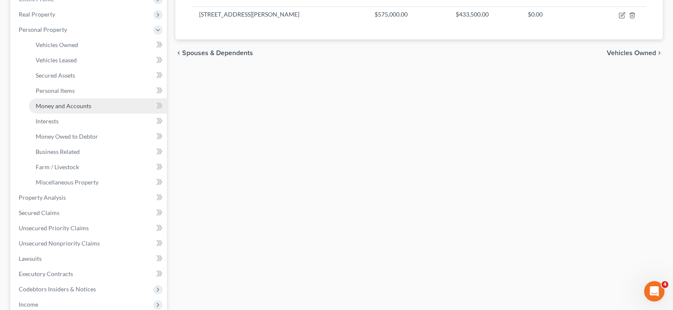
click at [56, 107] on span "Money and Accounts" at bounding box center [64, 105] width 56 height 7
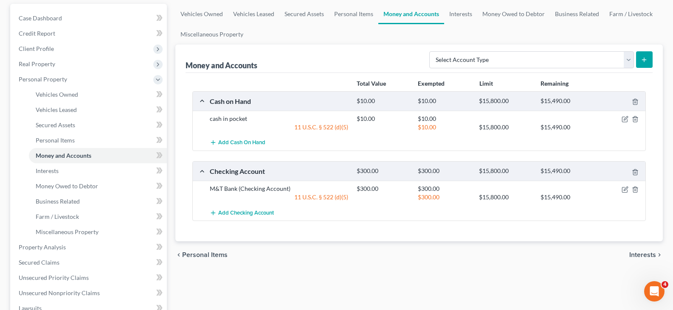
scroll to position [85, 0]
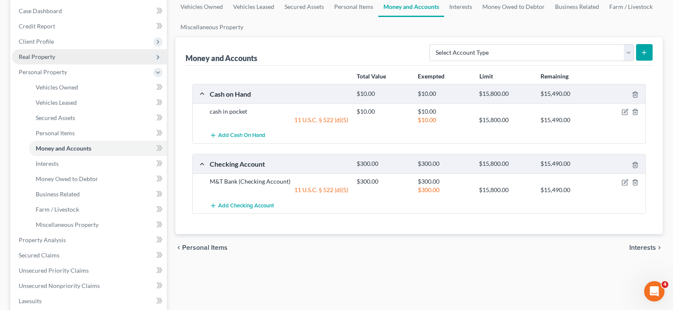
click at [37, 56] on span "Real Property" at bounding box center [37, 56] width 37 height 7
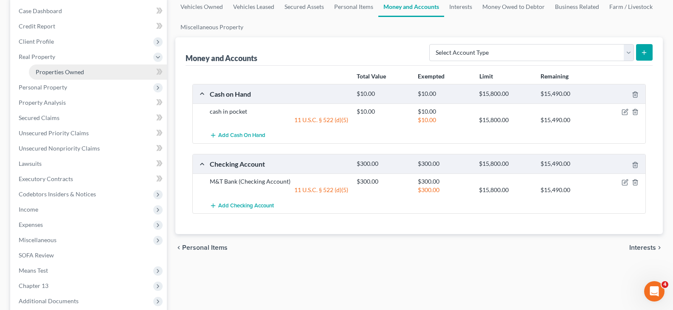
click at [54, 73] on span "Properties Owned" at bounding box center [60, 71] width 48 height 7
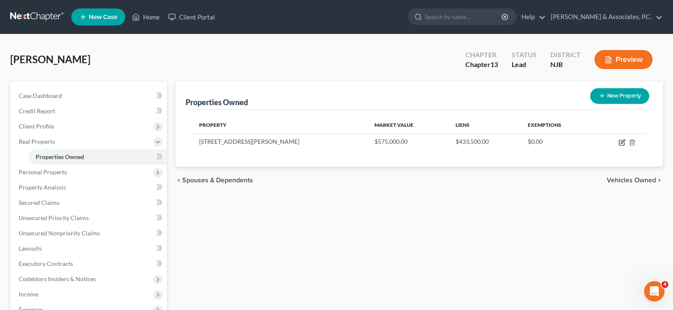
drag, startPoint x: 621, startPoint y: 142, endPoint x: 555, endPoint y: 129, distance: 67.1
click at [619, 141] on icon "button" at bounding box center [622, 142] width 7 height 7
select select "33"
select select "8"
select select "0"
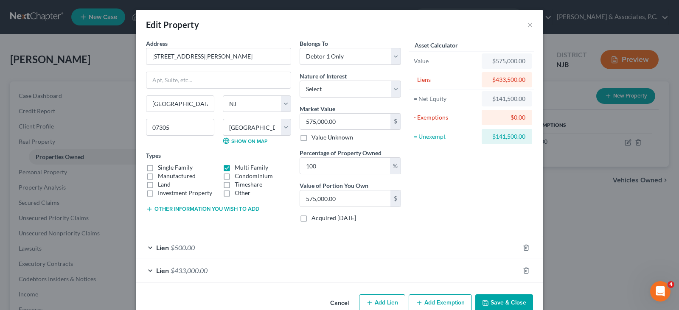
scroll to position [19, 0]
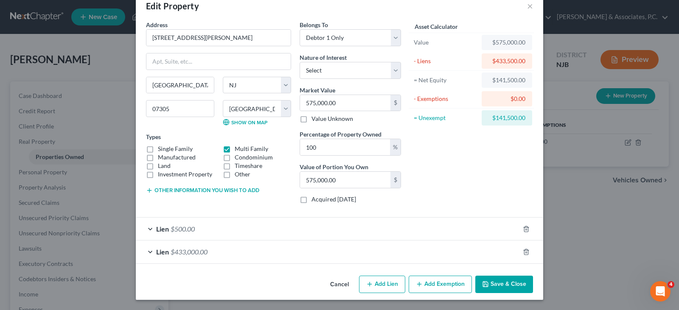
click at [439, 287] on button "Add Exemption" at bounding box center [440, 285] width 63 height 18
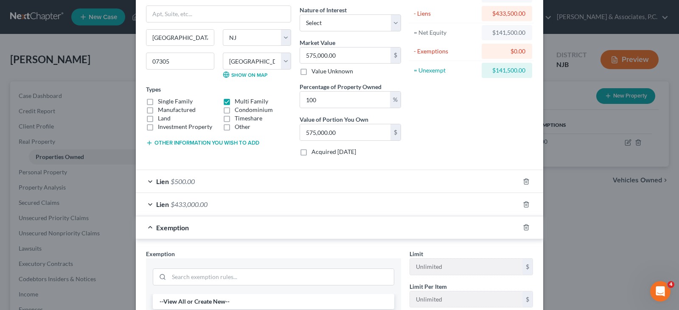
scroll to position [189, 0]
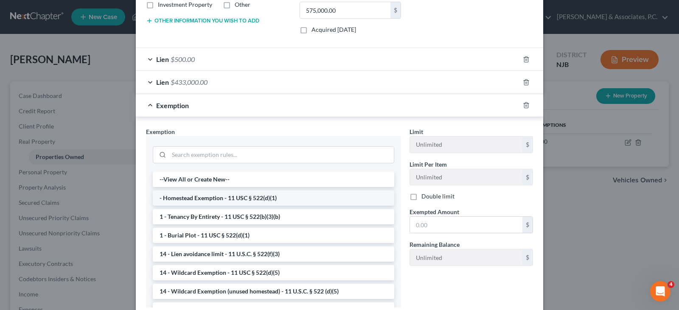
click at [231, 195] on li "- Homestead Exemption - 11 USC § 522(d)(1)" at bounding box center [274, 198] width 242 height 15
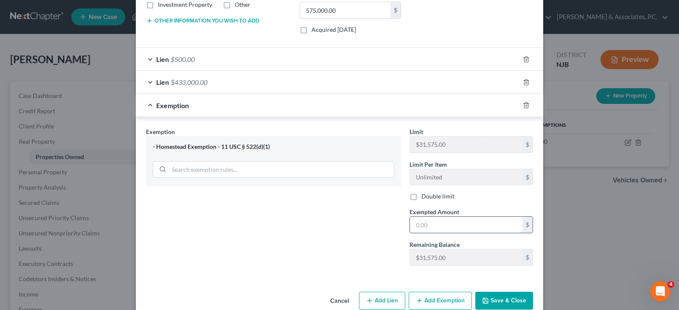
click at [445, 226] on input "text" at bounding box center [466, 225] width 113 height 16
type input "31,265.00"
click at [302, 250] on div "Exemption Set must be selected for CA. Exemption * - Homestead Exemption - 11 U…" at bounding box center [274, 200] width 264 height 146
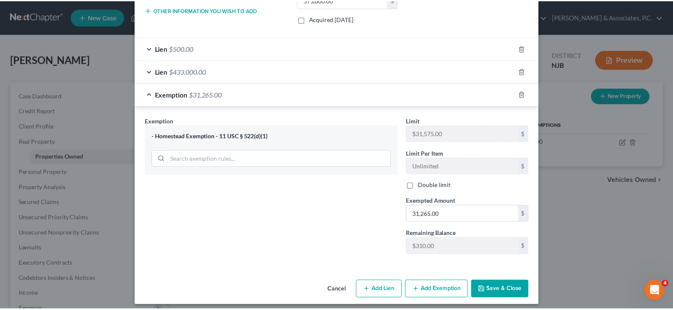
scroll to position [205, 0]
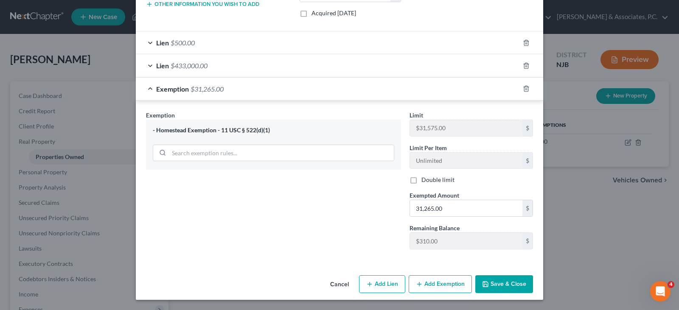
click at [374, 208] on div "Exemption Set must be selected for CA. Exemption * - Homestead Exemption - 11 U…" at bounding box center [274, 184] width 264 height 146
click at [499, 284] on button "Save & Close" at bounding box center [505, 285] width 58 height 18
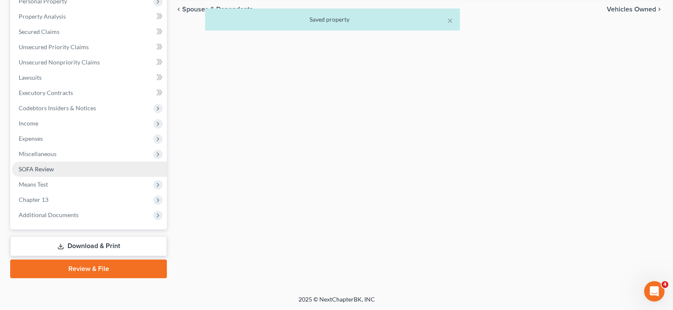
scroll to position [172, 0]
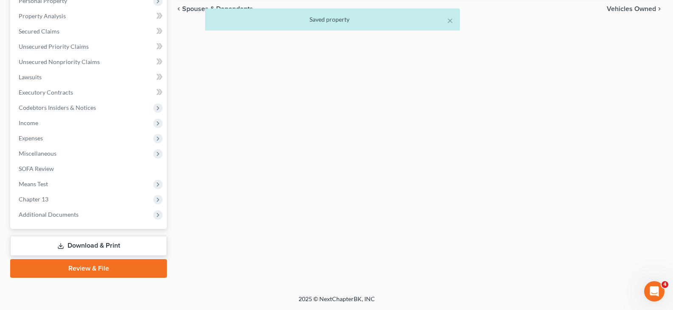
click at [65, 245] on link "Download & Print" at bounding box center [88, 246] width 157 height 20
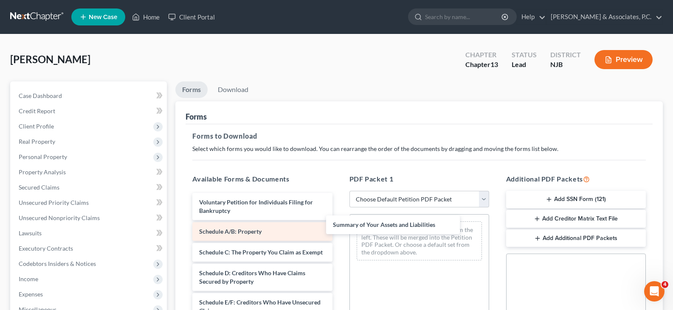
drag, startPoint x: 248, startPoint y: 233, endPoint x: 322, endPoint y: 225, distance: 74.7
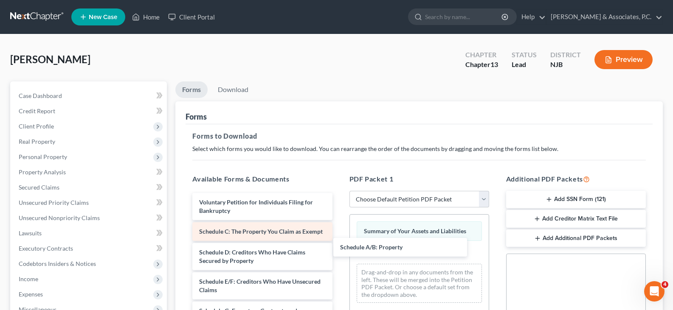
drag, startPoint x: 245, startPoint y: 230, endPoint x: 283, endPoint y: 243, distance: 40.6
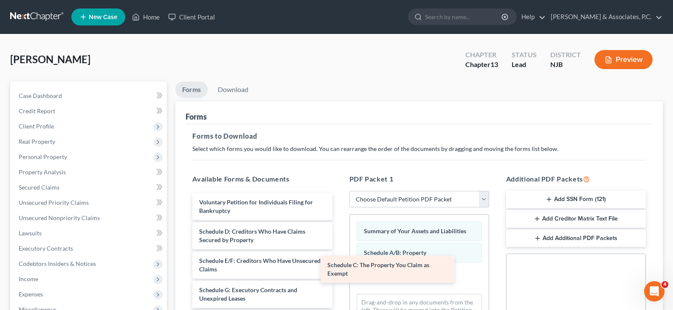
drag, startPoint x: 259, startPoint y: 239, endPoint x: 369, endPoint y: 266, distance: 113.7
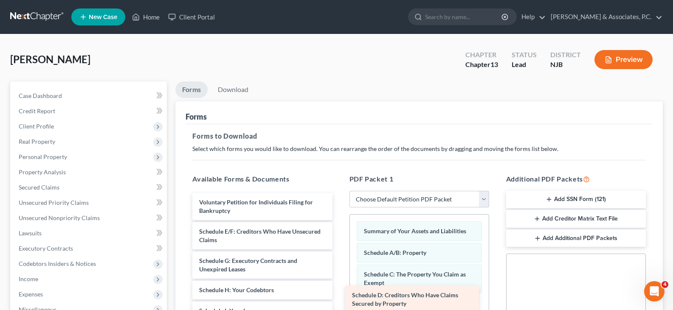
drag, startPoint x: 264, startPoint y: 233, endPoint x: 419, endPoint y: 294, distance: 166.8
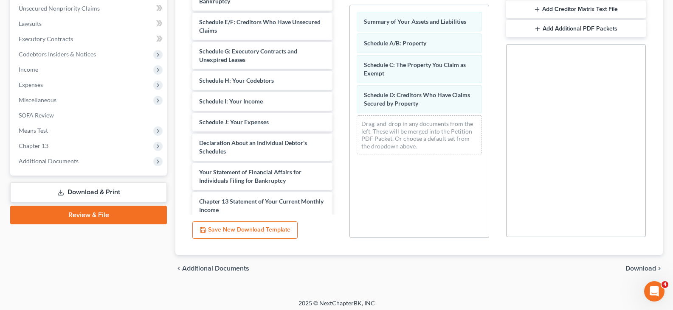
scroll to position [214, 0]
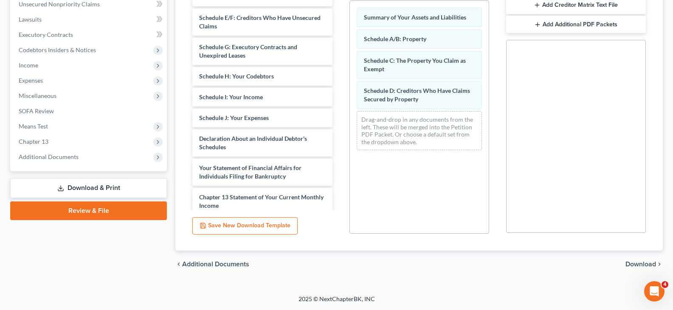
drag, startPoint x: 640, startPoint y: 265, endPoint x: 608, endPoint y: 251, distance: 34.8
click at [639, 265] on span "Download" at bounding box center [640, 264] width 31 height 7
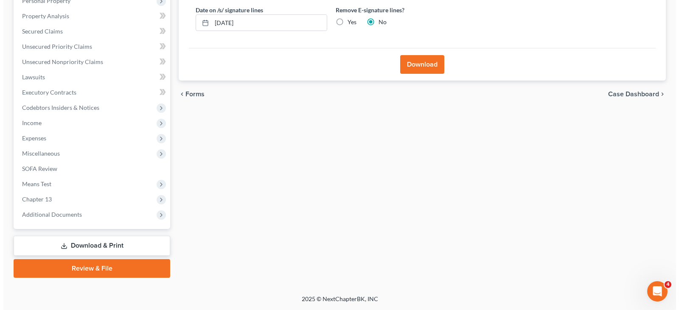
scroll to position [156, 0]
click at [344, 23] on label "Yes" at bounding box center [348, 22] width 9 height 8
click at [348, 23] on input "Yes" at bounding box center [351, 21] width 6 height 6
radio input "true"
radio input "false"
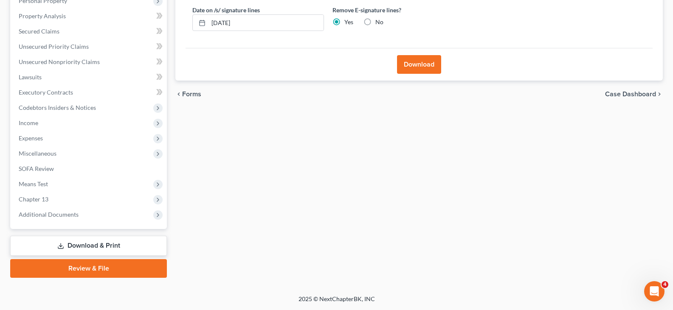
click at [425, 58] on button "Download" at bounding box center [419, 64] width 44 height 19
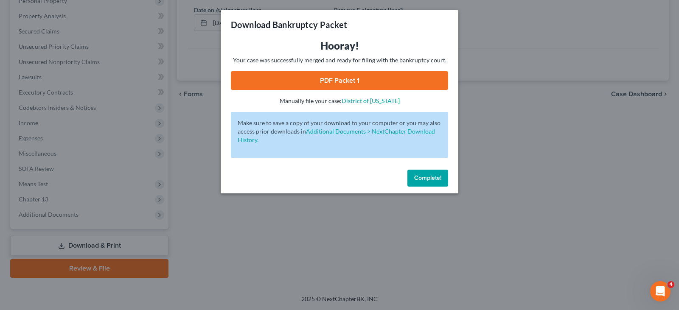
click at [356, 79] on link "PDF Packet 1" at bounding box center [339, 80] width 217 height 19
